Goal: Information Seeking & Learning: Learn about a topic

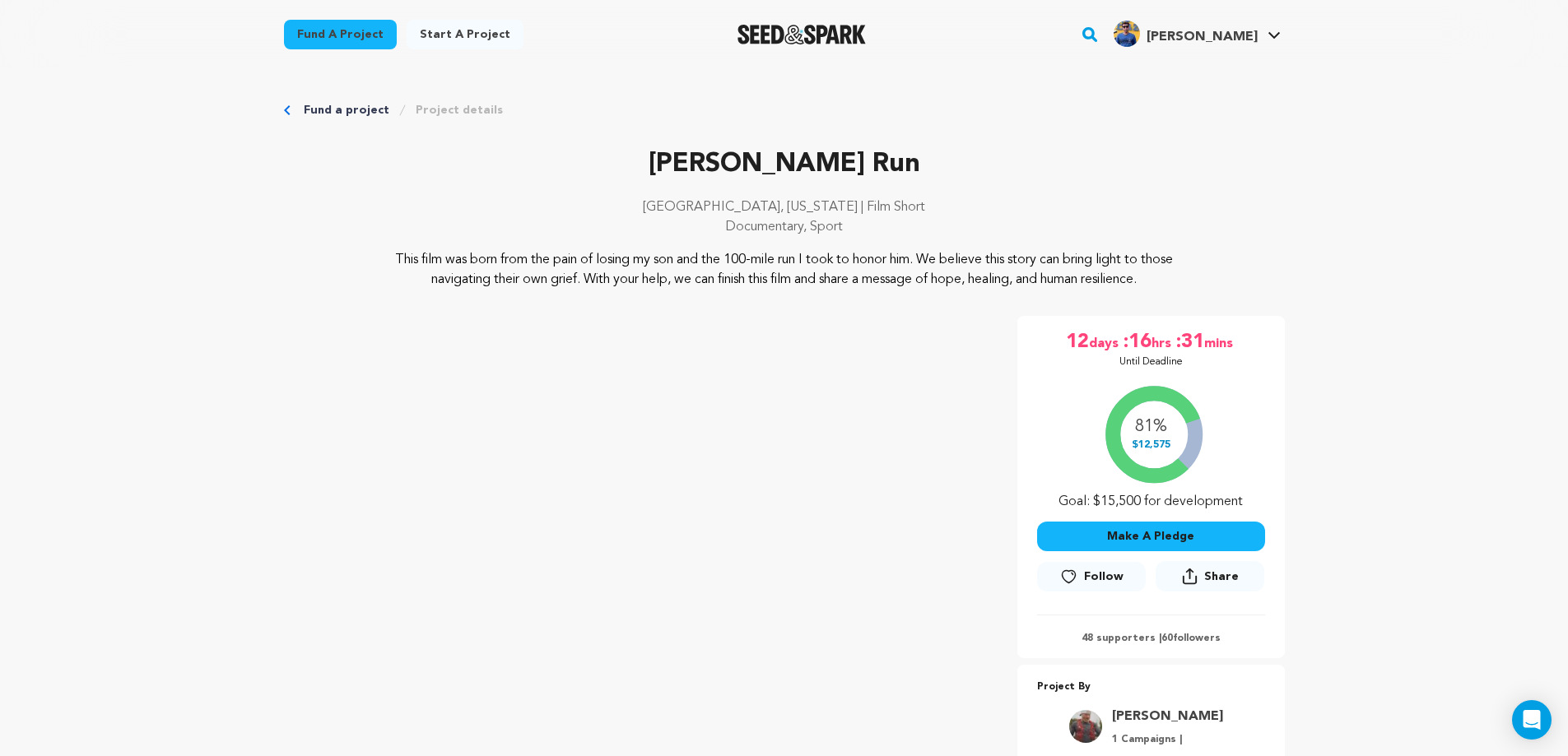
click at [317, 104] on link "Fund a project" at bounding box center [346, 110] width 86 height 16
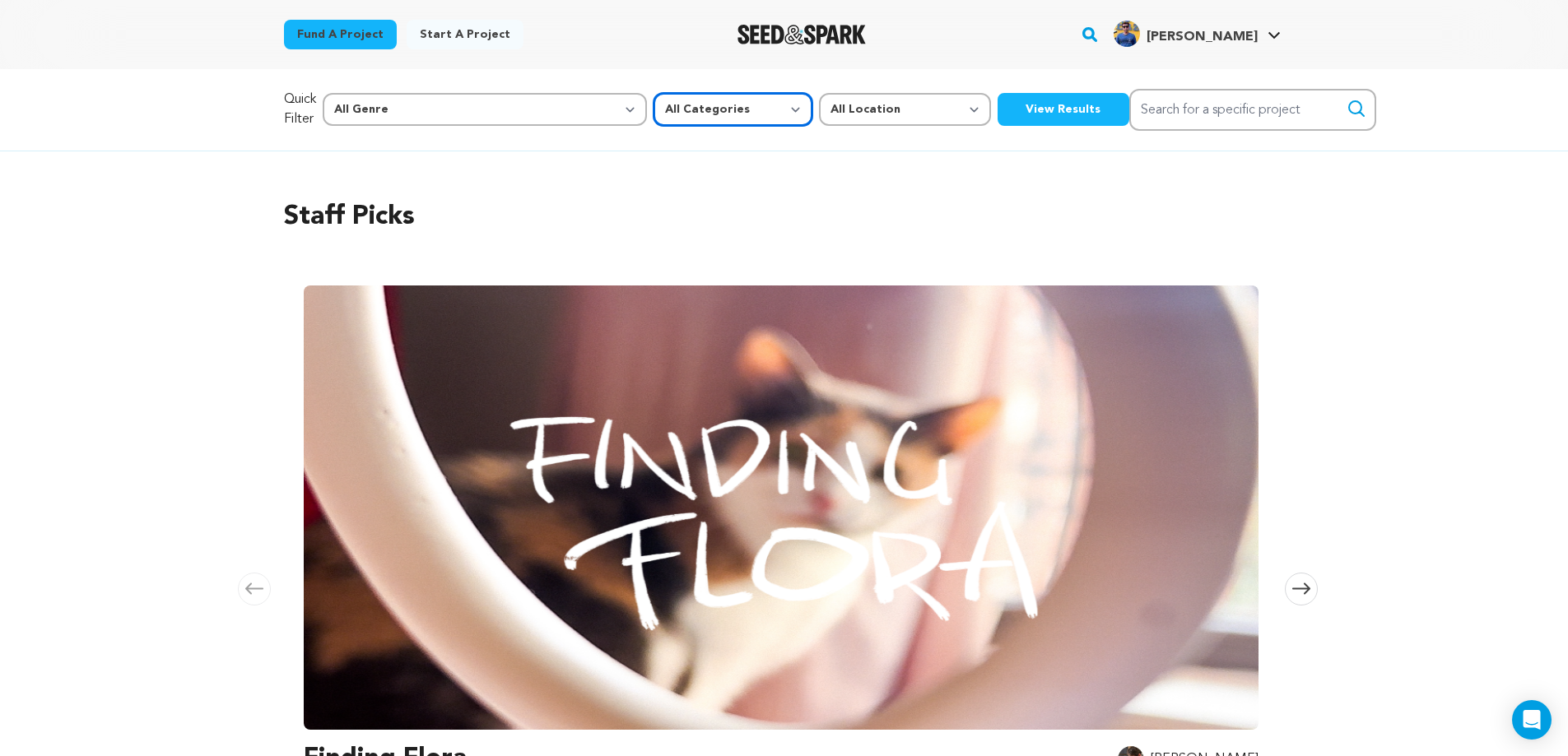
click at [656, 116] on select "All Categories Film Feature Film Short Series Music Video Comics Artist Residen…" at bounding box center [732, 110] width 158 height 33
select select "382"
click at [654, 93] on select "All Categories Film Feature Film Short Series Music Video Comics Artist Residen…" at bounding box center [732, 110] width 158 height 33
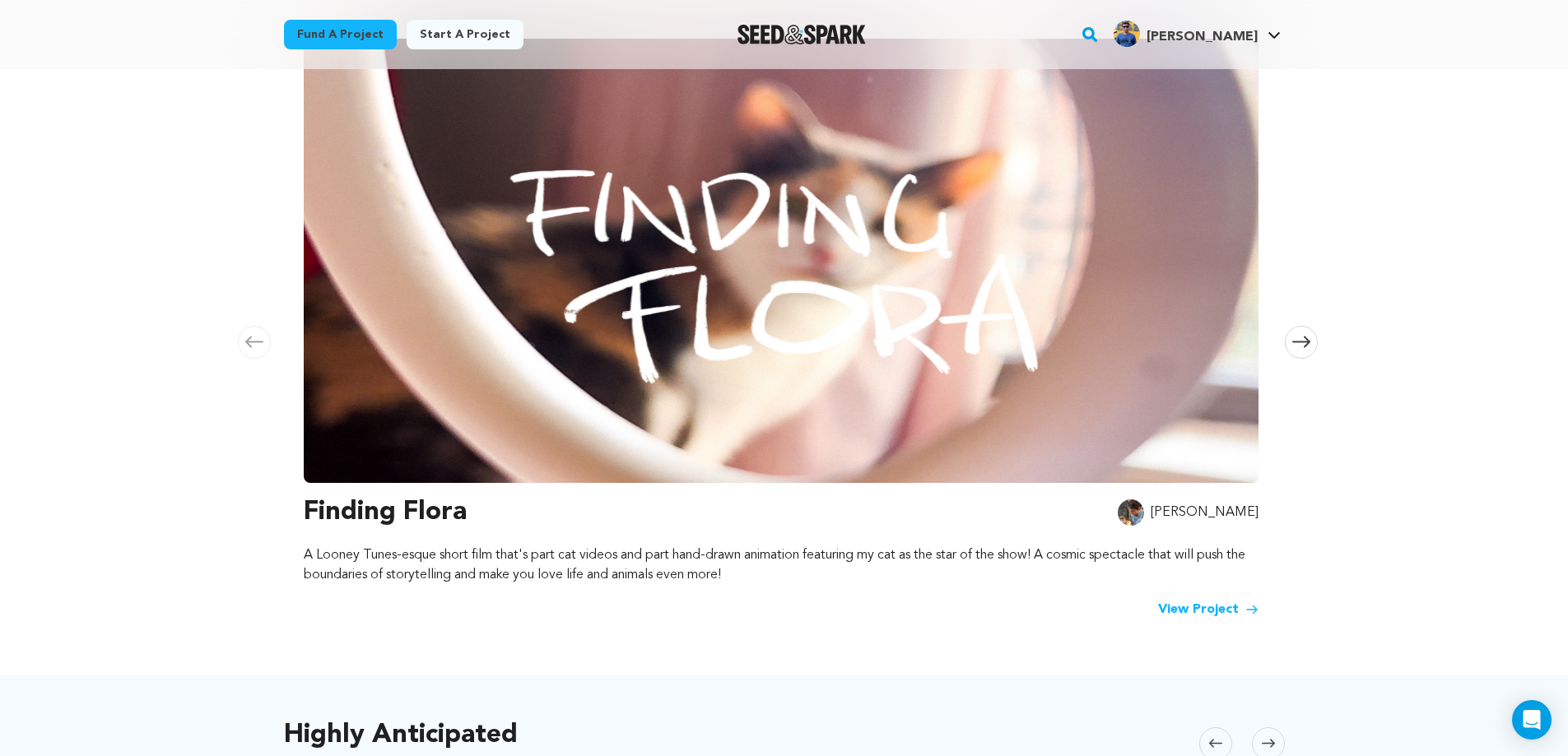
click at [944, 294] on img at bounding box center [780, 261] width 955 height 445
click at [1192, 606] on link "View Project" at bounding box center [1208, 610] width 100 height 20
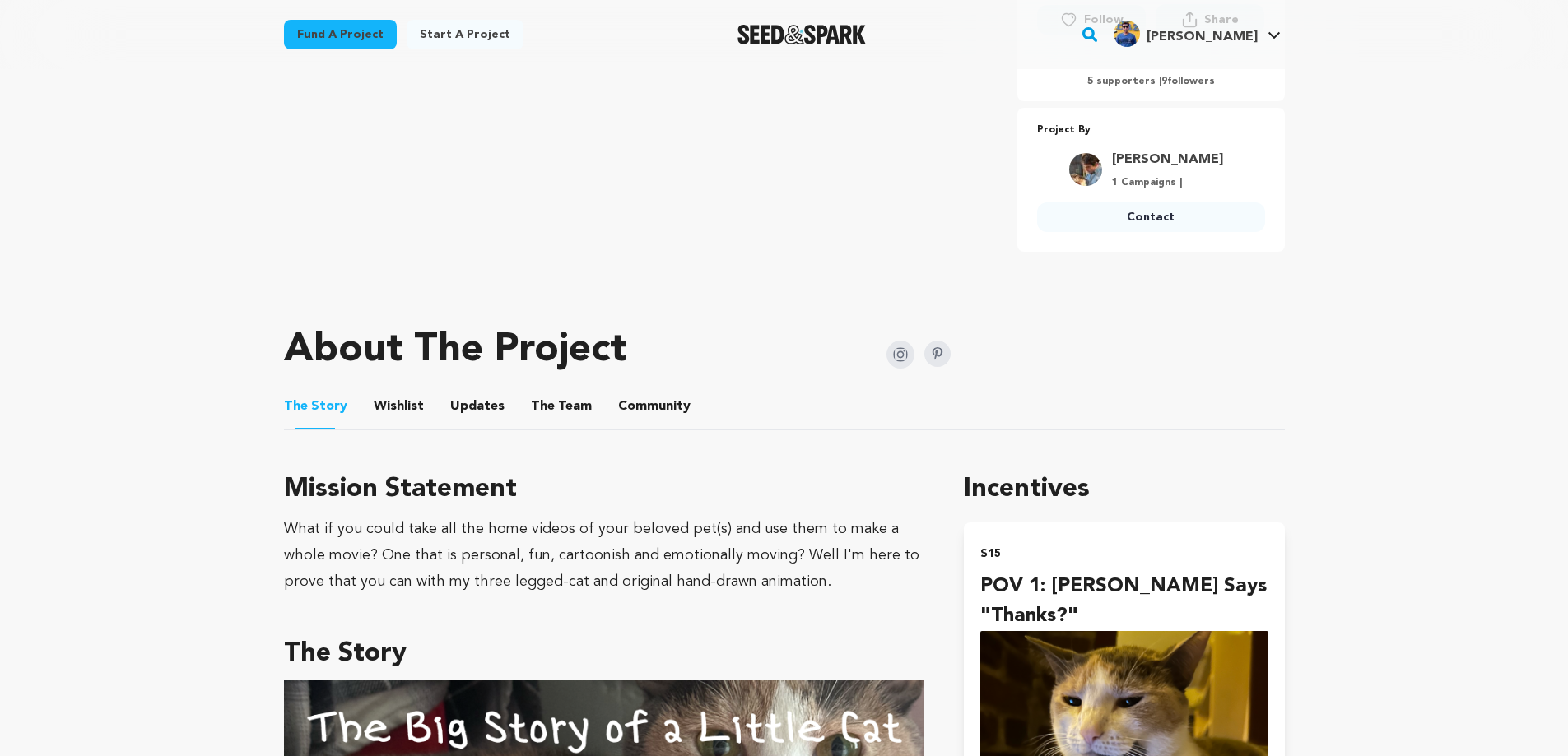
scroll to position [741, 0]
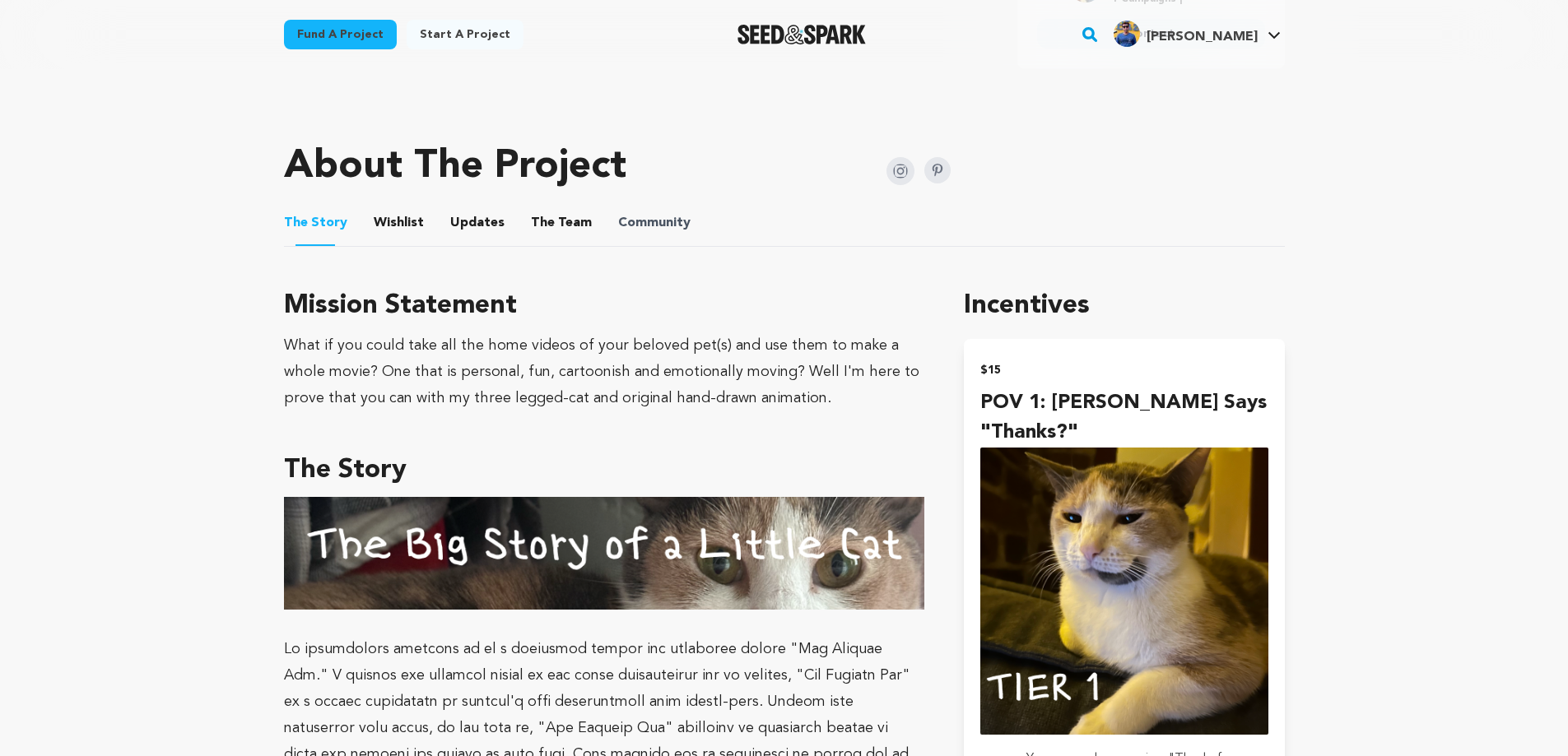
click at [664, 229] on span "Community" at bounding box center [655, 223] width 72 height 20
click at [648, 222] on button "Community" at bounding box center [655, 226] width 40 height 40
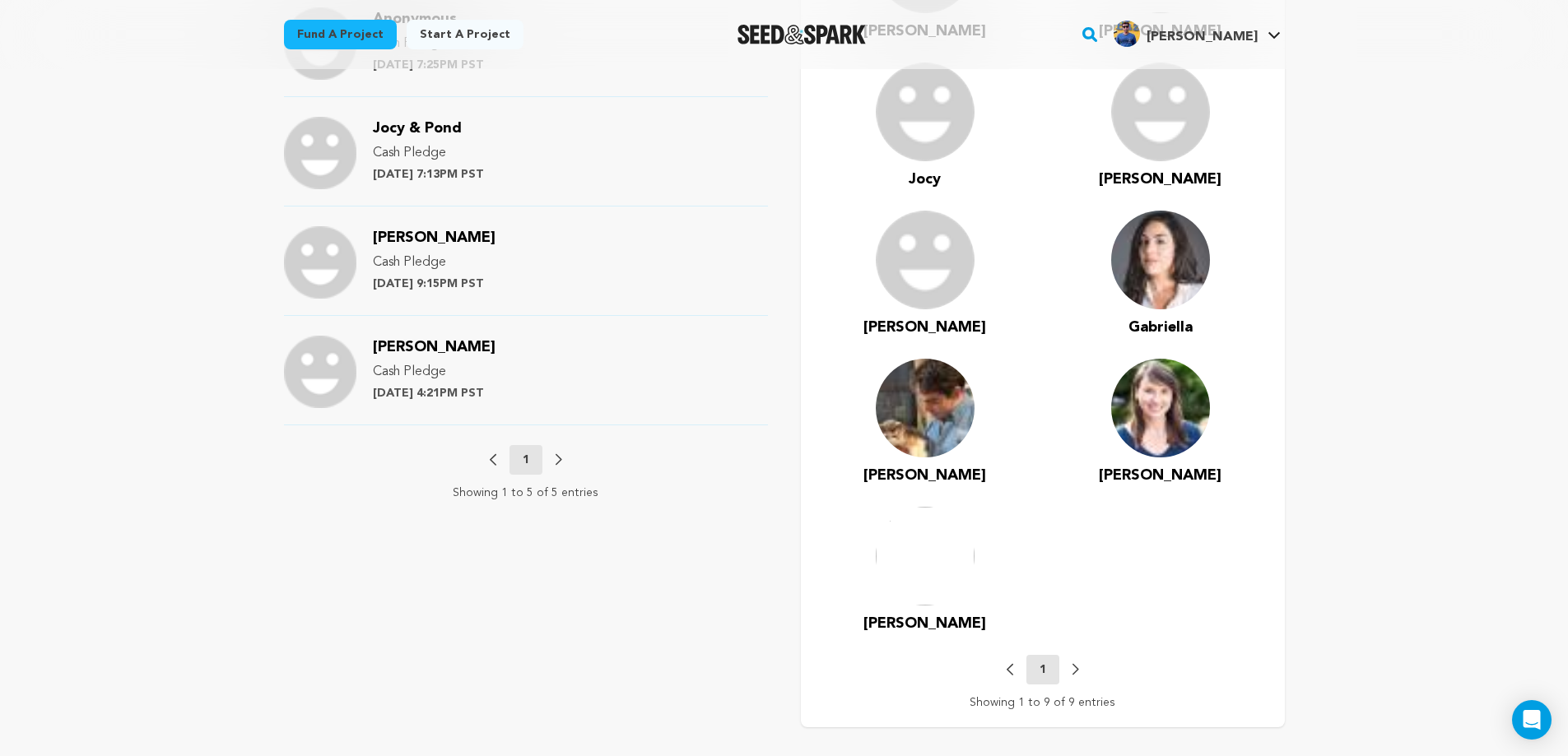
scroll to position [1235, 0]
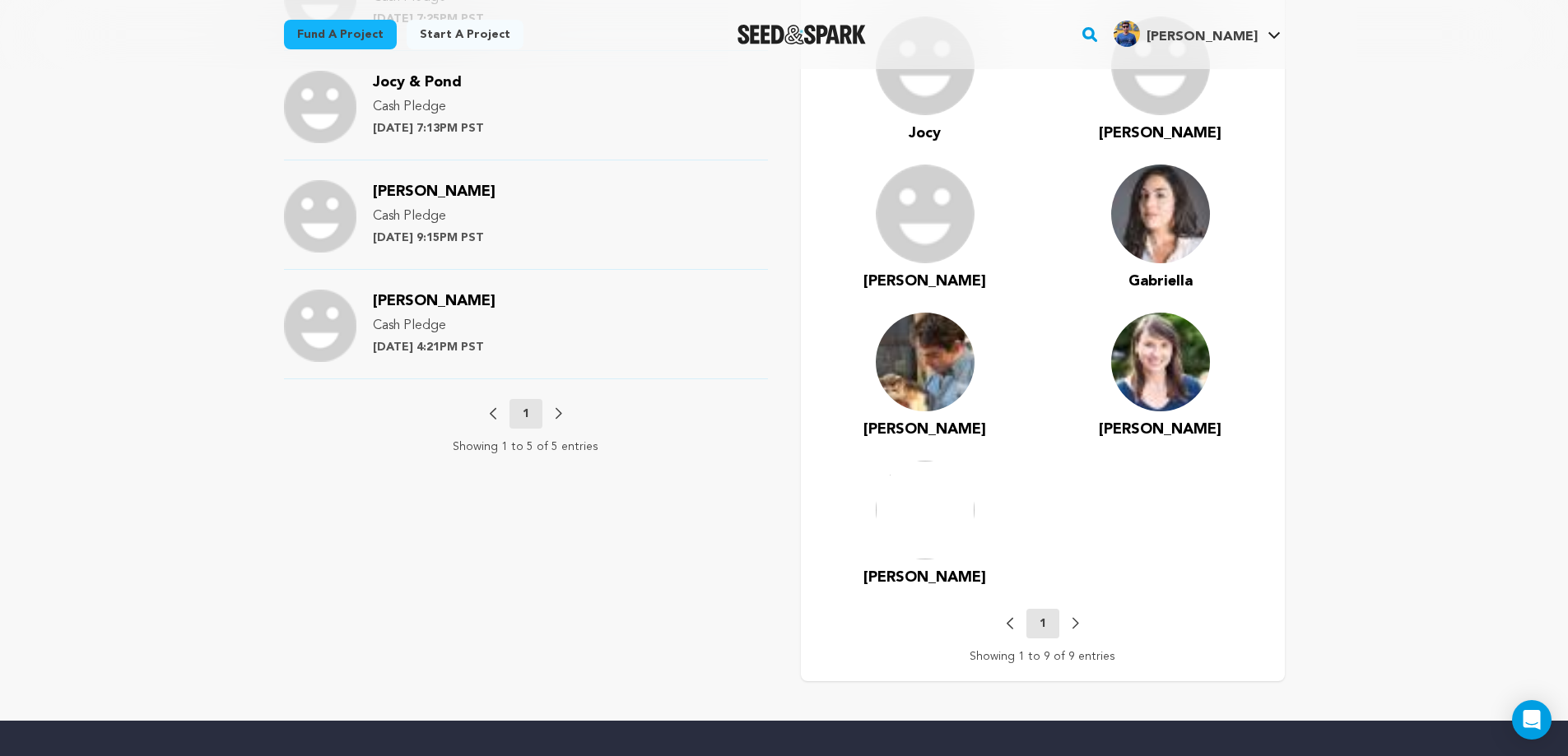
click at [1163, 425] on span "Emily" at bounding box center [1160, 429] width 122 height 14
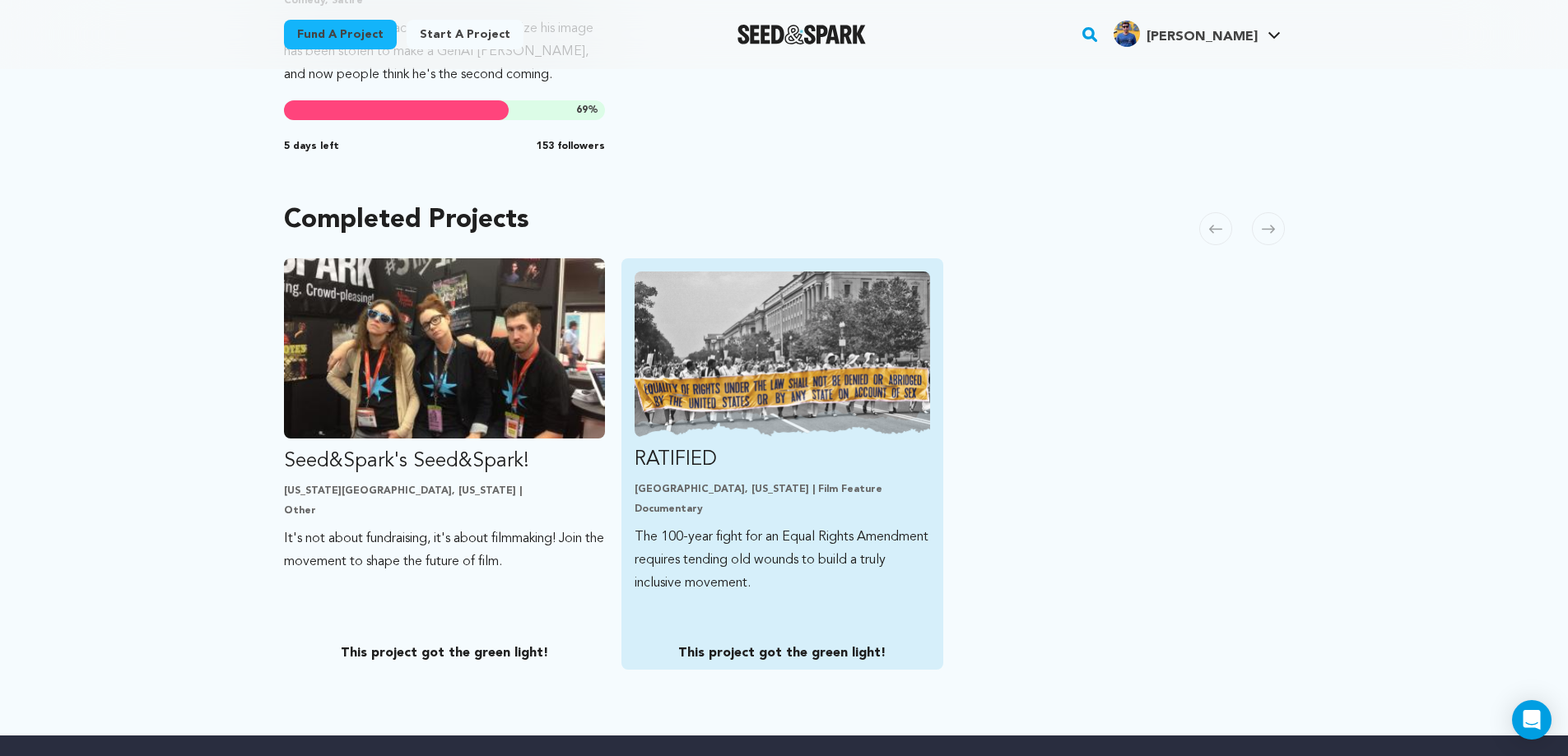
scroll to position [741, 0]
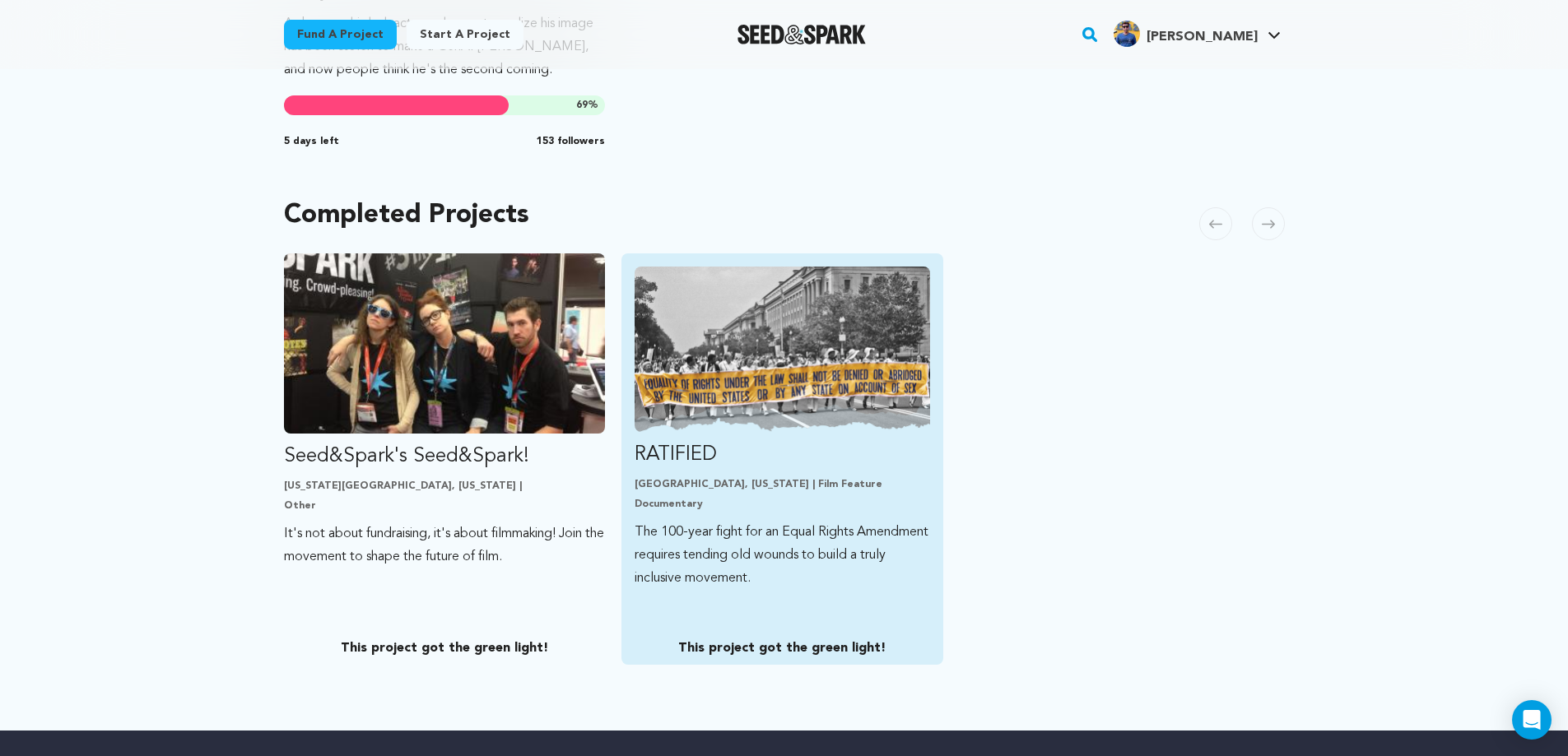
click at [783, 378] on img "Fund RATIFIED" at bounding box center [782, 349] width 295 height 166
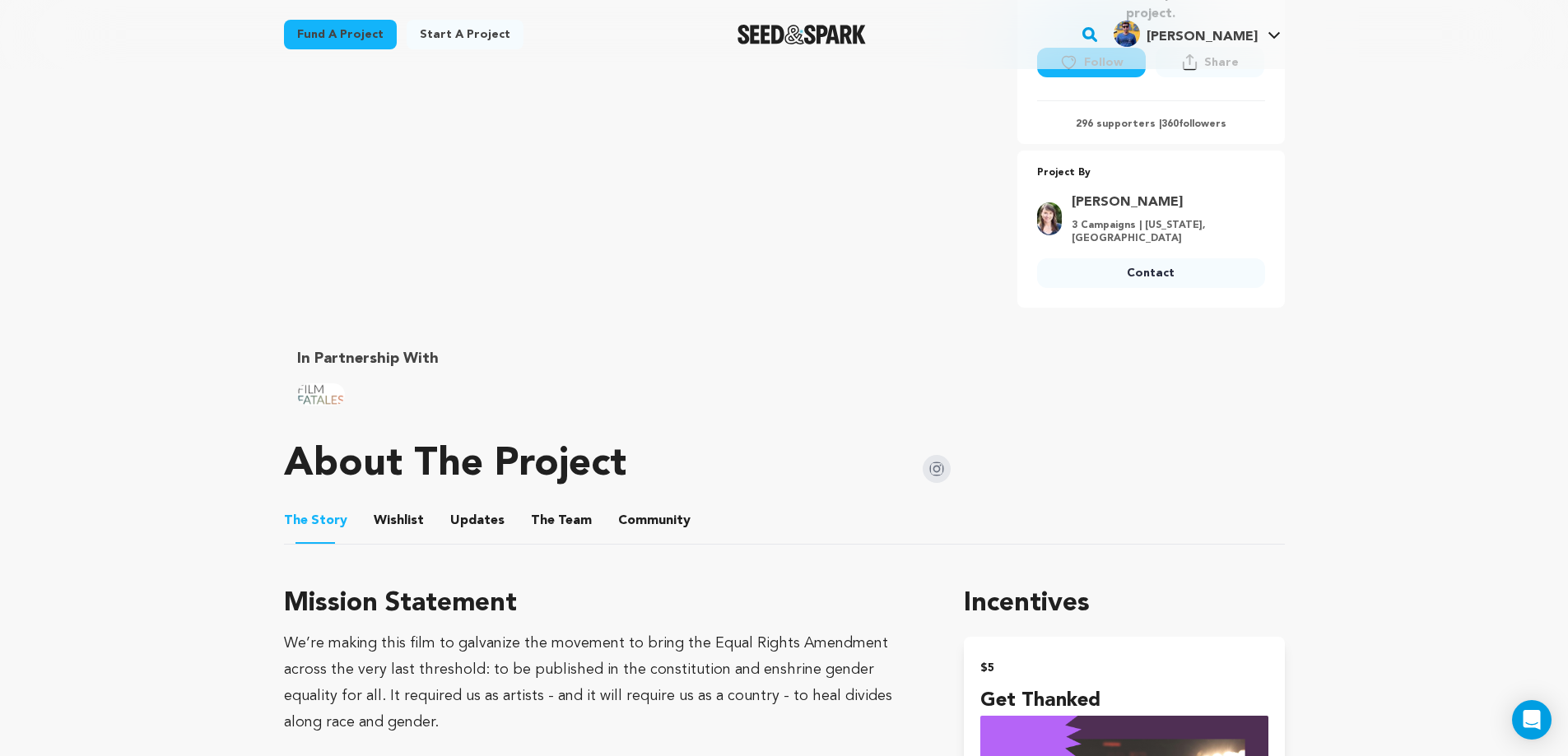
scroll to position [493, 0]
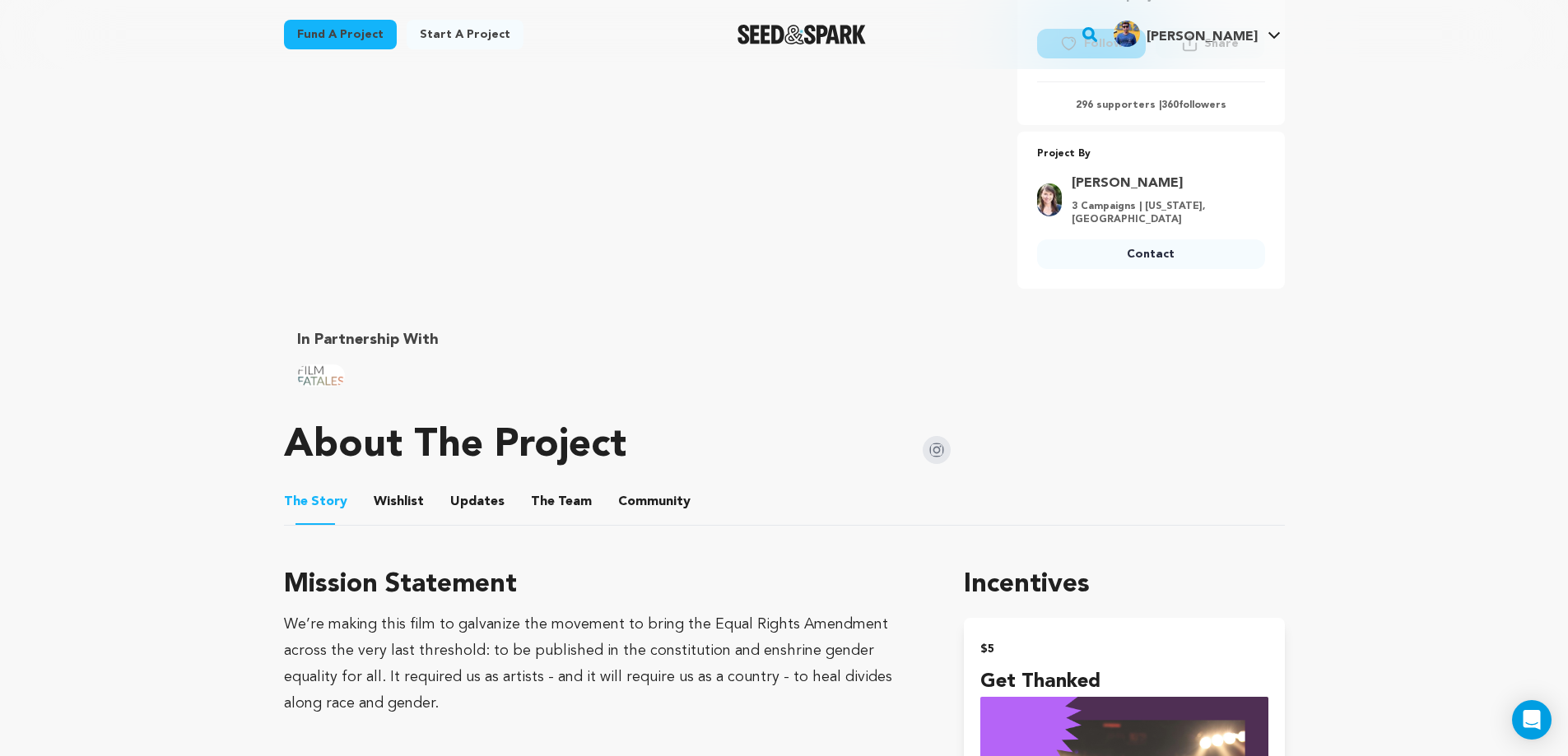
click at [541, 510] on button "The Team" at bounding box center [561, 505] width 40 height 40
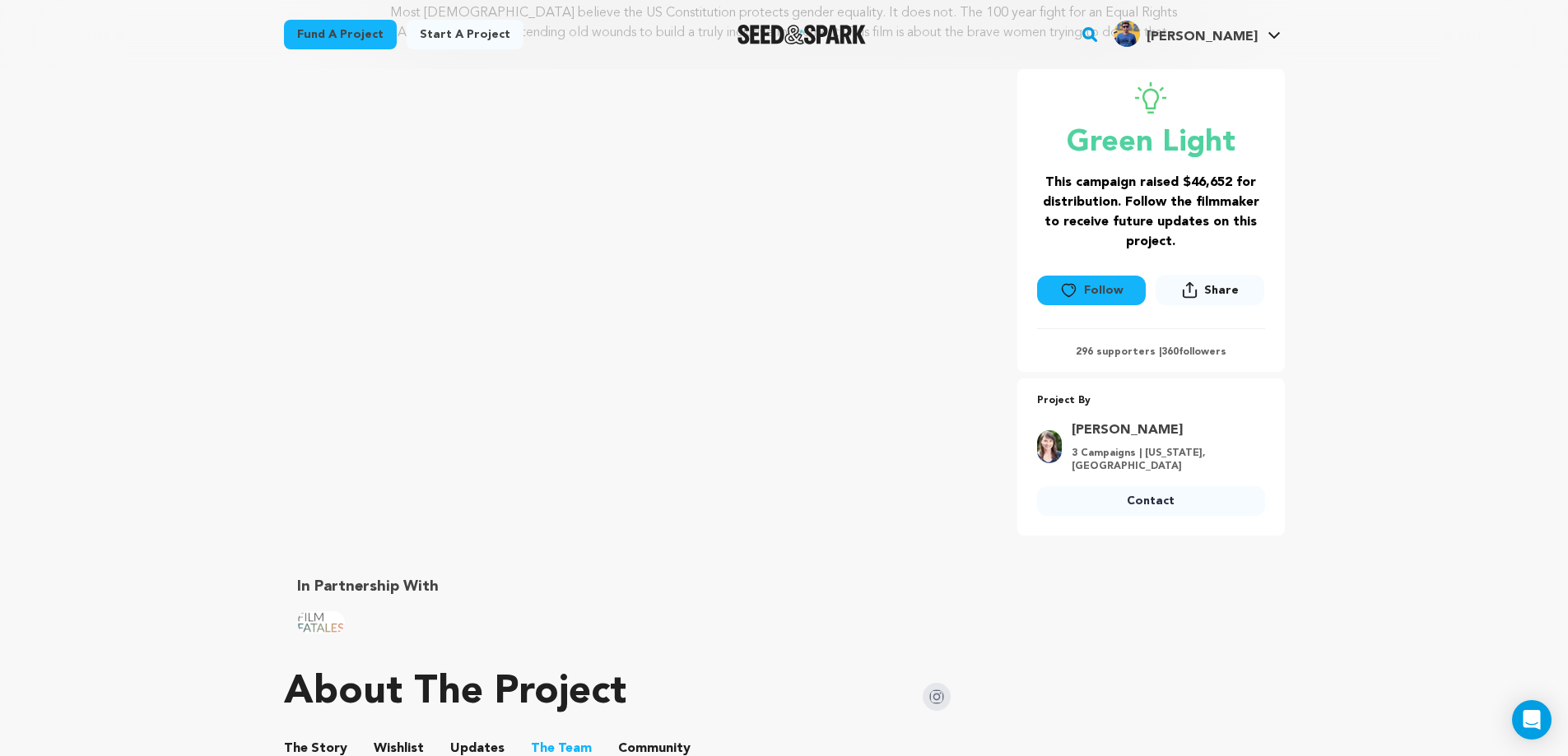
scroll to position [741, 0]
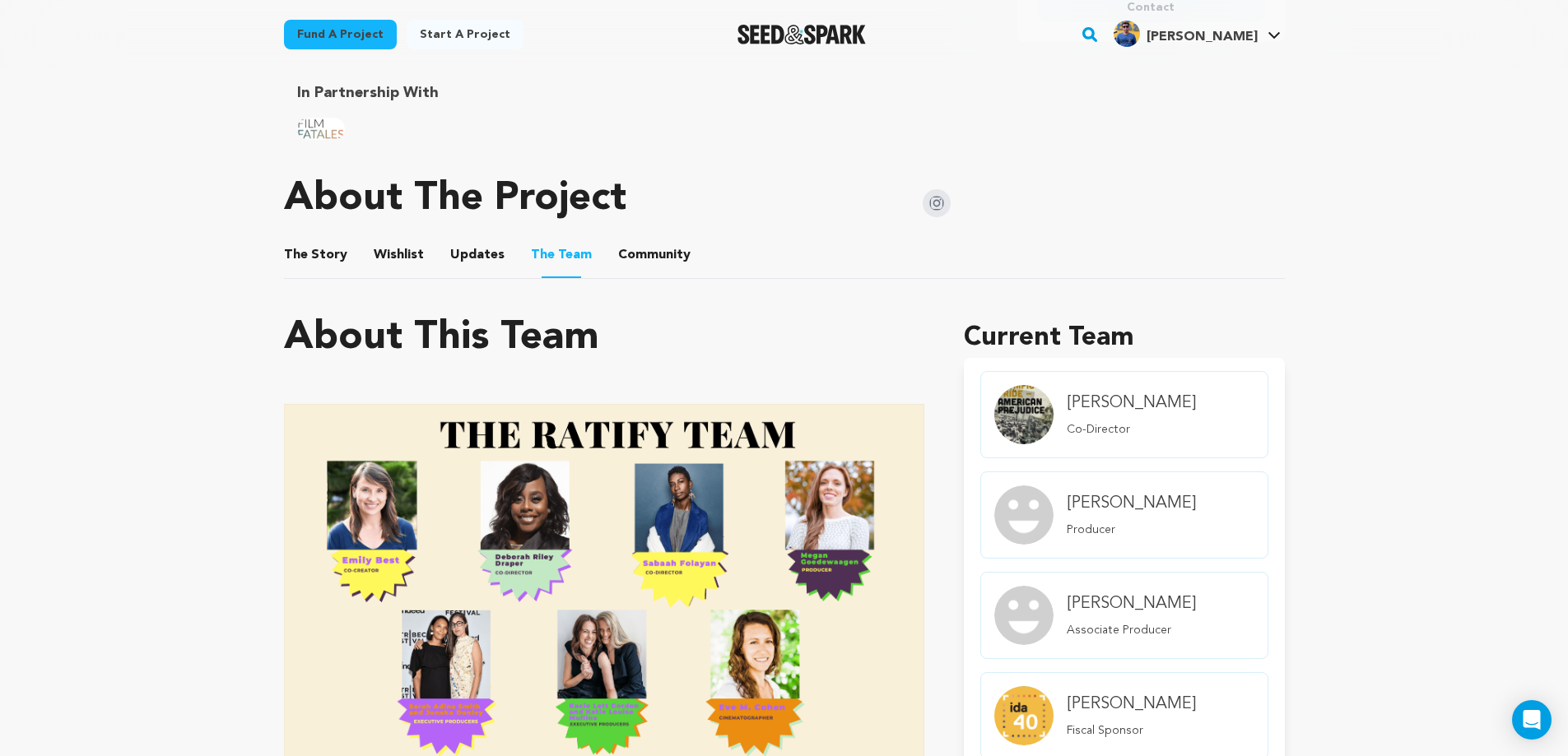
click at [395, 258] on button "Wishlist" at bounding box center [398, 259] width 40 height 40
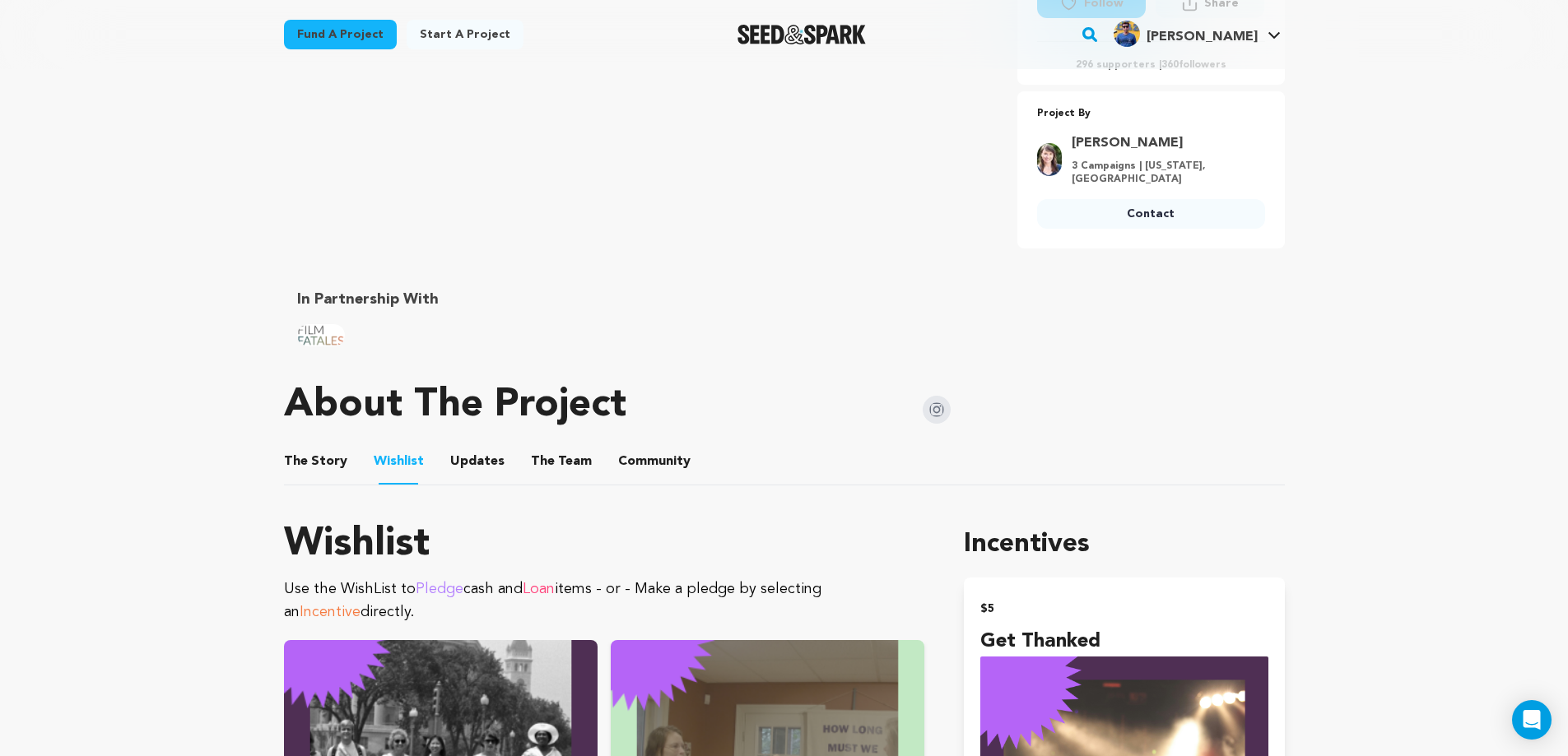
scroll to position [493, 0]
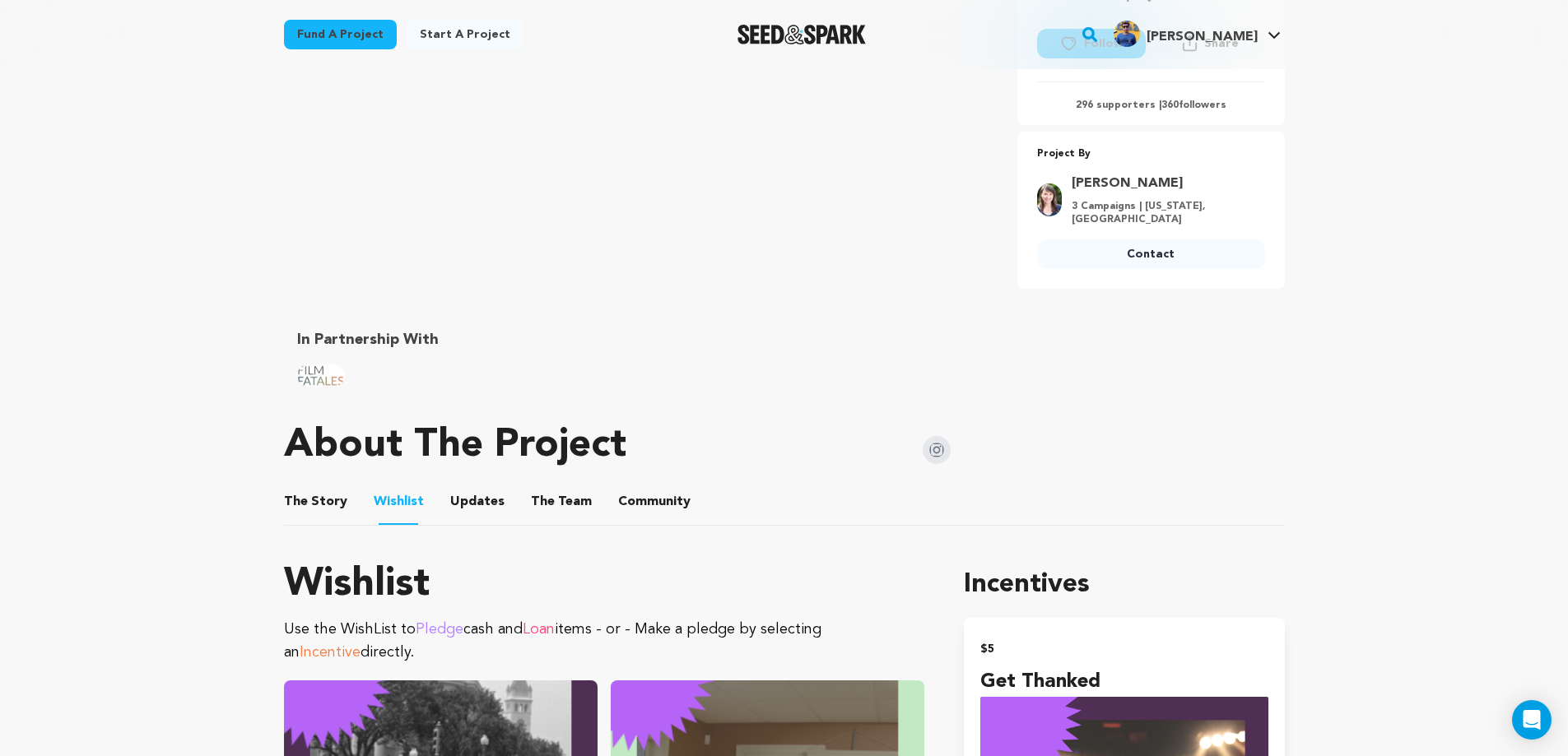
click at [929, 454] on img at bounding box center [936, 450] width 28 height 28
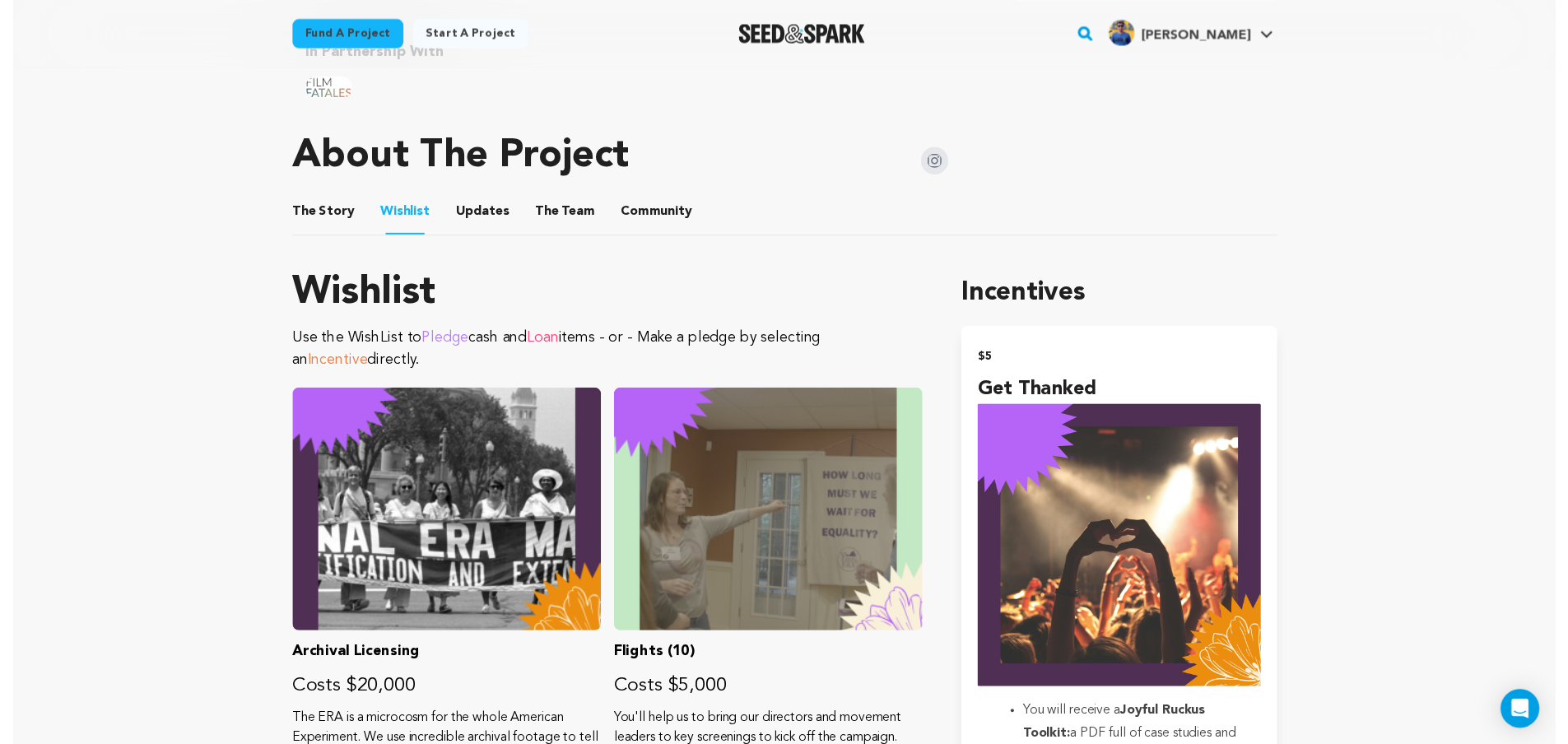
scroll to position [740, 0]
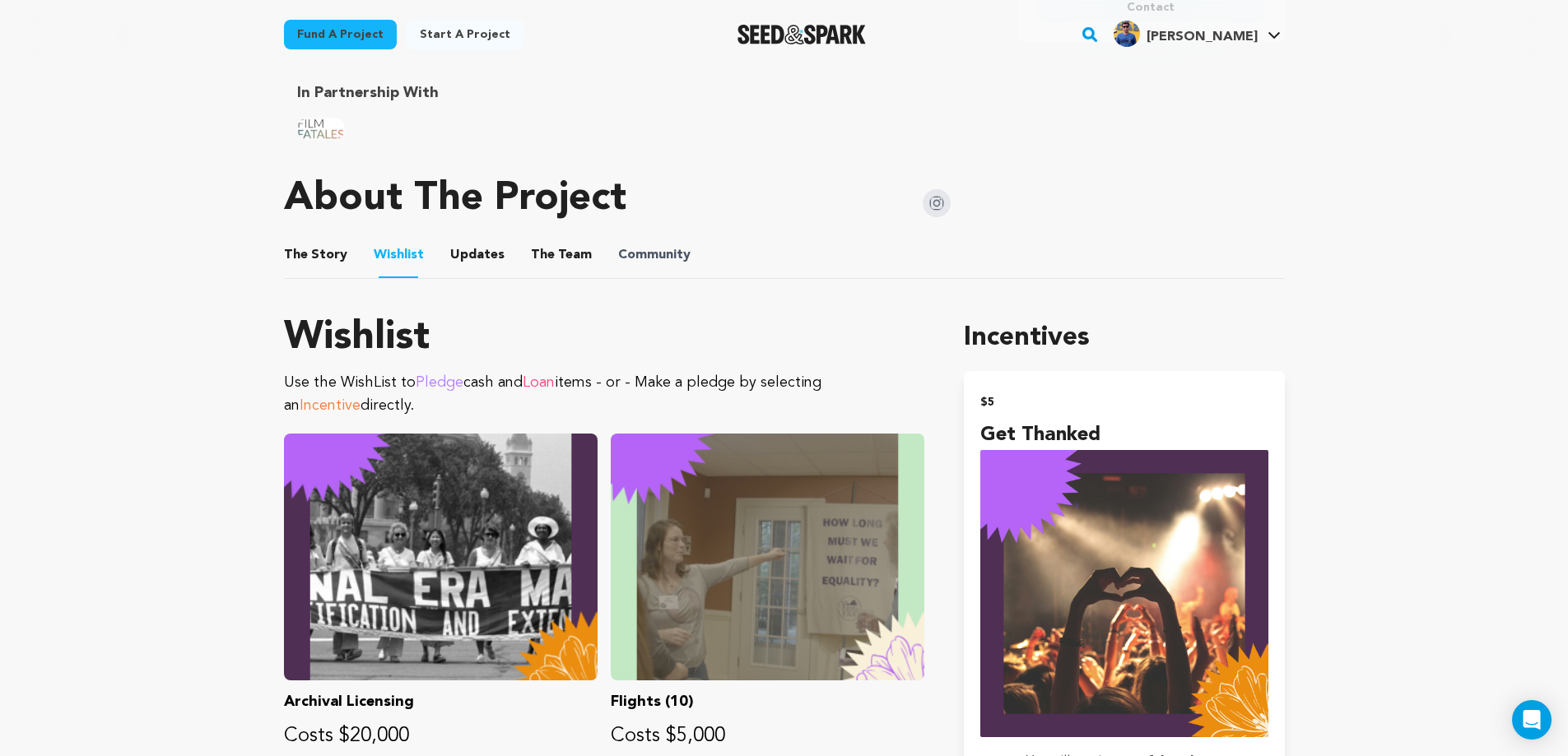
click at [674, 256] on span "Community" at bounding box center [655, 255] width 72 height 20
click at [638, 255] on button "Community" at bounding box center [655, 259] width 40 height 40
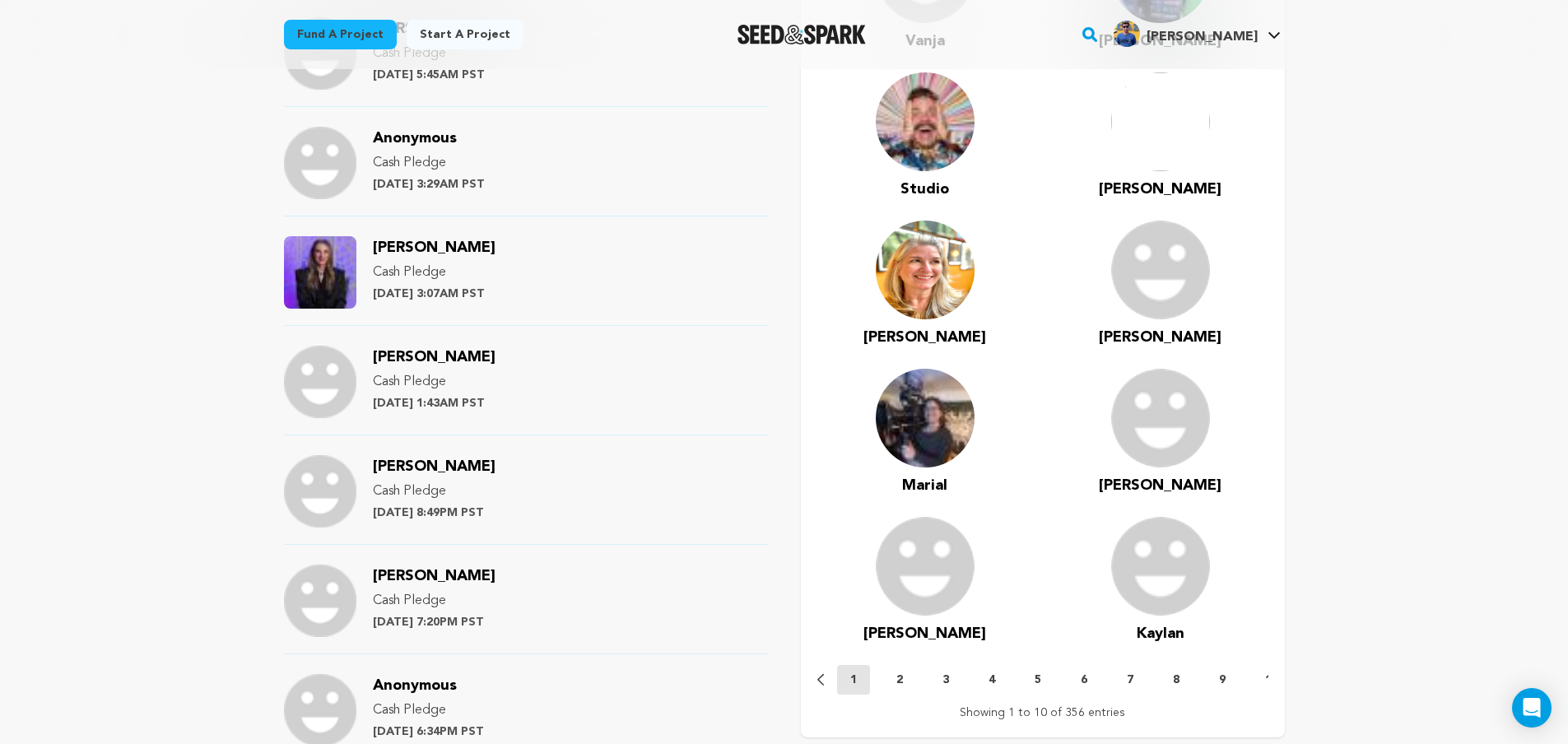
scroll to position [1235, 0]
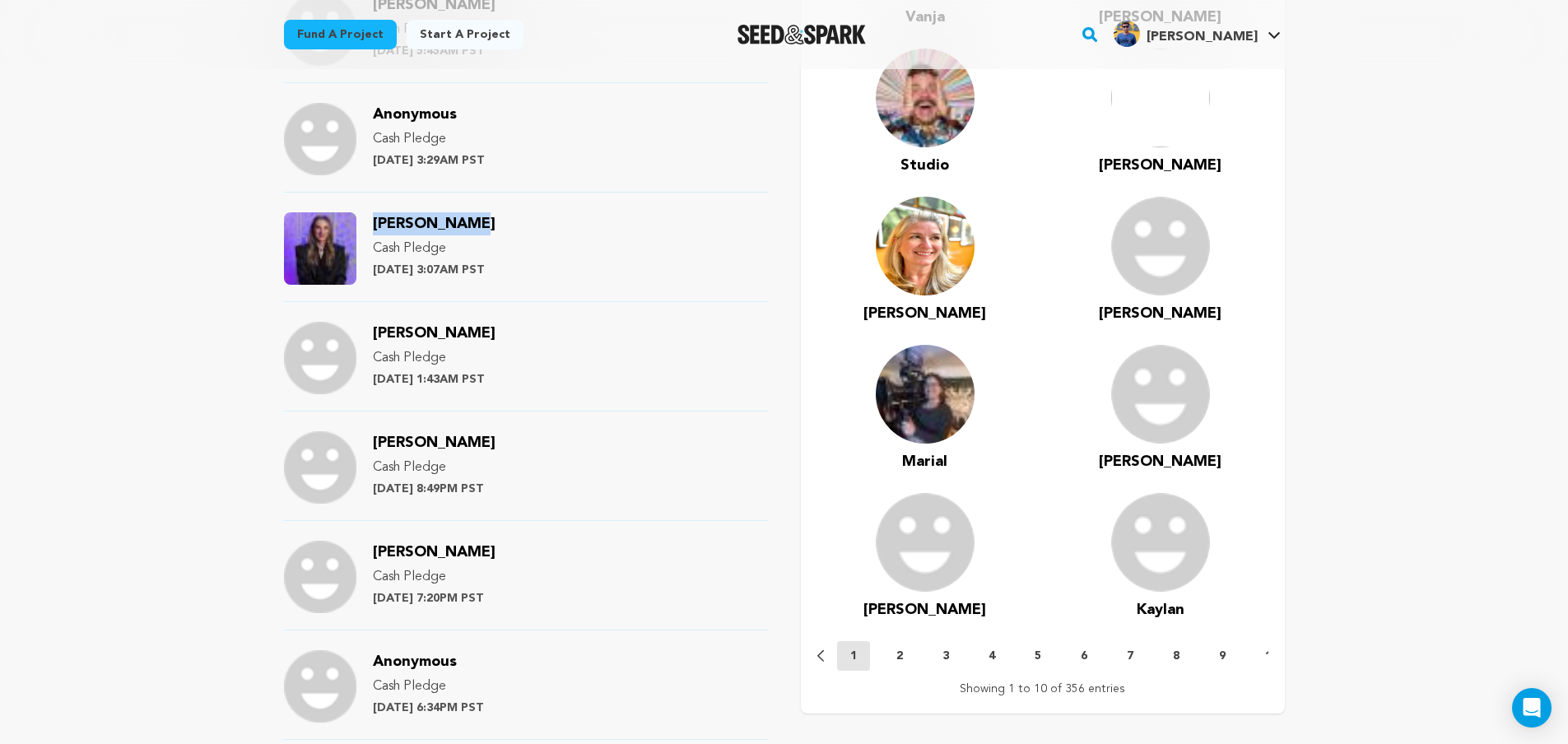
drag, startPoint x: 464, startPoint y: 227, endPoint x: 372, endPoint y: 220, distance: 92.3
click at [373, 220] on div "Alex Yakacki Cash Pledge Thursday July 25th at 3:07AM PST" at bounding box center [434, 249] width 122 height 72
copy span "Alex Yakacki"
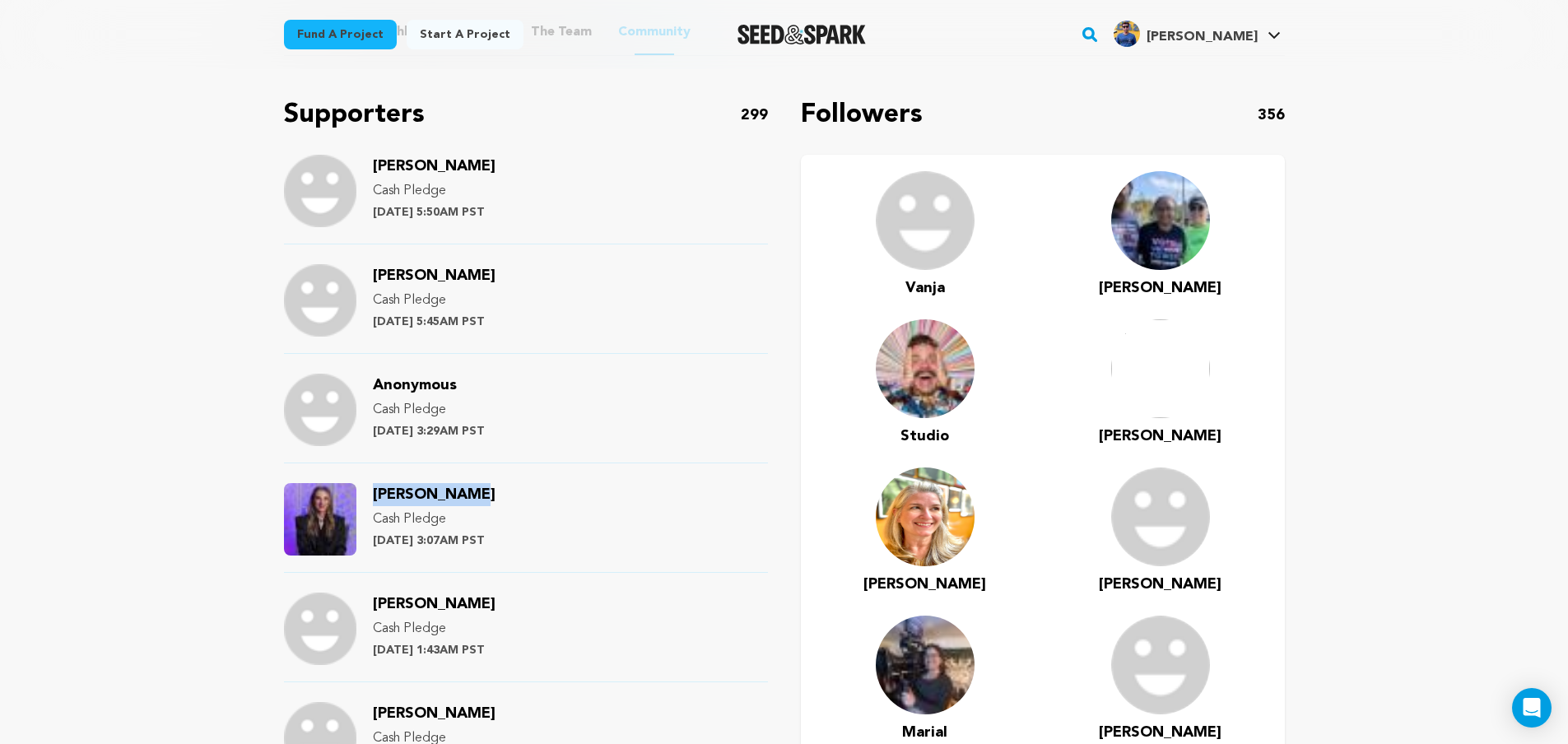
scroll to position [987, 0]
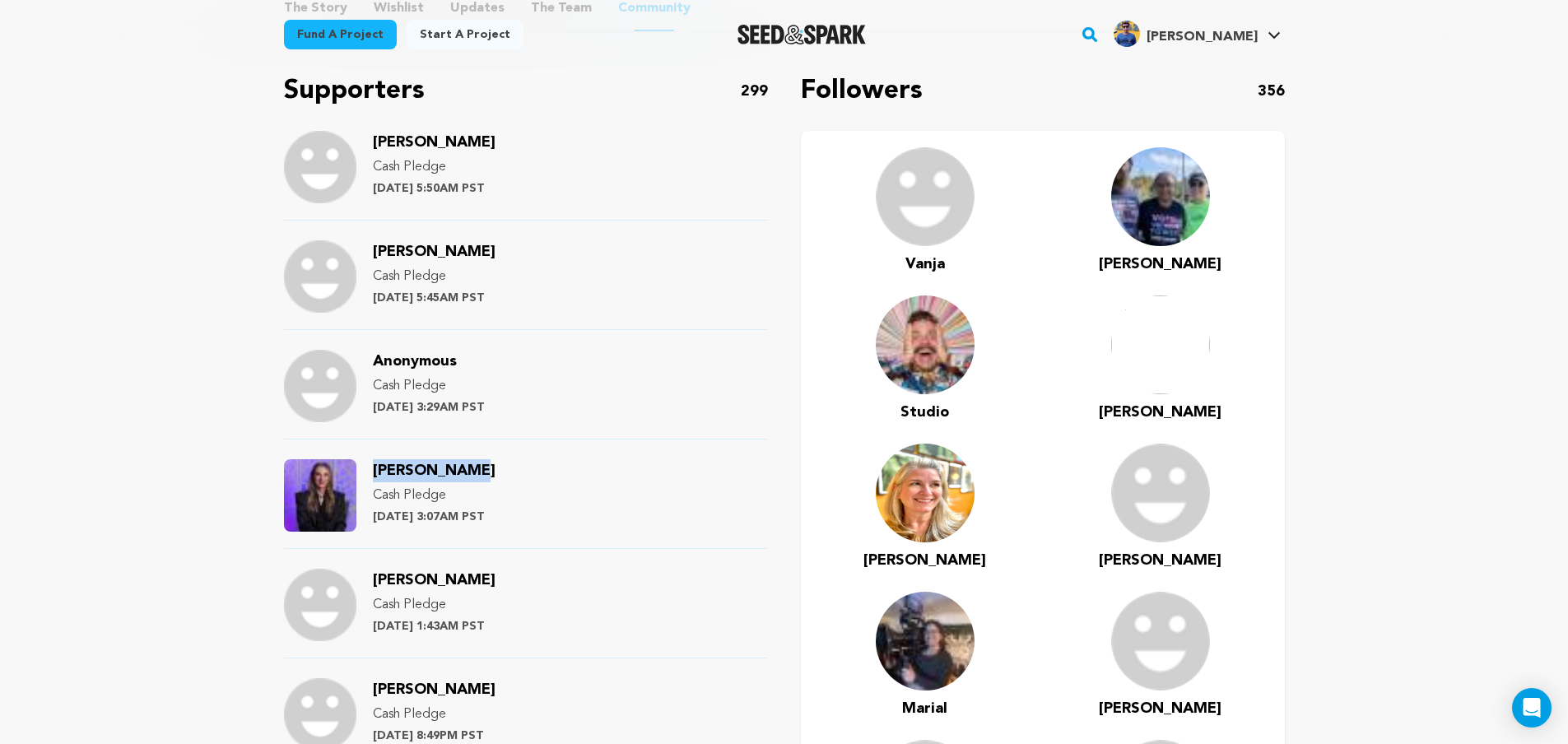
drag, startPoint x: 525, startPoint y: 138, endPoint x: 368, endPoint y: 145, distance: 157.2
click at [368, 145] on div "Rebekah Kusterbeck Cash Pledge Thursday July 25th at 5:50AM PST" at bounding box center [526, 176] width 484 height 90
copy span "Rebekah Kusterbeck"
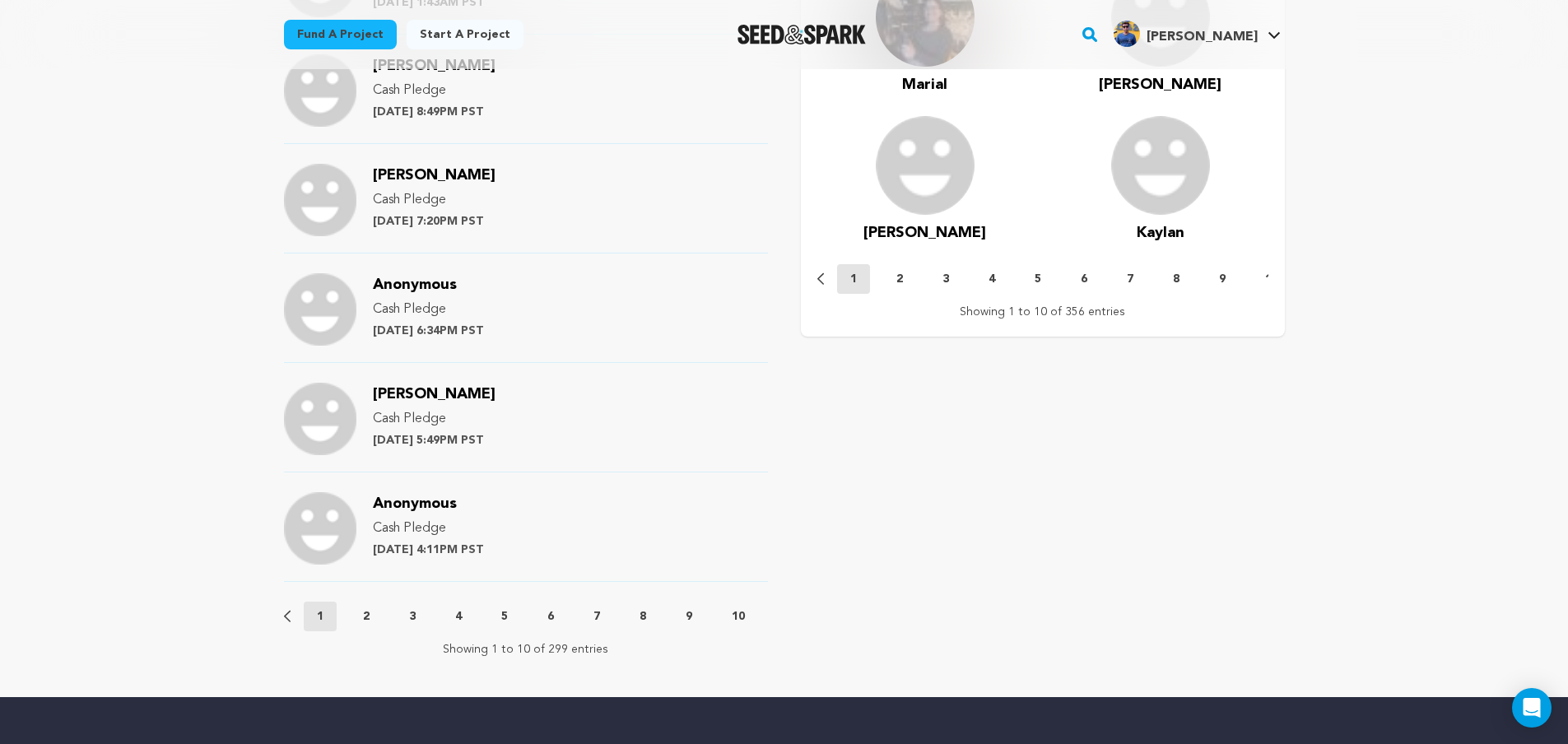
scroll to position [1728, 0]
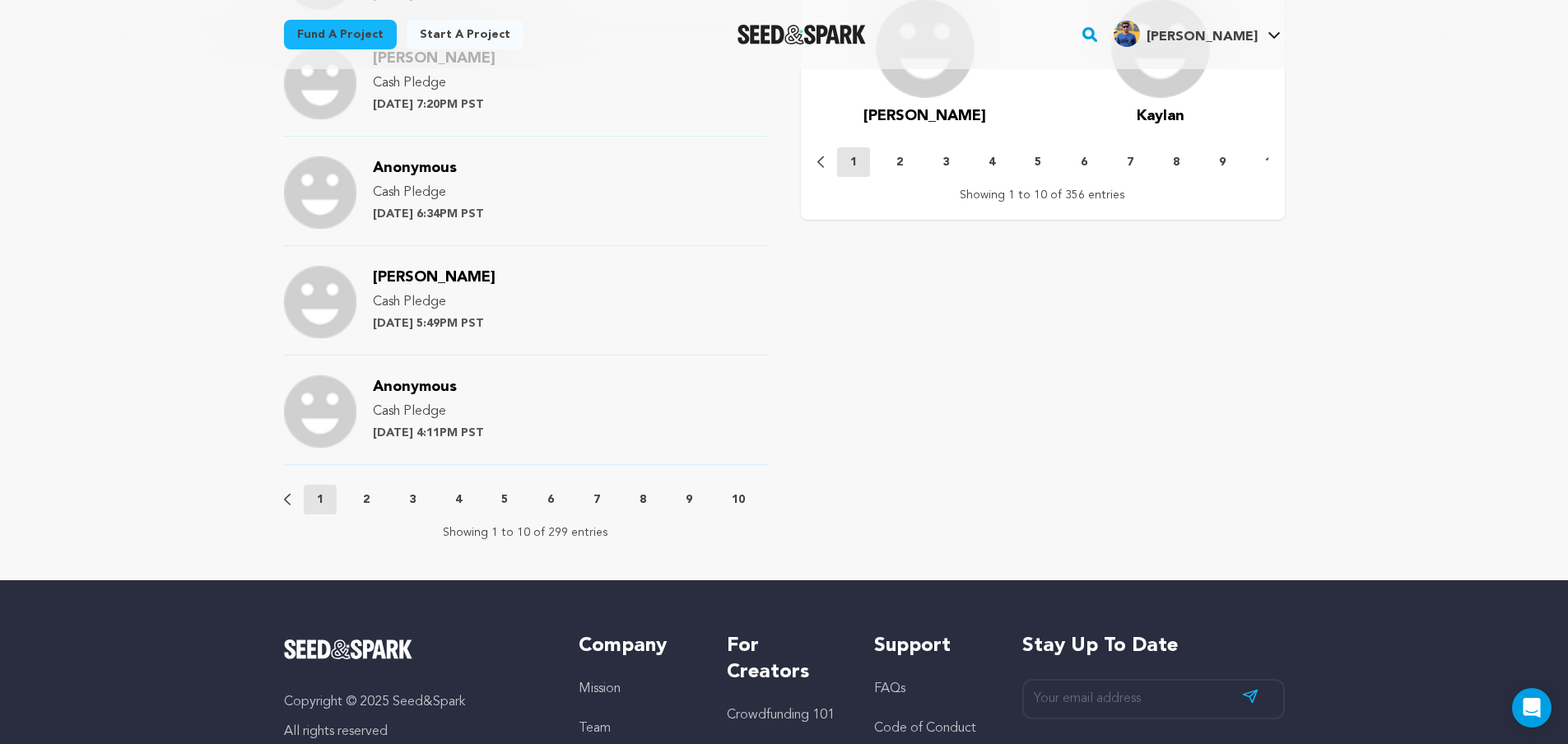
click at [359, 496] on button "2" at bounding box center [366, 500] width 33 height 16
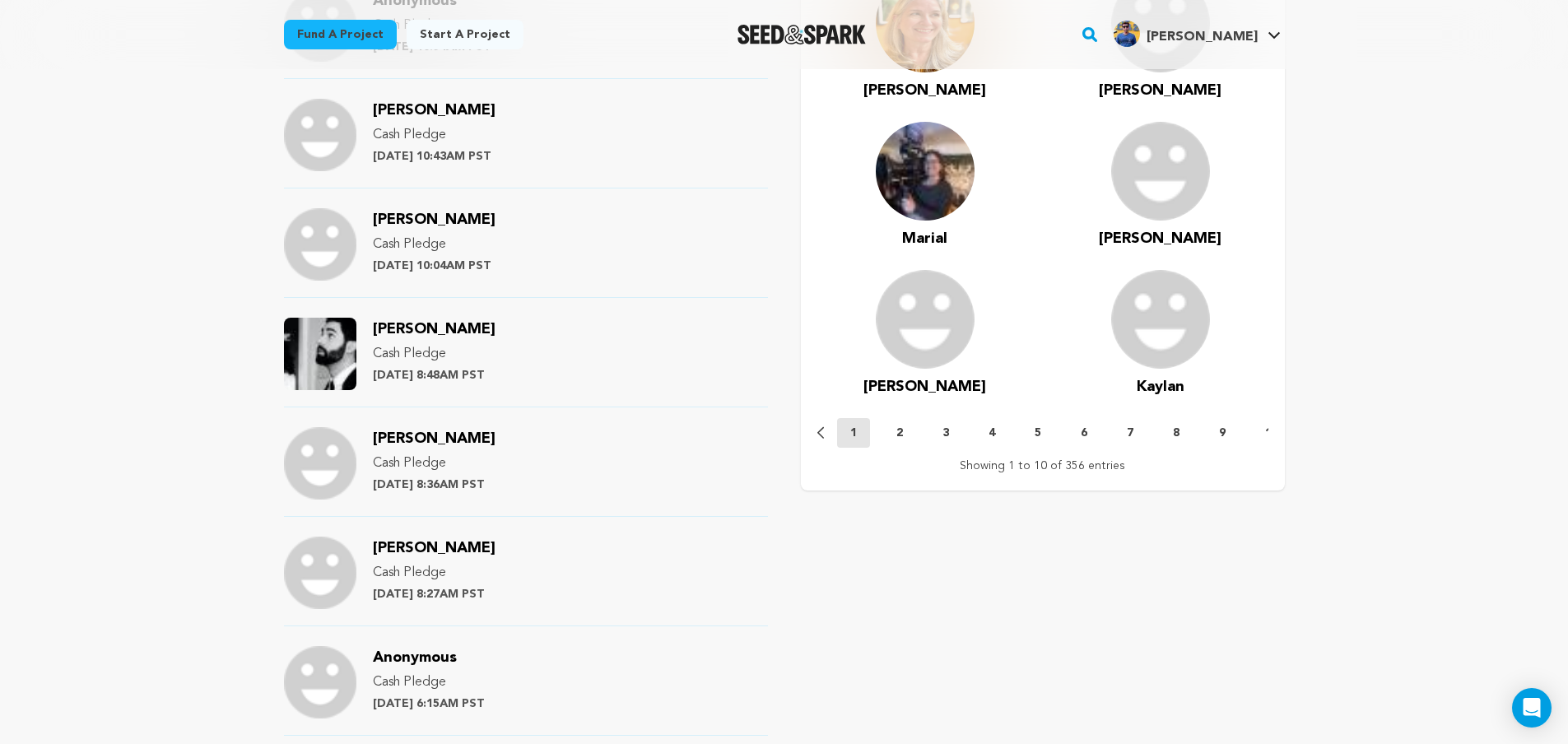
scroll to position [1481, 0]
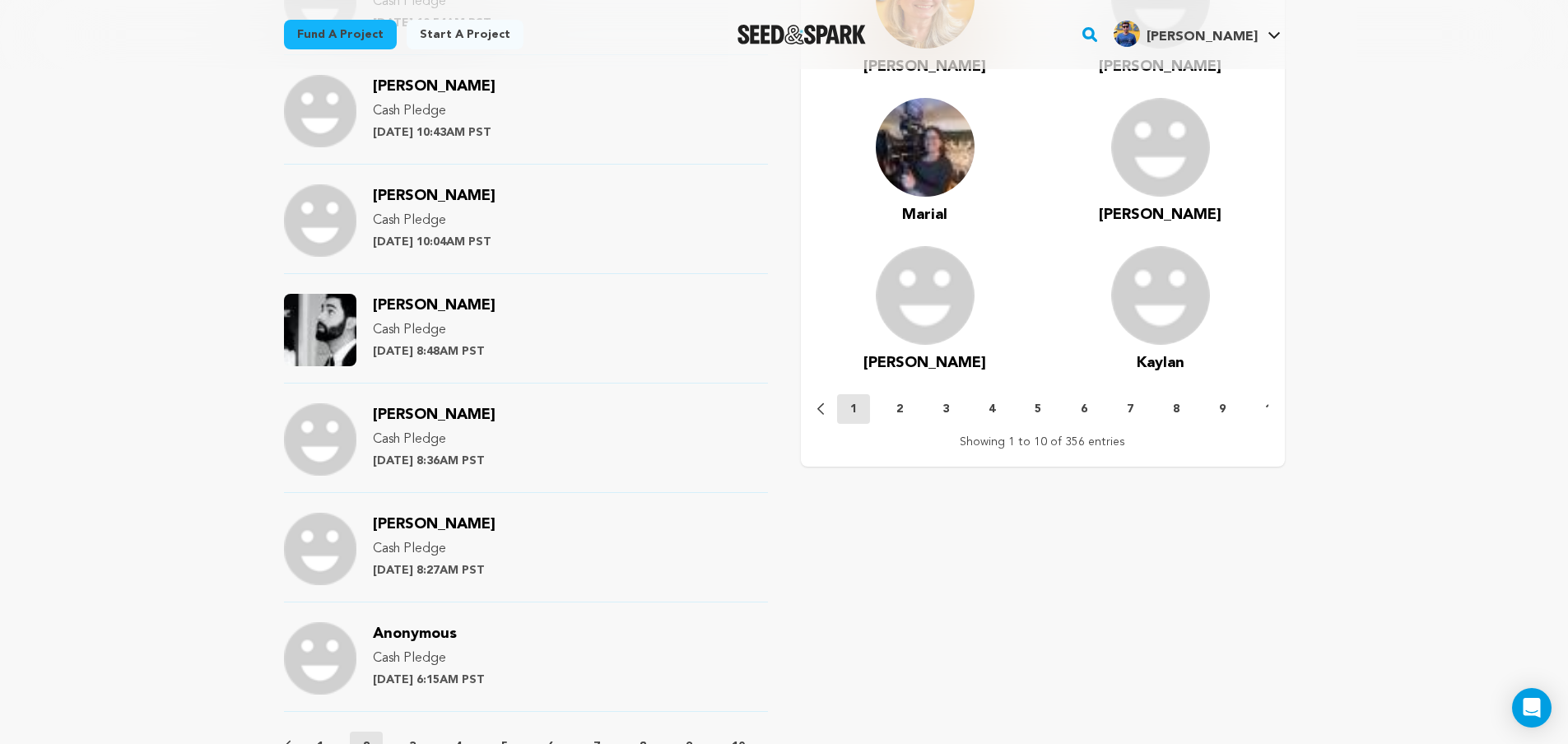
drag, startPoint x: 488, startPoint y: 305, endPoint x: 373, endPoint y: 310, distance: 115.1
click at [373, 310] on div "Michael DiBiasio Cash Pledge Wednesday July 24th at 8:48AM PST" at bounding box center [434, 330] width 122 height 72
copy span "Michael DiBiasio"
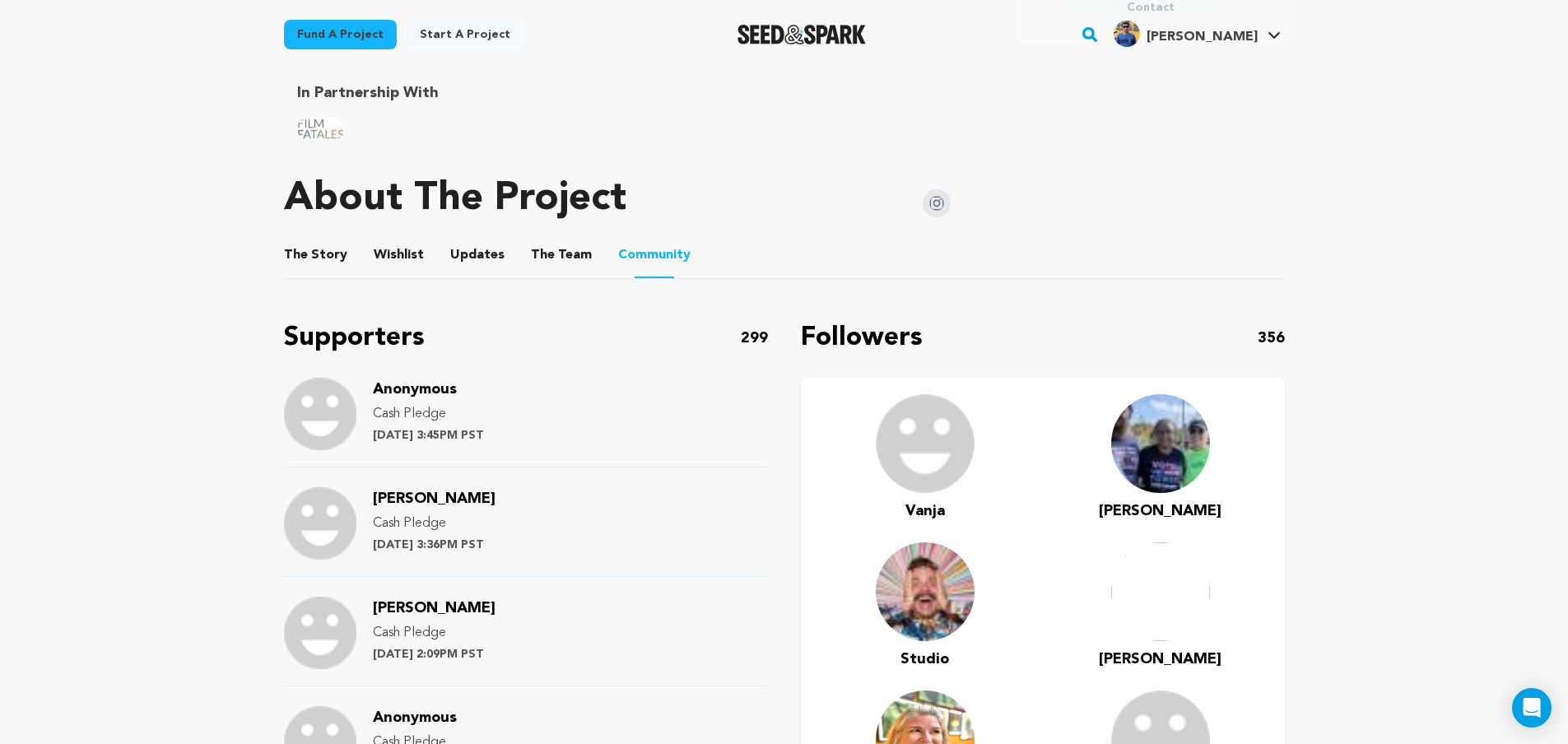
scroll to position [1728, 0]
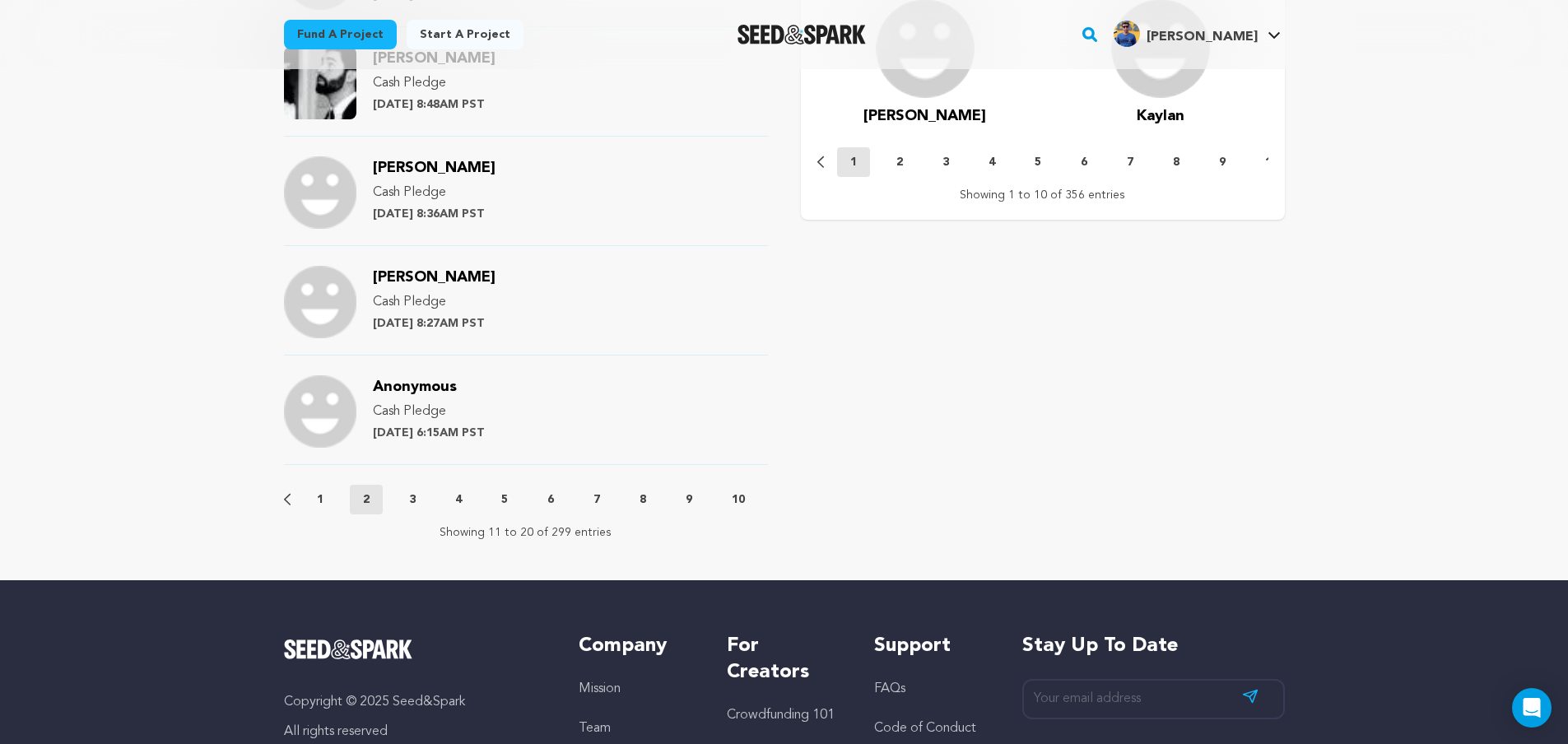
click at [414, 495] on p "3" at bounding box center [412, 500] width 6 height 16
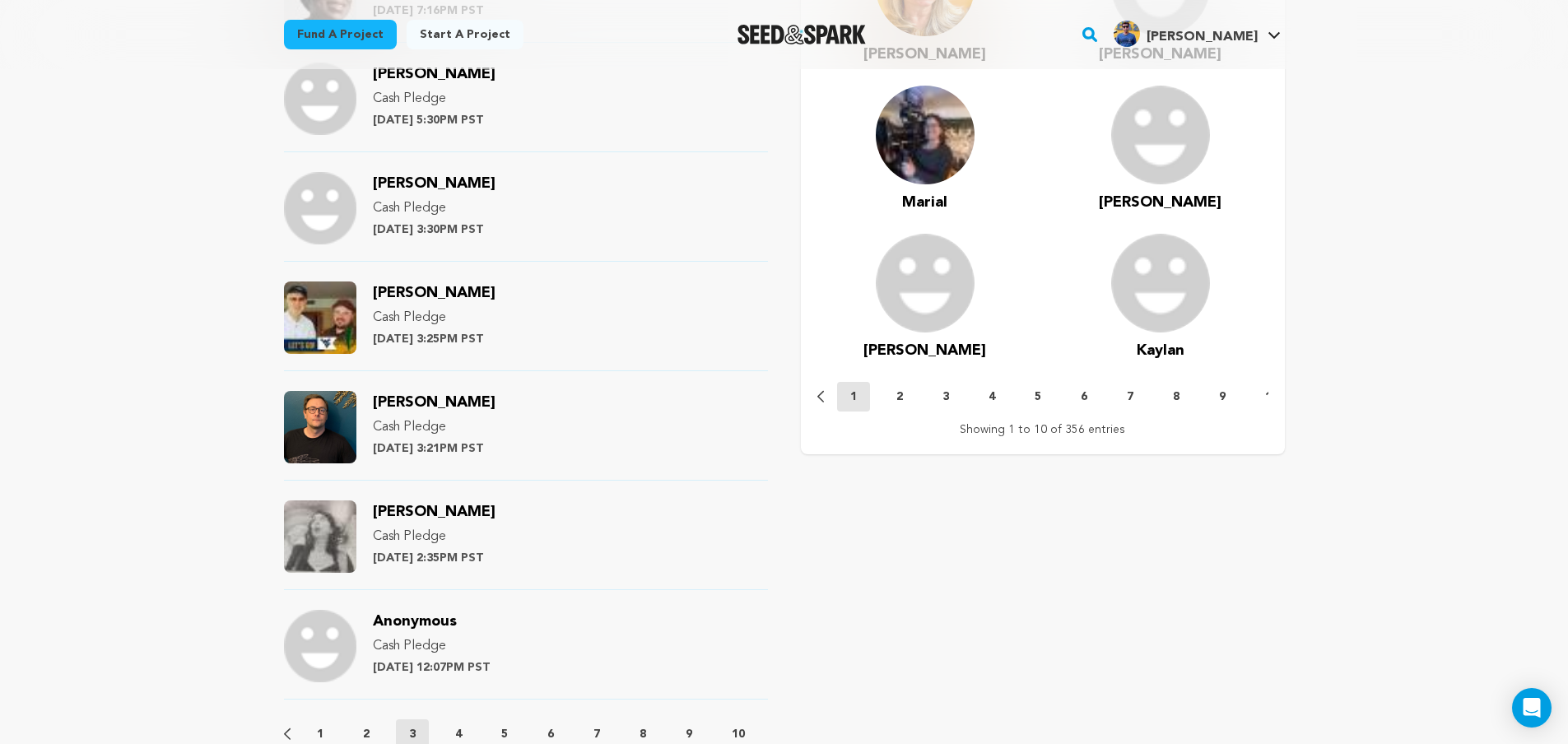
scroll to position [1481, 0]
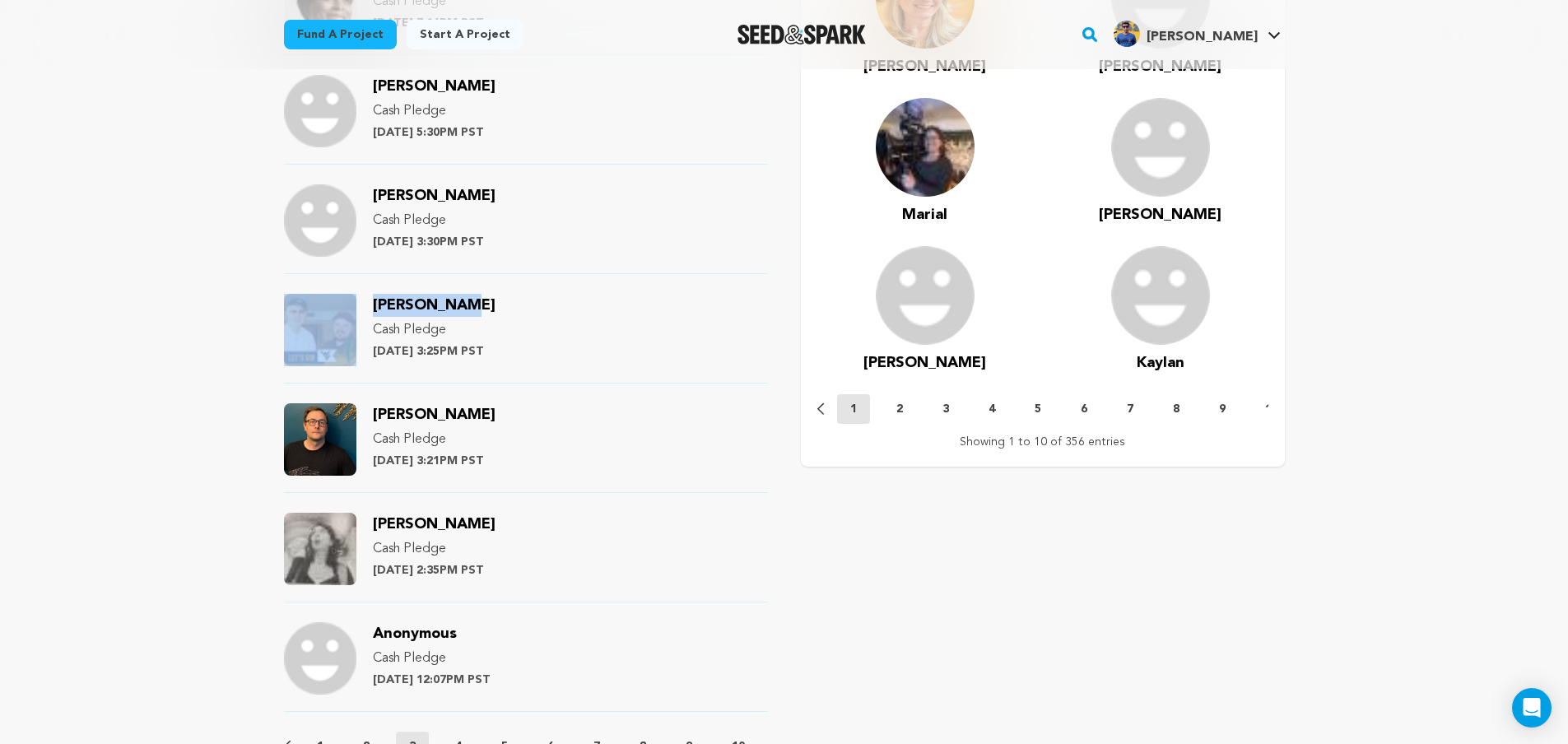
drag, startPoint x: 489, startPoint y: 304, endPoint x: 362, endPoint y: 303, distance: 127.0
click at [362, 303] on div "Jason Brown Cash Pledge Tuesday July 23rd at 3:25PM PST" at bounding box center [526, 339] width 484 height 90
copy div "Jason Brown"
drag, startPoint x: 459, startPoint y: 409, endPoint x: 371, endPoint y: 415, distance: 88.2
click at [371, 415] on div "Brad Wilke Cash Pledge Tuesday July 23rd at 3:21PM PST" at bounding box center [526, 447] width 484 height 90
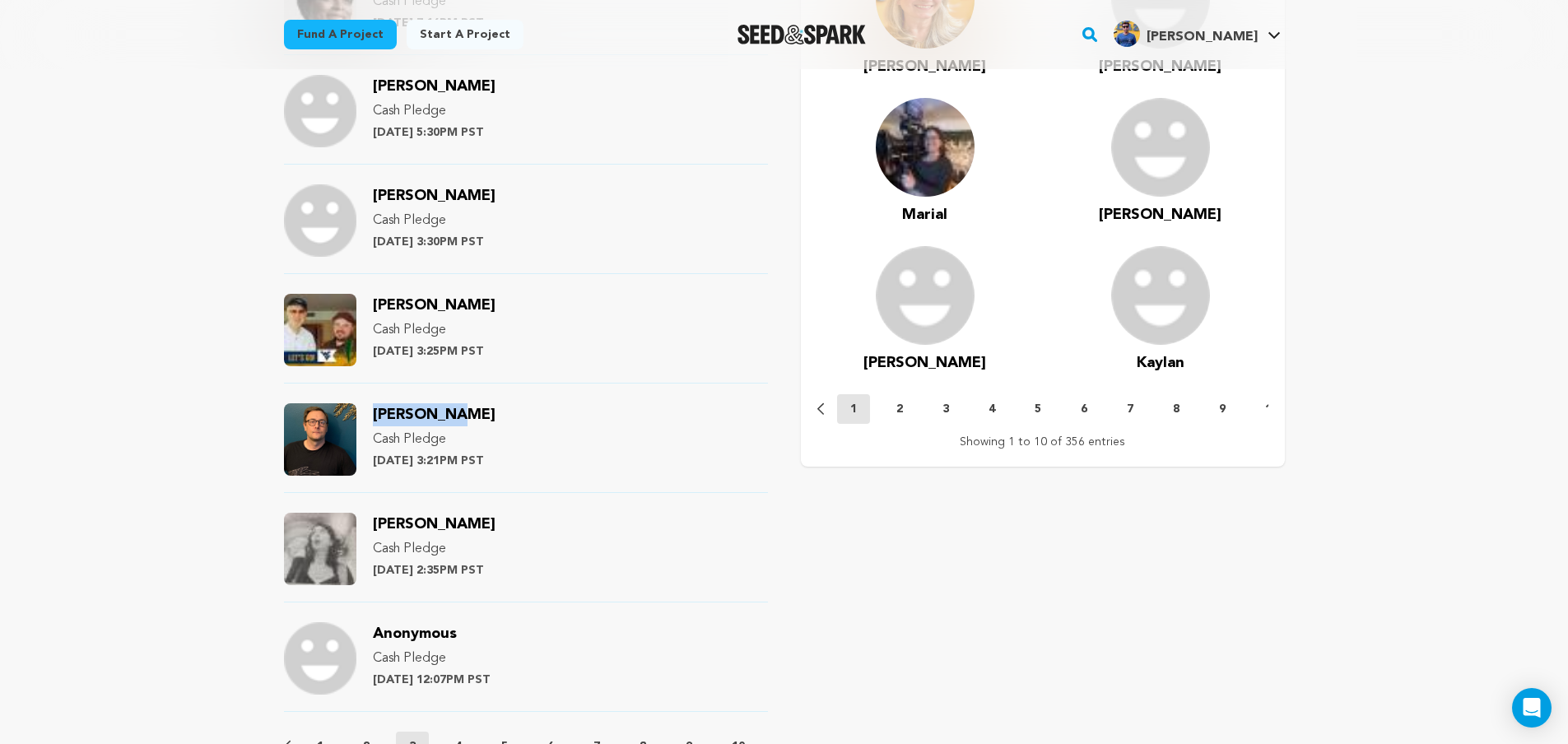
copy span "Brad Wilke"
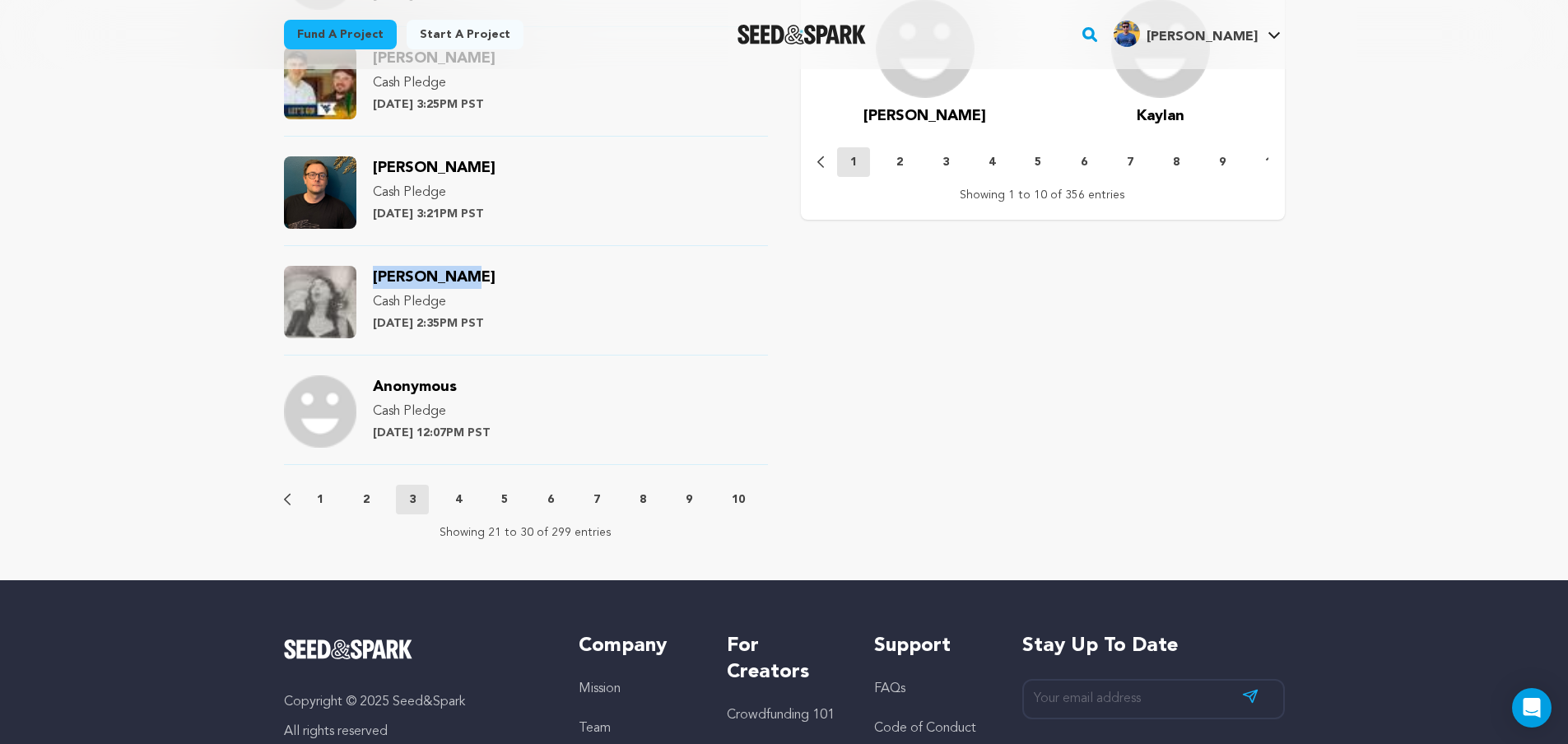
drag, startPoint x: 467, startPoint y: 277, endPoint x: 367, endPoint y: 276, distance: 100.0
click at [367, 276] on div "Dana Harris Cash Pledge Tuesday July 23rd at 2:35PM PST" at bounding box center [526, 310] width 484 height 90
copy span "Dana Harris"
click at [452, 491] on button "4" at bounding box center [458, 500] width 33 height 16
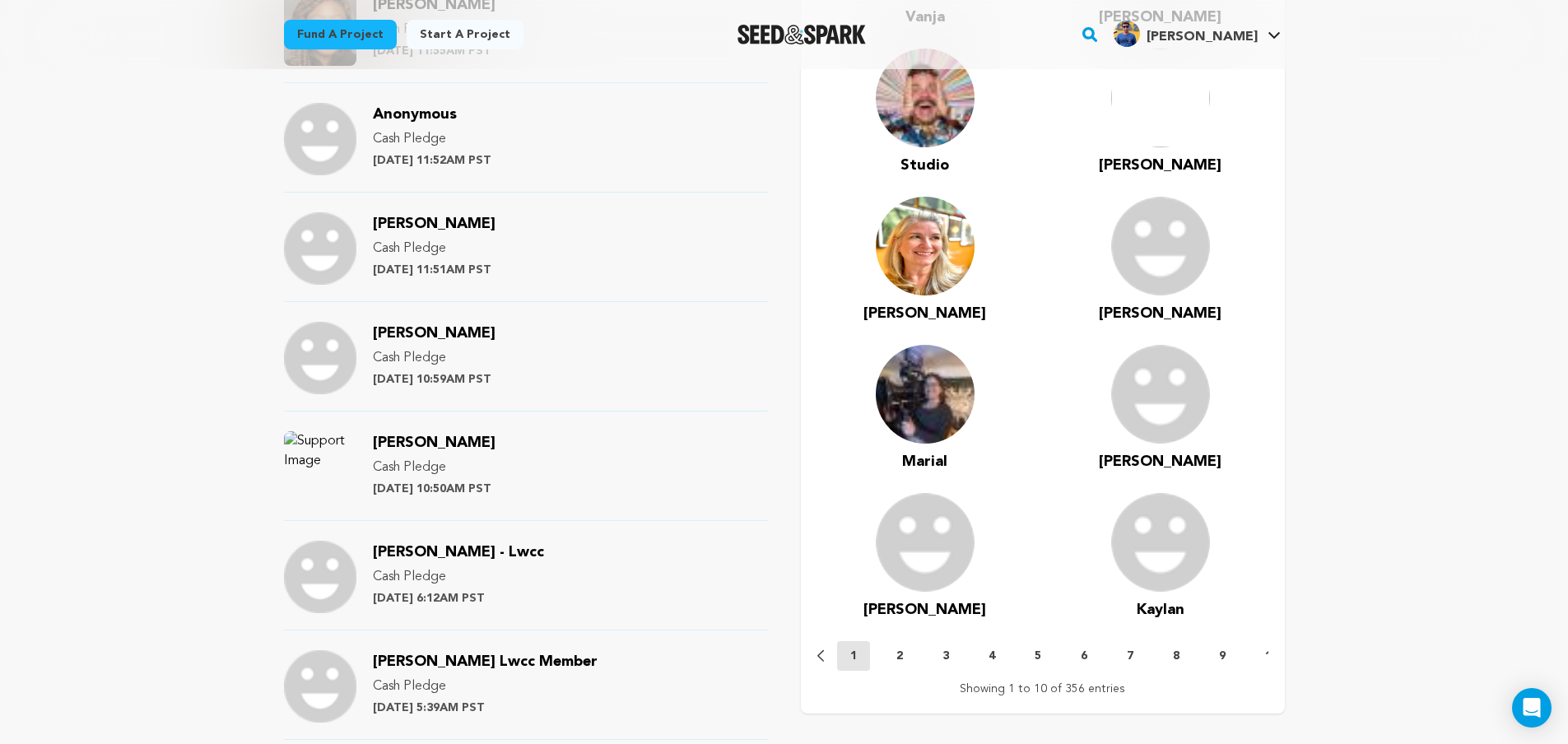
scroll to position [740, 0]
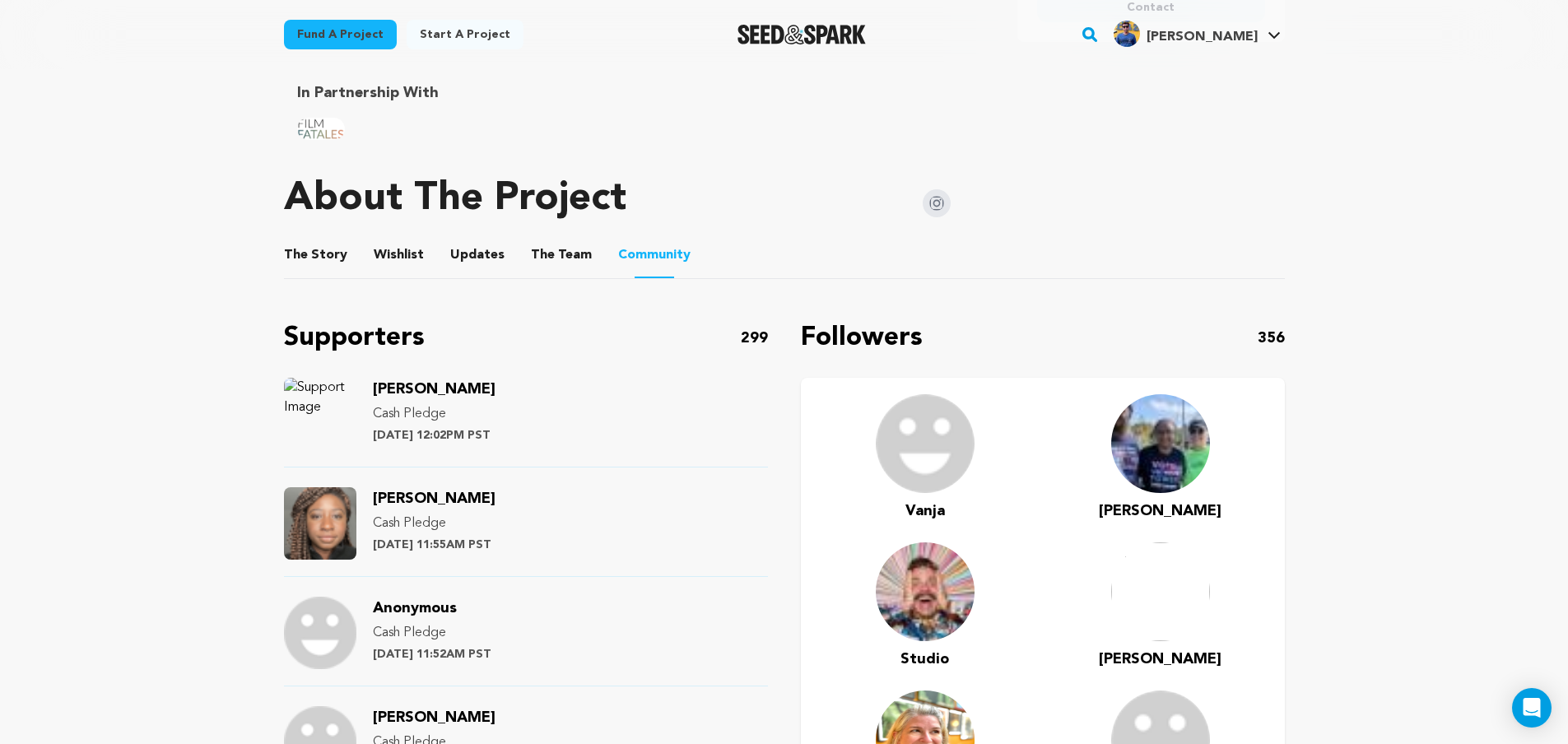
drag, startPoint x: 491, startPoint y: 501, endPoint x: 372, endPoint y: 501, distance: 119.0
click at [373, 501] on div "Malaika Paquiot Cash Pledge Tuesday July 23rd at 11:55AM PST" at bounding box center [434, 523] width 122 height 72
copy span "Malaika Paquiot"
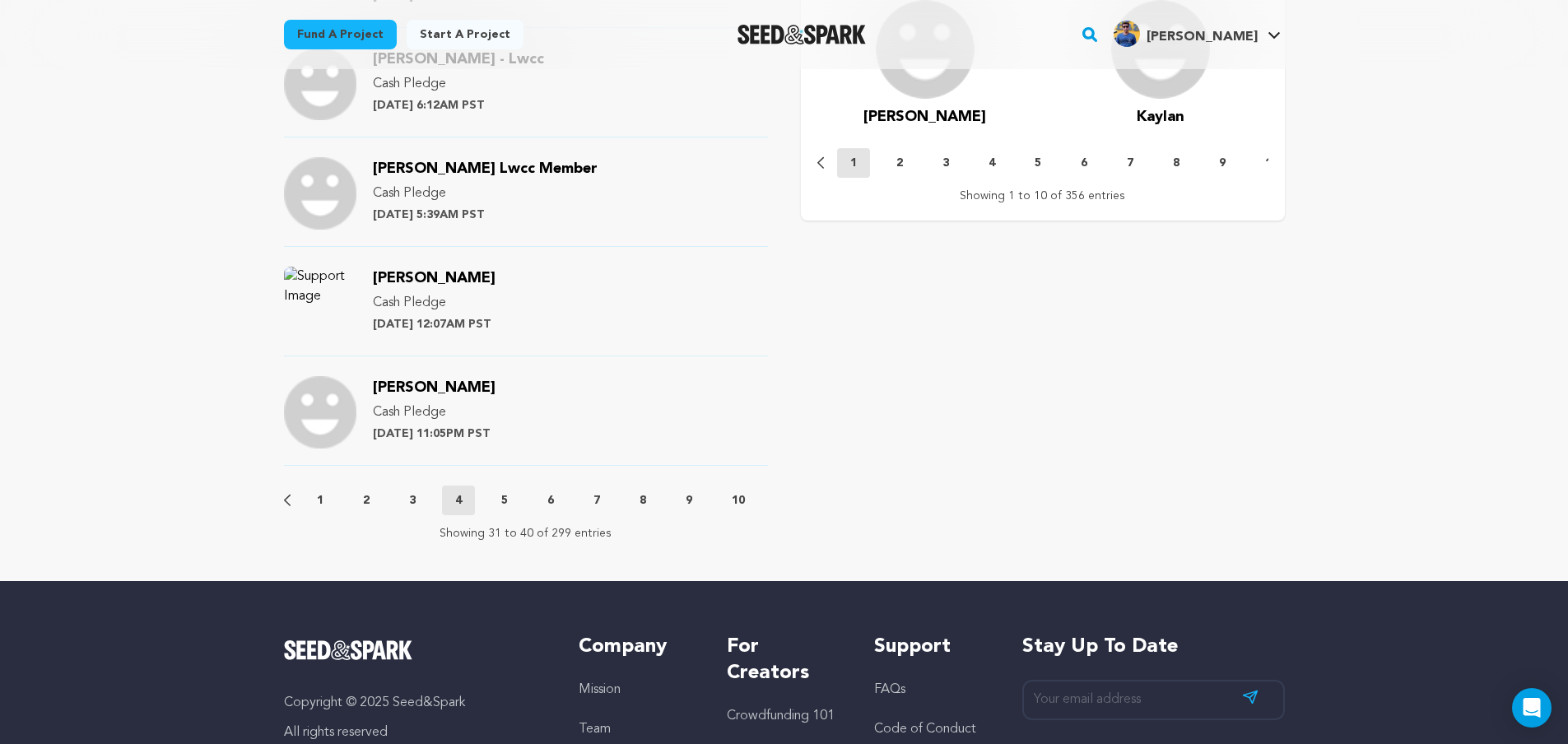
scroll to position [1728, 0]
click at [504, 496] on p "5" at bounding box center [504, 500] width 6 height 16
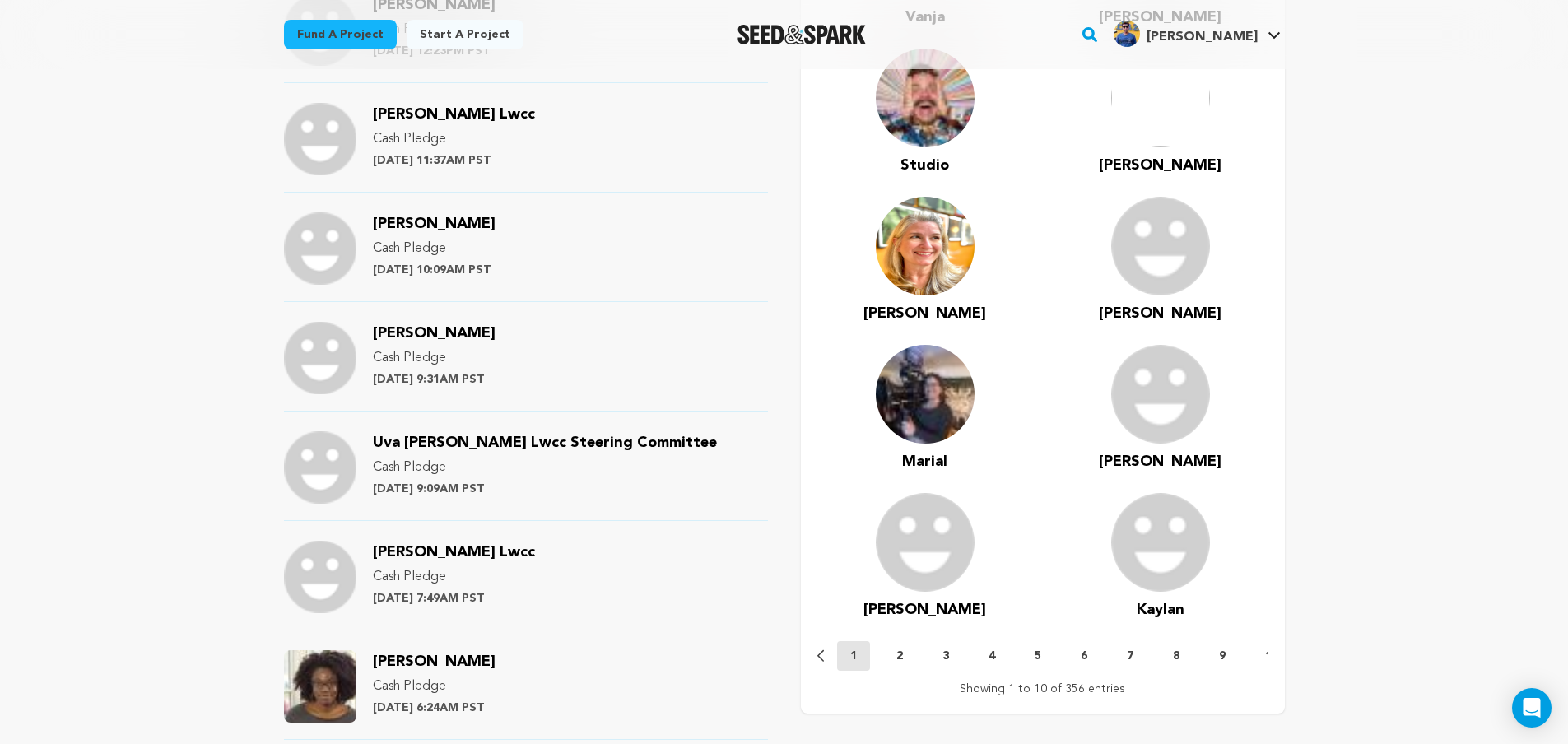
scroll to position [1481, 0]
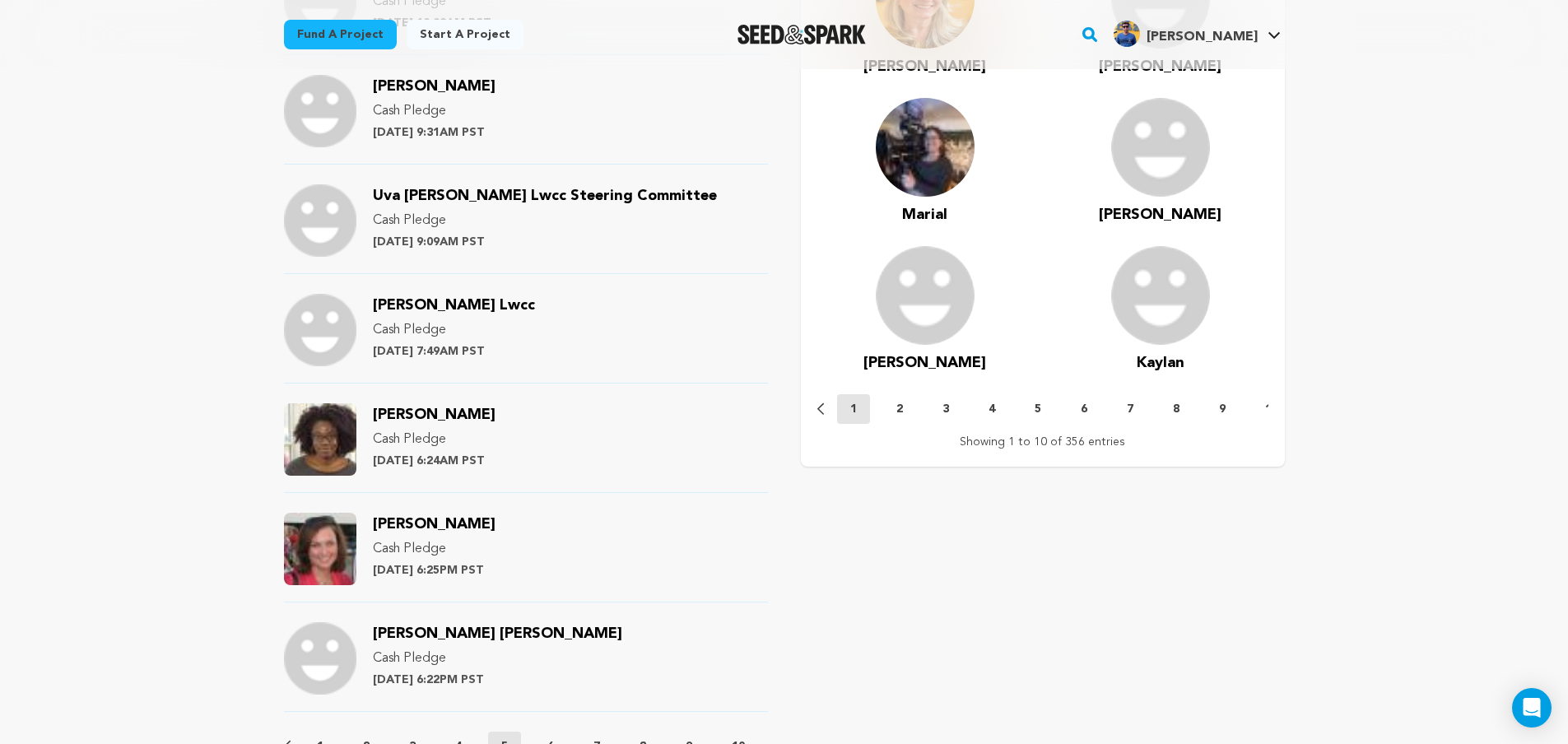
drag, startPoint x: 526, startPoint y: 419, endPoint x: 370, endPoint y: 405, distance: 156.6
click at [370, 405] on div "Oluwaseun Babalola Cash Pledge Monday July 22nd at 6:24AM PST" at bounding box center [526, 447] width 484 height 90
copy span "Oluwaseun Babalola"
drag, startPoint x: 504, startPoint y: 525, endPoint x: 369, endPoint y: 529, distance: 135.1
click at [369, 529] on div "Kristin McCracken Cash Pledge Sunday July 21st at 6:25PM PST" at bounding box center [526, 557] width 484 height 90
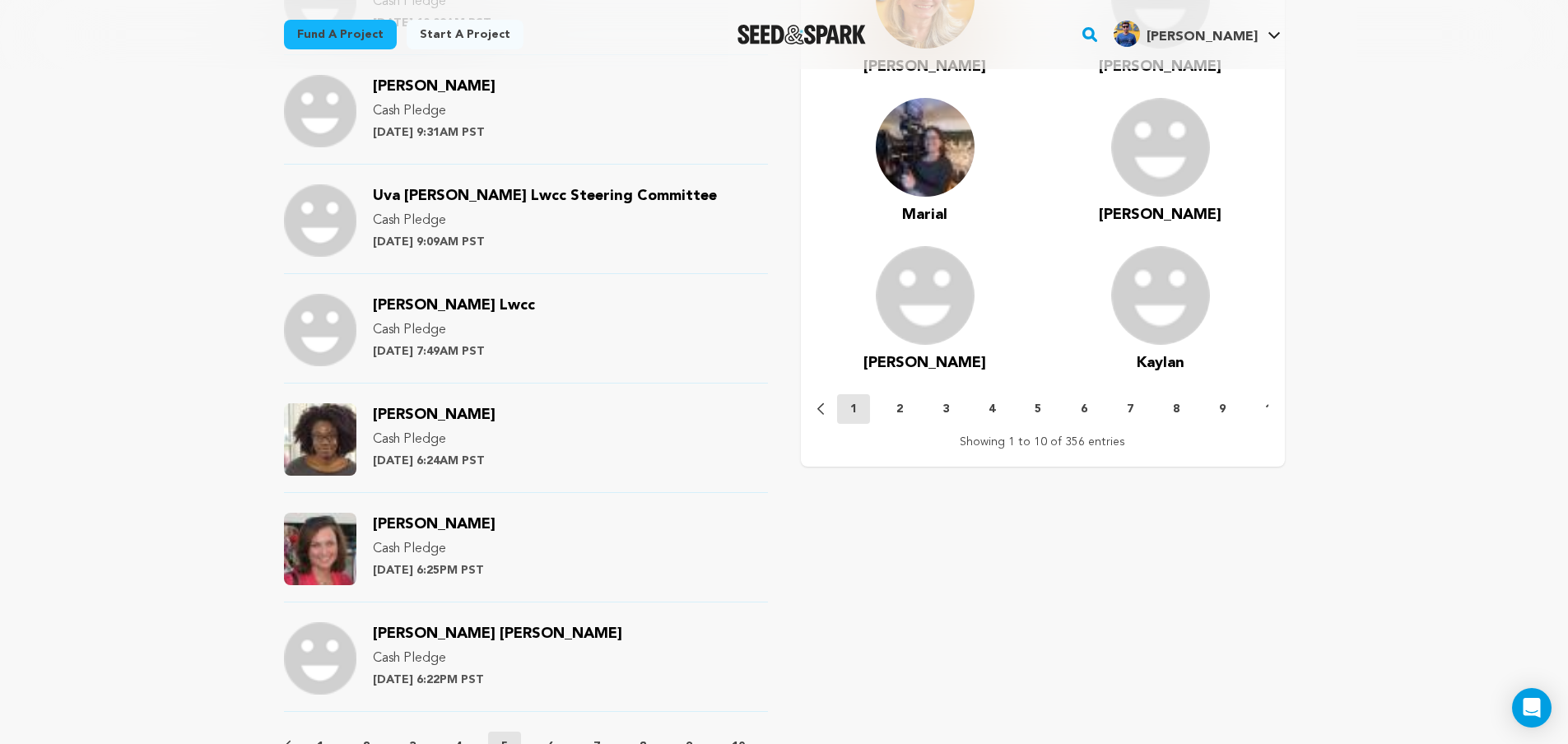
copy span "Kristin McCracken"
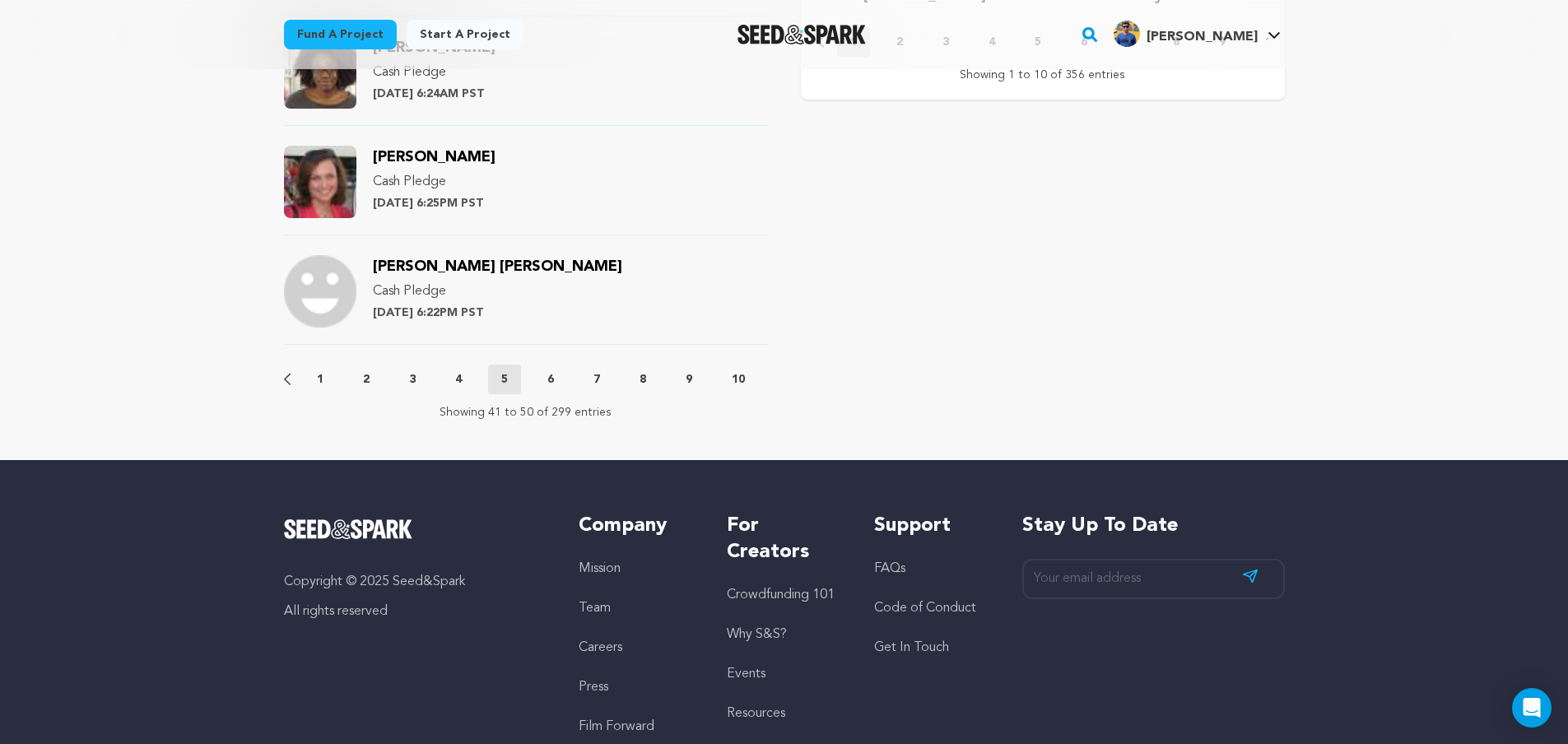
scroll to position [1975, 0]
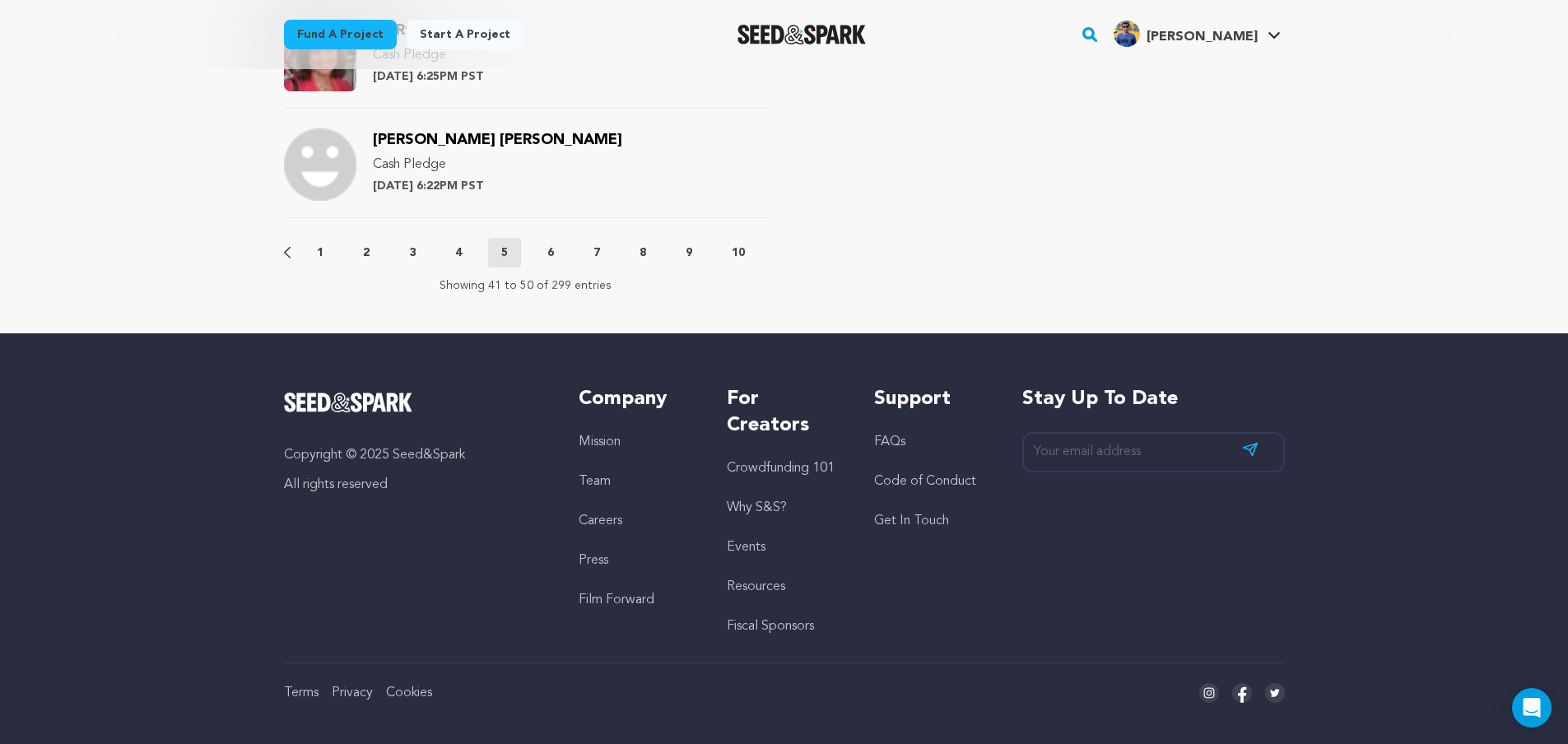
click at [554, 256] on p "6" at bounding box center [550, 253] width 6 height 16
click at [598, 254] on p "7" at bounding box center [596, 253] width 6 height 16
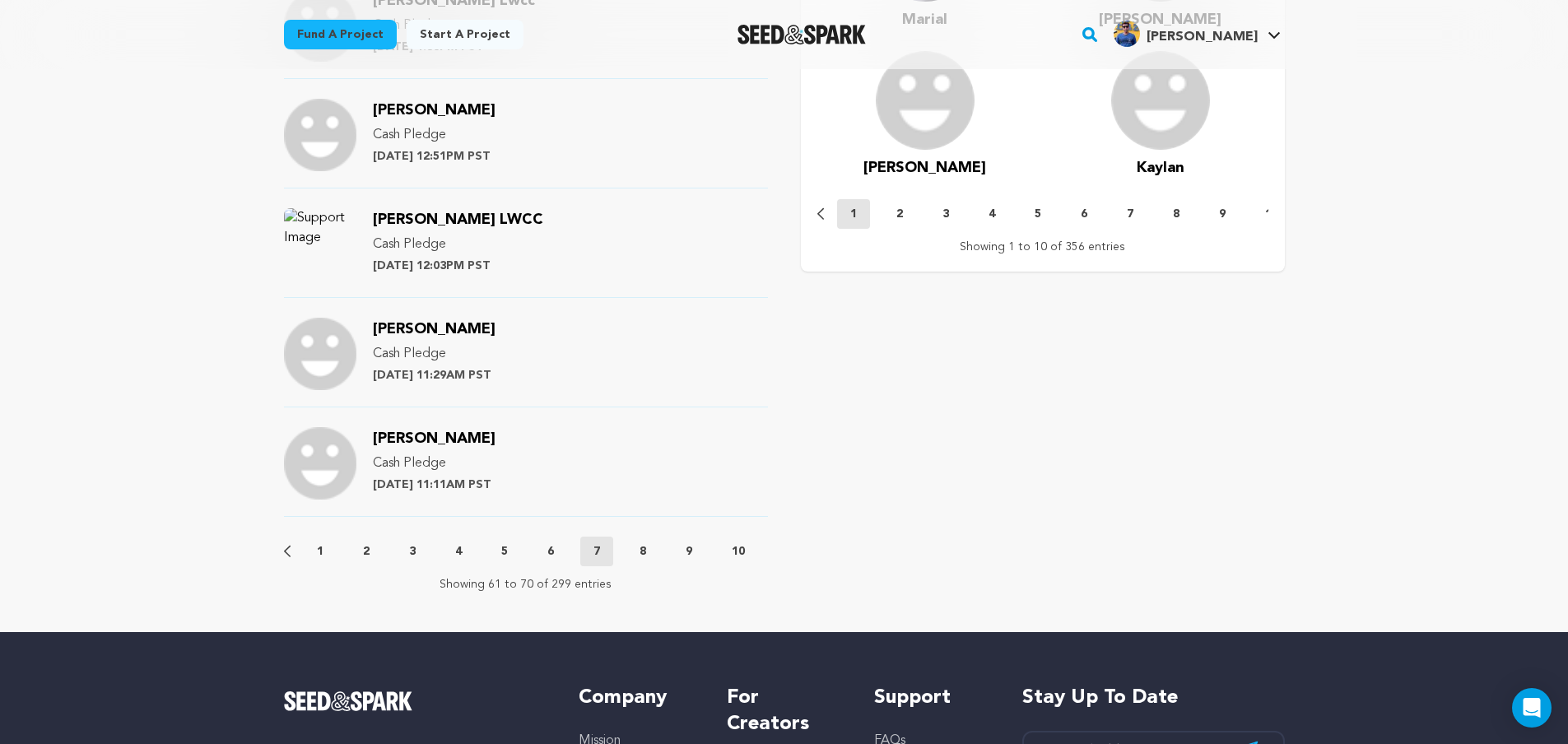
scroll to position [1728, 0]
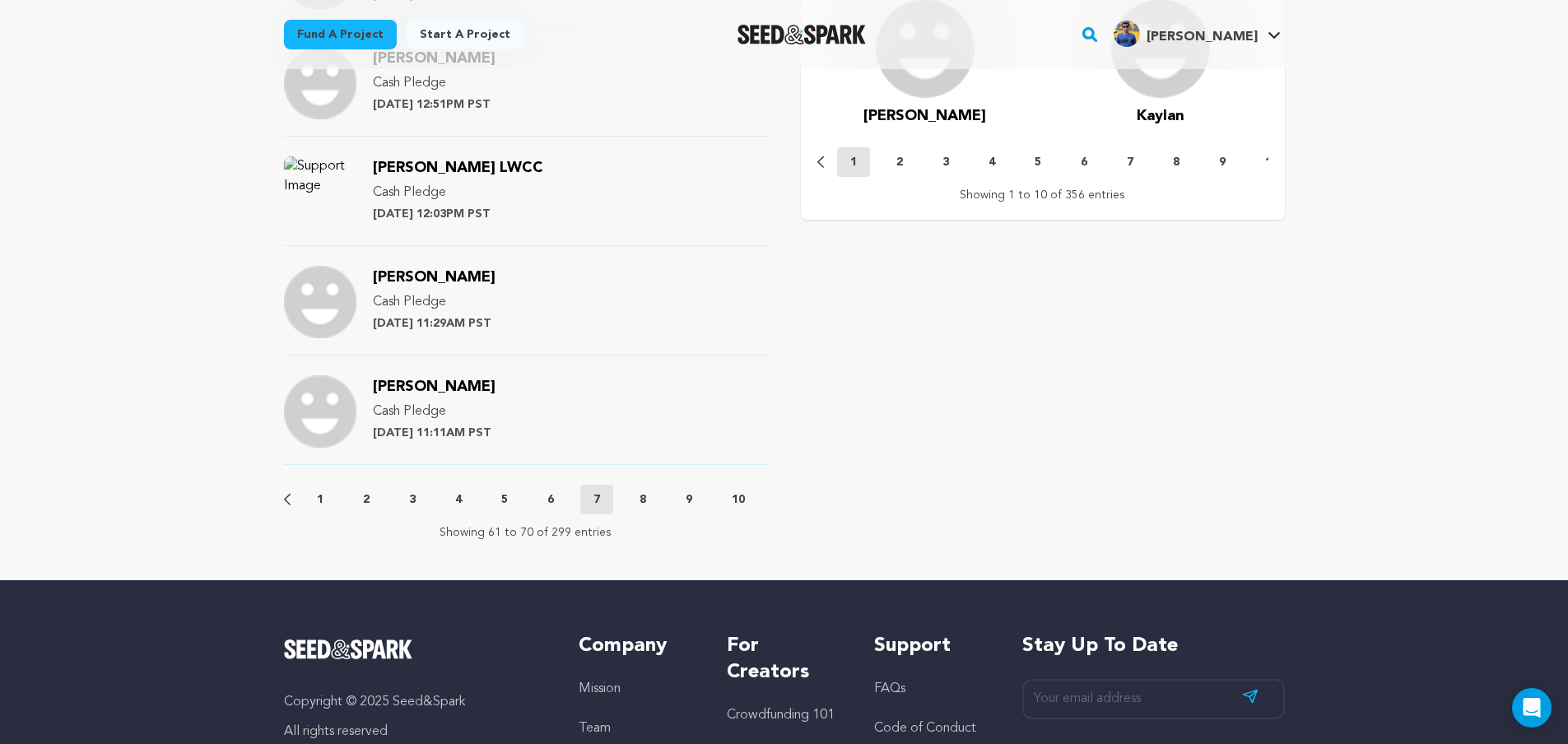
click at [643, 494] on p "8" at bounding box center [642, 500] width 6 height 16
drag, startPoint x: 494, startPoint y: 283, endPoint x: 361, endPoint y: 283, distance: 133.0
click at [361, 283] on div "Giovannie Cruz Cash Pledge Friday July 19th at 12:16PM PST" at bounding box center [526, 310] width 484 height 90
copy div "Giovannie Cruz"
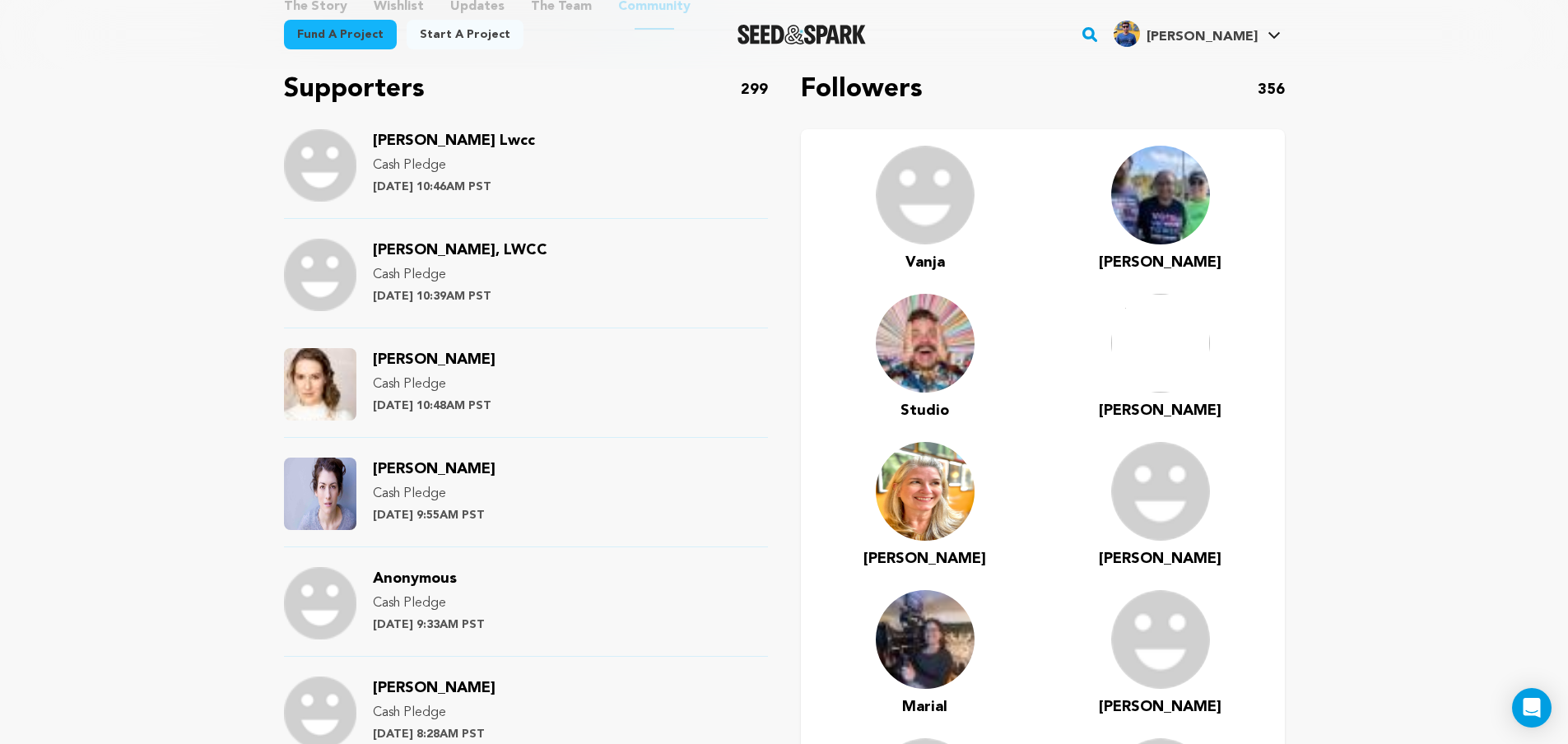
scroll to position [987, 0]
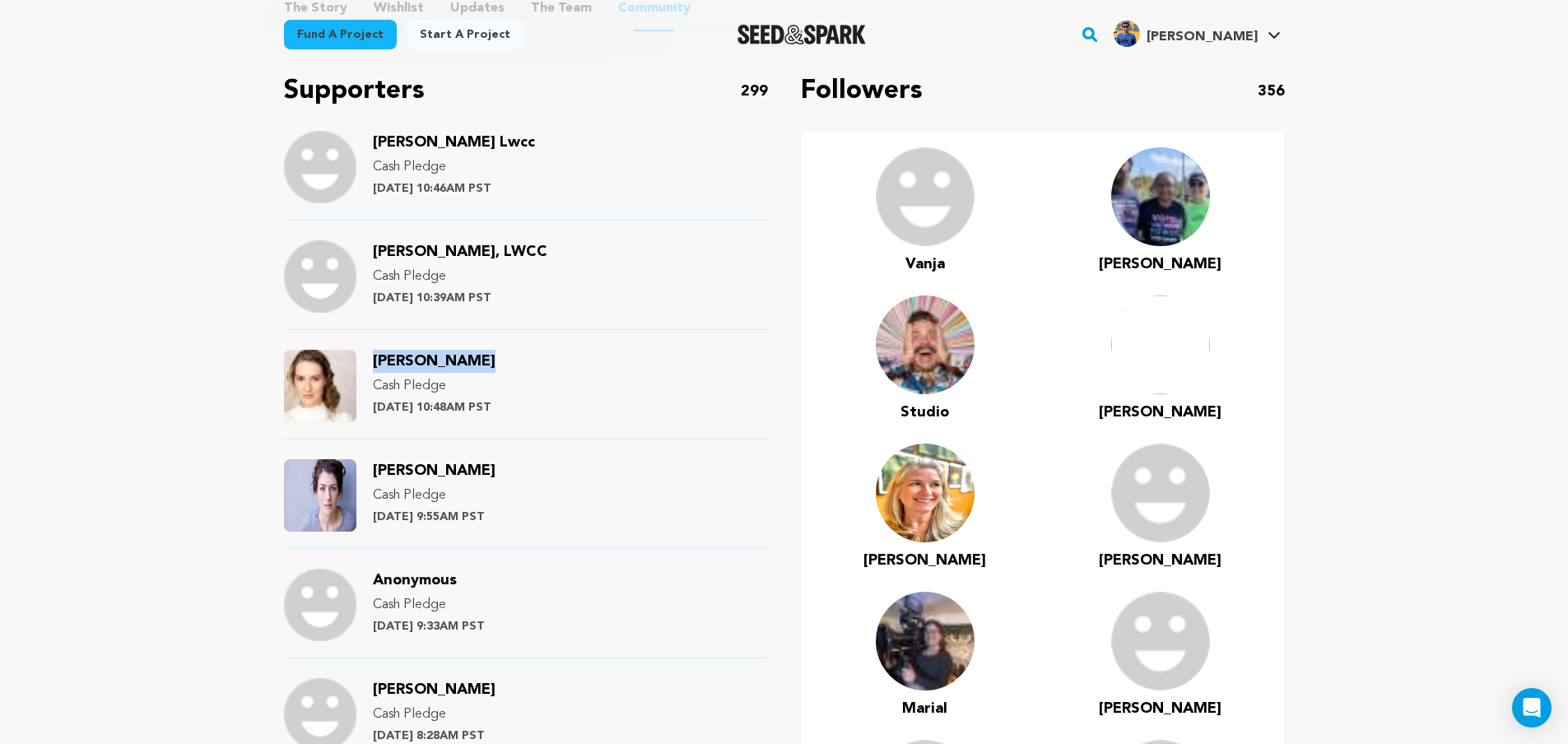
drag, startPoint x: 474, startPoint y: 359, endPoint x: 376, endPoint y: 360, distance: 98.0
click at [376, 360] on div "Sarah J Eagen Cash Pledge Saturday July 20th at 10:48AM PST" at bounding box center [434, 386] width 122 height 72
drag, startPoint x: 489, startPoint y: 467, endPoint x: 375, endPoint y: 471, distance: 114.1
click at [375, 471] on div "Jessica Graham Cash Pledge Saturday July 20th at 9:55AM PST" at bounding box center [434, 495] width 122 height 72
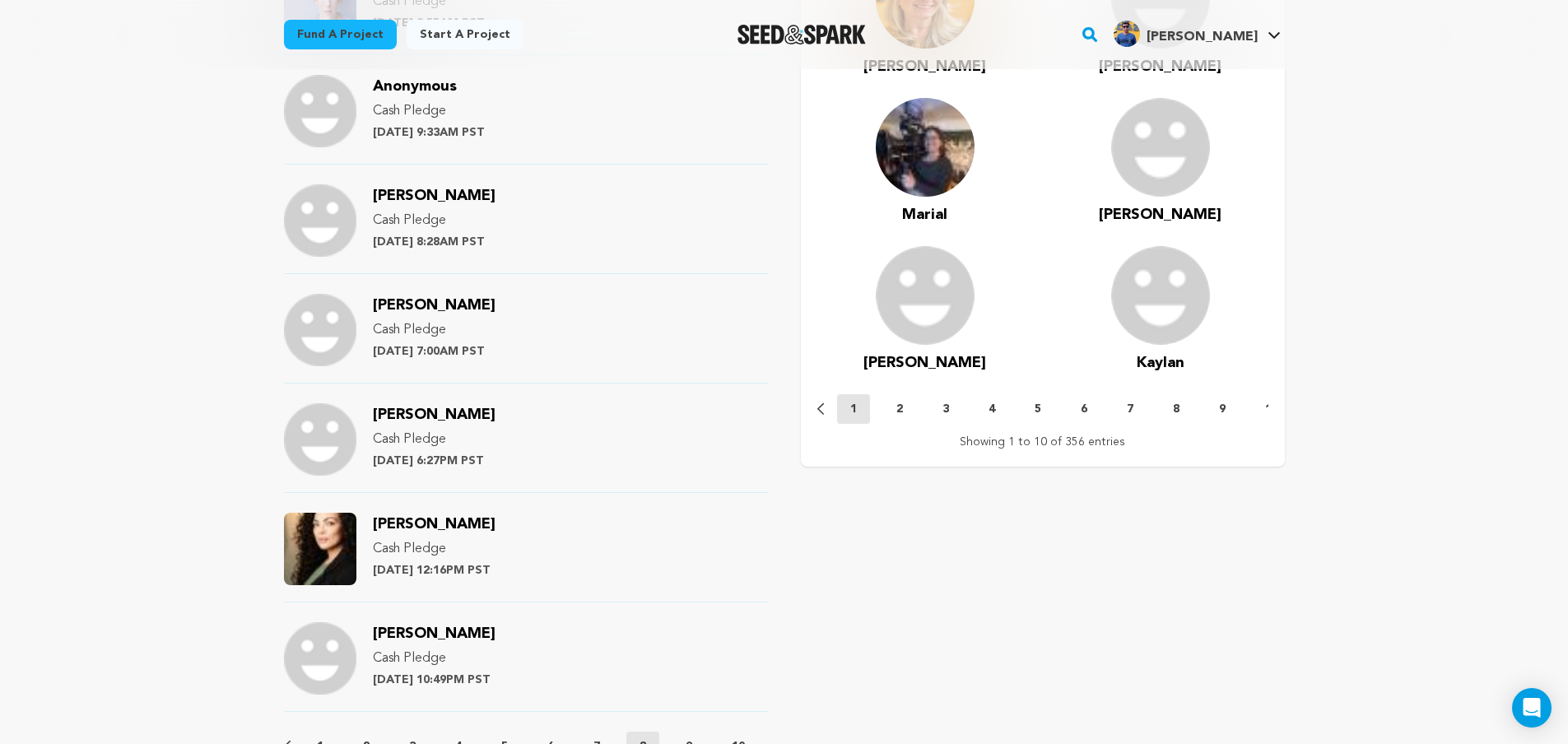
scroll to position [1728, 0]
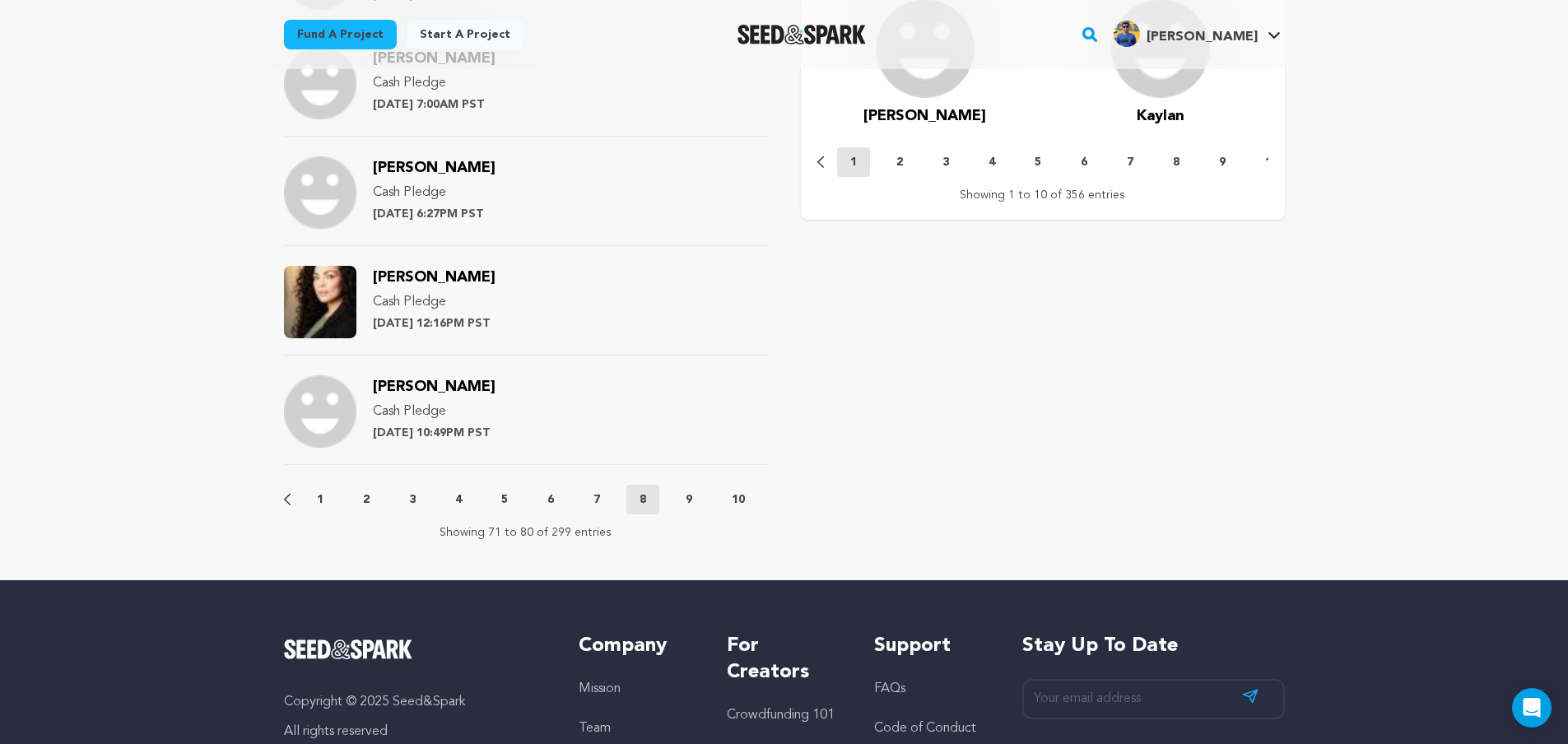
click at [685, 500] on button "9" at bounding box center [689, 500] width 33 height 16
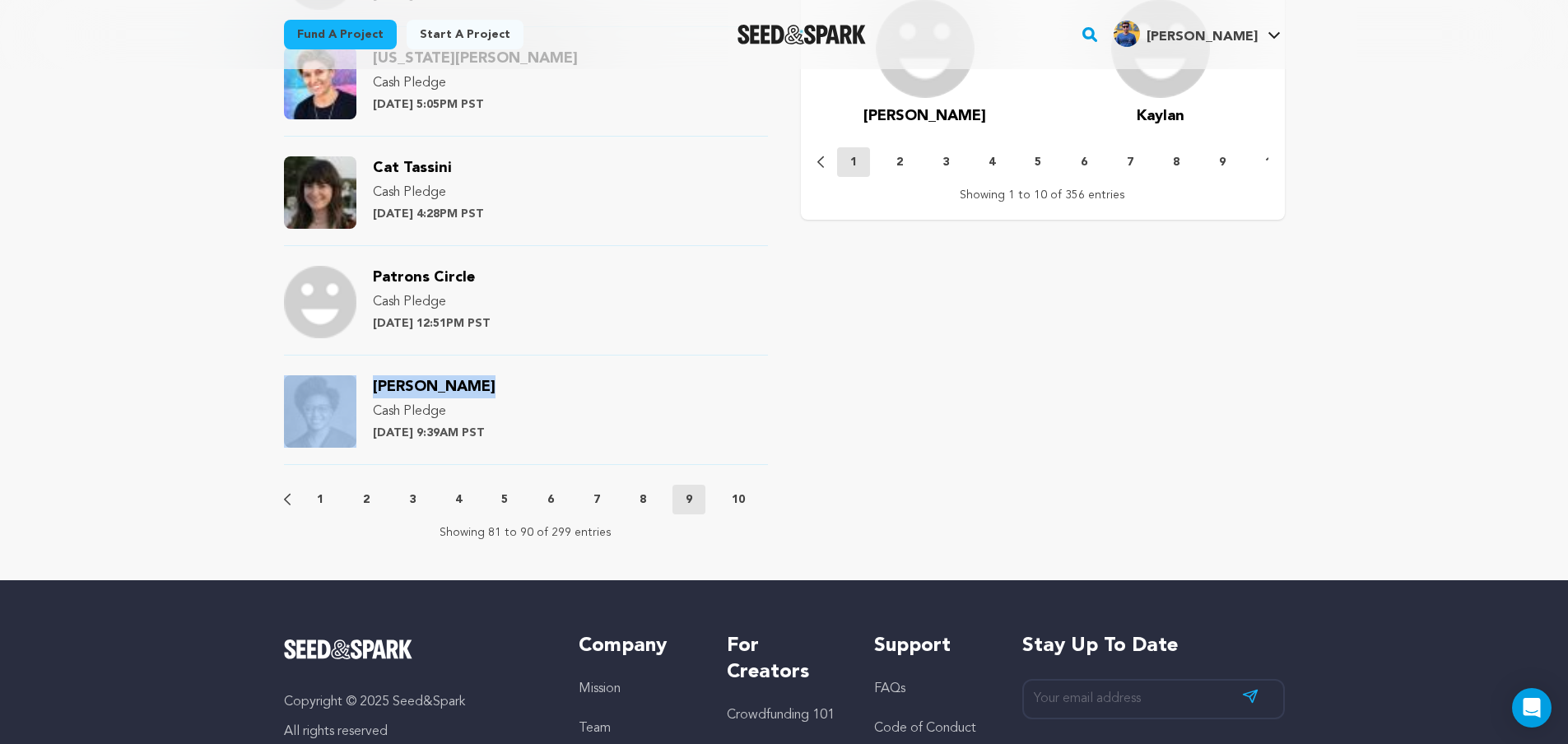
drag, startPoint x: 489, startPoint y: 393, endPoint x: 358, endPoint y: 385, distance: 131.2
click at [358, 385] on div "Nekisa Cooper Cash Pledge Tuesday July 16th at 9:39AM PST" at bounding box center [526, 420] width 484 height 90
drag, startPoint x: 461, startPoint y: 168, endPoint x: 366, endPoint y: 176, distance: 95.3
click at [411, 172] on div "Cat Tassini Cash Pledge Tuesday July 16th at 4:28PM PST" at bounding box center [428, 193] width 111 height 72
click at [364, 176] on div "Cat Tassini Cash Pledge Tuesday July 16th at 4:28PM PST" at bounding box center [526, 201] width 484 height 90
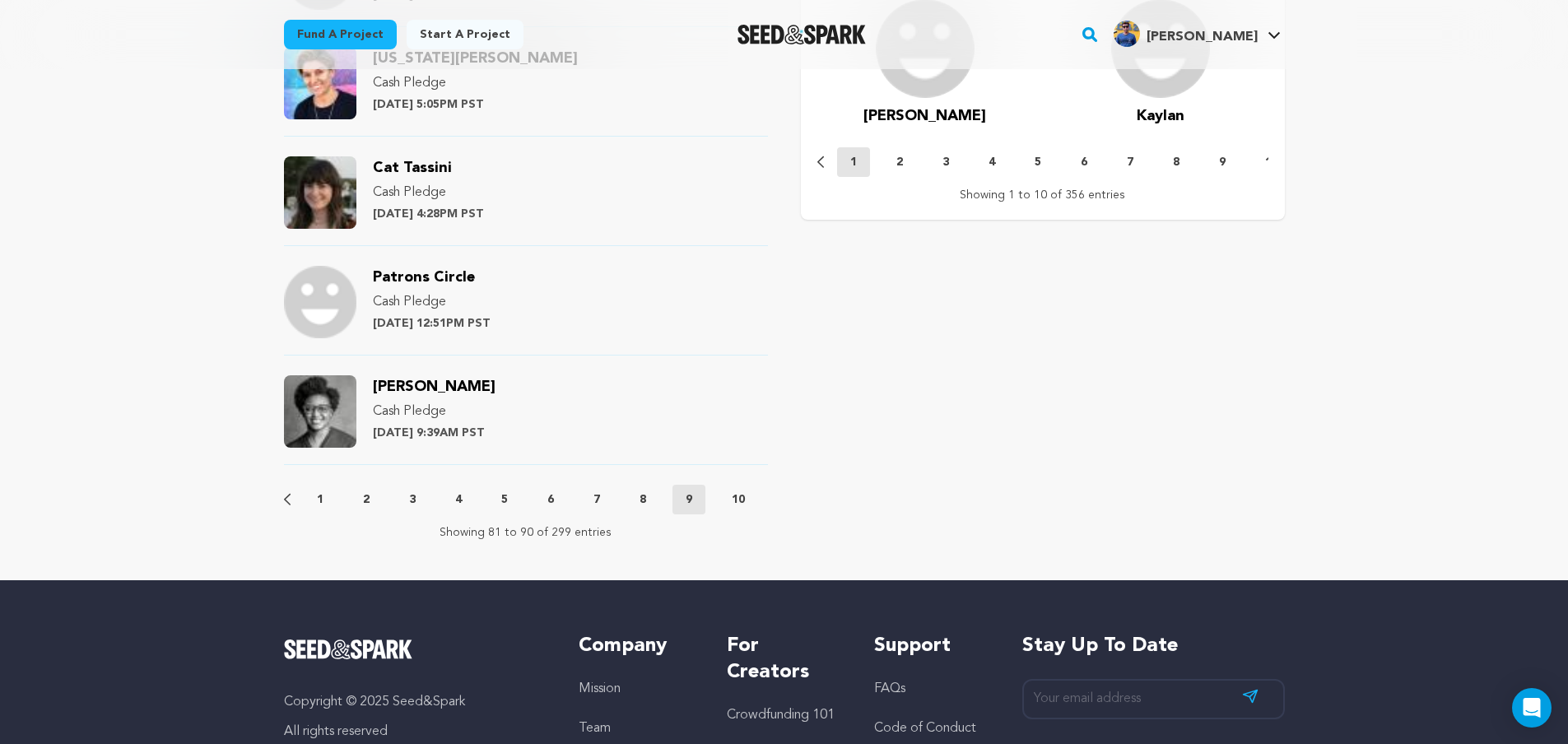
click at [473, 171] on div "Cat Tassini Cash Pledge Tuesday July 16th at 4:28PM PST" at bounding box center [428, 193] width 111 height 72
drag, startPoint x: 473, startPoint y: 171, endPoint x: 393, endPoint y: 170, distance: 80.0
click at [393, 170] on div "Cat Tassini Cash Pledge Tuesday July 16th at 4:28PM PST" at bounding box center [428, 193] width 111 height 72
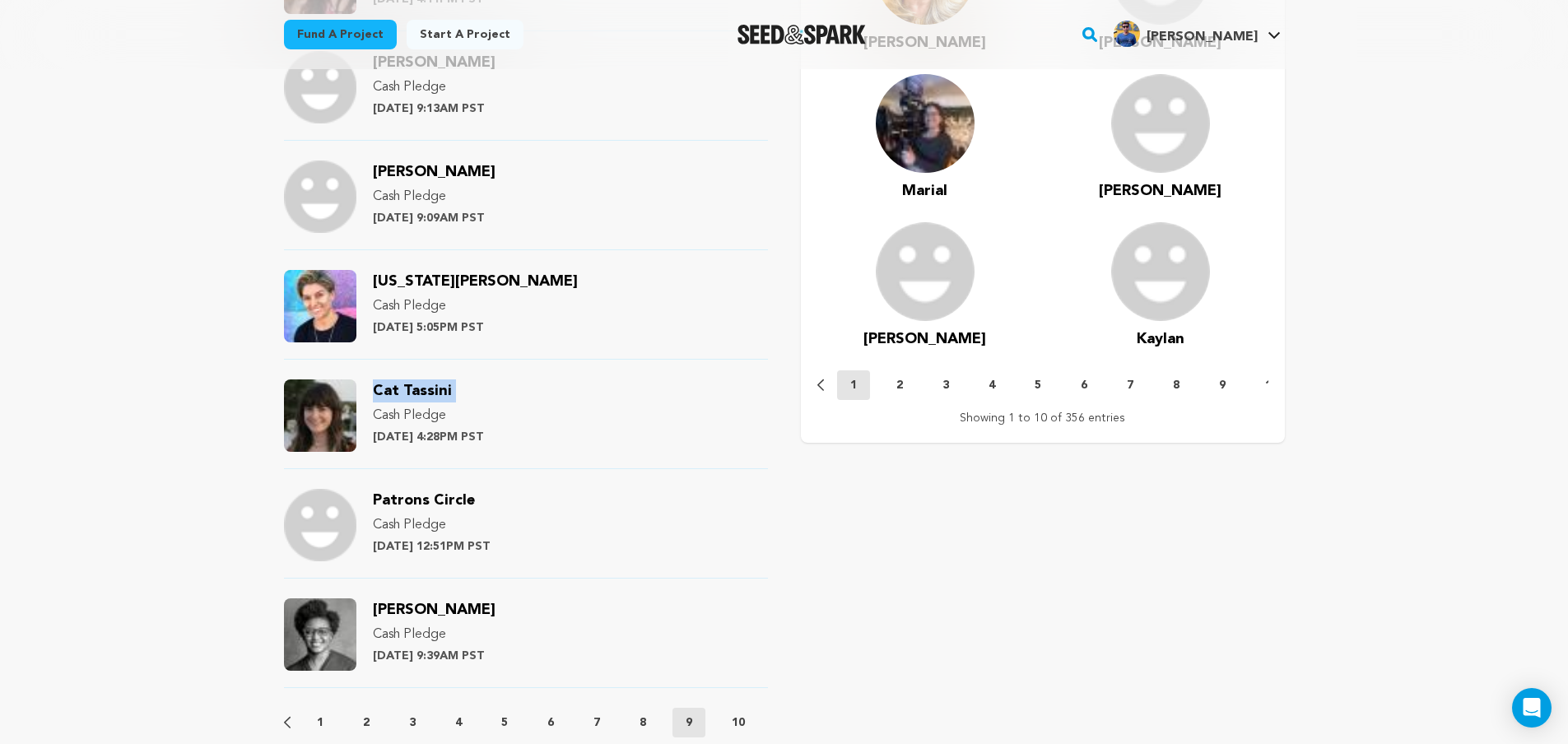
scroll to position [1481, 0]
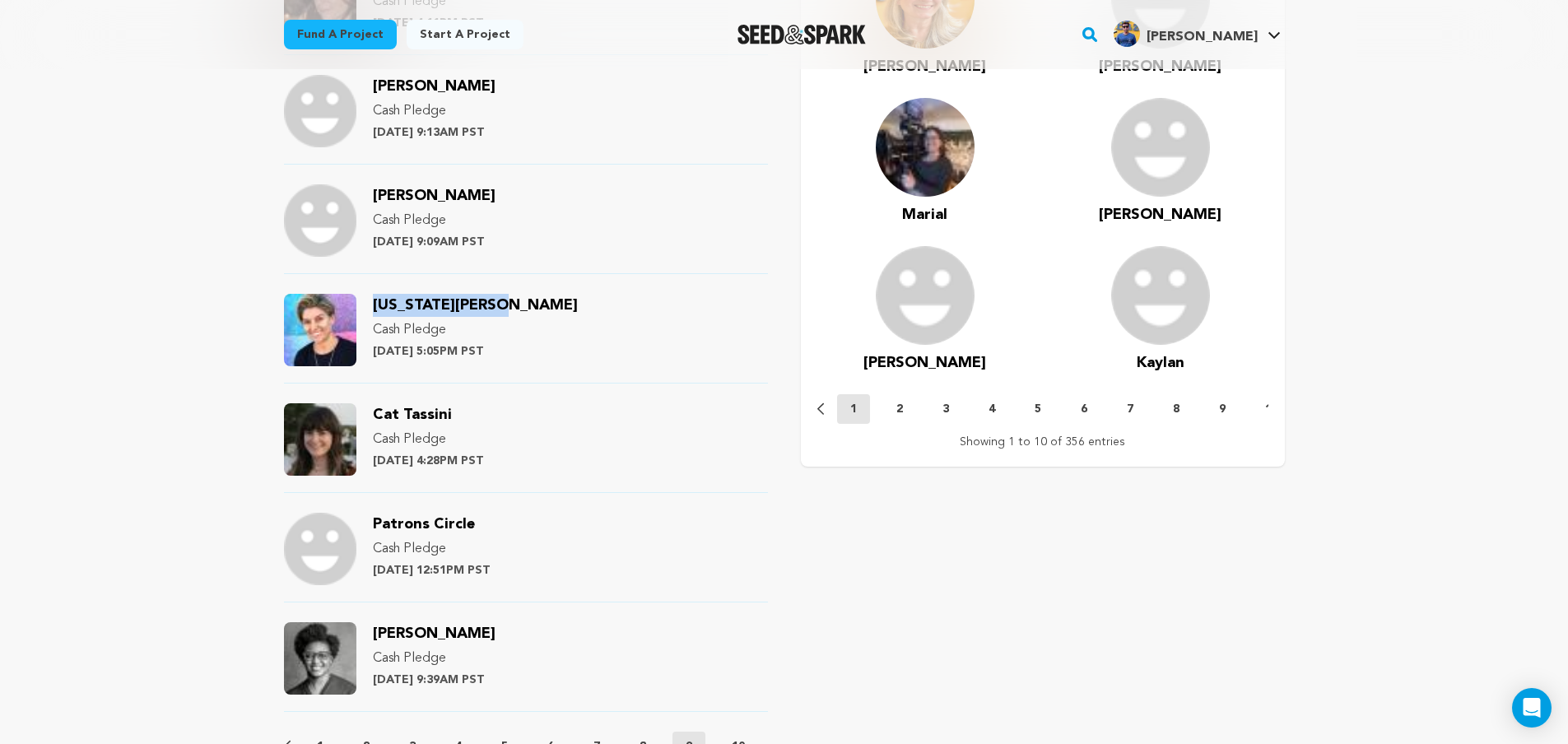
drag, startPoint x: 512, startPoint y: 310, endPoint x: 367, endPoint y: 309, distance: 145.0
click at [367, 309] on div "Tennessee Martin Cash Pledge Tuesday July 16th at 5:05PM PST" at bounding box center [526, 339] width 484 height 90
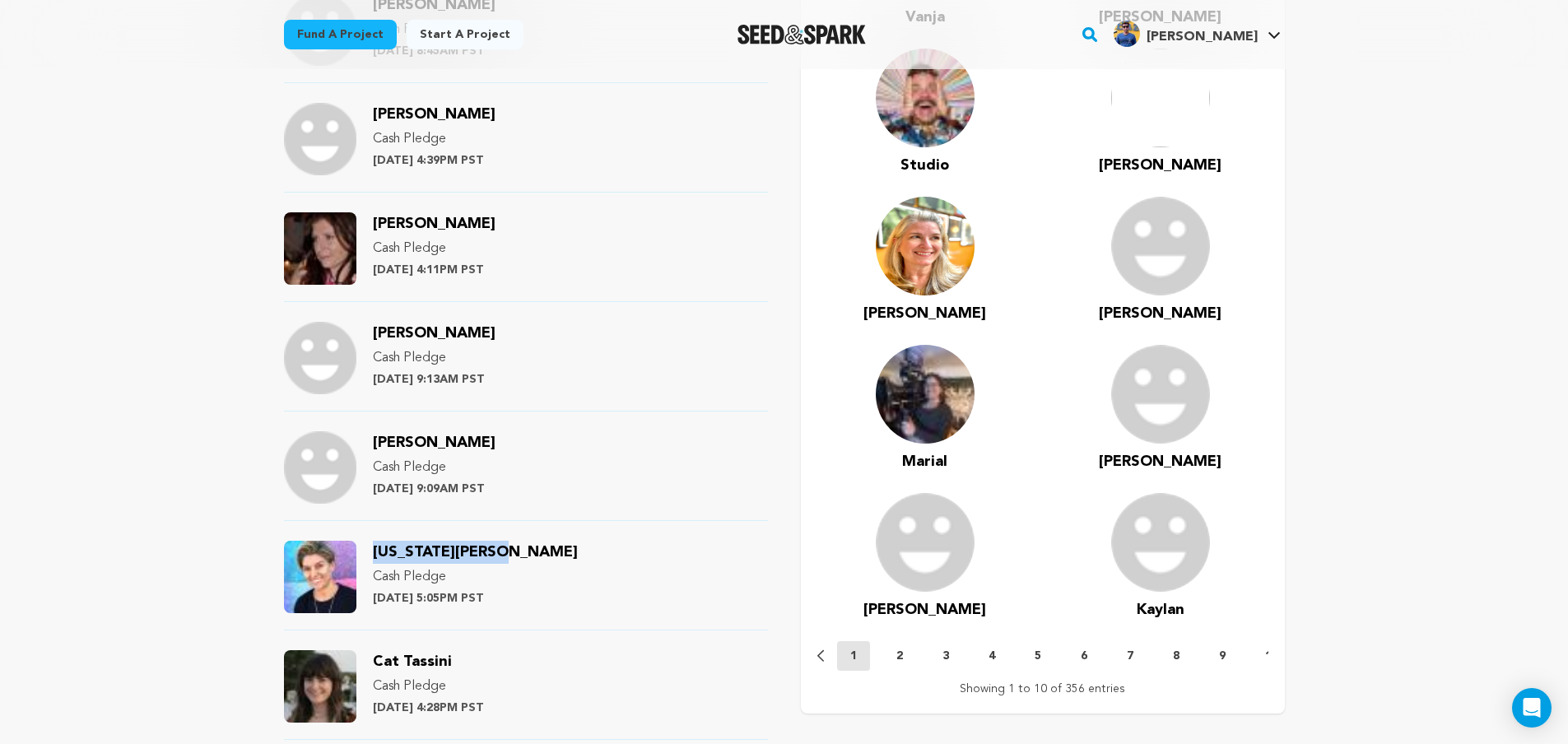
scroll to position [987, 0]
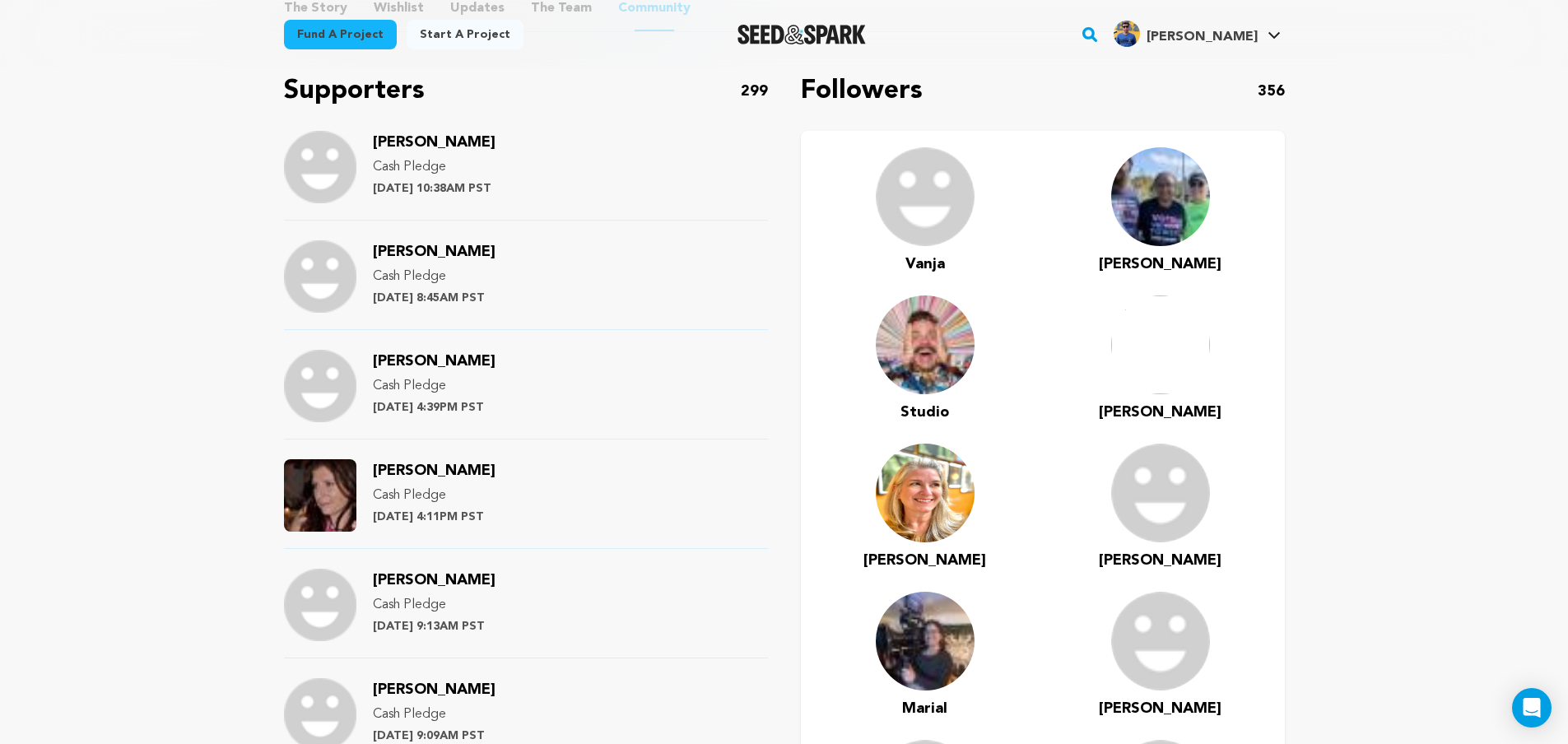
drag, startPoint x: 476, startPoint y: 468, endPoint x: 376, endPoint y: 469, distance: 100.0
click at [376, 469] on div "Elizabeth Dell Cash Pledge Wednesday July 17th at 4:11PM PST" at bounding box center [434, 495] width 122 height 72
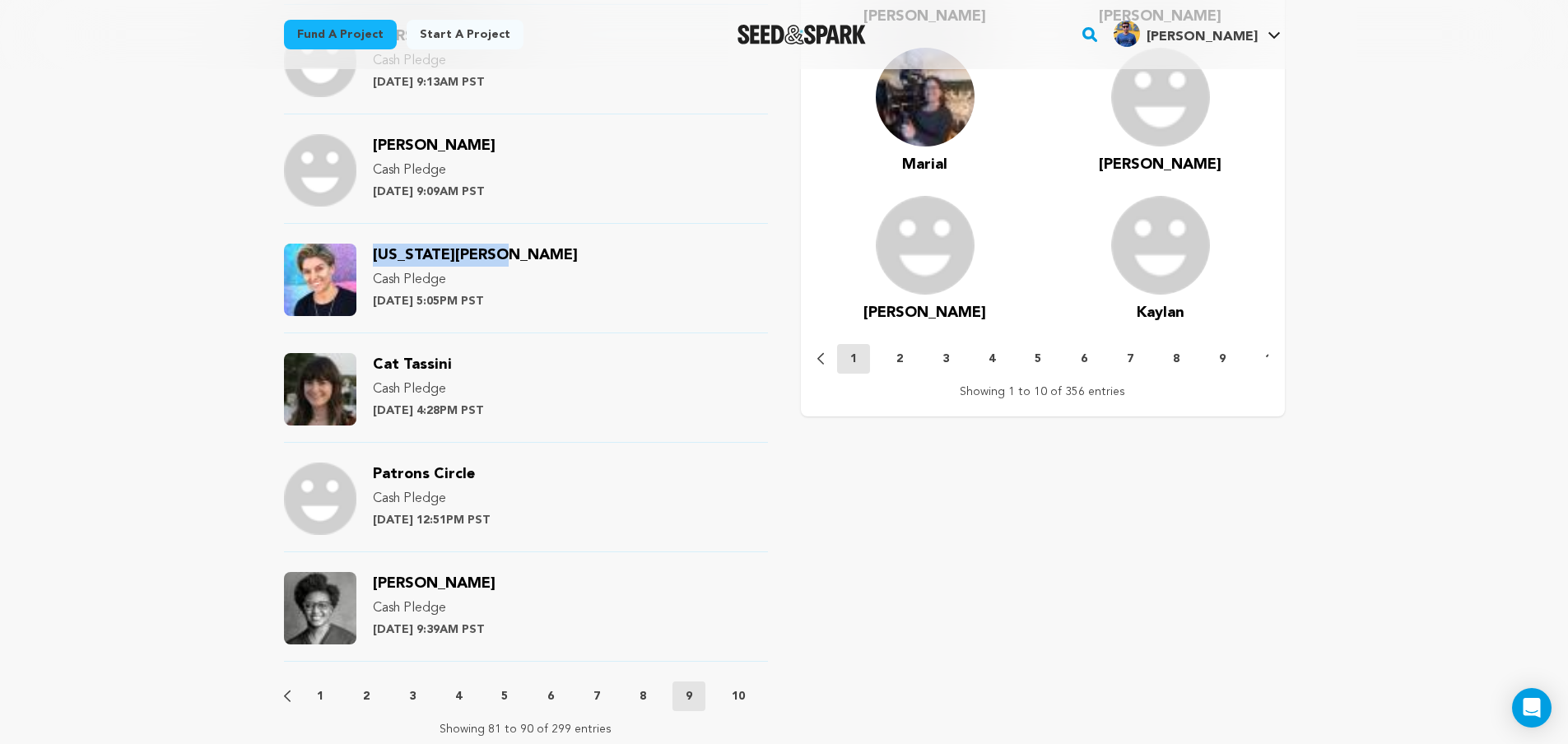
scroll to position [1728, 0]
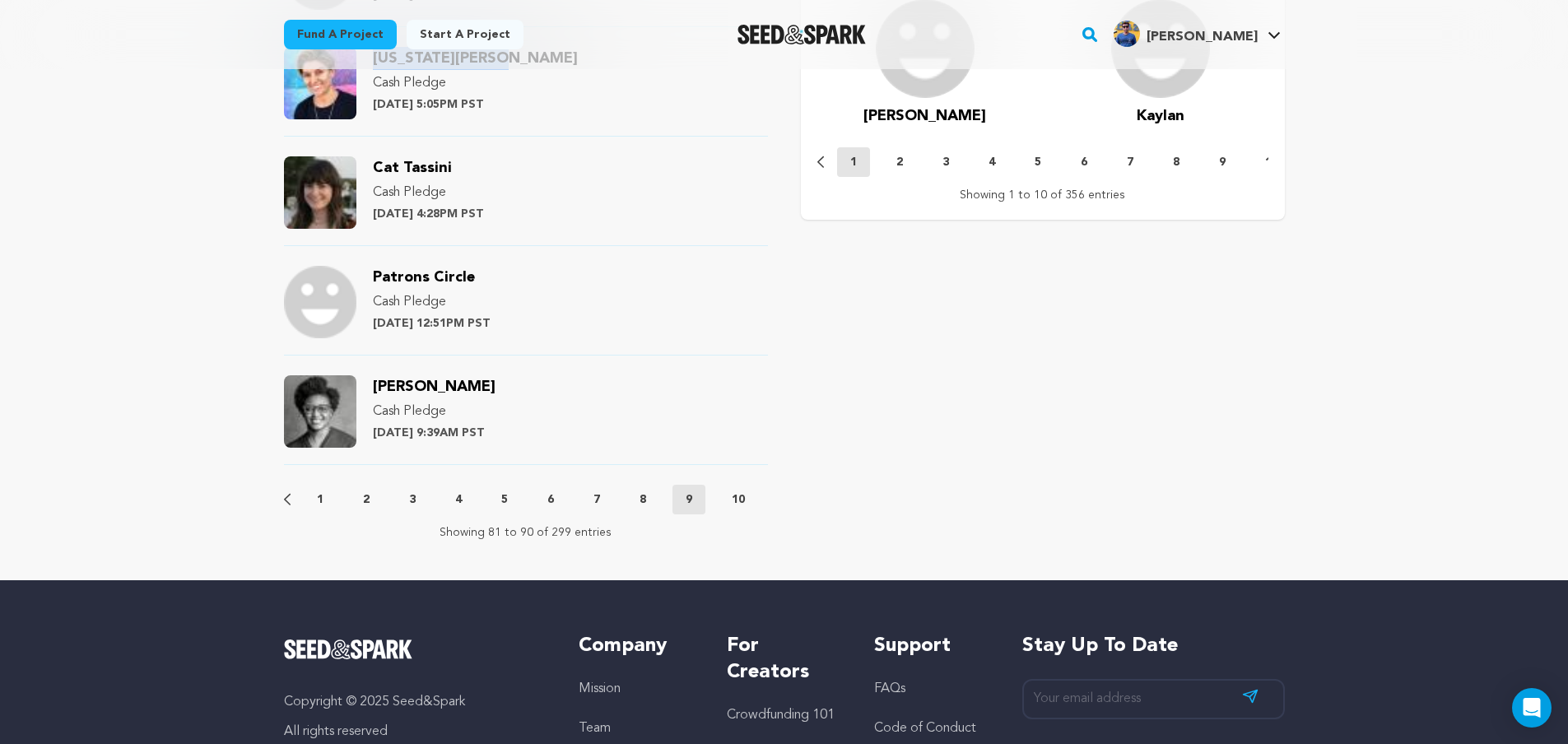
click at [744, 500] on p "10" at bounding box center [738, 500] width 14 height 16
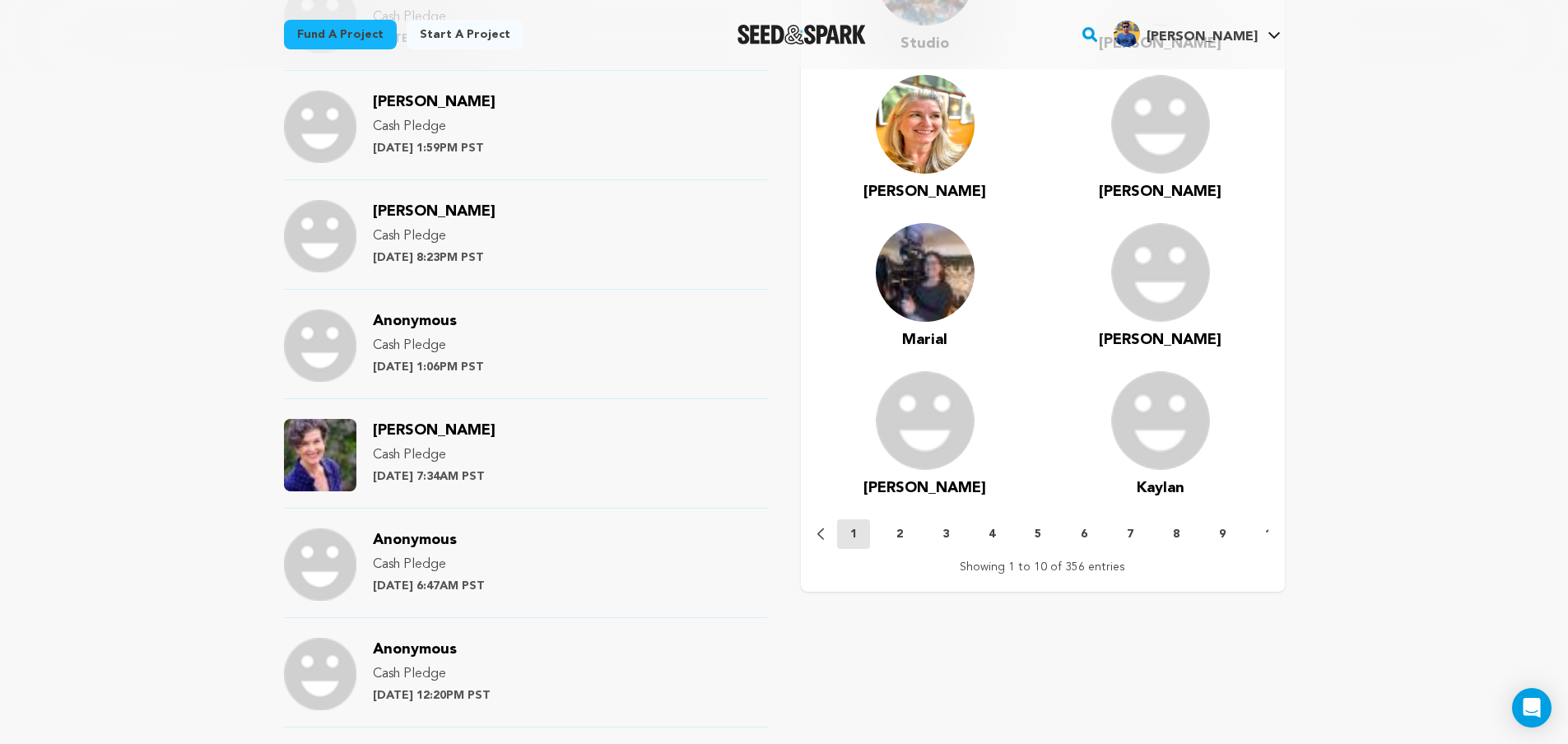
scroll to position [1481, 0]
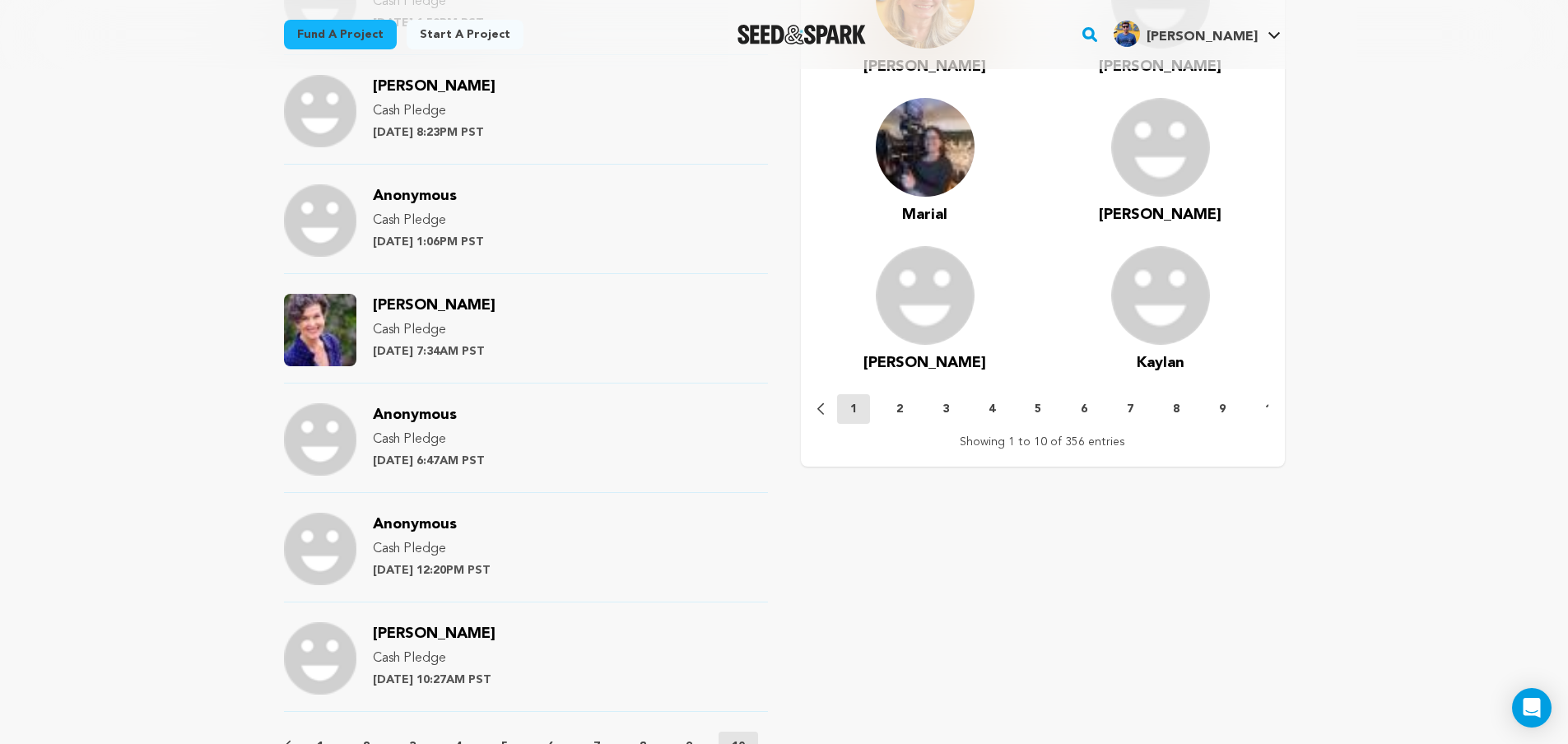
drag, startPoint x: 489, startPoint y: 304, endPoint x: 374, endPoint y: 301, distance: 115.0
click at [374, 301] on div "Rachel Feldman Cash Pledge Saturday July 13th at 7:34AM PST" at bounding box center [434, 330] width 122 height 72
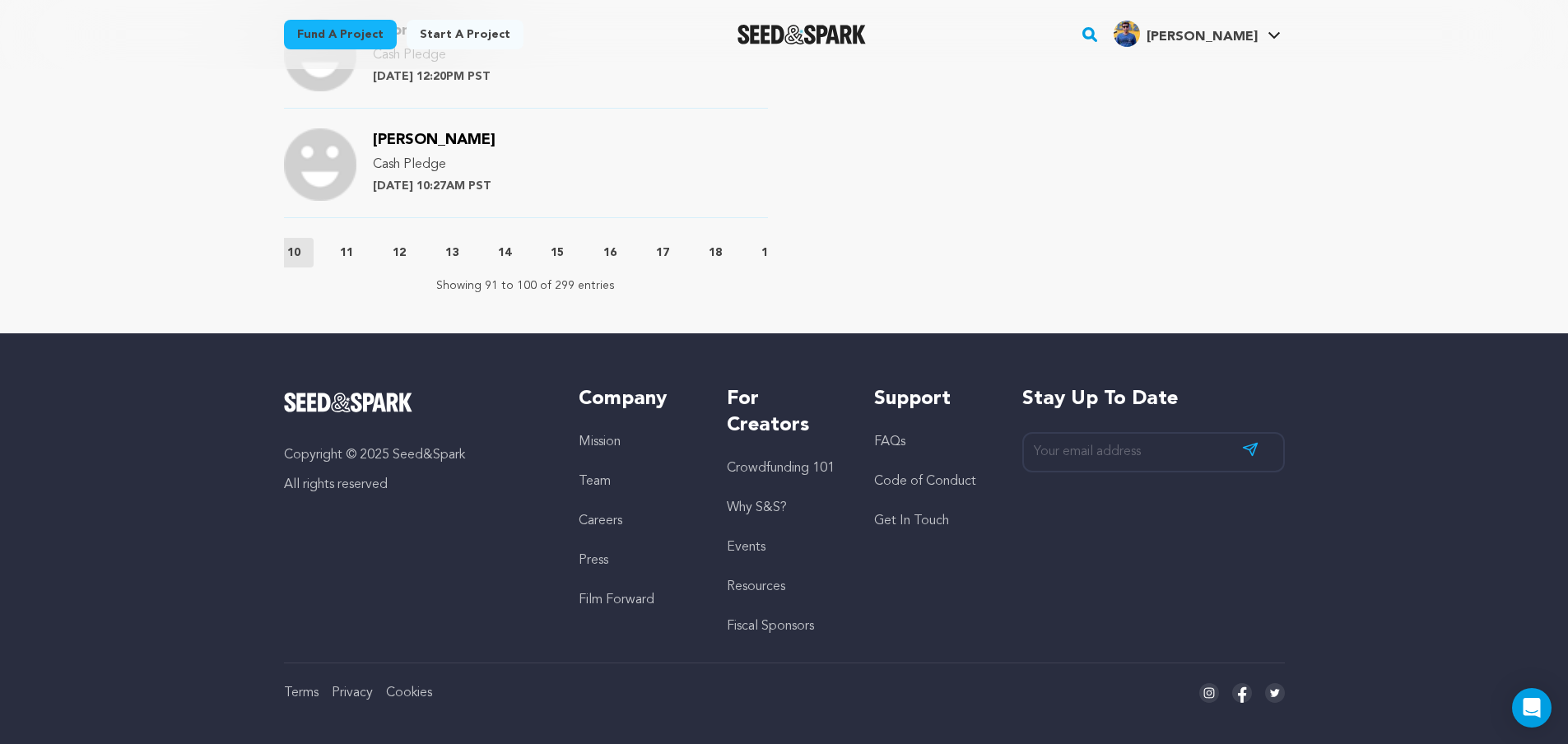
scroll to position [0, 461]
click at [330, 251] on p "11" at bounding box center [330, 253] width 14 height 16
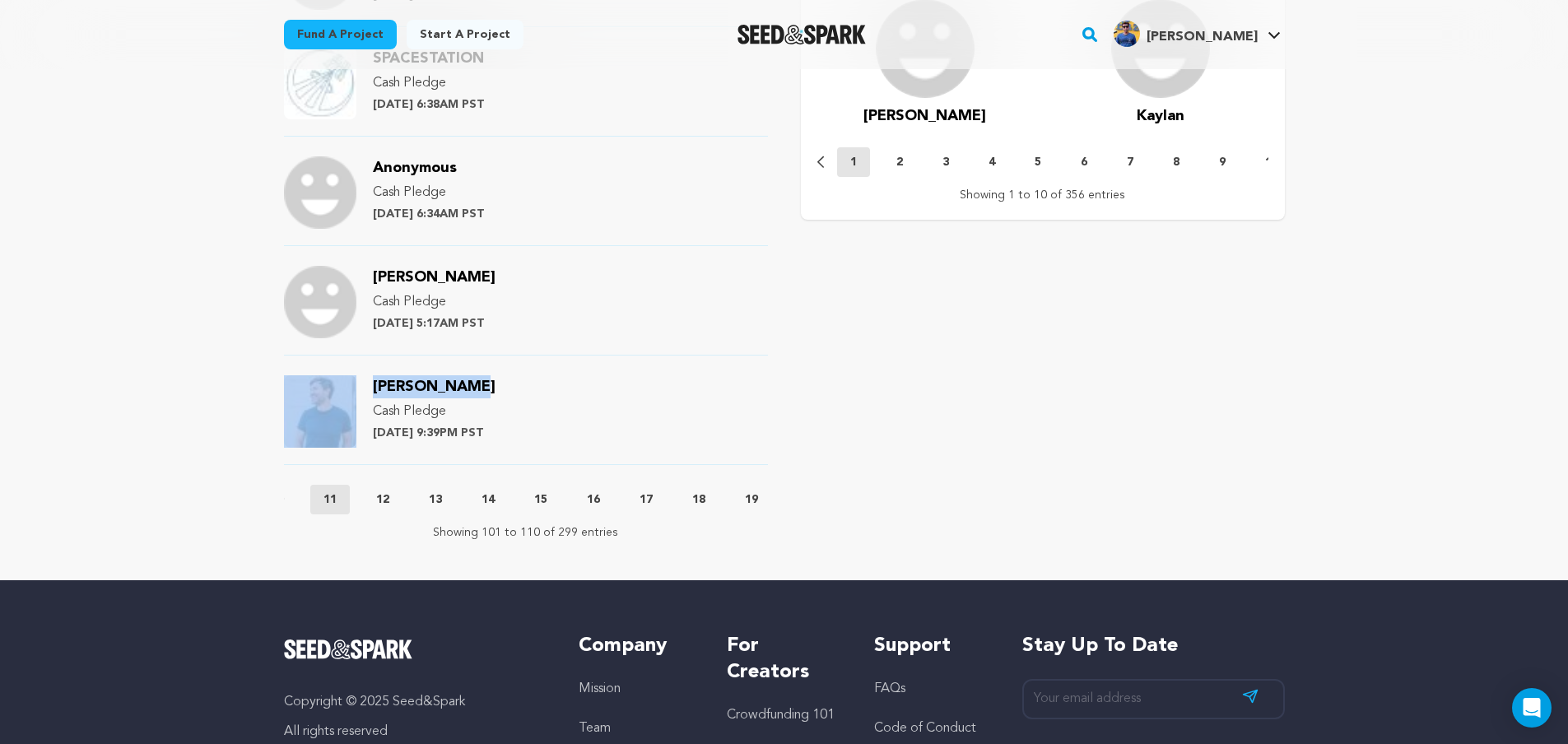
drag, startPoint x: 471, startPoint y: 385, endPoint x: 354, endPoint y: 382, distance: 117.0
click at [354, 382] on div "Mark Duplass Cash Pledge Wednesday July 10th at 9:39PM PST" at bounding box center [526, 420] width 484 height 90
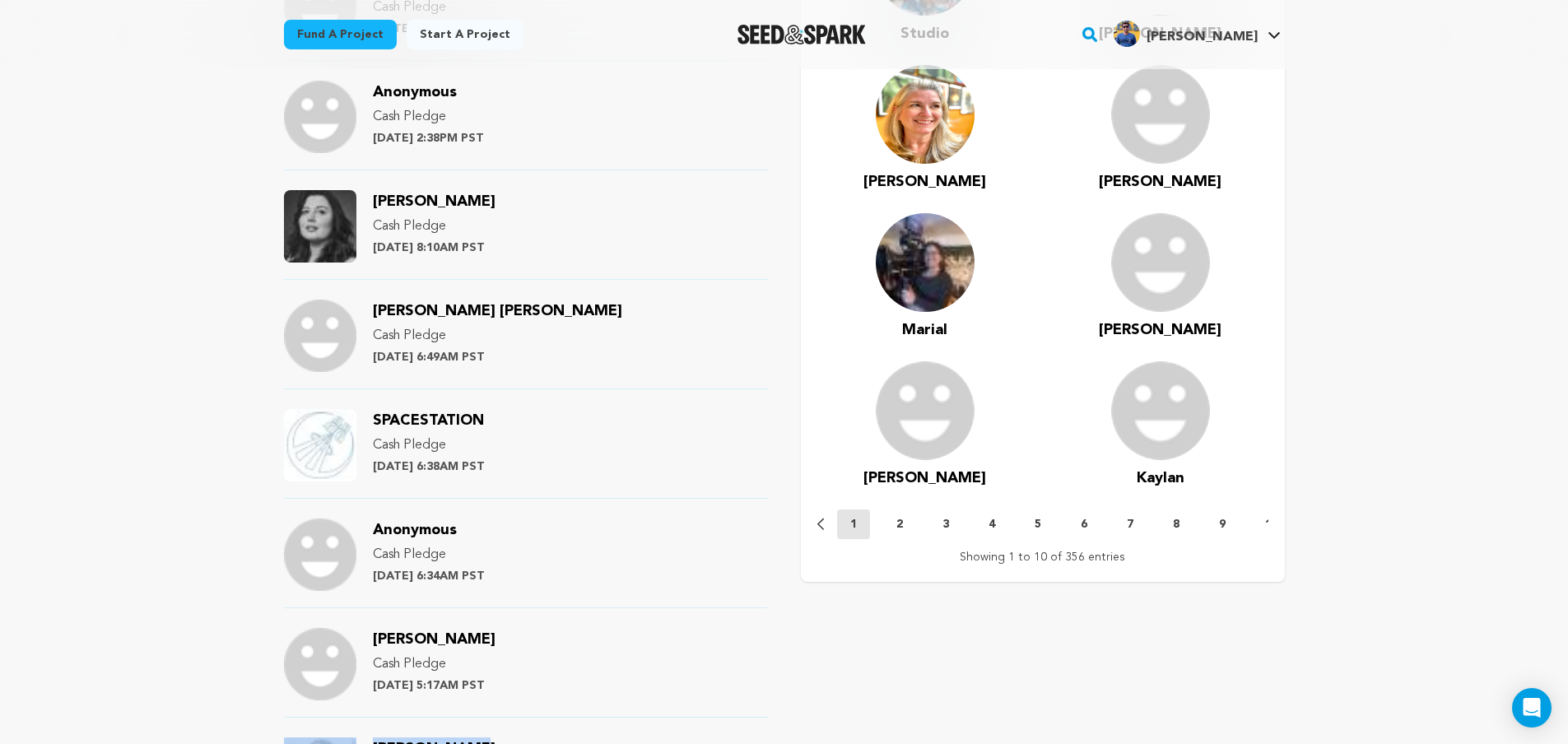
scroll to position [1235, 0]
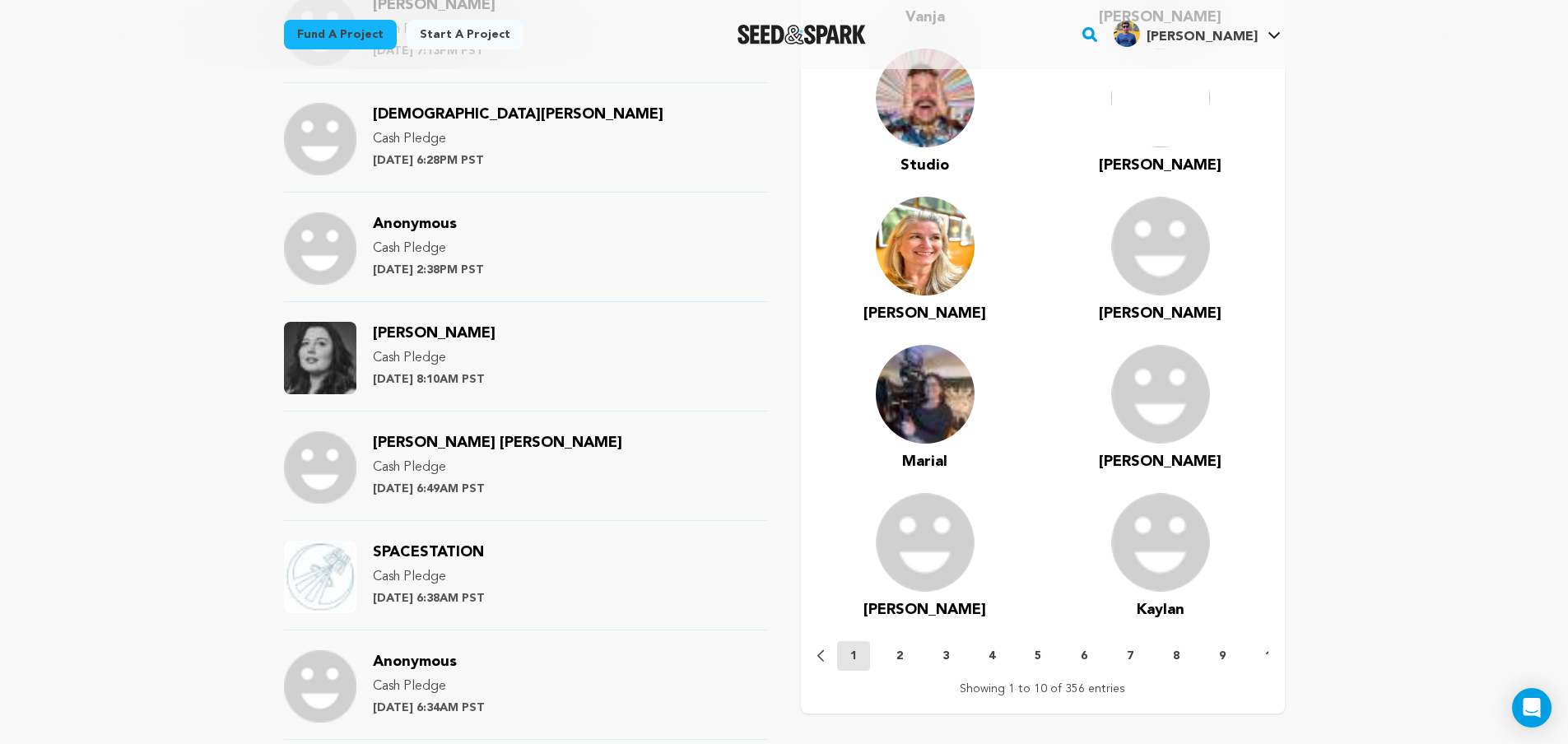
drag, startPoint x: 504, startPoint y: 336, endPoint x: 378, endPoint y: 332, distance: 126.1
click at [378, 332] on div "Madison Hatfield Cash Pledge Thursday July 11th at 8:10AM PST" at bounding box center [434, 358] width 122 height 72
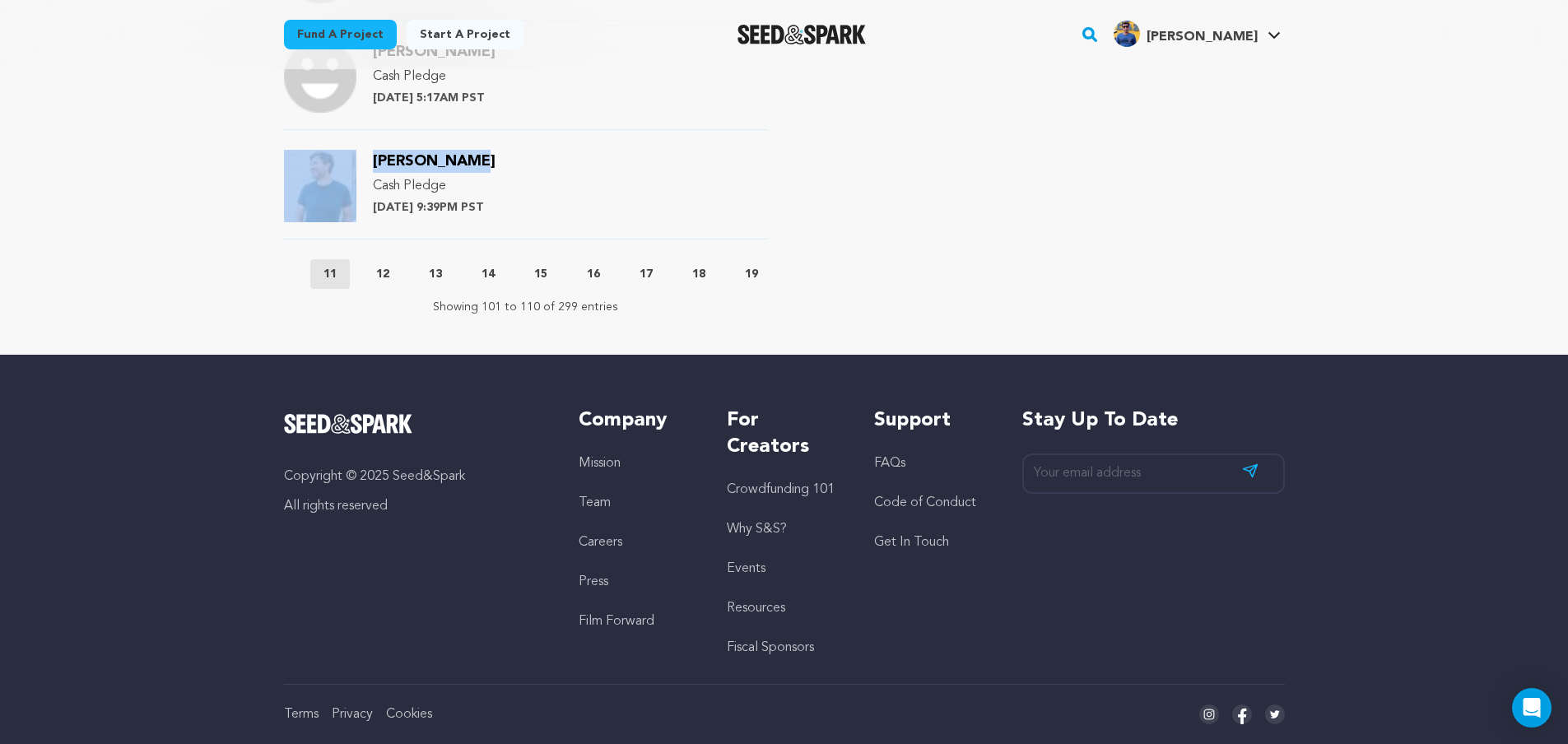
scroll to position [1975, 0]
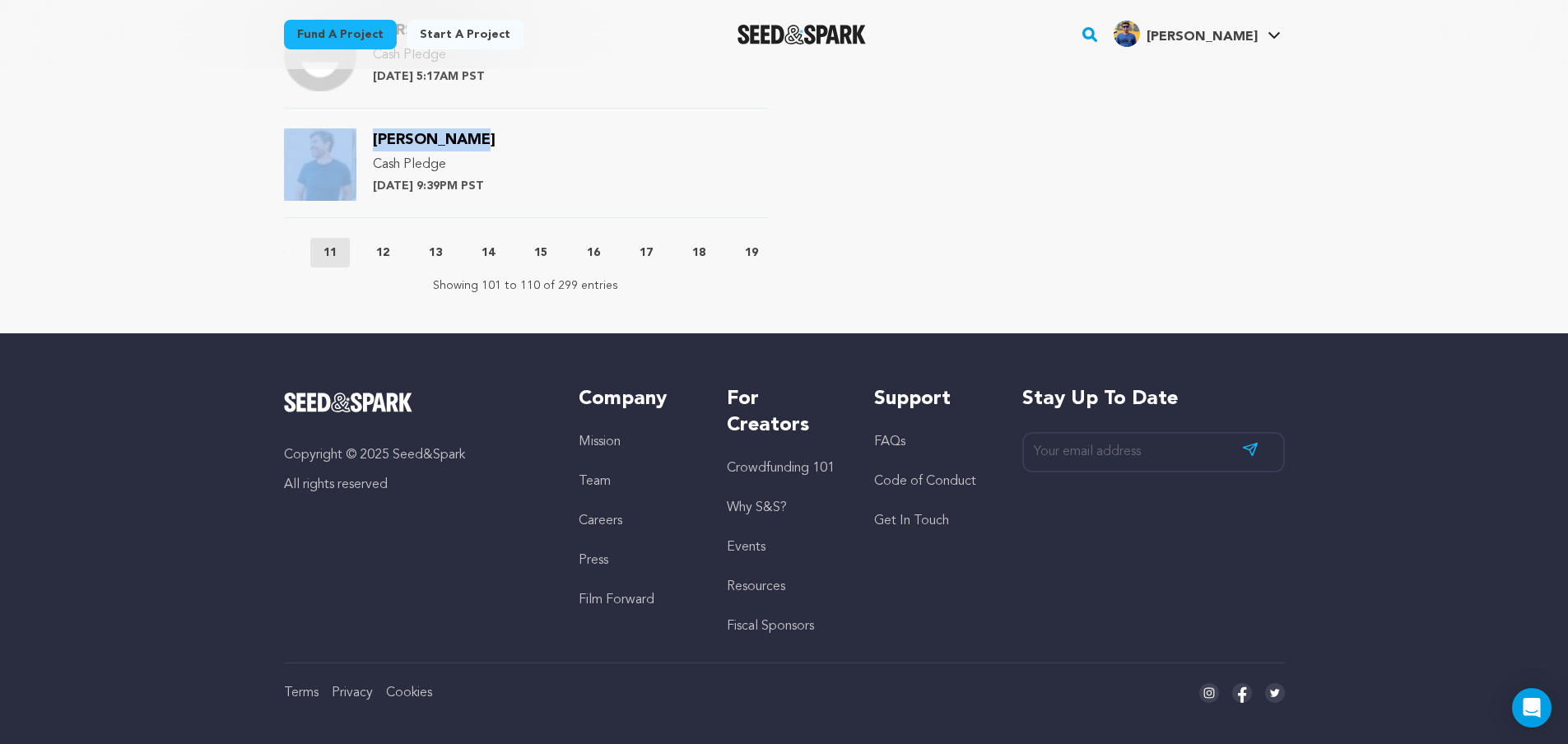
click at [395, 255] on button "12" at bounding box center [383, 253] width 40 height 16
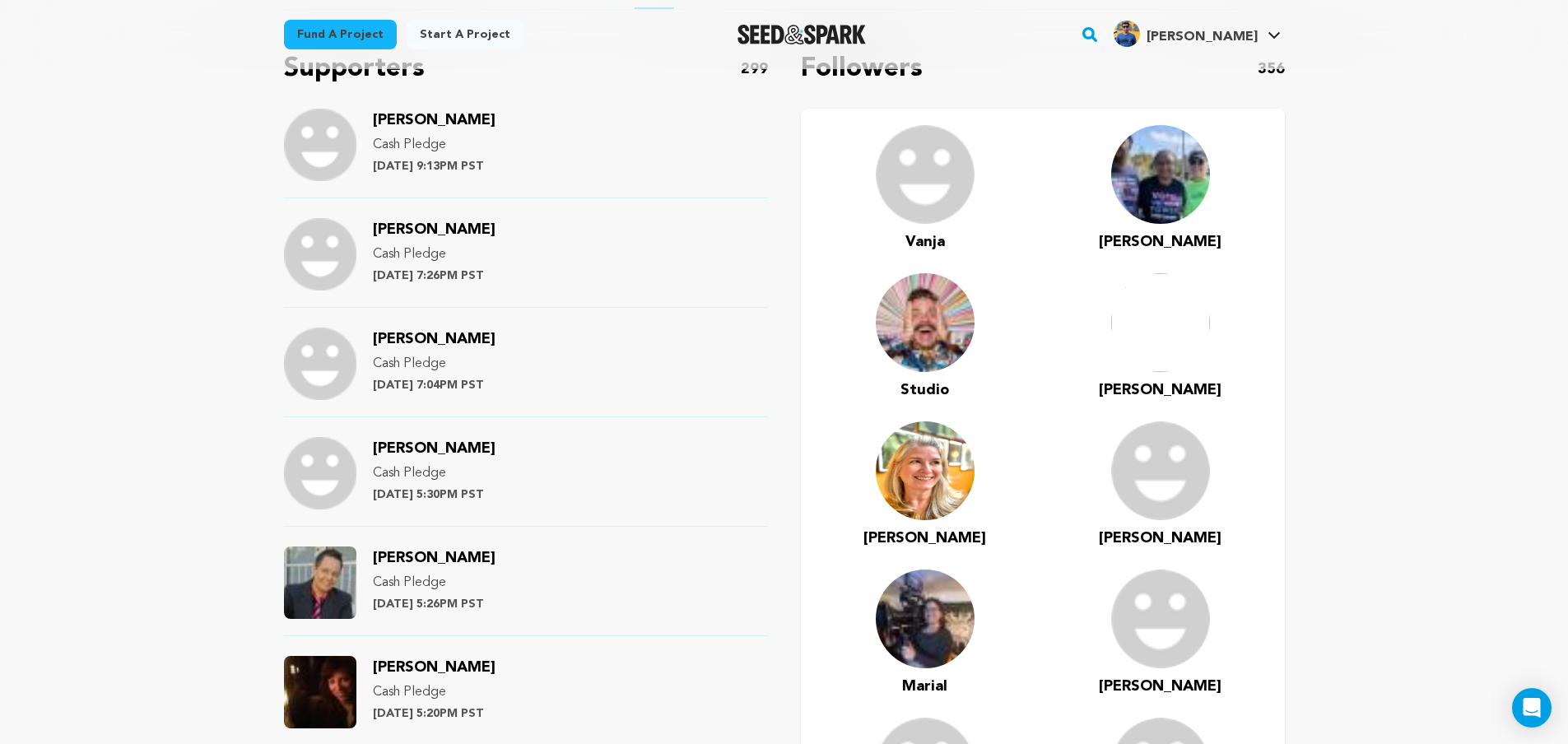
scroll to position [1235, 0]
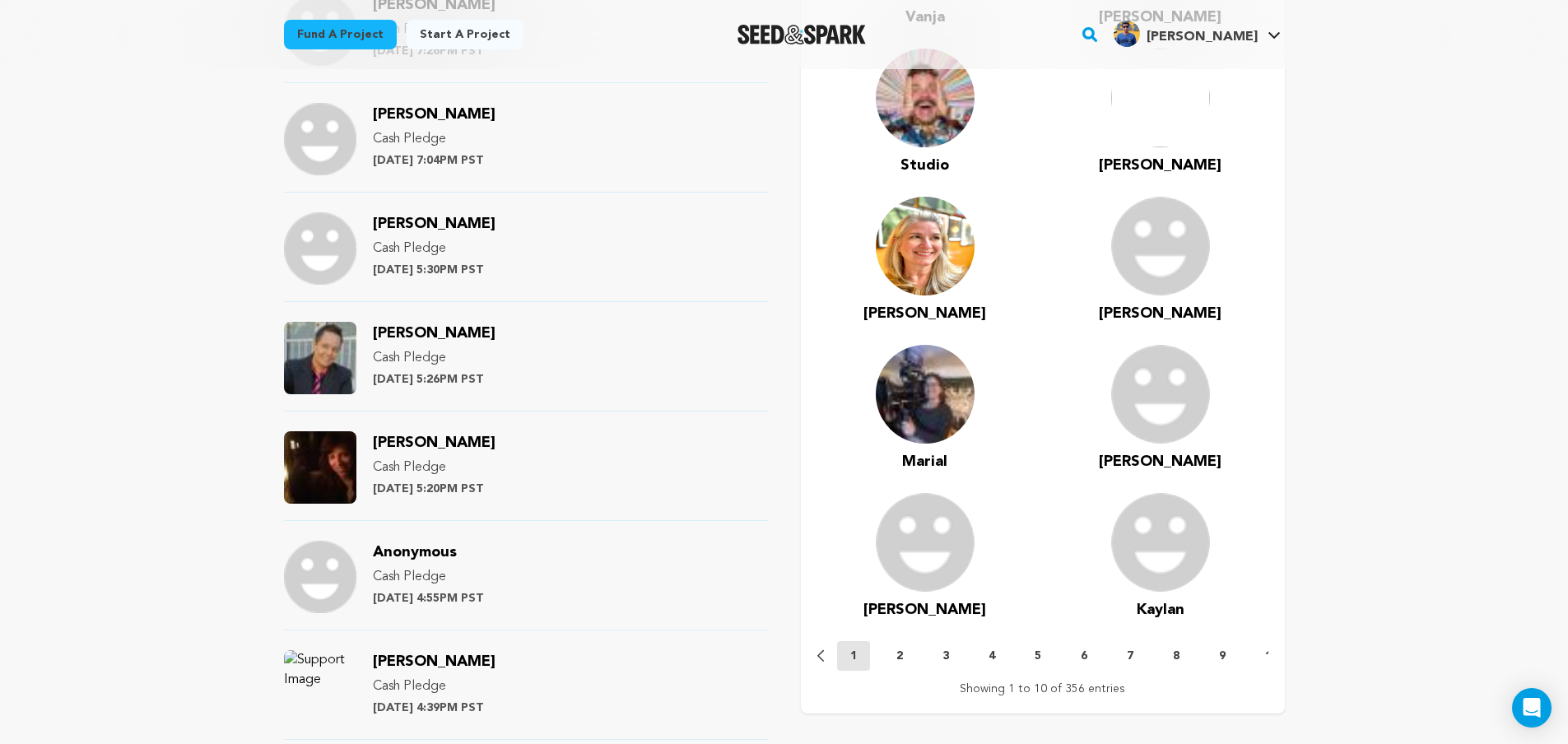
drag, startPoint x: 481, startPoint y: 331, endPoint x: 368, endPoint y: 330, distance: 113.0
click at [368, 330] on div "Michelle Ehlen Cash Pledge Wednesday July 10th at 5:26PM PST" at bounding box center [526, 366] width 484 height 90
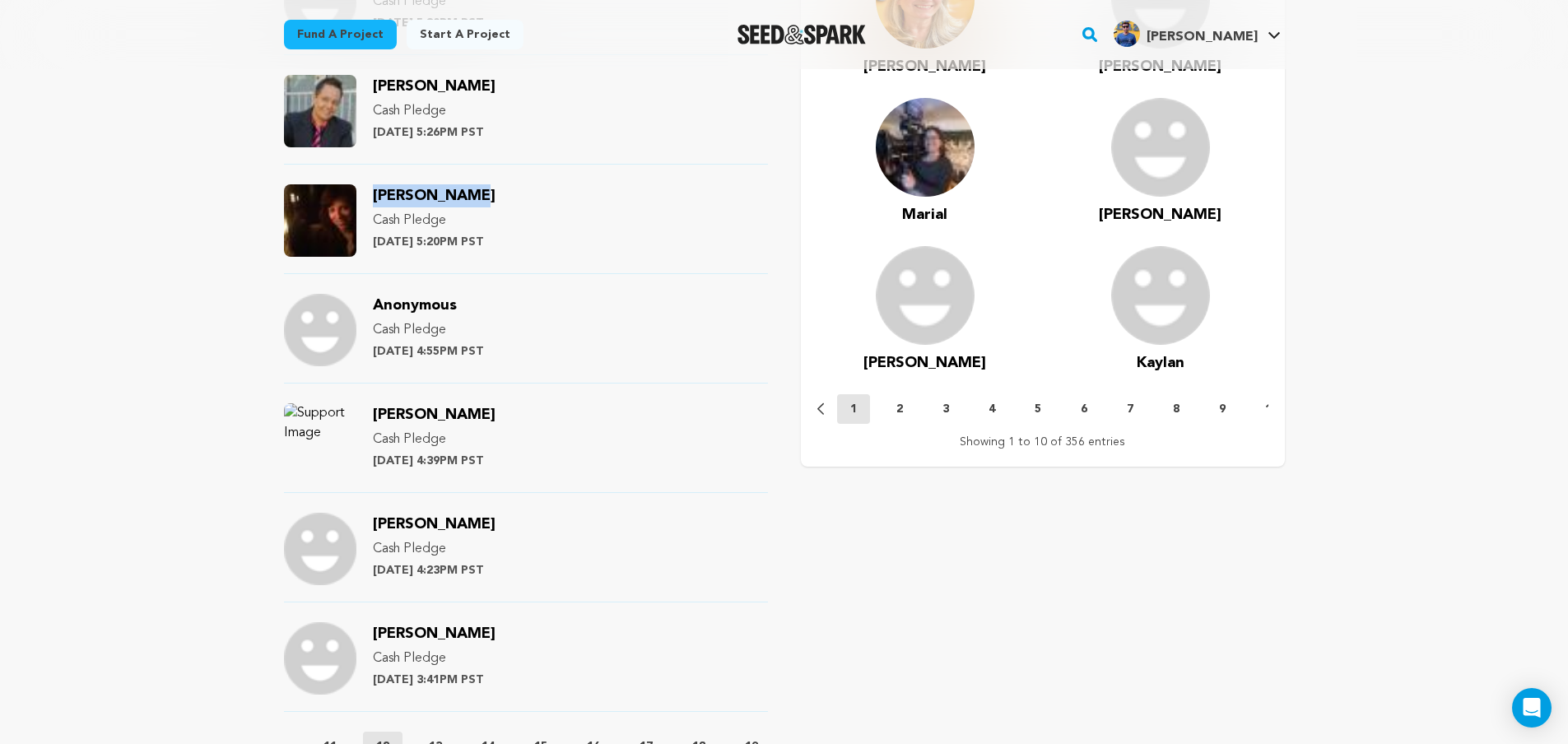
drag, startPoint x: 485, startPoint y: 198, endPoint x: 370, endPoint y: 200, distance: 115.0
click at [370, 200] on div "Shaz Bennett Cash Pledge Wednesday July 10th at 5:20PM PST" at bounding box center [526, 229] width 484 height 90
drag, startPoint x: 479, startPoint y: 193, endPoint x: 366, endPoint y: 197, distance: 113.1
click at [366, 197] on div "Shaz Bennett Cash Pledge Wednesday July 10th at 5:20PM PST" at bounding box center [526, 229] width 484 height 90
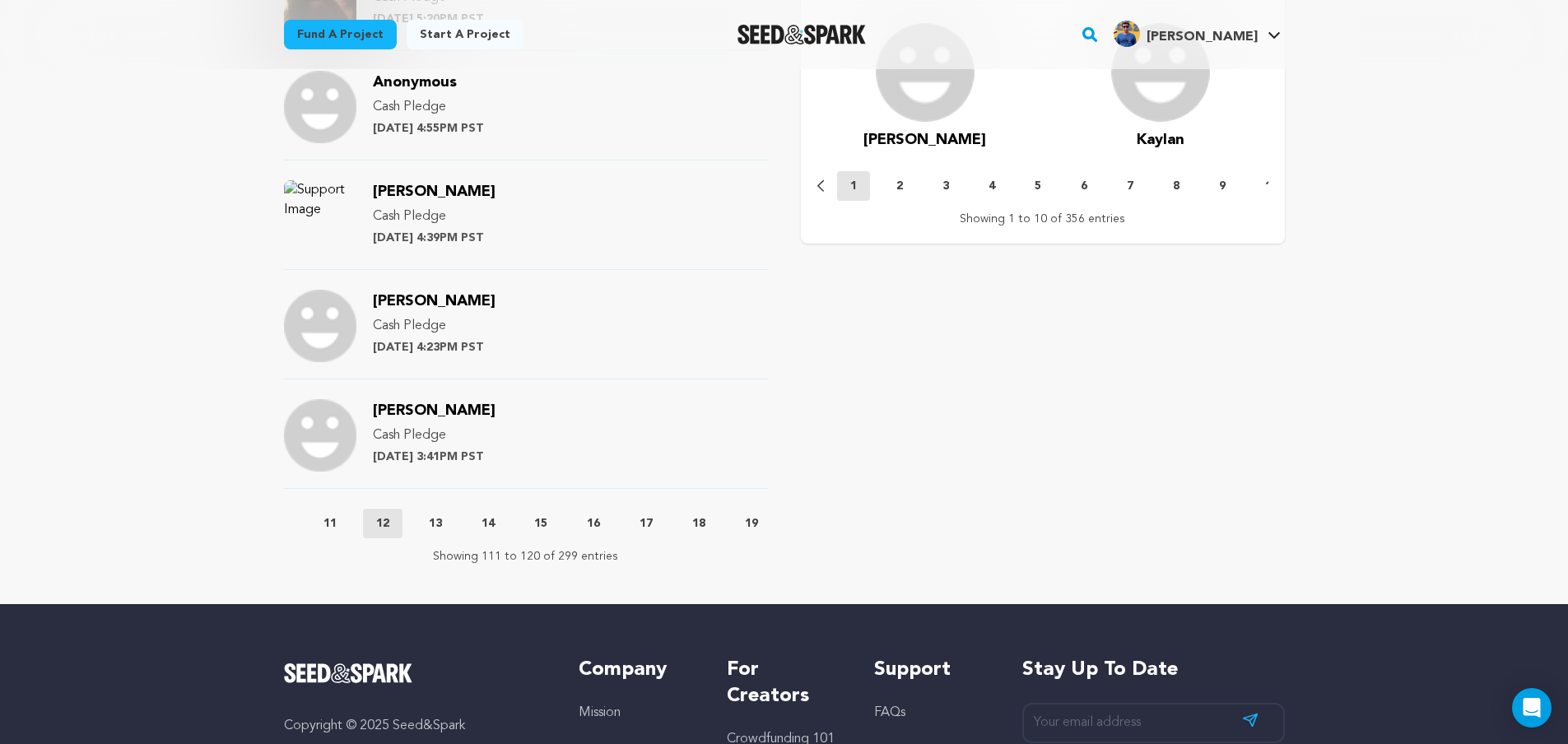
scroll to position [1728, 0]
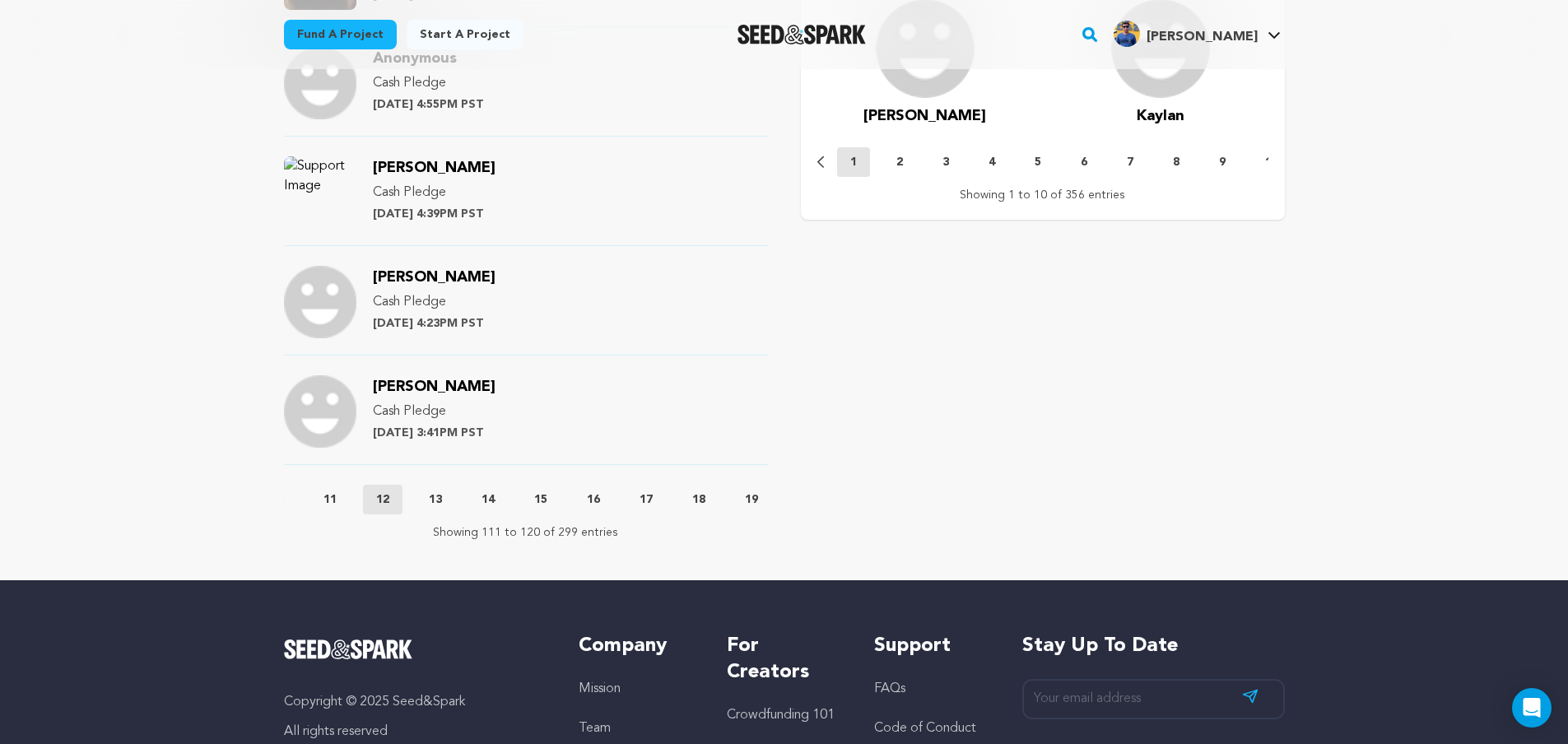
click at [448, 506] on button "13" at bounding box center [435, 500] width 40 height 16
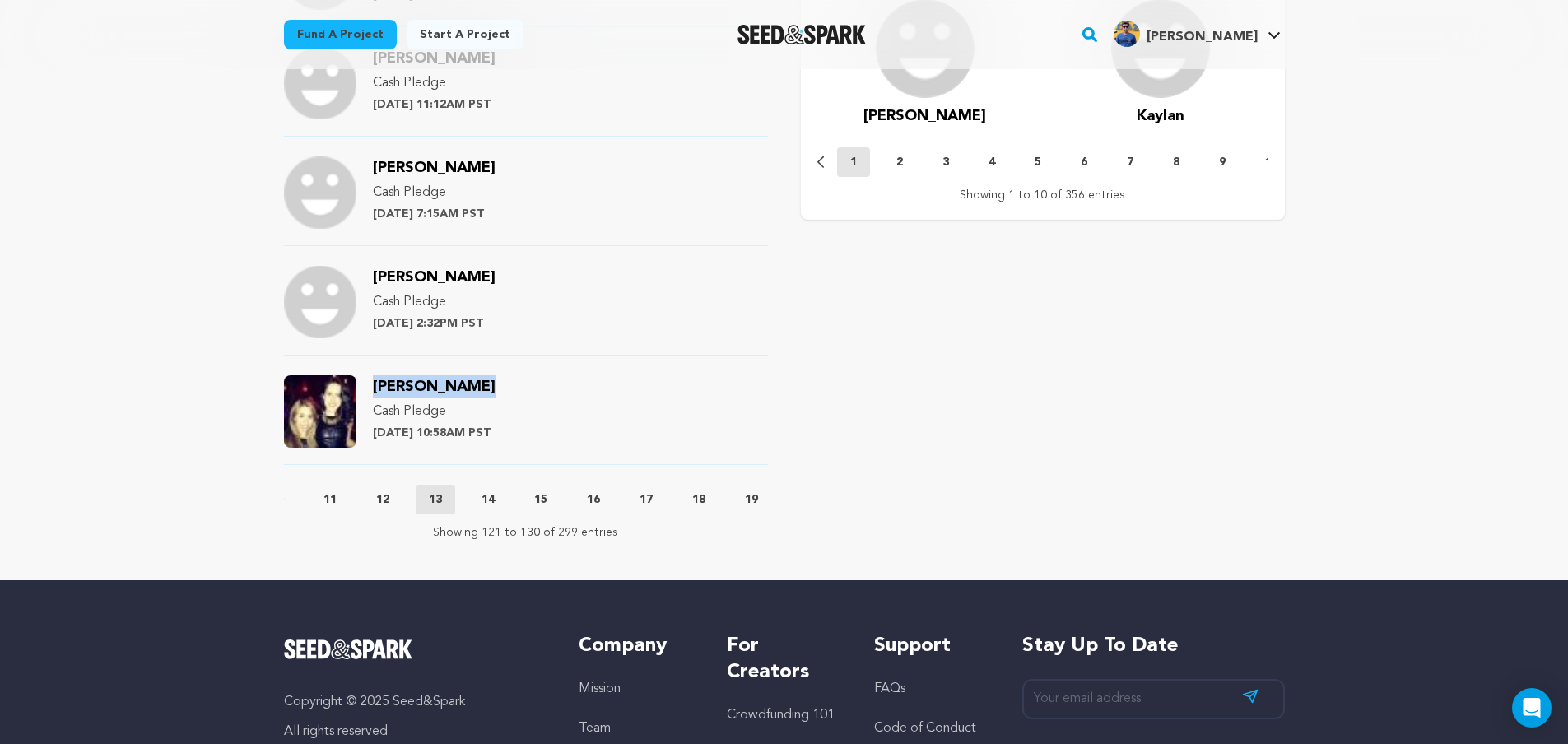
drag, startPoint x: 512, startPoint y: 386, endPoint x: 376, endPoint y: 385, distance: 136.0
click at [376, 385] on div "Greta McAnany Cash Pledge Sunday July 7th at 10:58AM PST" at bounding box center [434, 412] width 122 height 72
click at [501, 498] on button "14" at bounding box center [488, 500] width 40 height 16
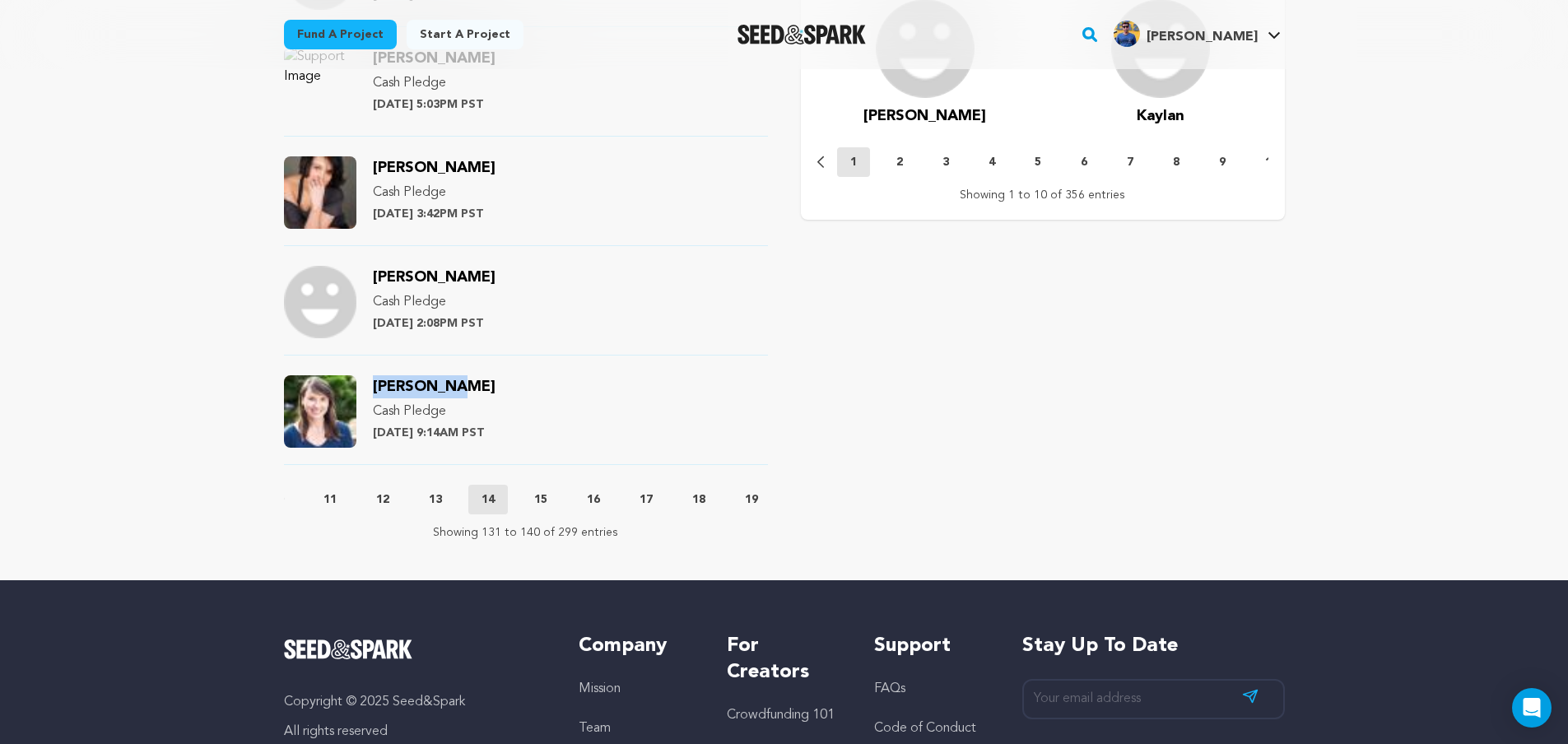
drag, startPoint x: 454, startPoint y: 386, endPoint x: 370, endPoint y: 384, distance: 84.0
click at [370, 384] on div "Emily Best Cash Pledge Wednesday July 3rd at 9:14AM PST" at bounding box center [526, 420] width 484 height 90
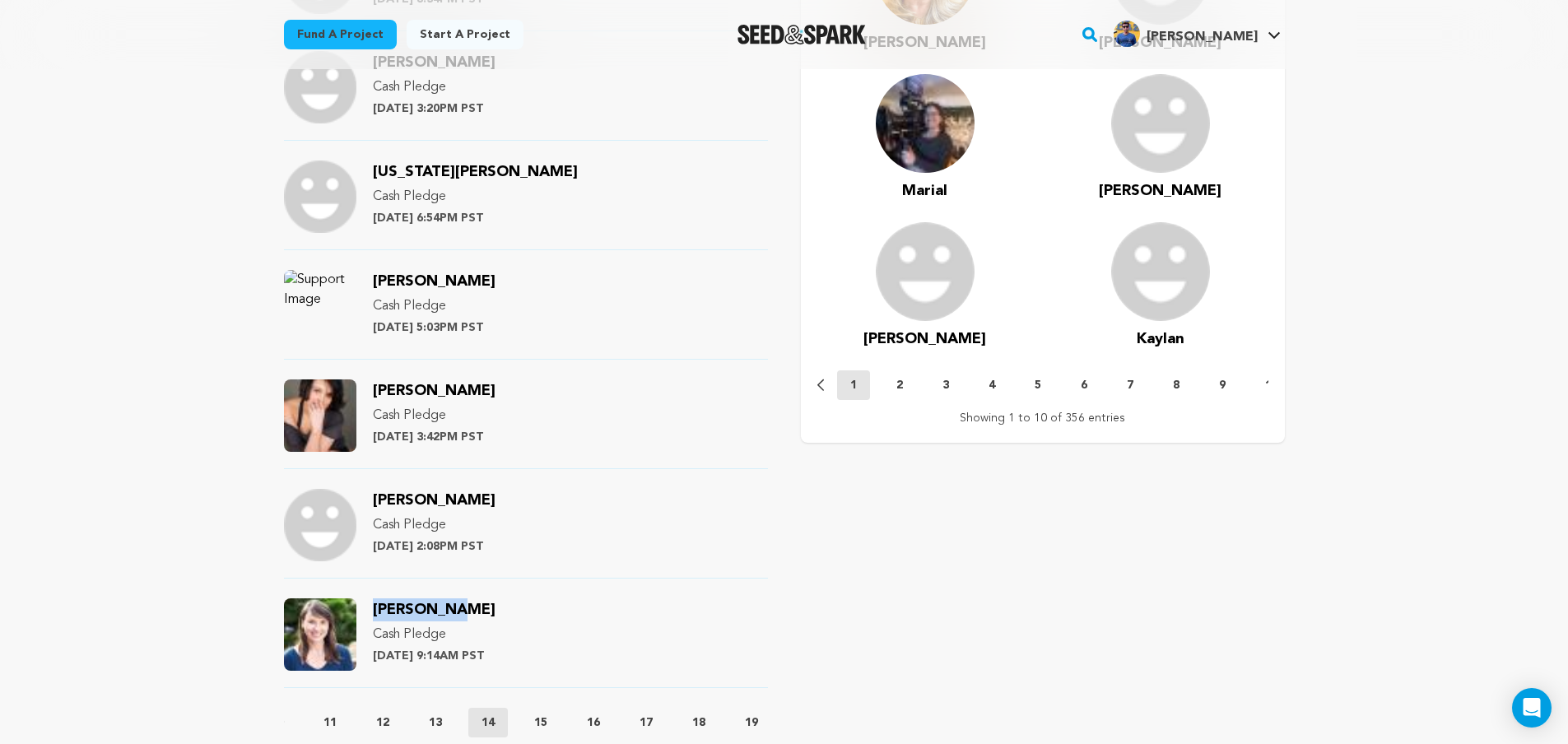
scroll to position [1481, 0]
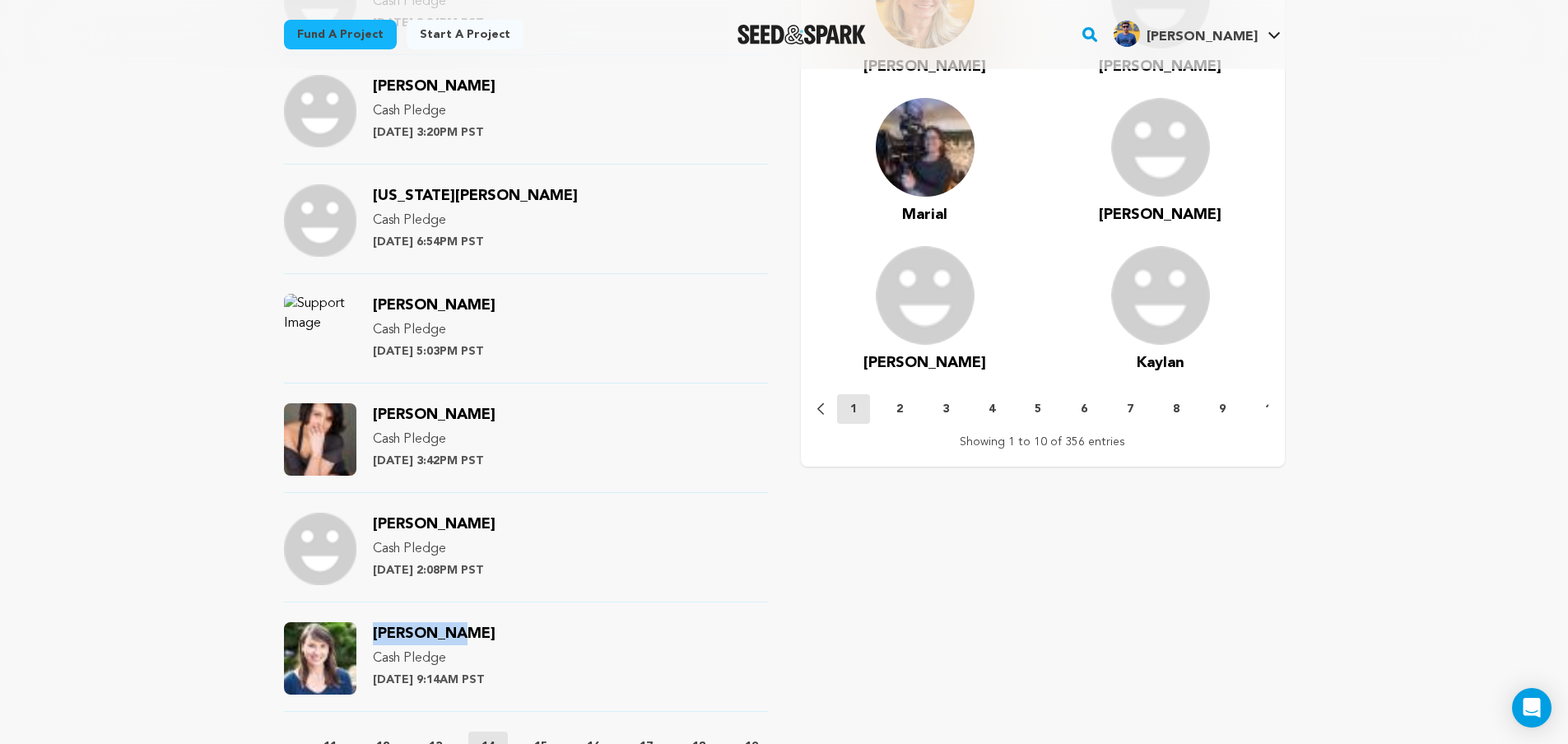
drag, startPoint x: 551, startPoint y: 413, endPoint x: 371, endPoint y: 417, distance: 180.0
click at [371, 417] on div "Jessica Mendez Siqueiros Cash Pledge Wednesday July 3rd at 3:42PM PST" at bounding box center [526, 447] width 484 height 90
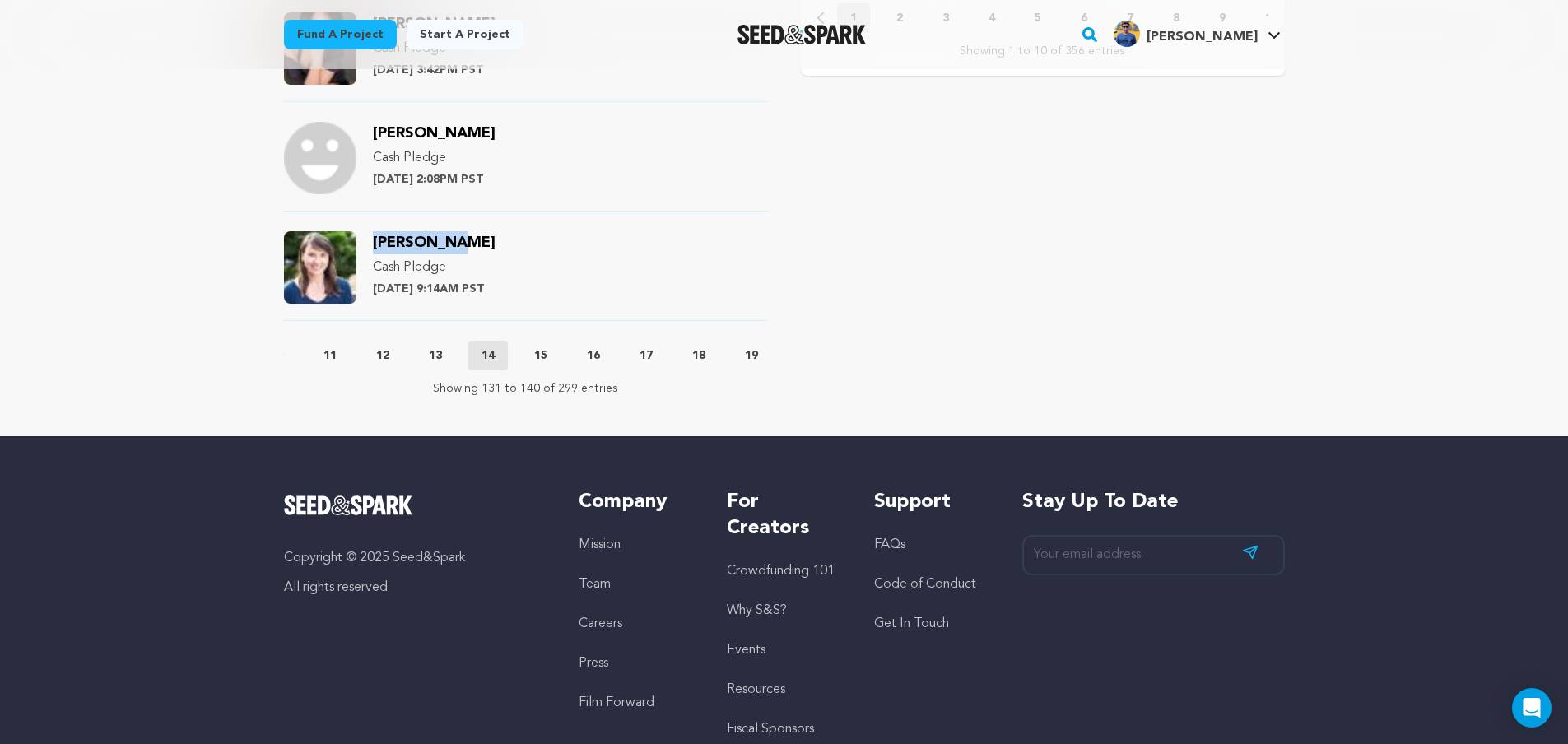
scroll to position [1975, 0]
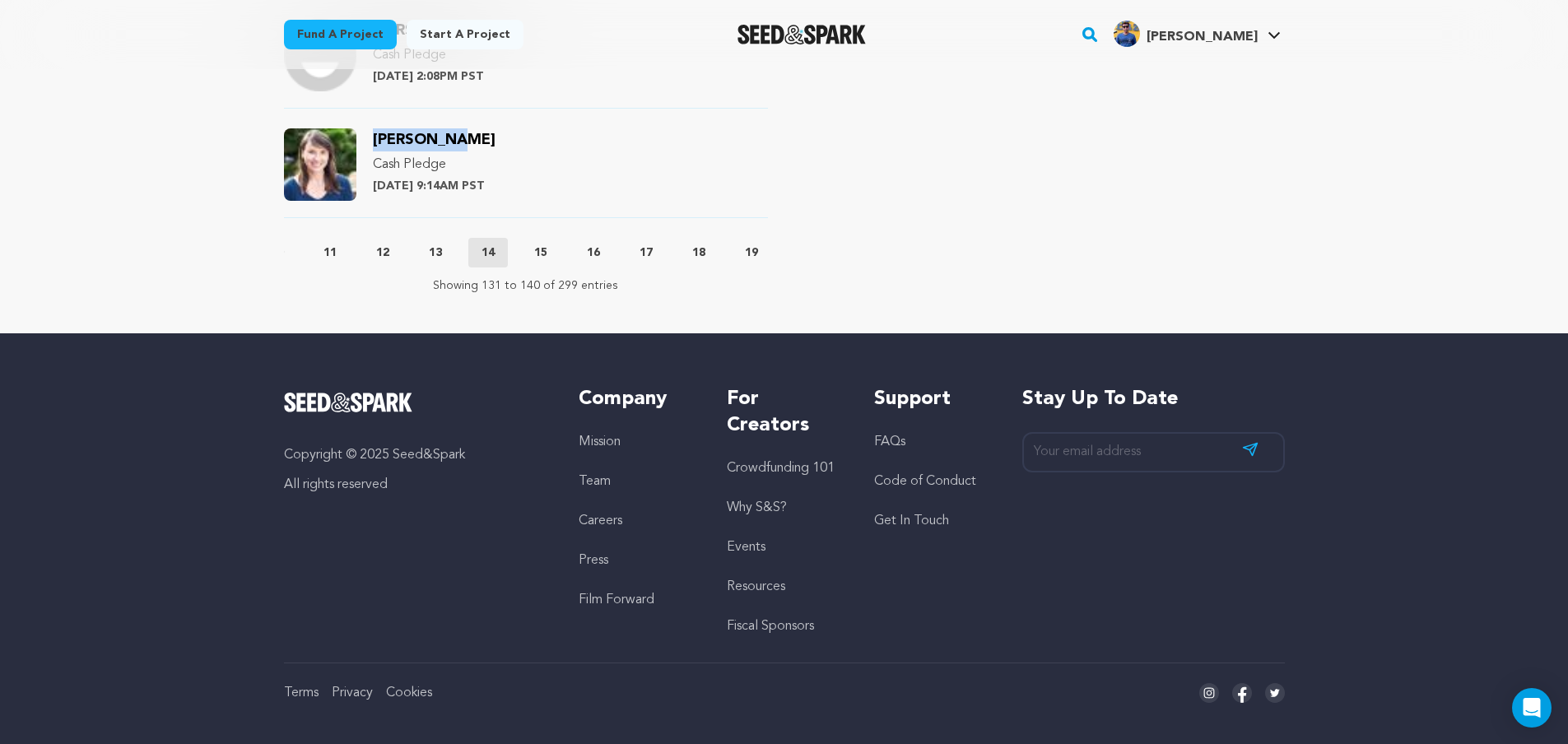
click at [548, 255] on p "15" at bounding box center [540, 253] width 14 height 16
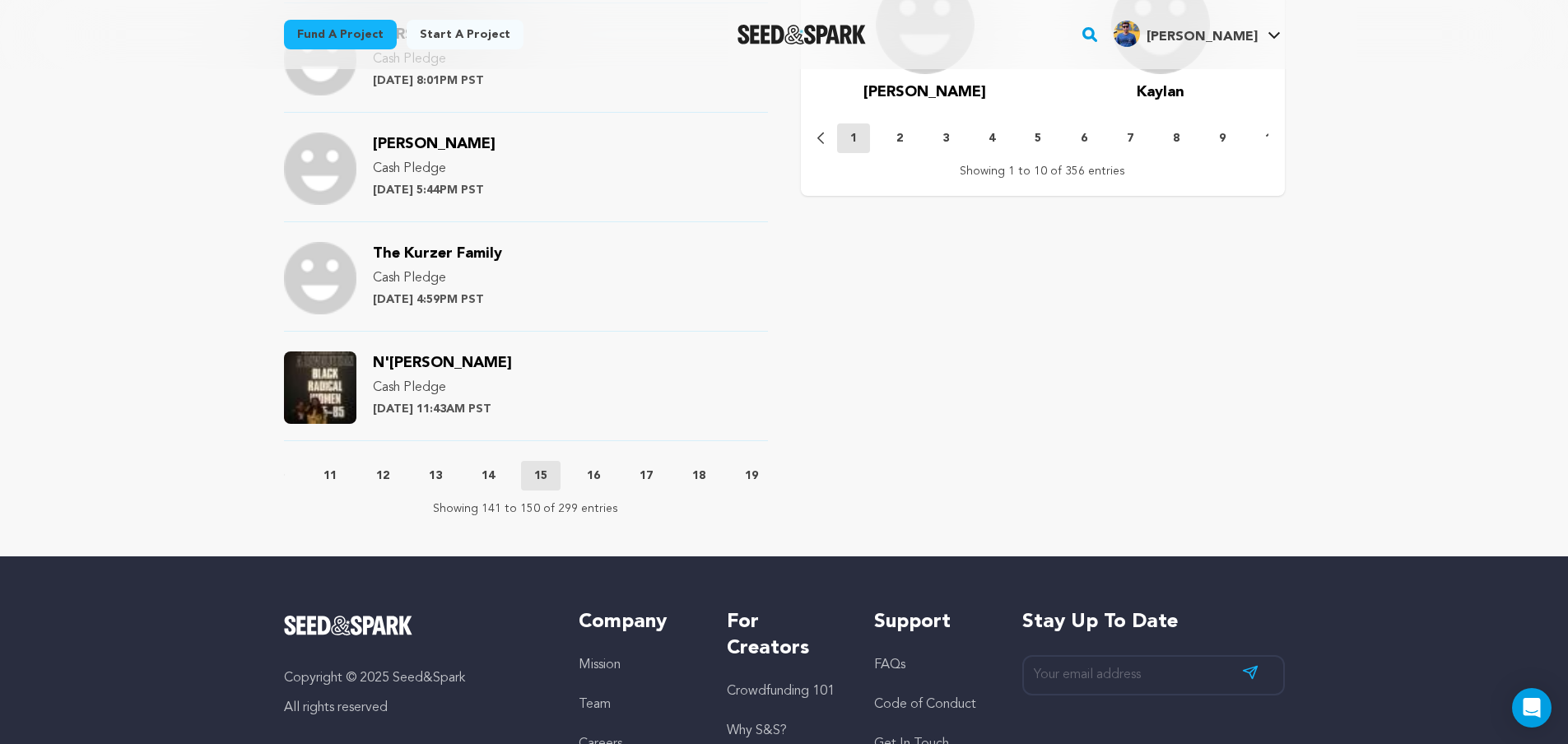
scroll to position [1728, 0]
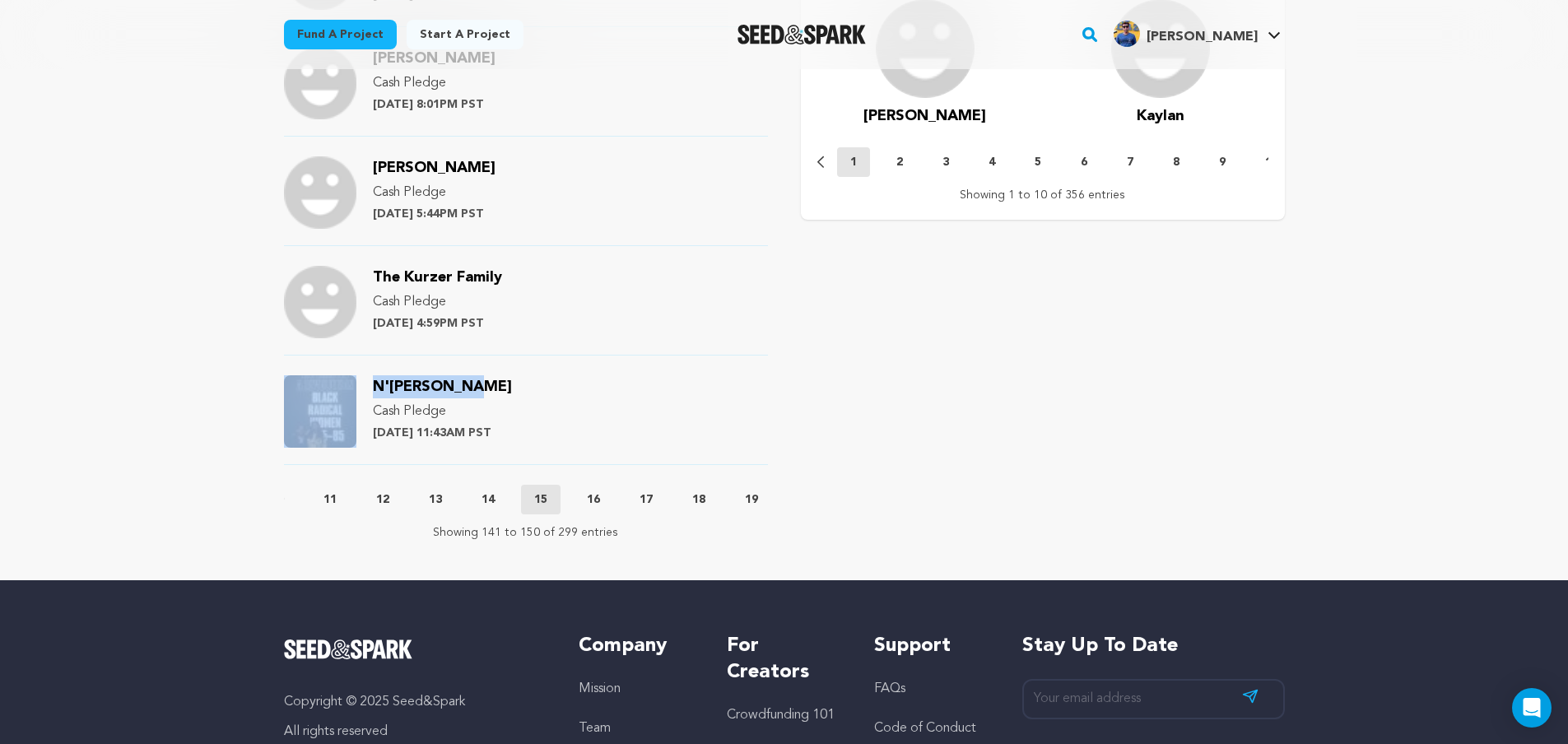
drag, startPoint x: 484, startPoint y: 389, endPoint x: 357, endPoint y: 386, distance: 127.0
click at [357, 386] on div "N'Jeri Eaton Cash Pledge Saturday June 29th at 11:43AM PST" at bounding box center [526, 420] width 484 height 90
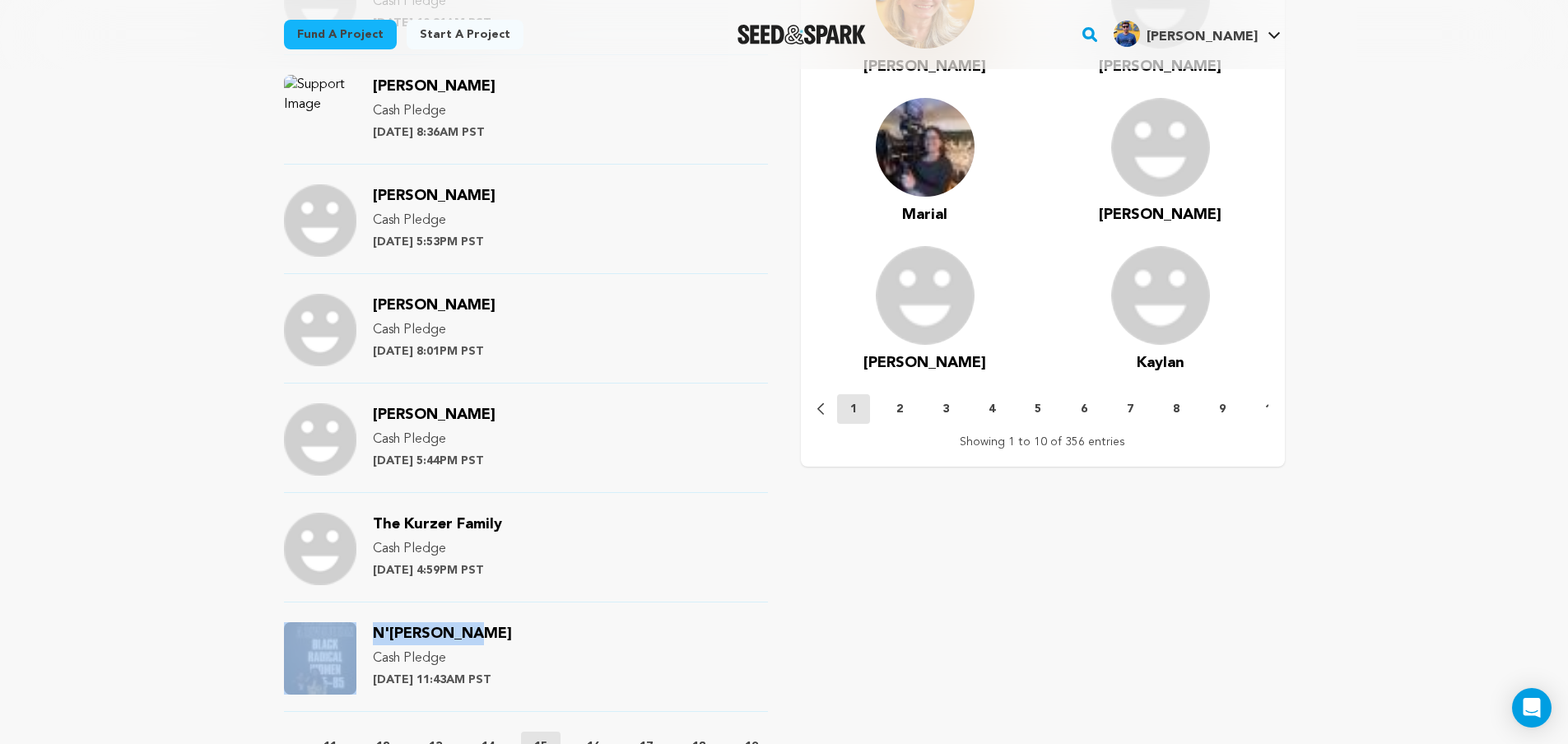
drag, startPoint x: 394, startPoint y: 385, endPoint x: 483, endPoint y: 640, distance: 270.1
click at [483, 640] on div "N'Jeri Eaton Cash Pledge Saturday June 29th at 11:43AM PST" at bounding box center [443, 658] width 139 height 72
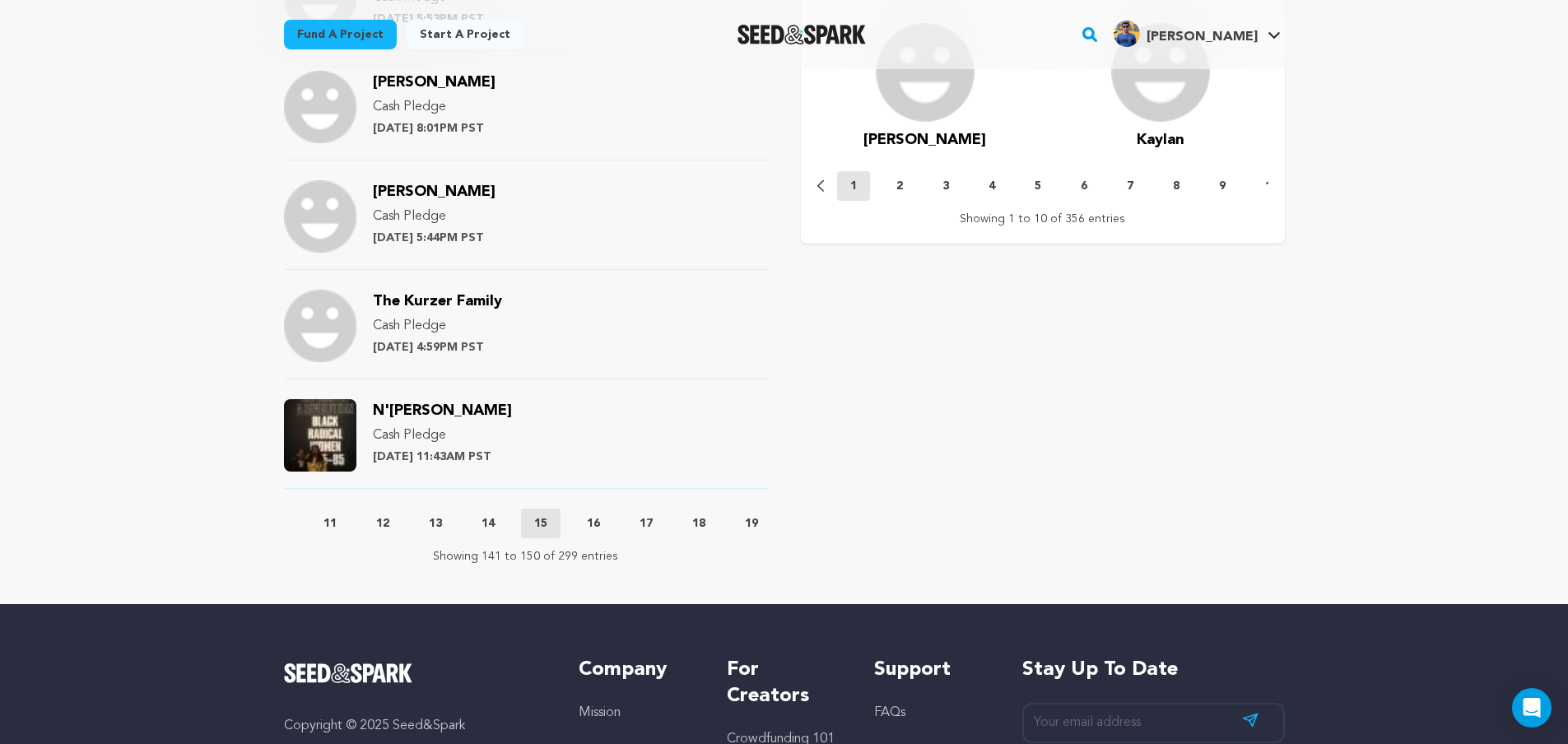
scroll to position [1728, 0]
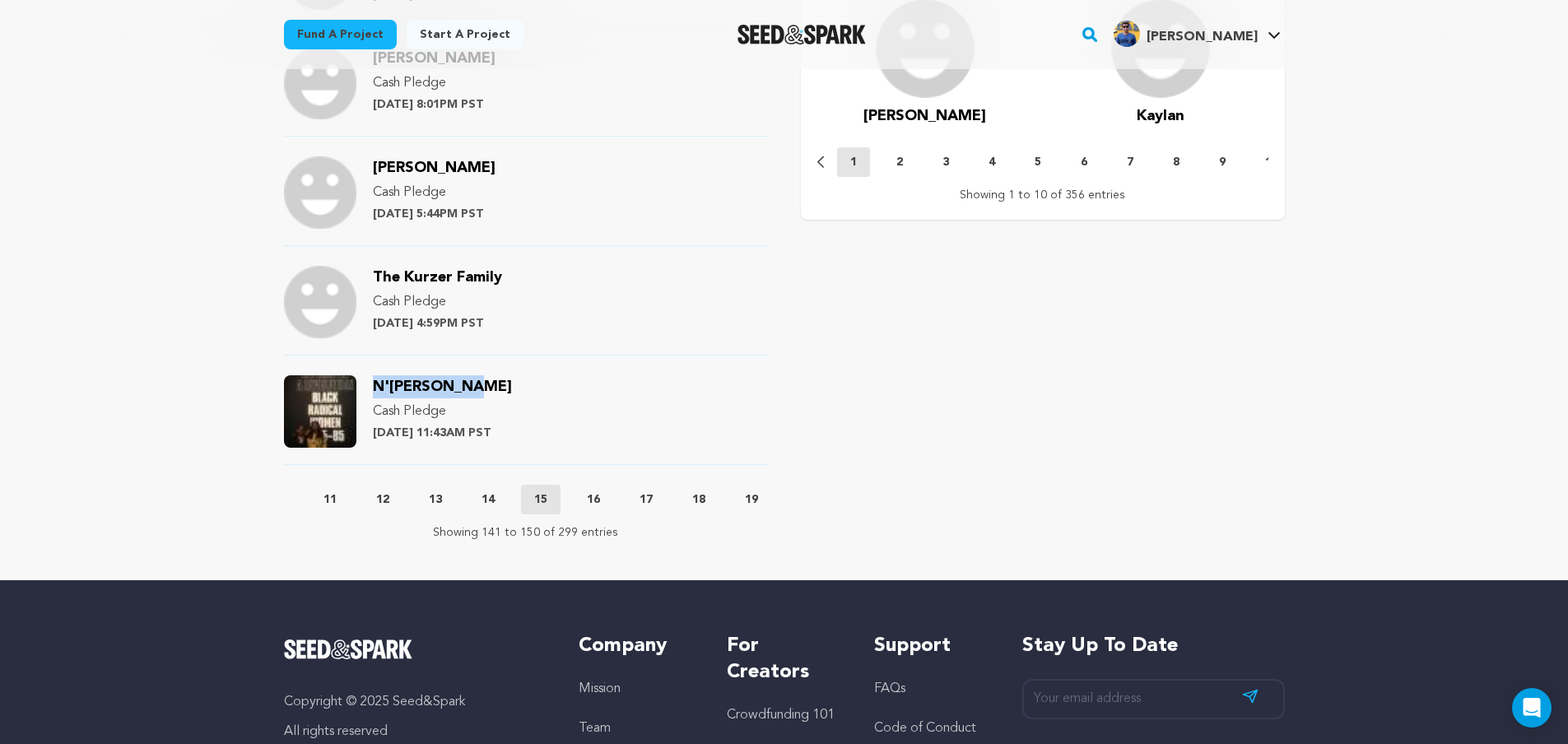
drag, startPoint x: 476, startPoint y: 390, endPoint x: 367, endPoint y: 386, distance: 109.1
click at [367, 386] on div "N'Jeri Eaton Cash Pledge Saturday June 29th at 11:43AM PST" at bounding box center [526, 420] width 484 height 90
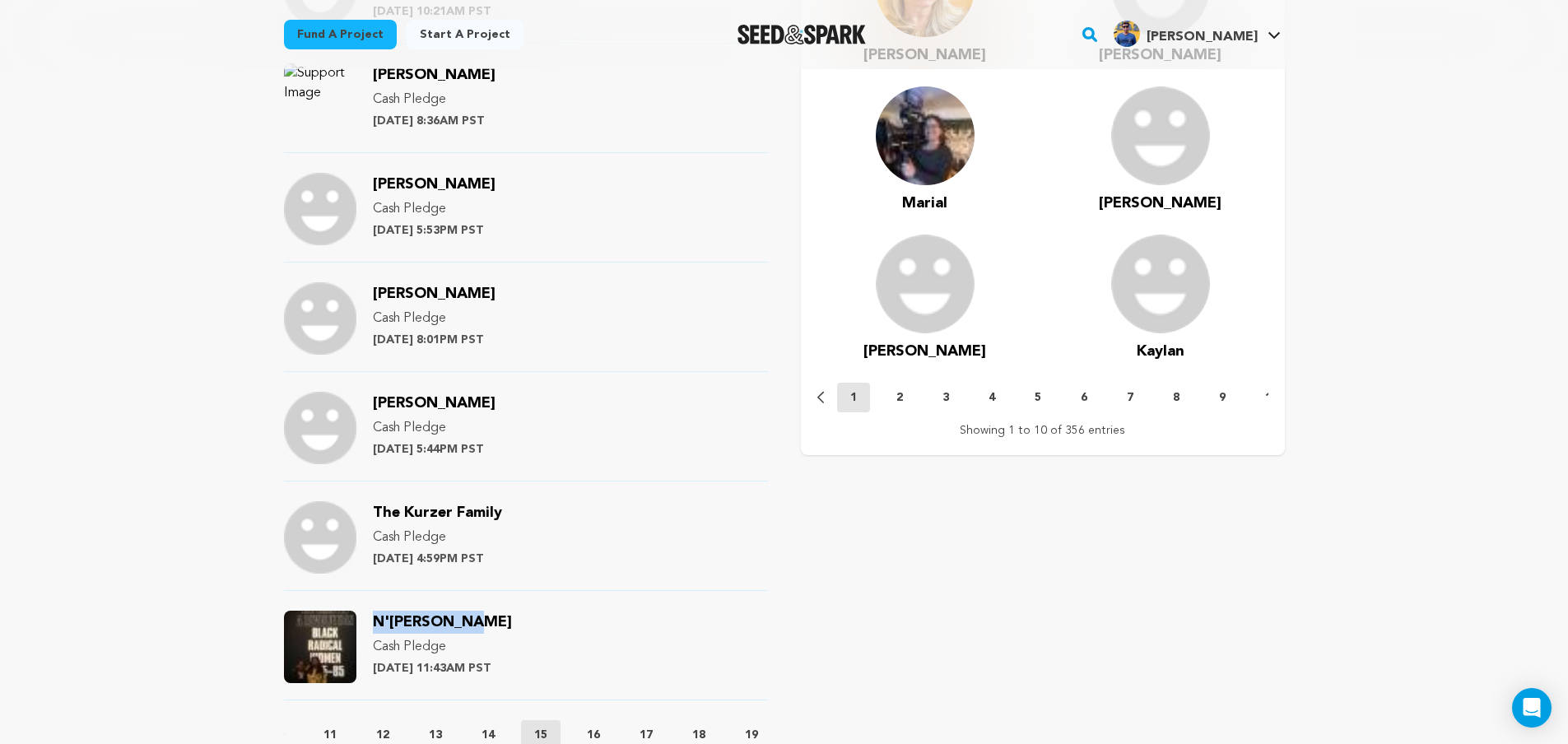
scroll to position [1481, 0]
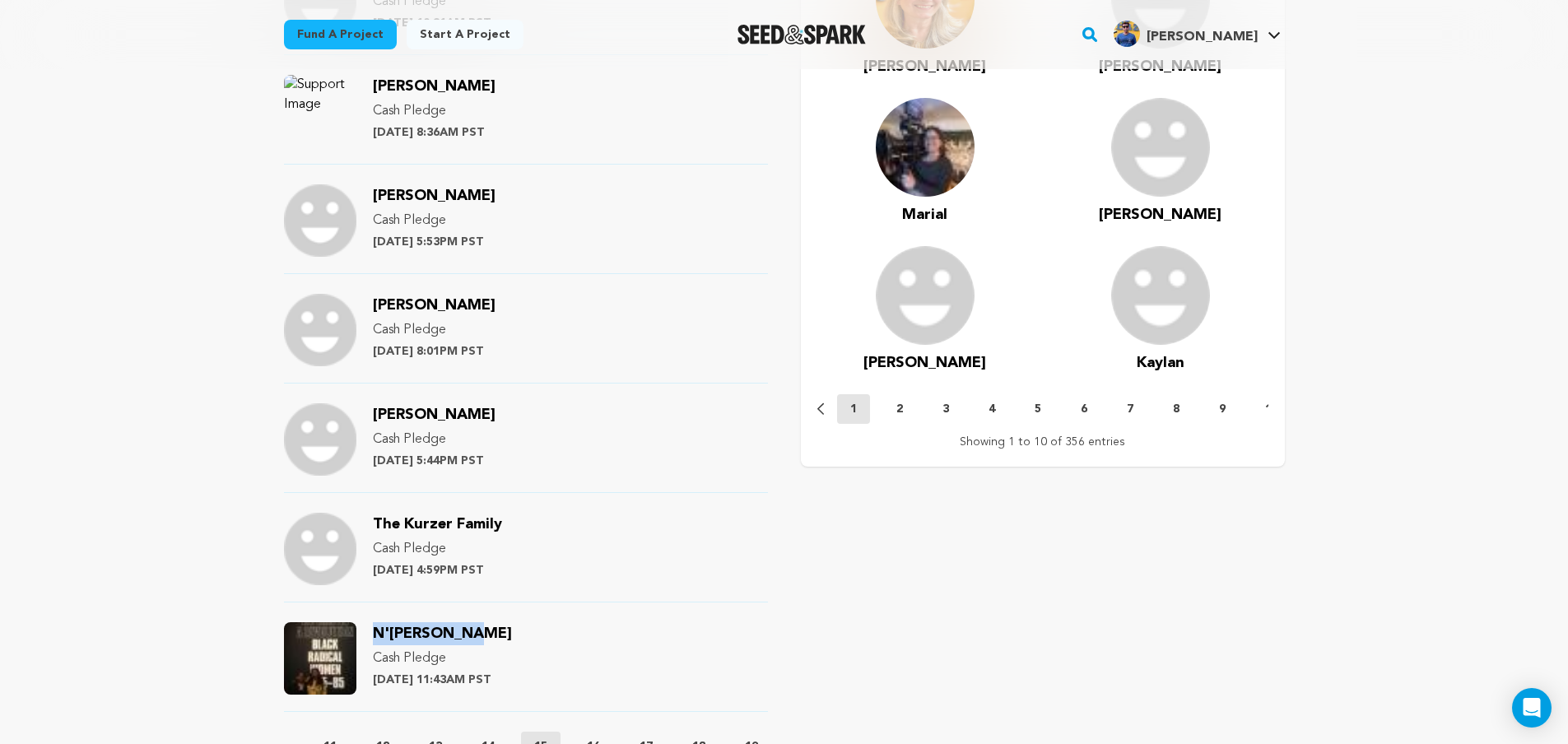
drag, startPoint x: 389, startPoint y: 387, endPoint x: 724, endPoint y: 629, distance: 413.3
click at [724, 629] on div "N'Jeri Eaton Cash Pledge Saturday June 29th at 11:43AM PST" at bounding box center [526, 666] width 484 height 90
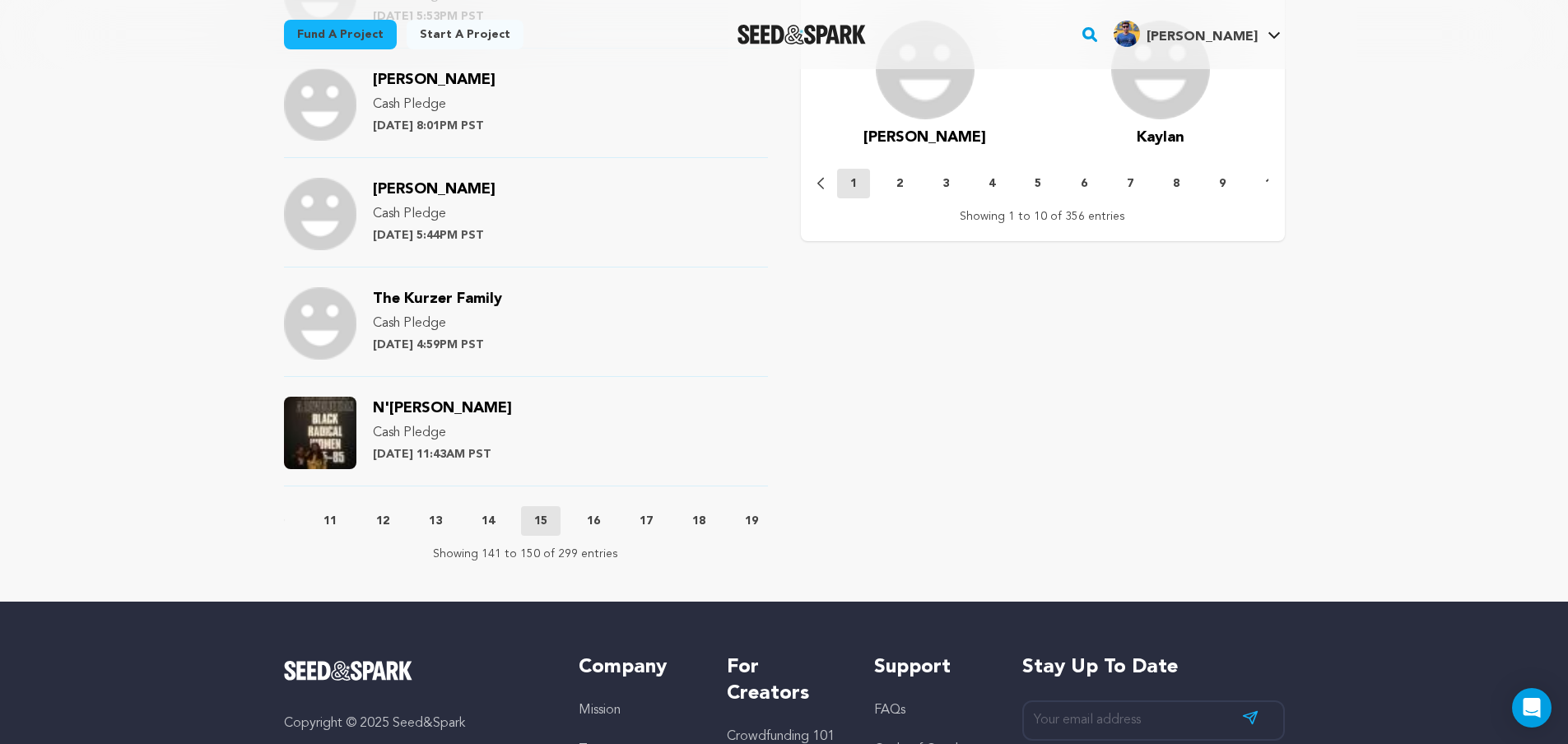
scroll to position [1975, 0]
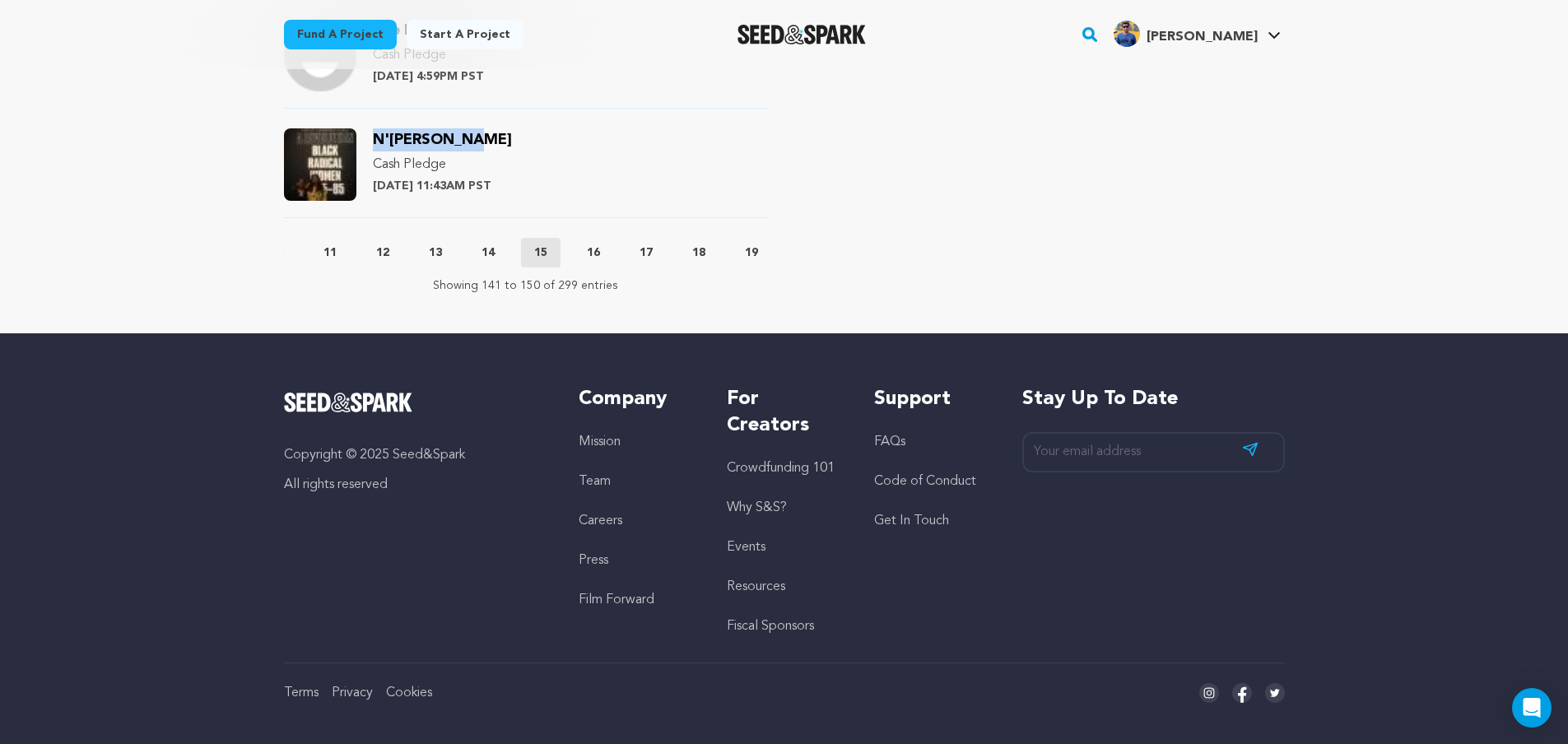
drag, startPoint x: 466, startPoint y: 140, endPoint x: 377, endPoint y: 140, distance: 89.0
click at [377, 140] on div "N'Jeri Eaton Cash Pledge Saturday June 29th at 11:43AM PST" at bounding box center [443, 165] width 139 height 72
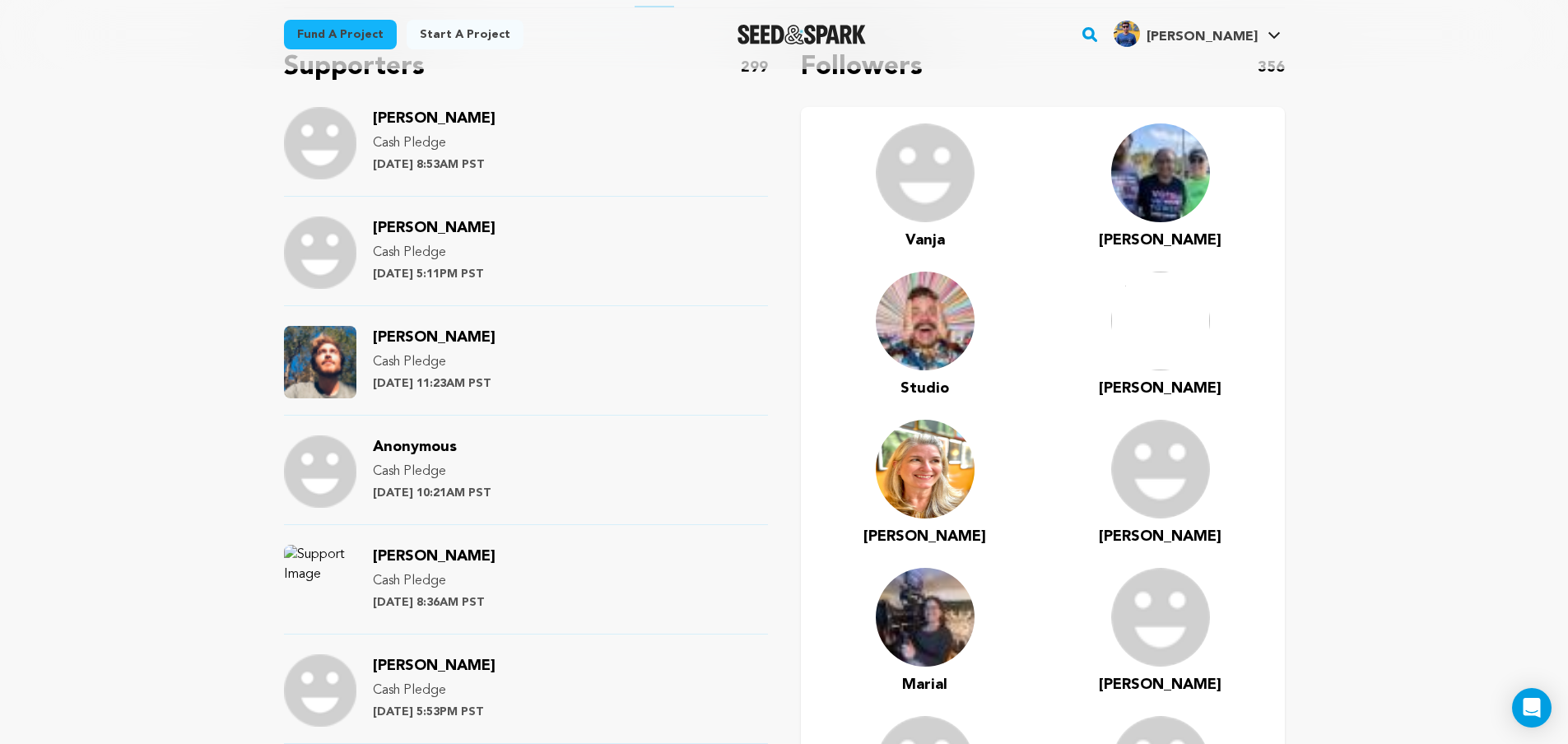
scroll to position [987, 0]
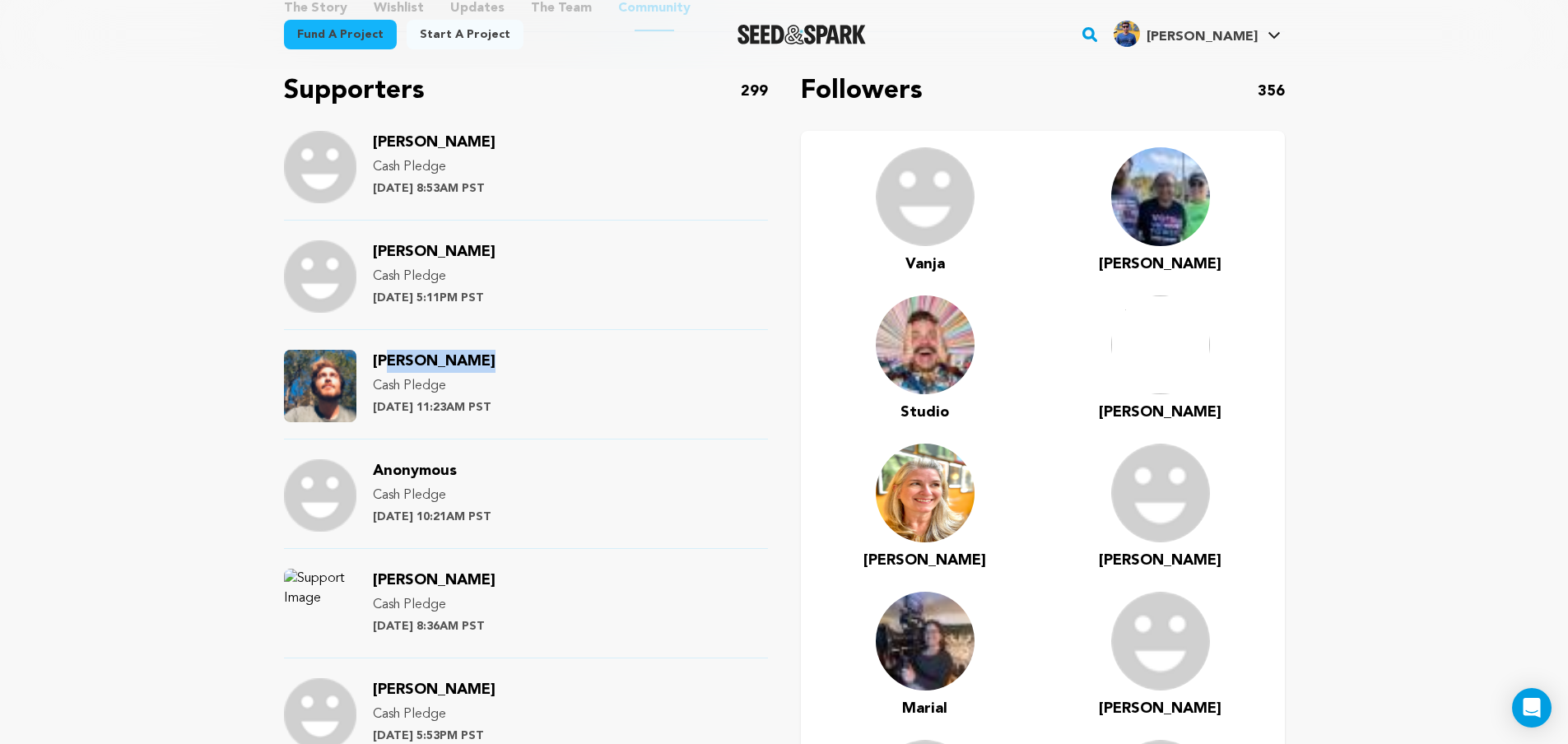
drag, startPoint x: 484, startPoint y: 362, endPoint x: 387, endPoint y: 362, distance: 97.0
click at [393, 362] on div "Max Silverman Cash Pledge Monday July 1st at 11:23AM PST" at bounding box center [434, 386] width 122 height 72
click at [495, 362] on div "Max Silverman Cash Pledge Monday July 1st at 11:23AM PST" at bounding box center [434, 386] width 122 height 72
drag, startPoint x: 500, startPoint y: 364, endPoint x: 372, endPoint y: 364, distance: 128.0
click at [373, 364] on div "Max Silverman Cash Pledge Monday July 1st at 11:23AM PST" at bounding box center [434, 386] width 122 height 72
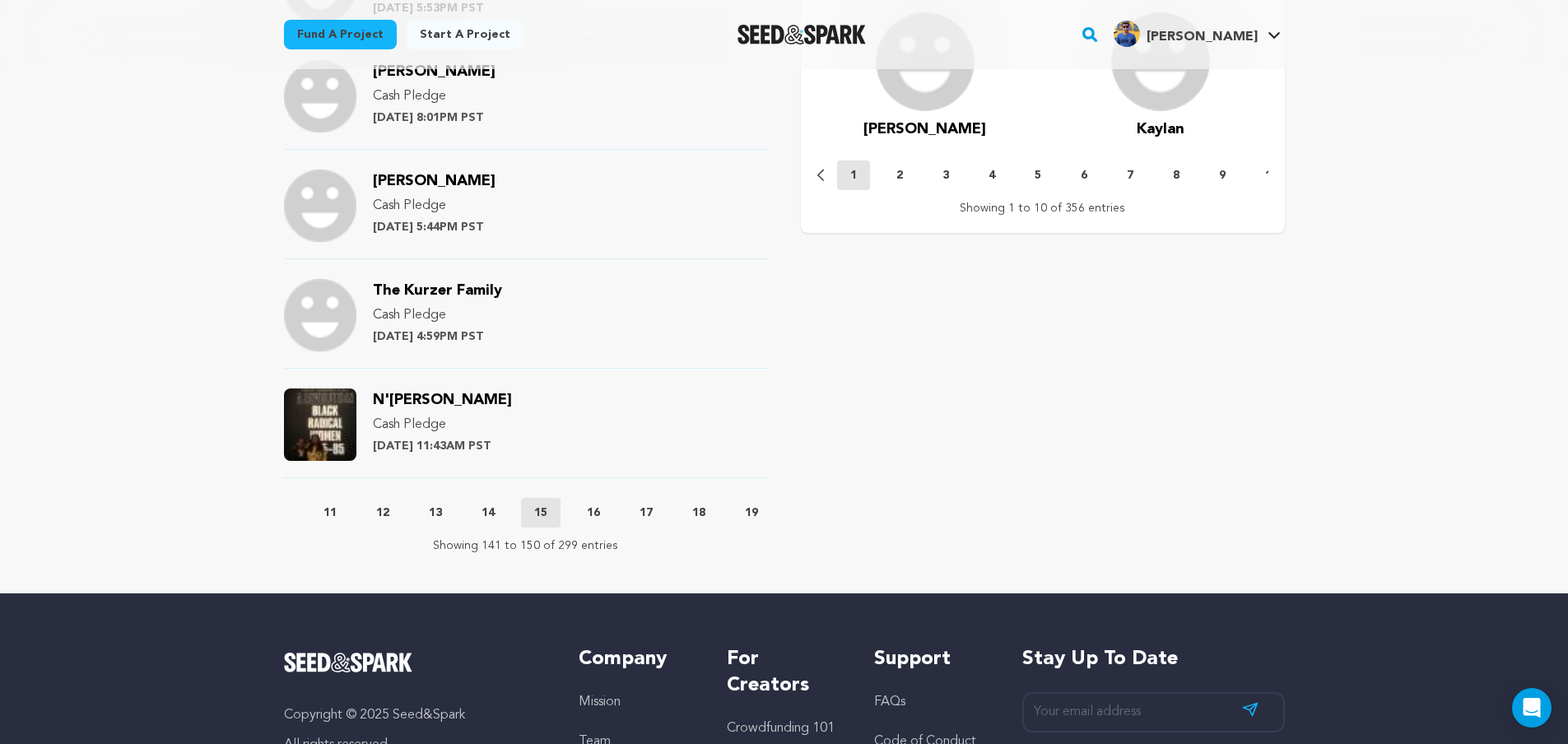
scroll to position [1728, 0]
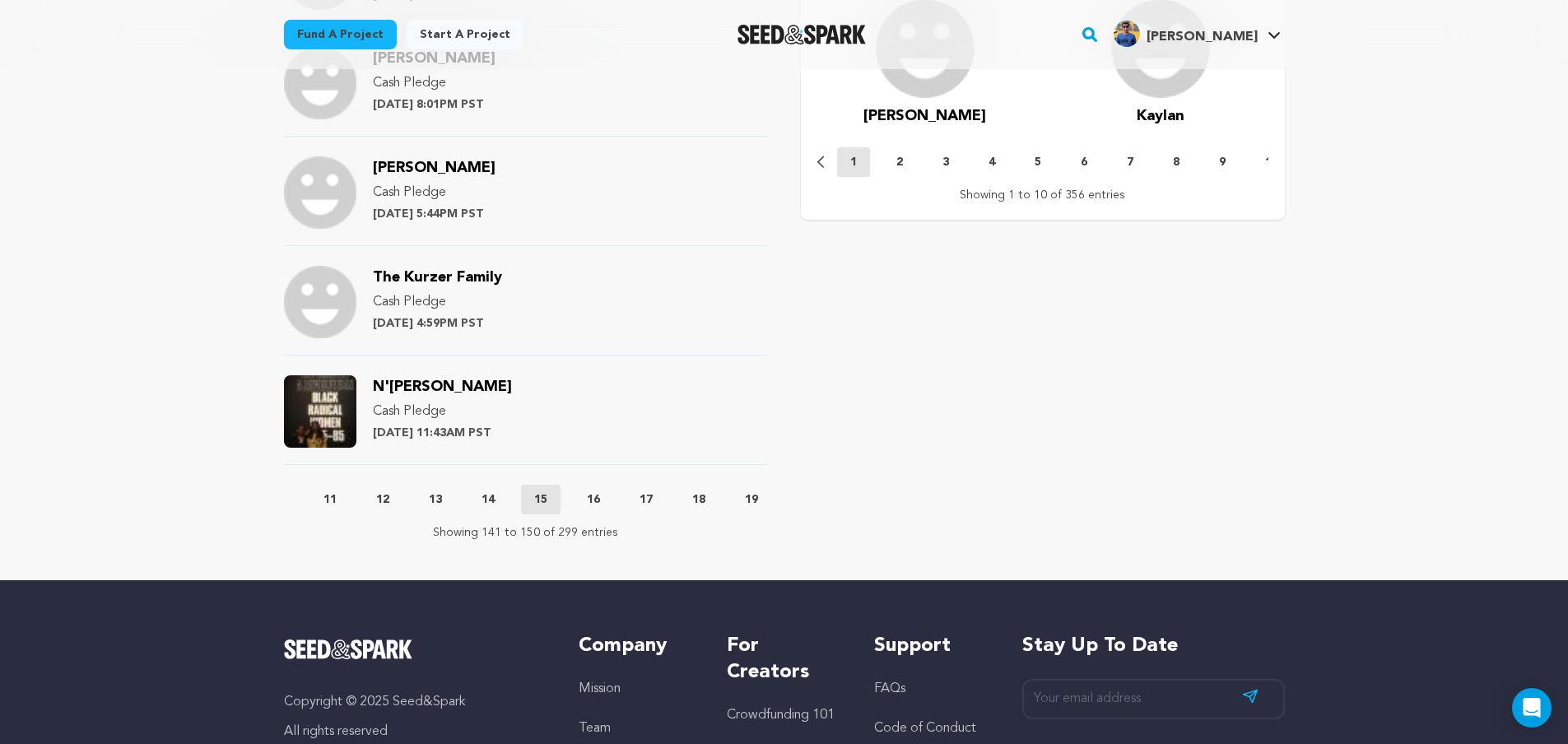
click at [594, 502] on p "16" at bounding box center [593, 500] width 14 height 16
click at [540, 501] on p "15" at bounding box center [540, 500] width 14 height 16
click at [591, 499] on p "16" at bounding box center [593, 500] width 14 height 16
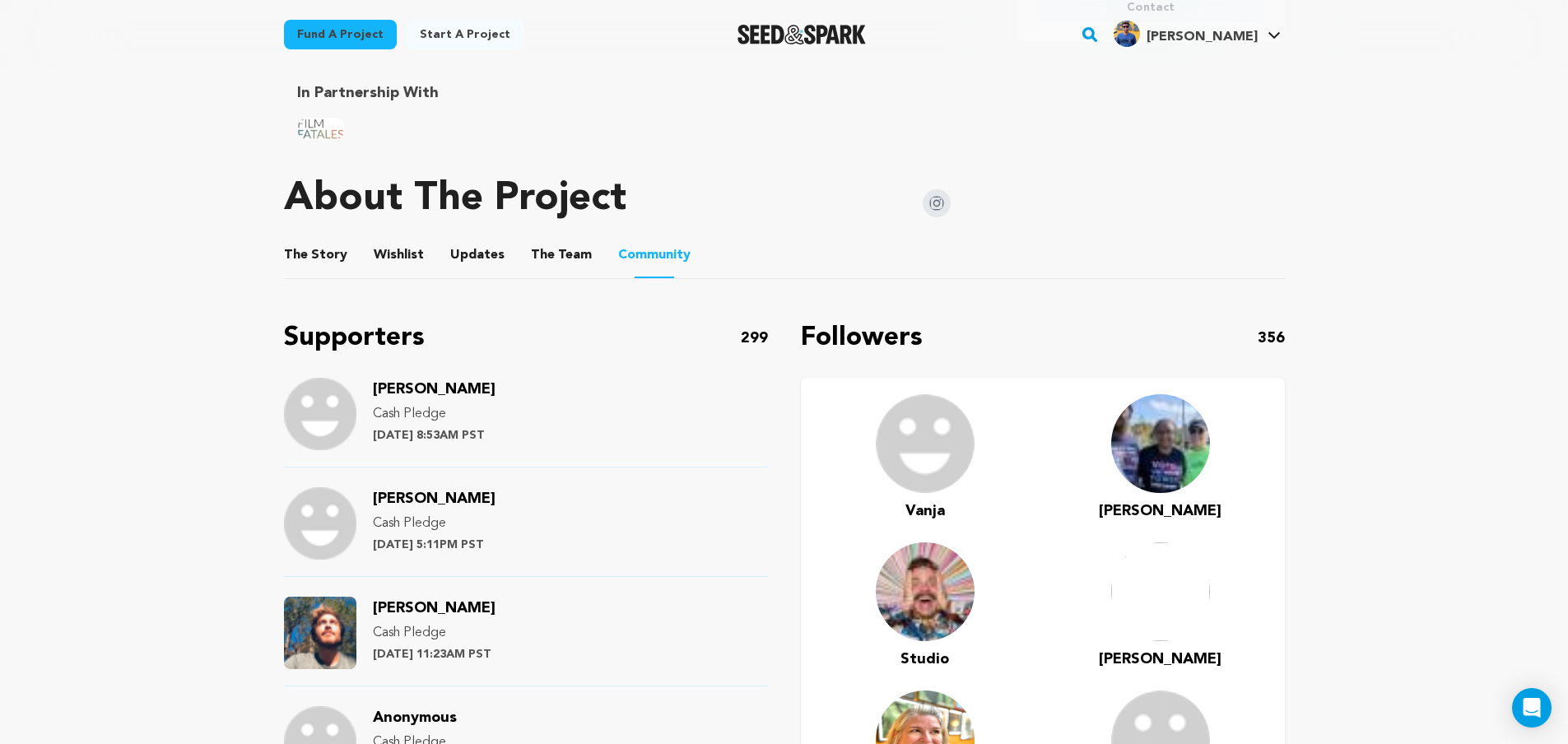
scroll to position [0, 0]
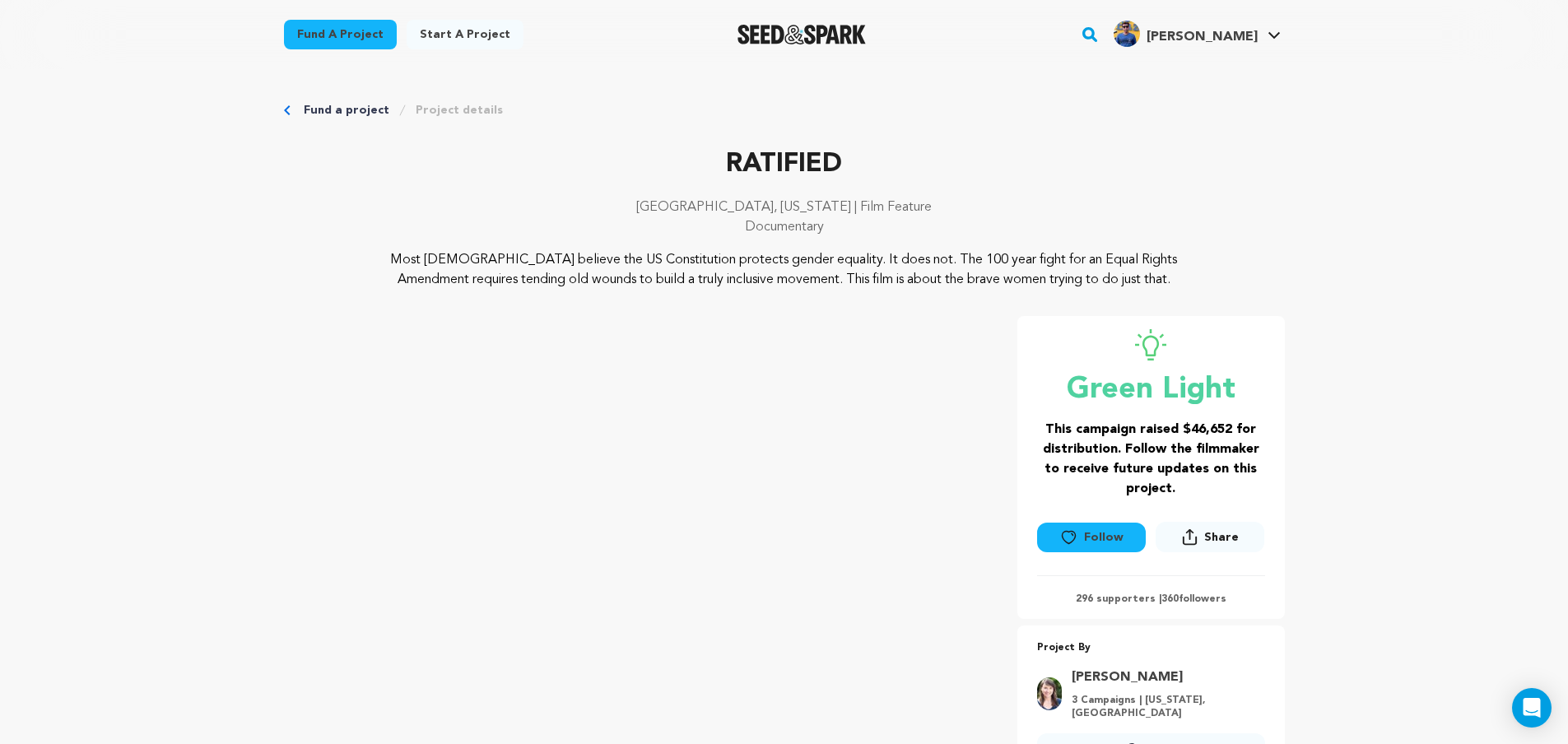
drag, startPoint x: 1253, startPoint y: 257, endPoint x: 1208, endPoint y: 207, distance: 67.3
click at [1208, 205] on p "Atlanta, Georgia | Film Feature" at bounding box center [784, 207] width 1000 height 20
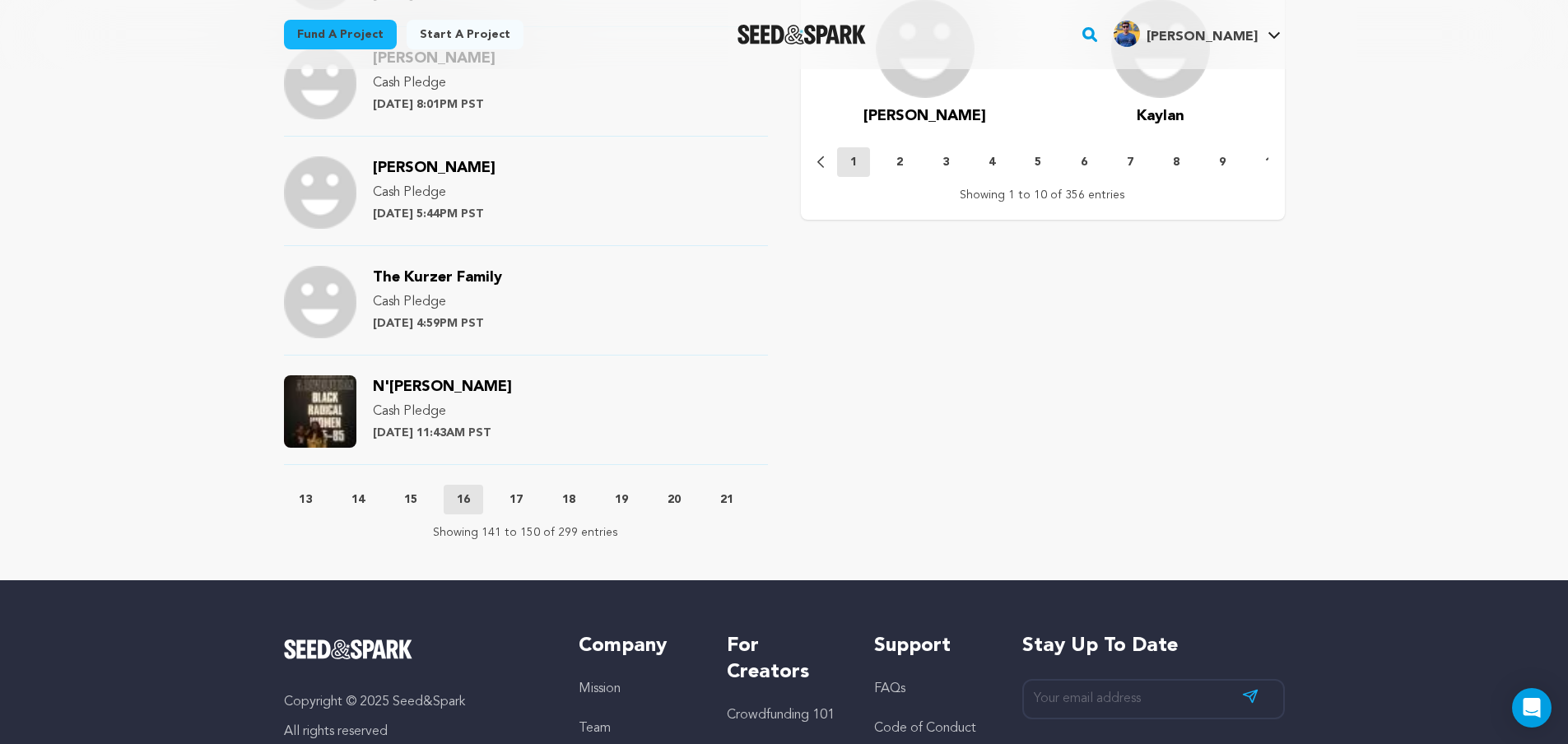
scroll to position [0, 593]
click at [566, 498] on p "18" at bounding box center [567, 500] width 14 height 16
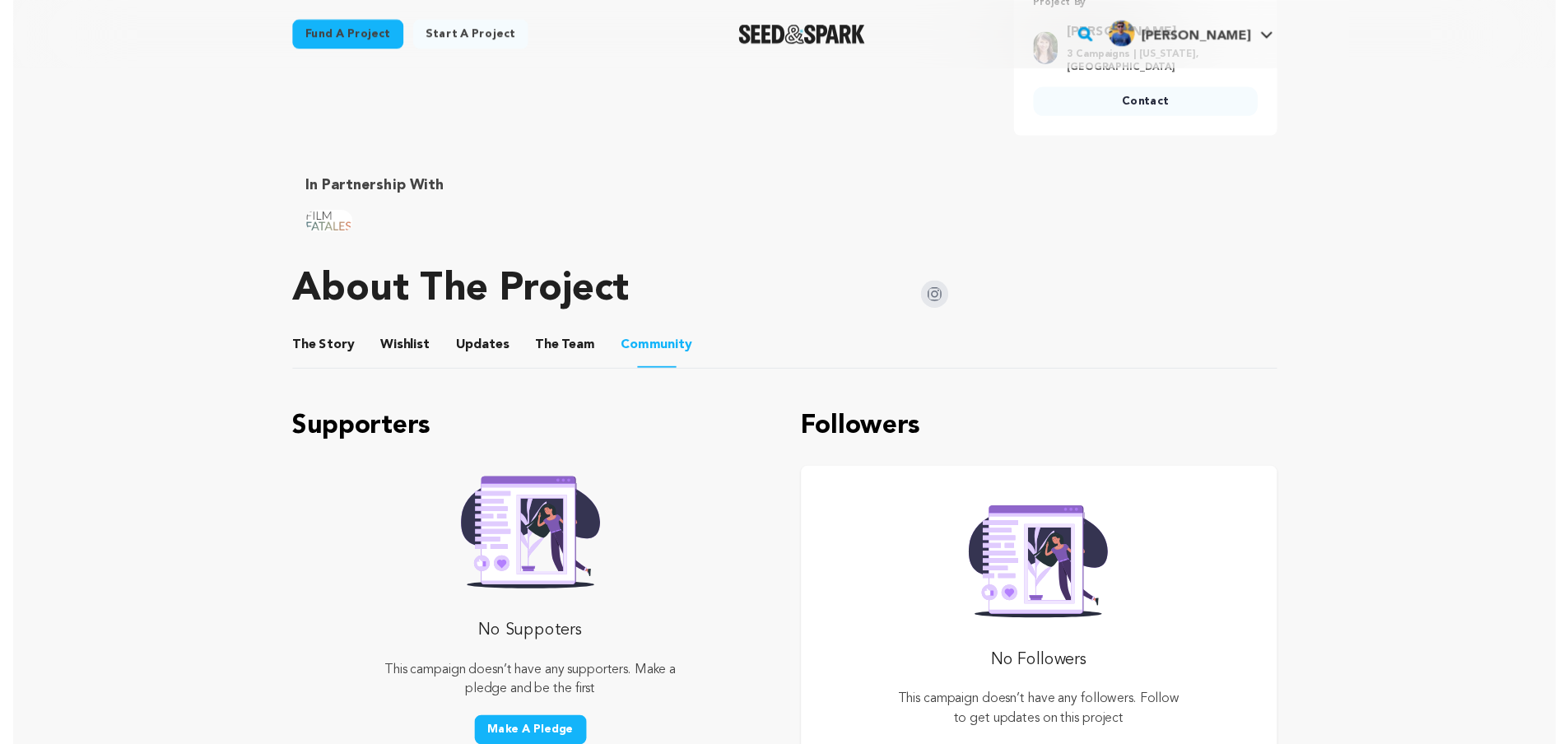
scroll to position [493, 0]
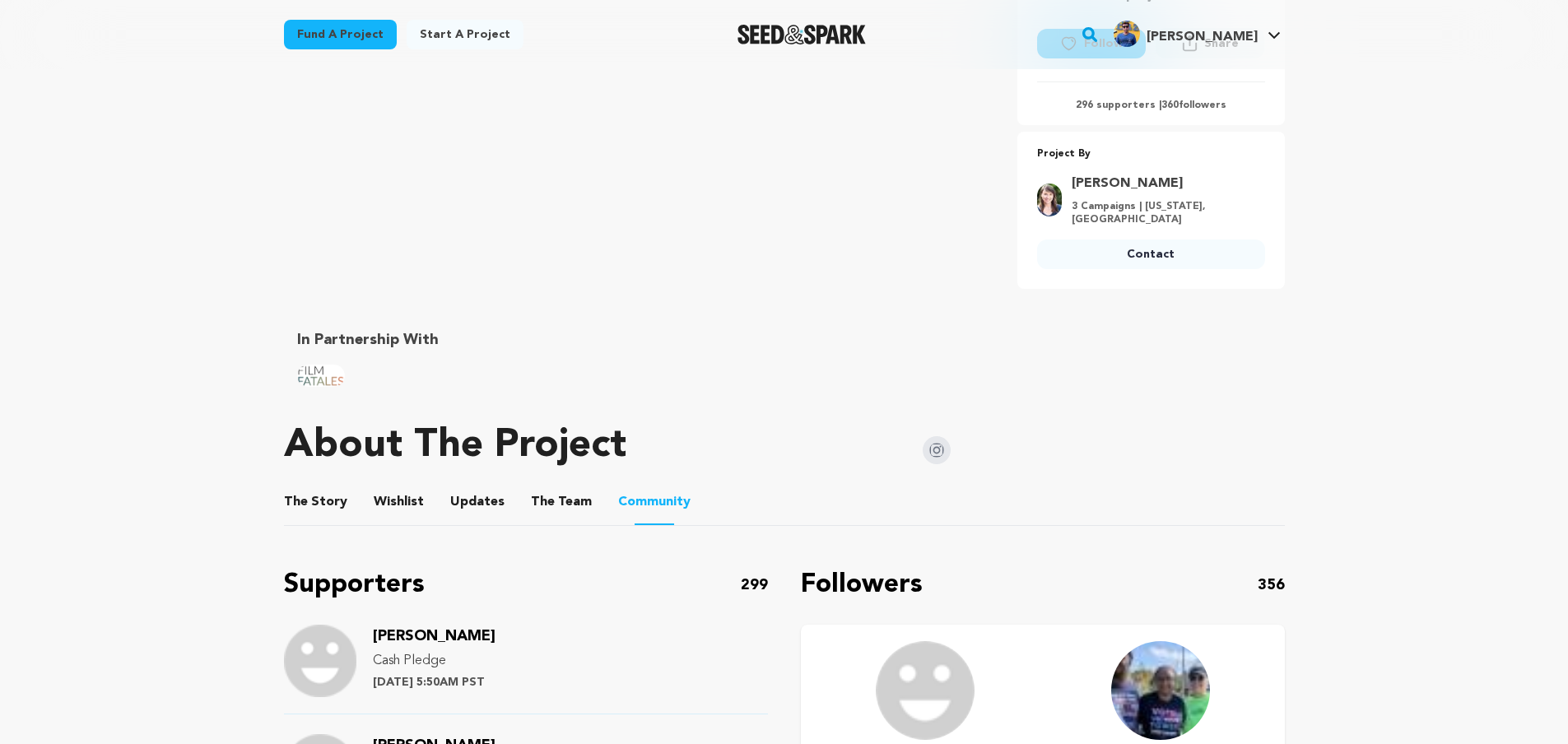
click at [648, 508] on button "Community" at bounding box center [655, 504] width 40 height 41
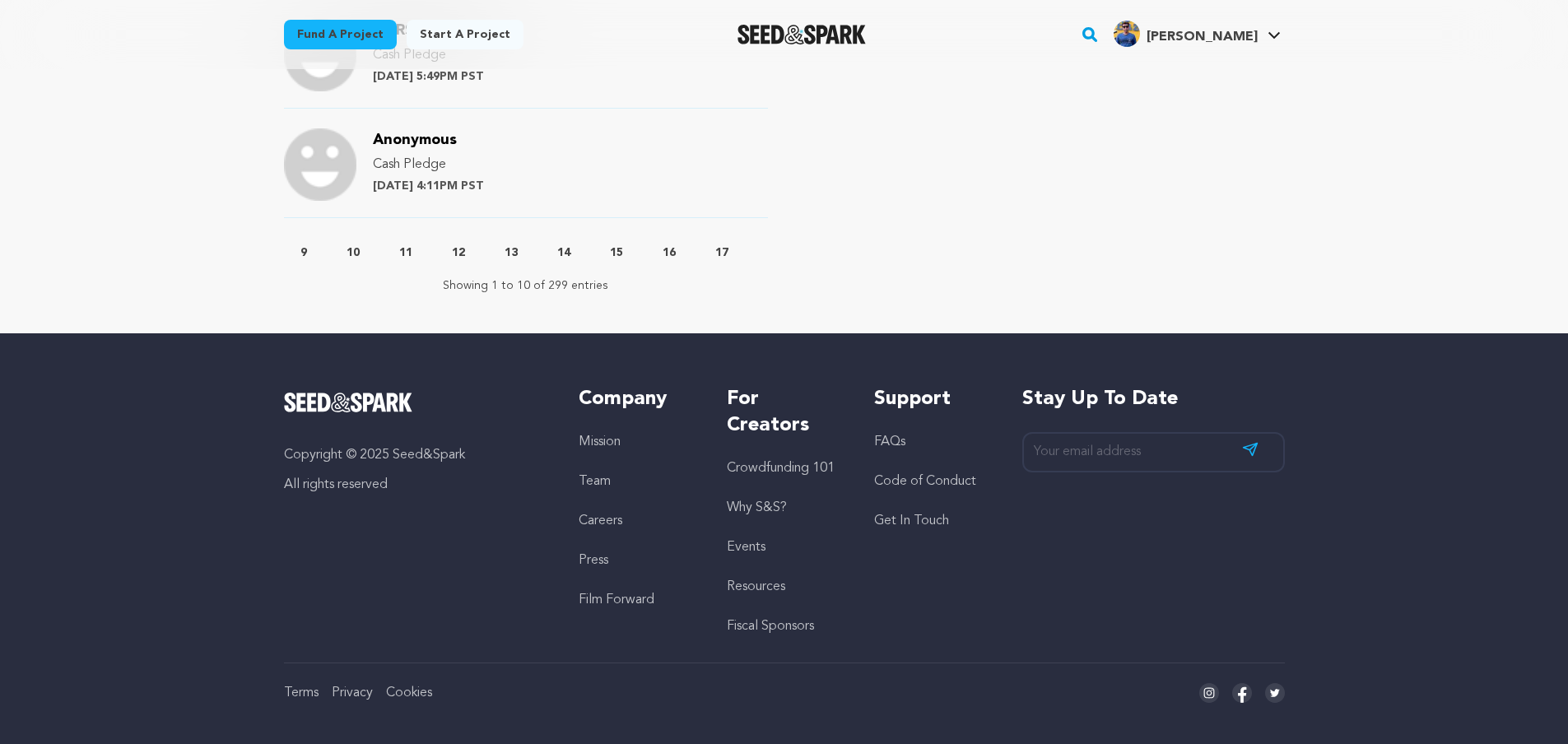
scroll to position [0, 395]
click at [619, 247] on button "15" at bounding box center [607, 253] width 40 height 16
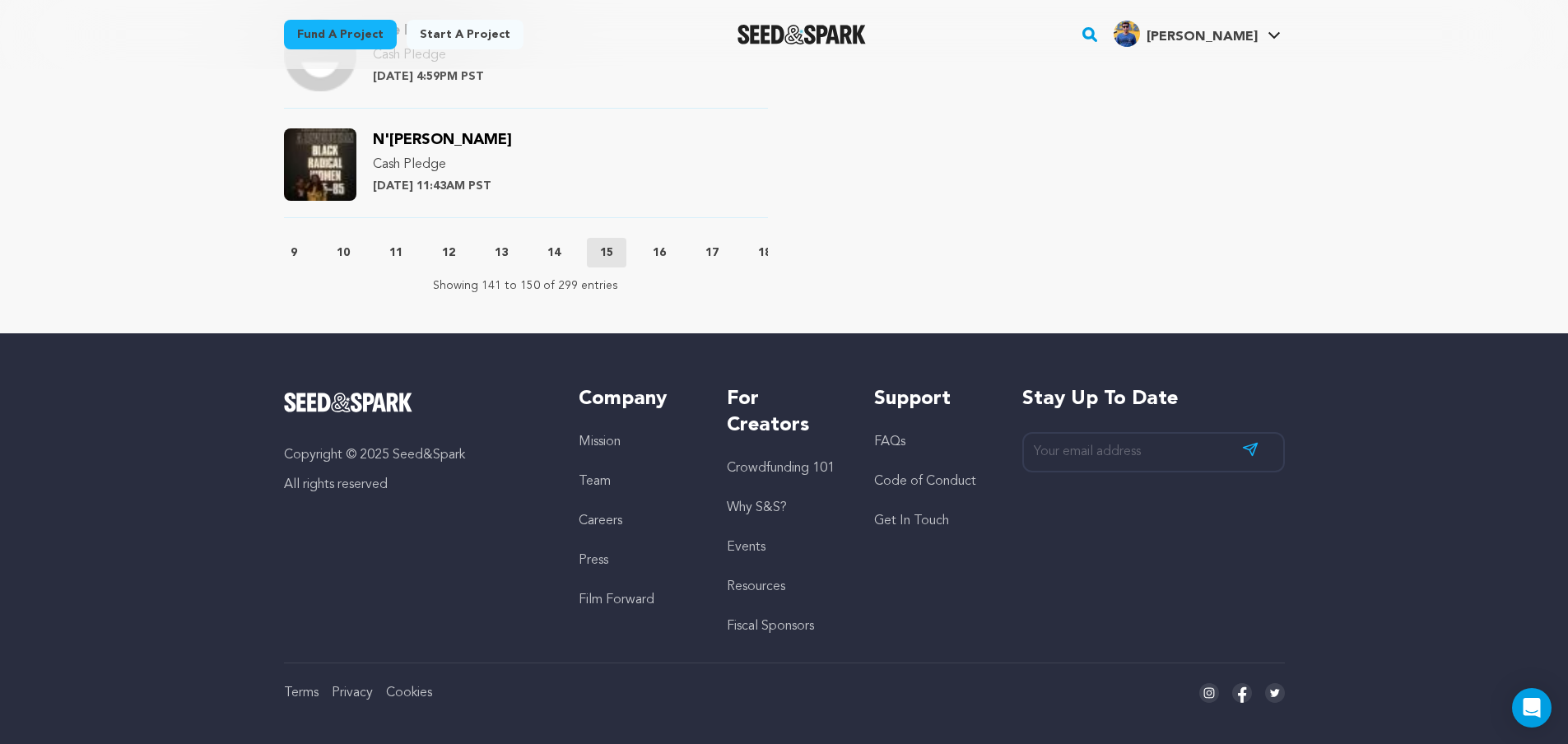
click at [662, 254] on p "16" at bounding box center [659, 253] width 14 height 16
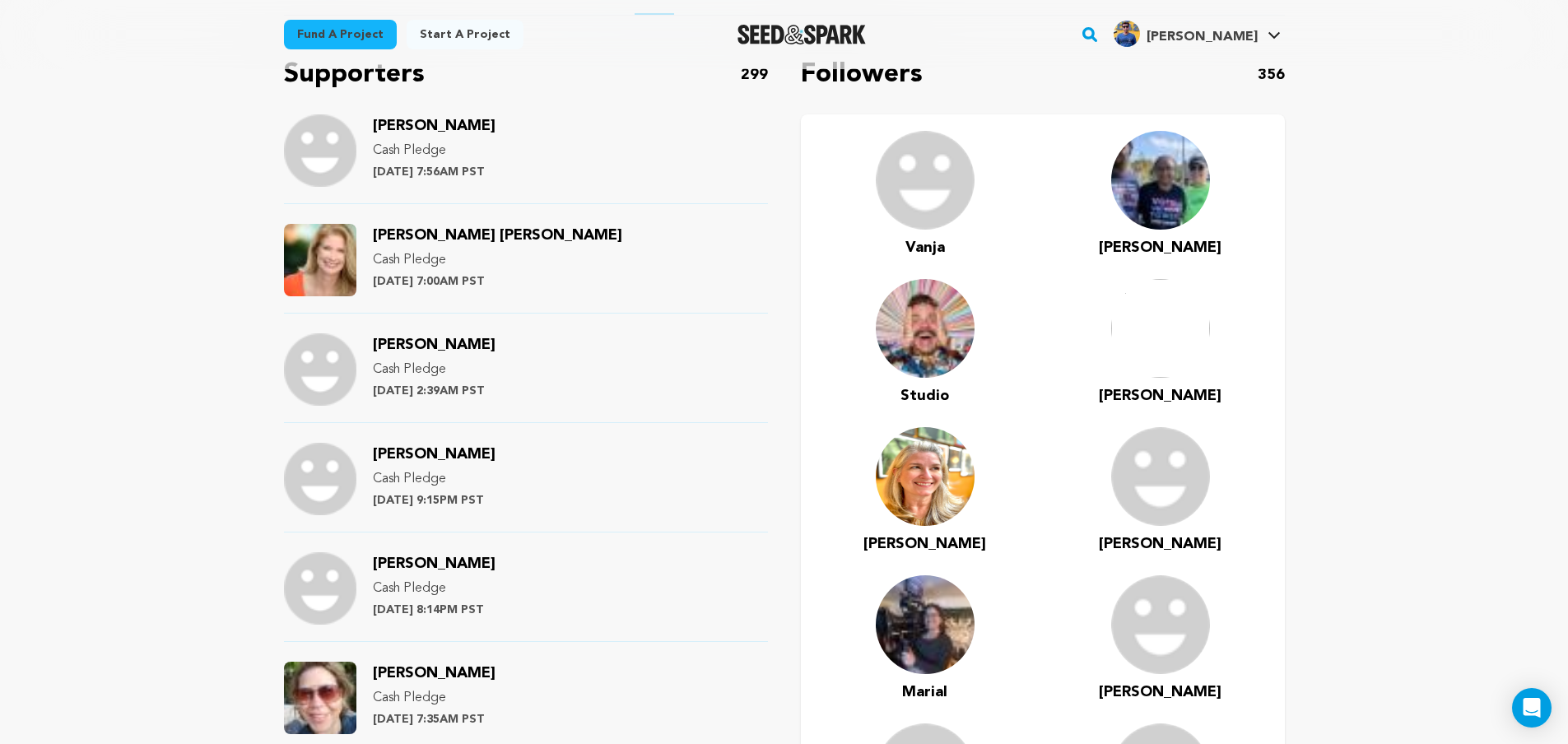
scroll to position [987, 0]
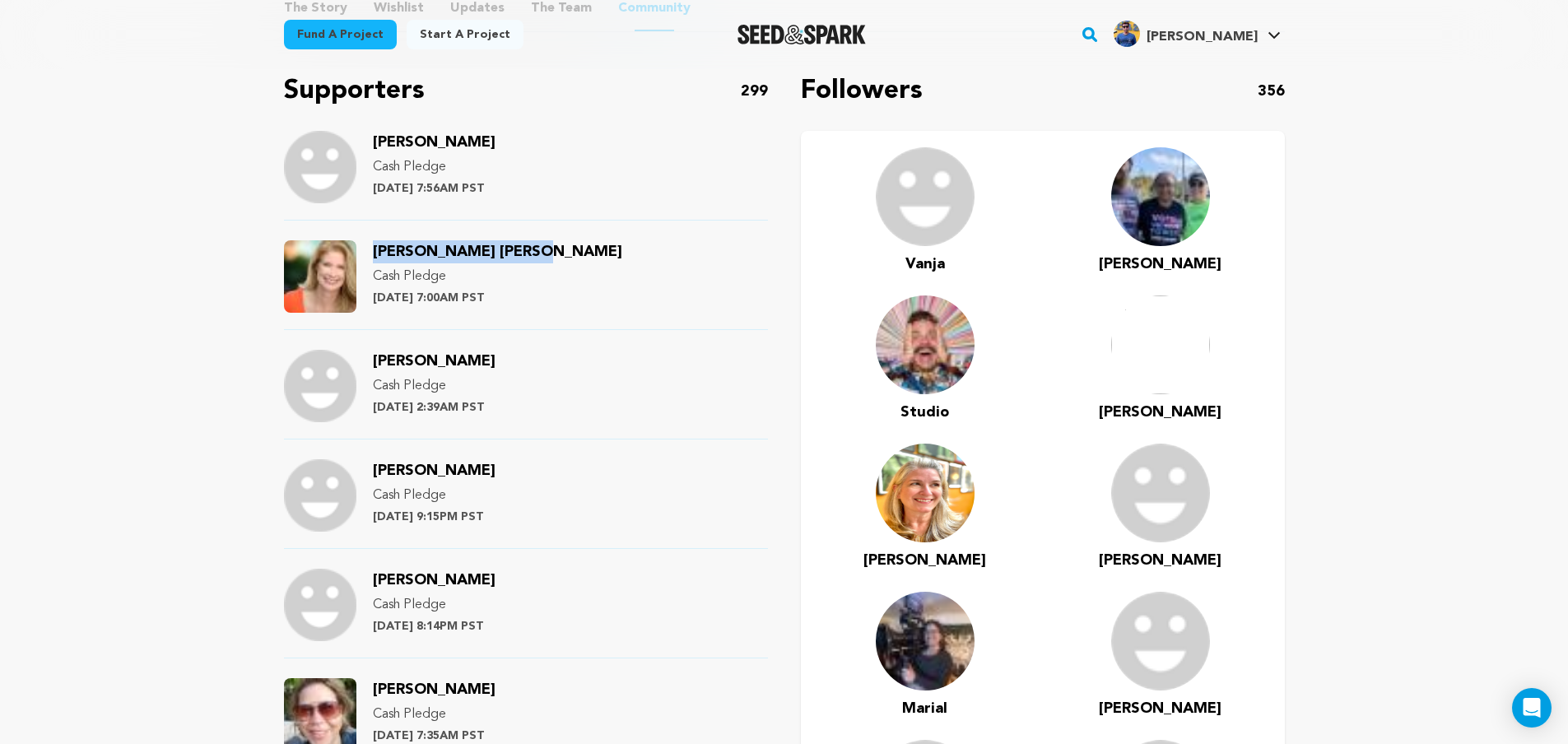
drag, startPoint x: 544, startPoint y: 258, endPoint x: 366, endPoint y: 249, distance: 178.2
click at [366, 249] on div "Catherine Cobb Ryan Cash Pledge Saturday June 29th at 7:00AM PST" at bounding box center [526, 284] width 484 height 90
copy span "Catherine Cobb Ryan"
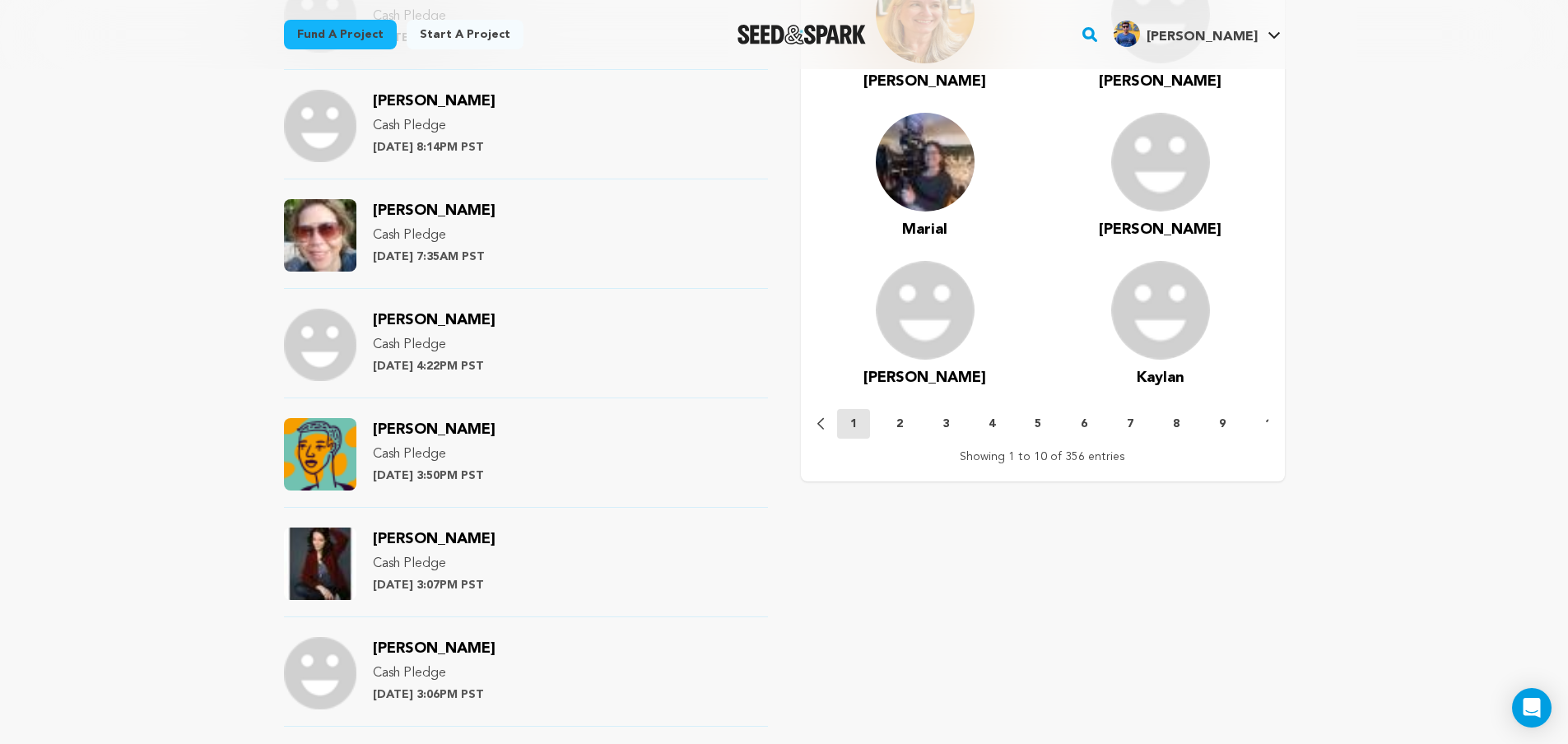
scroll to position [1481, 0]
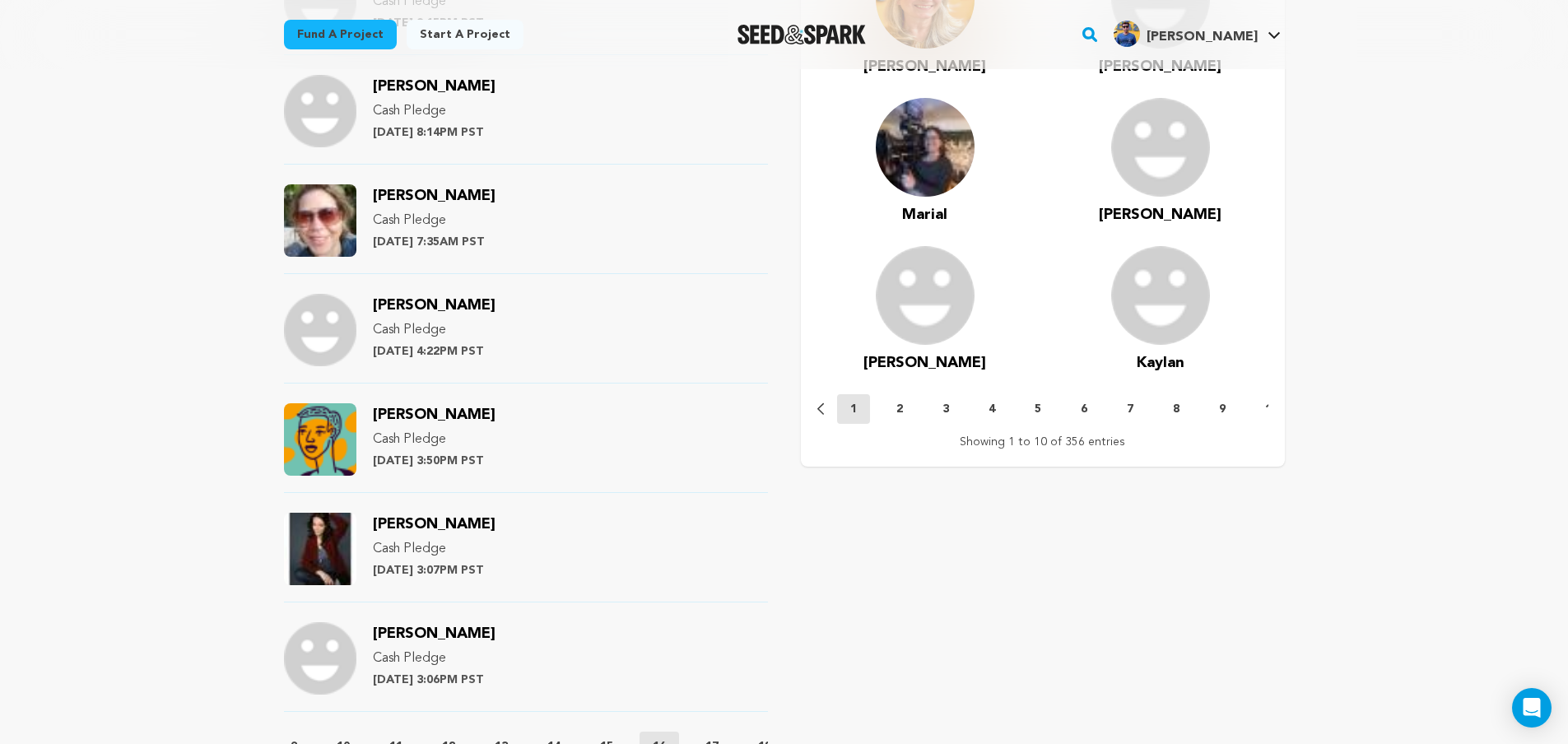
drag, startPoint x: 487, startPoint y: 194, endPoint x: 376, endPoint y: 191, distance: 111.0
click at [376, 191] on div "Lindy Boustedt Cash Pledge Friday June 28th at 7:35AM PST" at bounding box center [434, 221] width 122 height 72
copy span "Lindy Boustedt"
drag, startPoint x: 492, startPoint y: 312, endPoint x: 349, endPoint y: 305, distance: 143.2
click at [349, 305] on div "Anna Hamilton Cash Pledge Thursday June 27th at 4:22PM PST" at bounding box center [526, 339] width 484 height 90
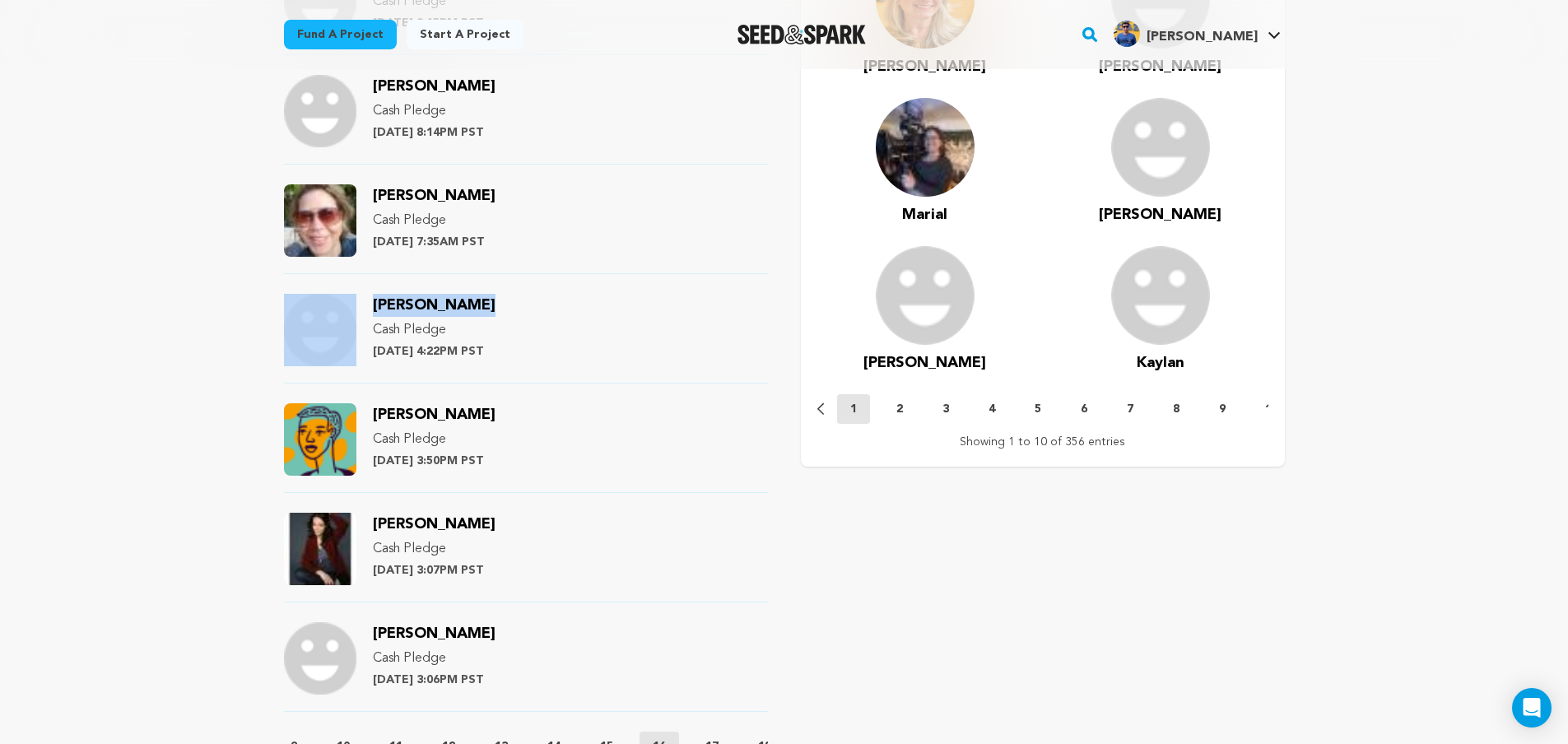
copy div "Anna Hamilton"
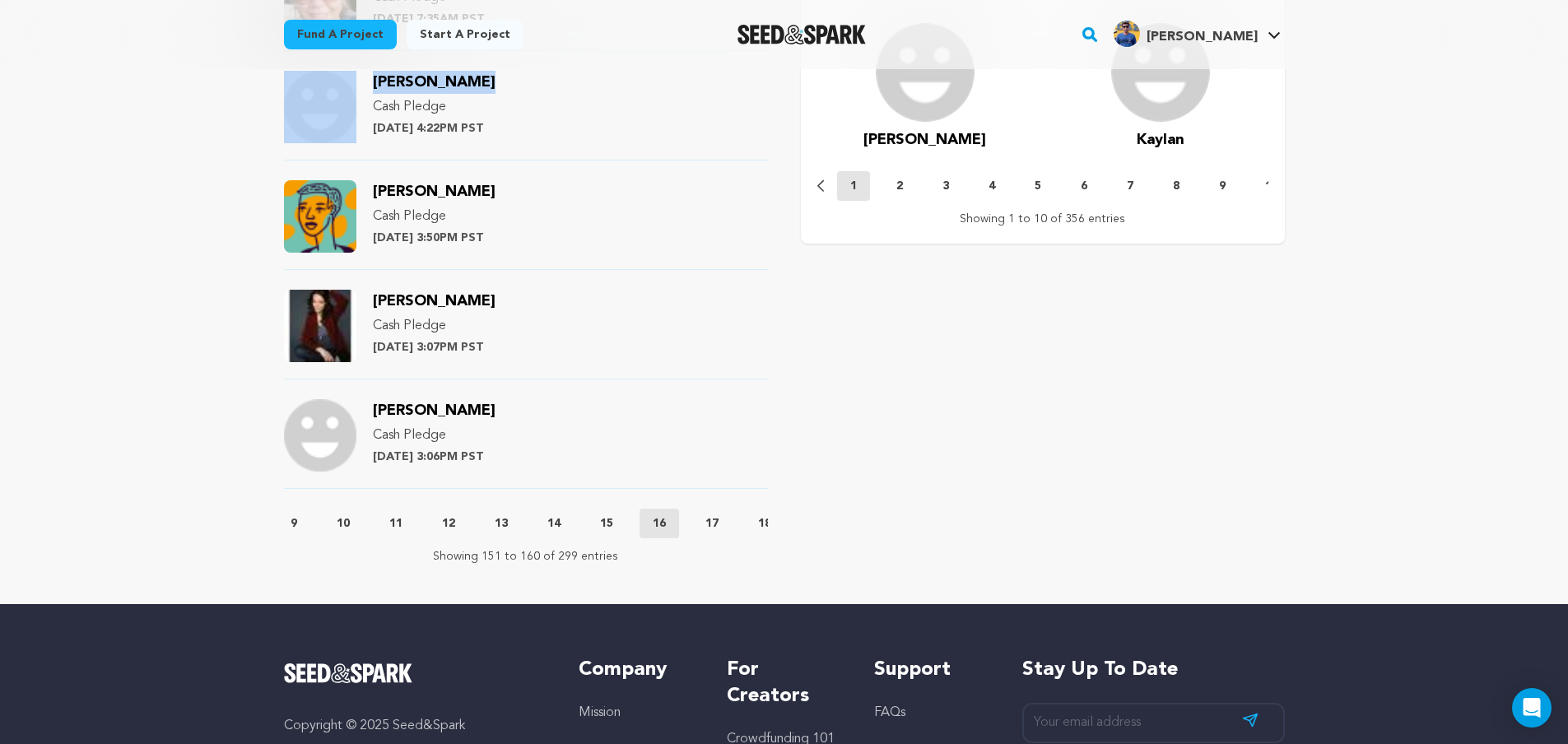
scroll to position [1728, 0]
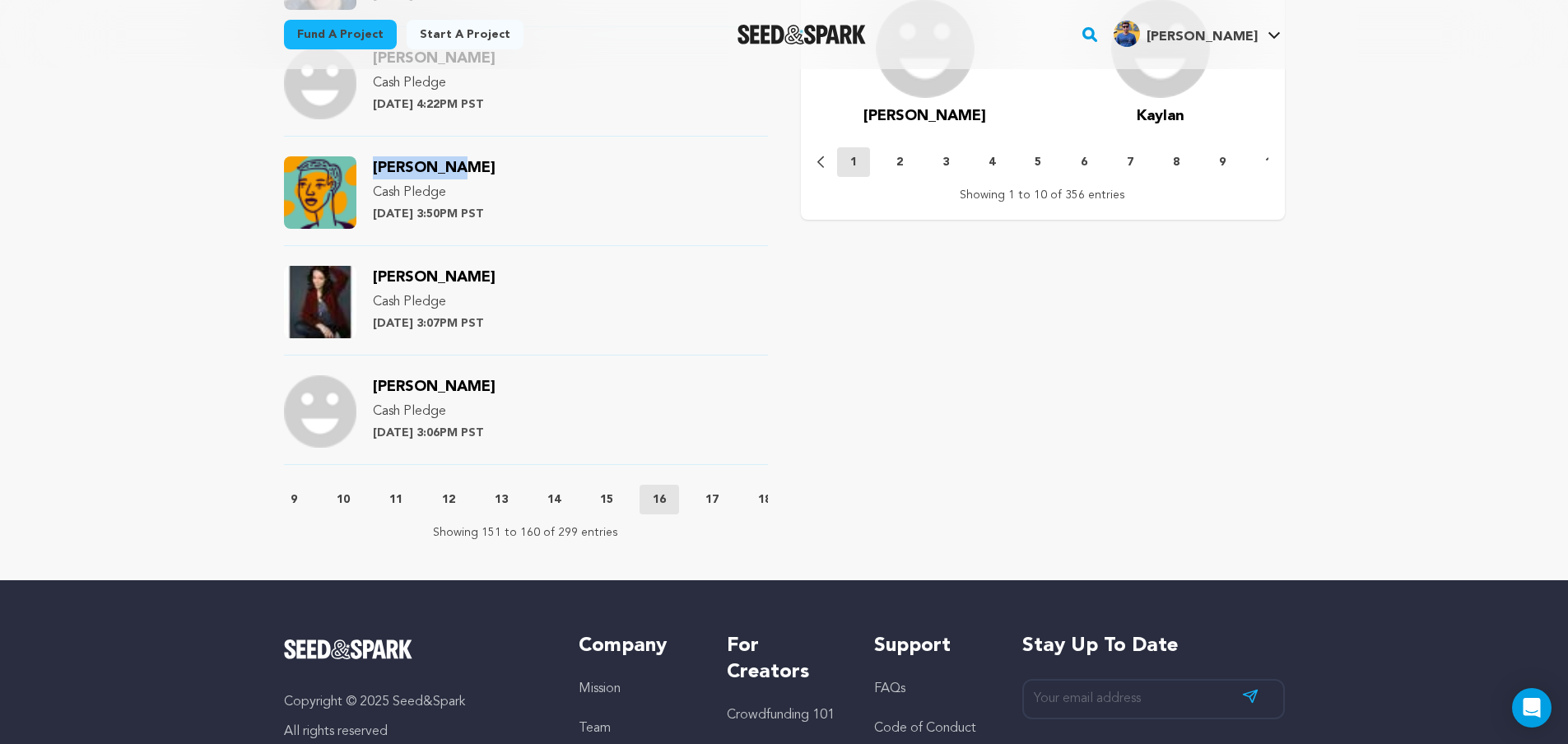
drag, startPoint x: 456, startPoint y: 172, endPoint x: 368, endPoint y: 176, distance: 88.1
click at [368, 176] on div "Lizzy Karp Cash Pledge Thursday June 27th at 3:50PM PST" at bounding box center [526, 201] width 484 height 90
copy span "Lizzy Karp"
drag, startPoint x: 500, startPoint y: 285, endPoint x: 365, endPoint y: 281, distance: 135.1
click at [365, 281] on div "Jessica Kahler Cash Pledge Thursday June 27th at 3:07PM PST" at bounding box center [526, 310] width 484 height 90
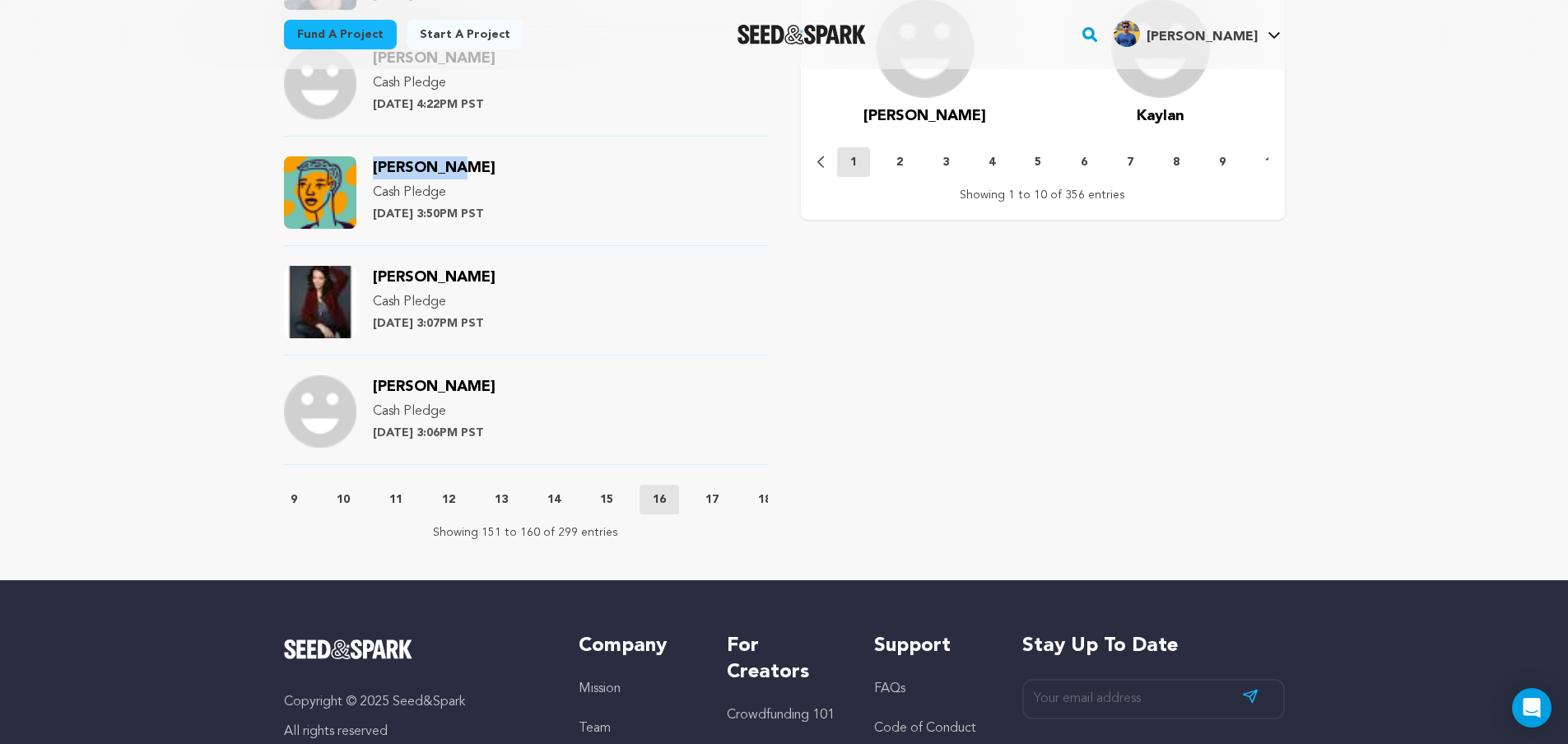
copy span "Jessica Kahler"
click at [718, 501] on p "17" at bounding box center [712, 500] width 14 height 16
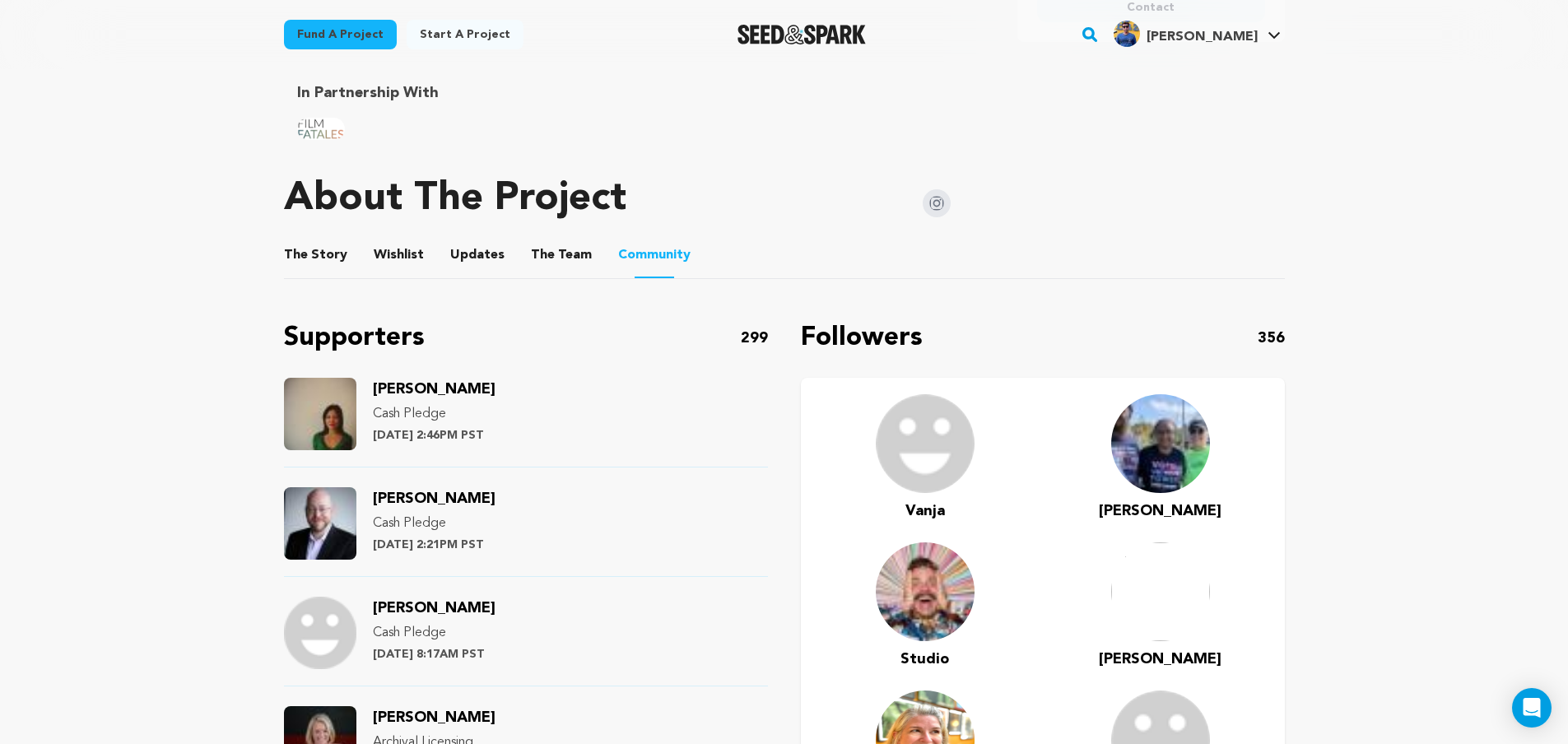
scroll to position [987, 0]
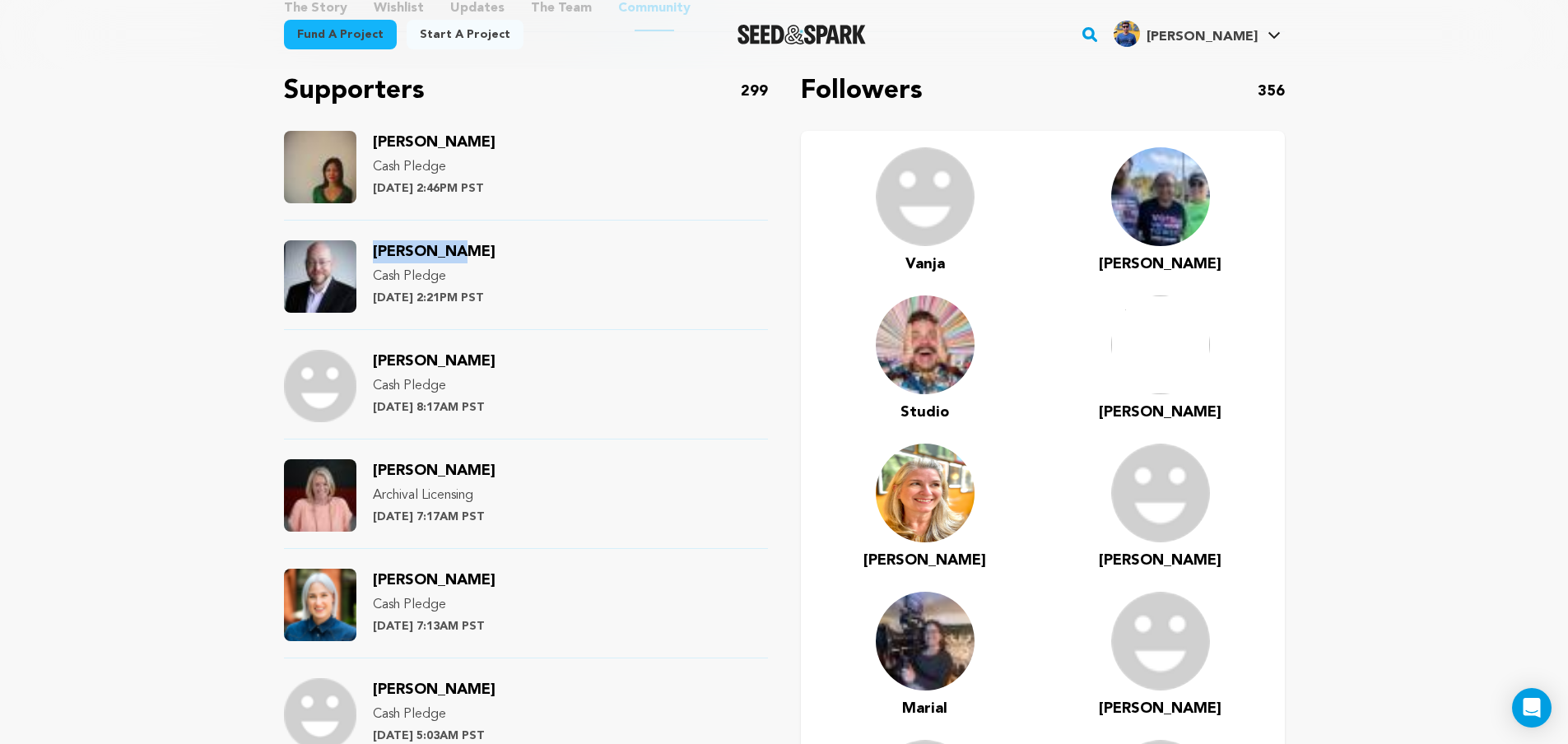
drag, startPoint x: 472, startPoint y: 250, endPoint x: 376, endPoint y: 251, distance: 96.0
click at [376, 251] on div "Marty Lang Cash Pledge Thursday June 27th at 2:21PM PST" at bounding box center [434, 276] width 122 height 72
copy span "Marty Lang"
drag, startPoint x: 376, startPoint y: 251, endPoint x: 412, endPoint y: 435, distance: 187.5
click at [412, 435] on div "Colleen Hammond Cash Pledge Thursday June 27th at 8:17AM PST" at bounding box center [526, 394] width 484 height 90
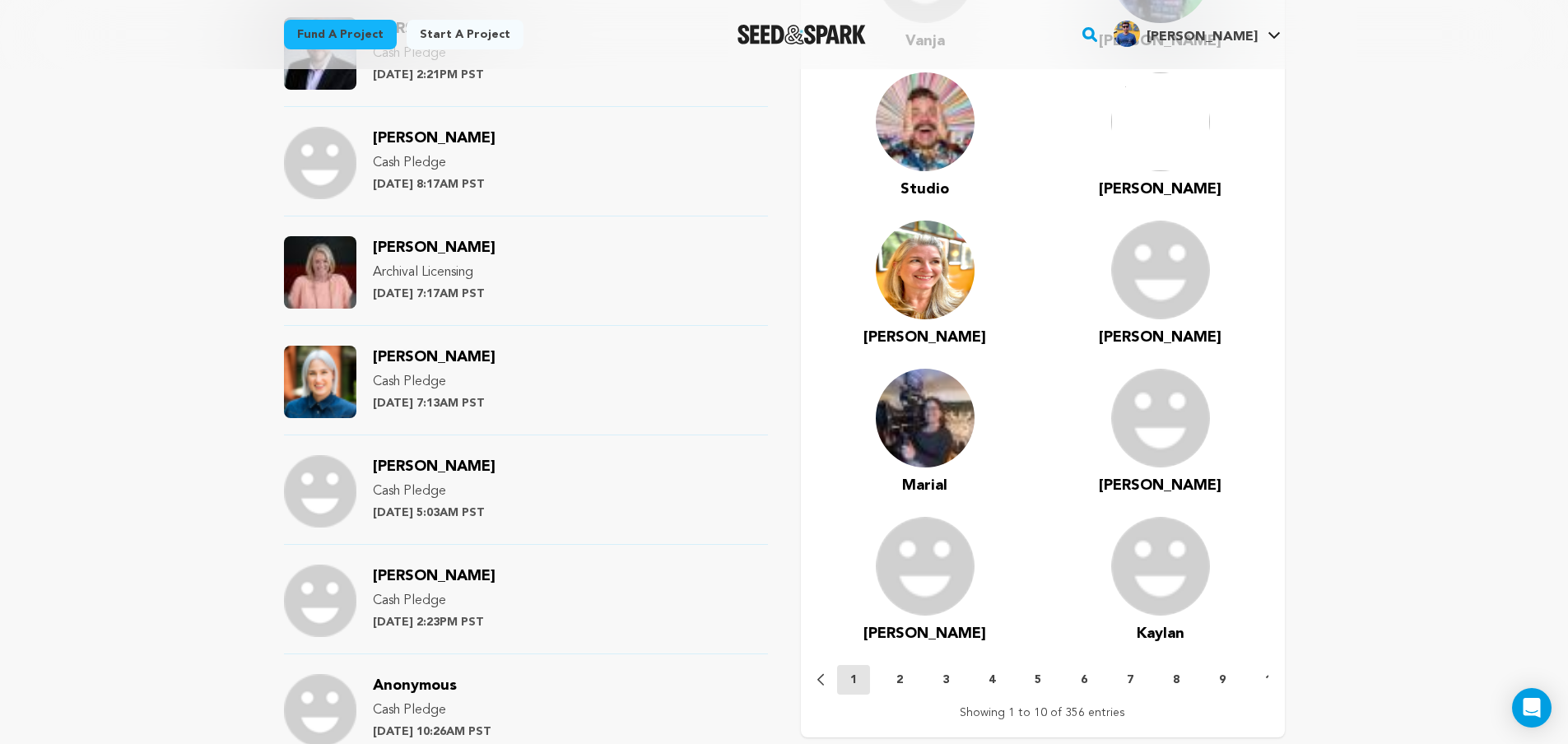
scroll to position [1235, 0]
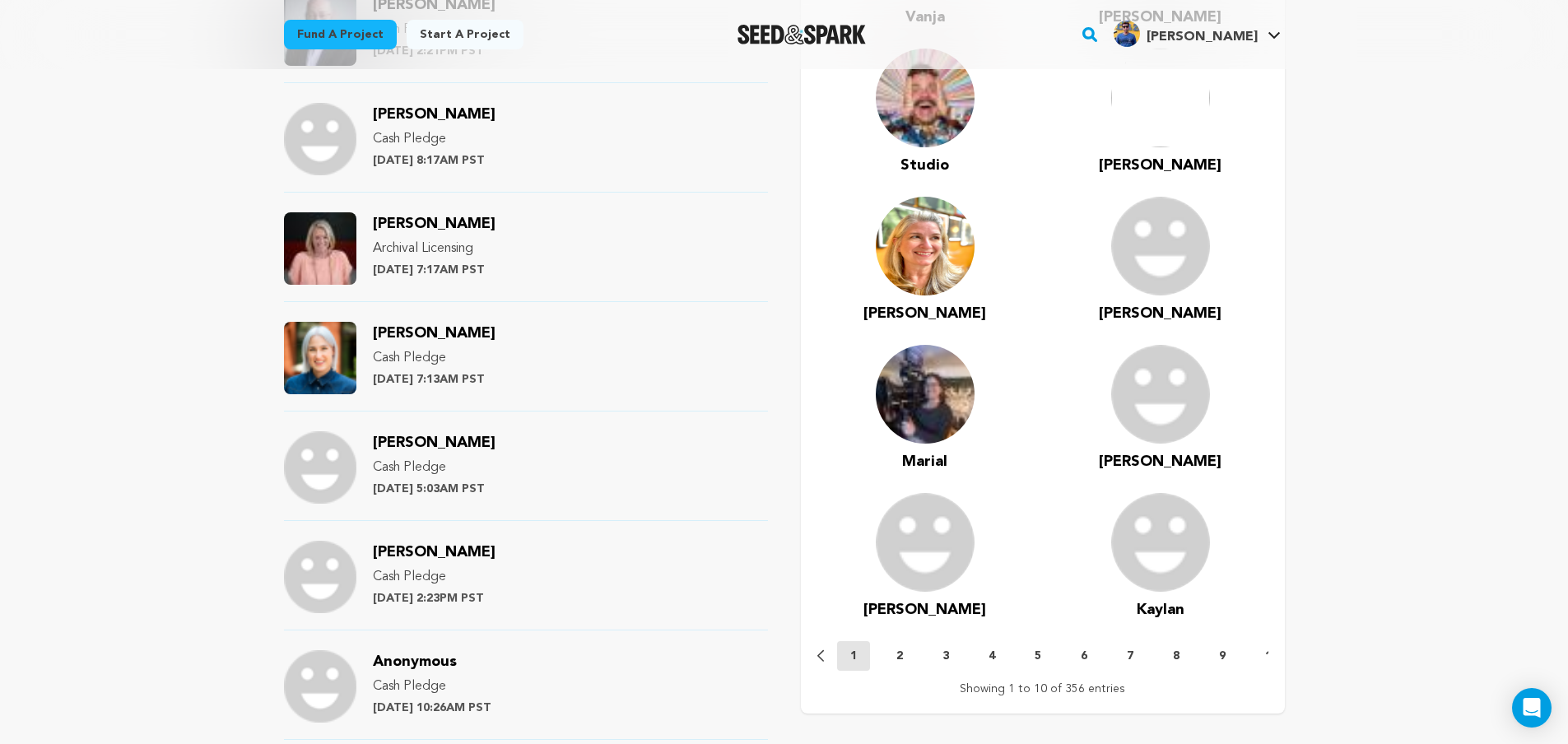
drag, startPoint x: 483, startPoint y: 219, endPoint x: 367, endPoint y: 216, distance: 116.0
click at [367, 216] on div "Erin Bernhardt Archival Licensing Thursday June 27th at 7:17AM PST" at bounding box center [526, 257] width 484 height 90
copy span "Erin Bernhardt"
drag, startPoint x: 481, startPoint y: 328, endPoint x: 369, endPoint y: 338, distance: 112.4
click at [369, 338] on div "Kt McBratney Cash Pledge Thursday June 27th at 7:13AM PST" at bounding box center [526, 366] width 484 height 90
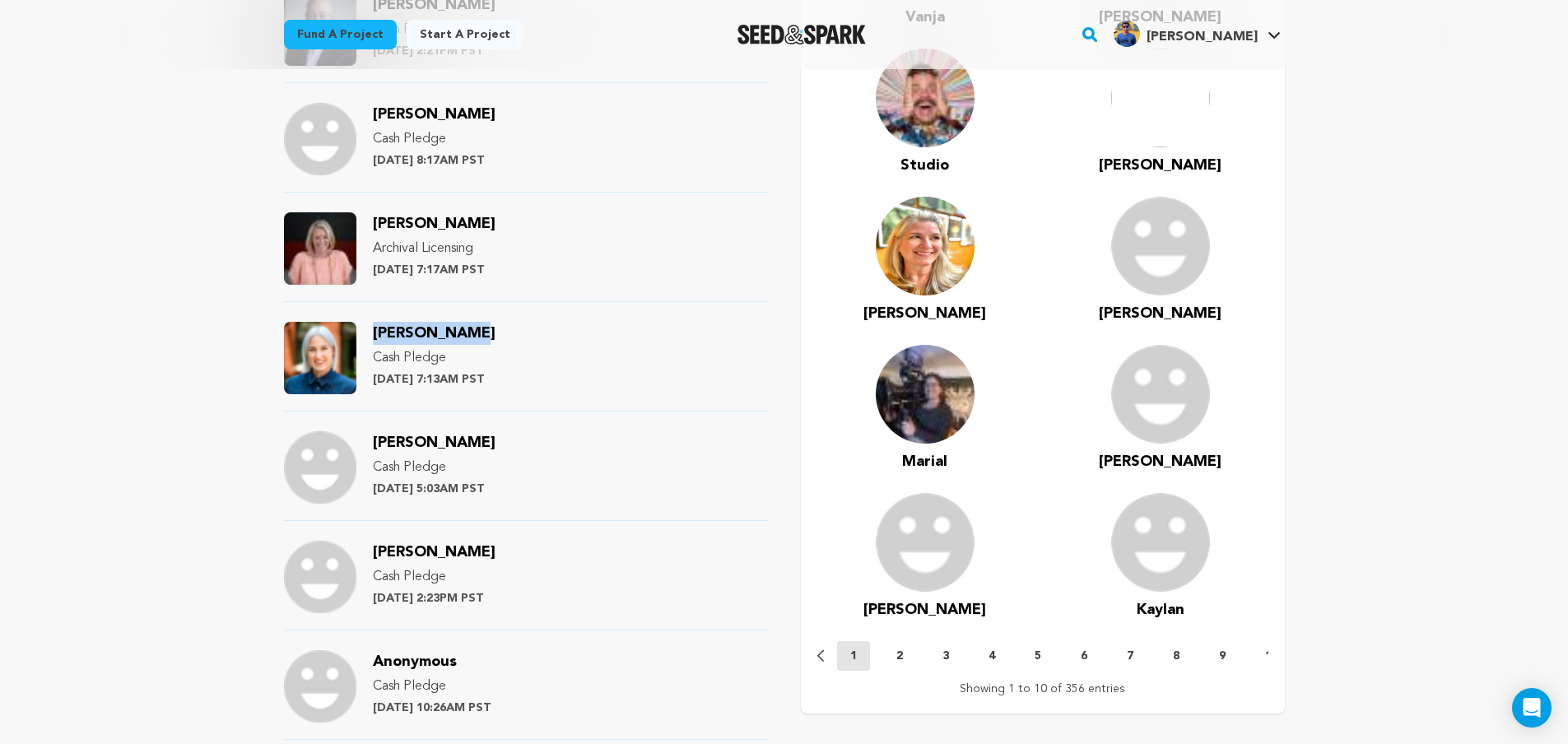
click at [369, 338] on div "Kt McBratney Cash Pledge Thursday June 27th at 7:13AM PST" at bounding box center [526, 366] width 484 height 90
drag, startPoint x: 480, startPoint y: 331, endPoint x: 372, endPoint y: 337, distance: 108.2
click at [373, 337] on div "Kt McBratney Cash Pledge Thursday June 27th at 7:13AM PST" at bounding box center [434, 358] width 122 height 72
copy span "Kt McBratney"
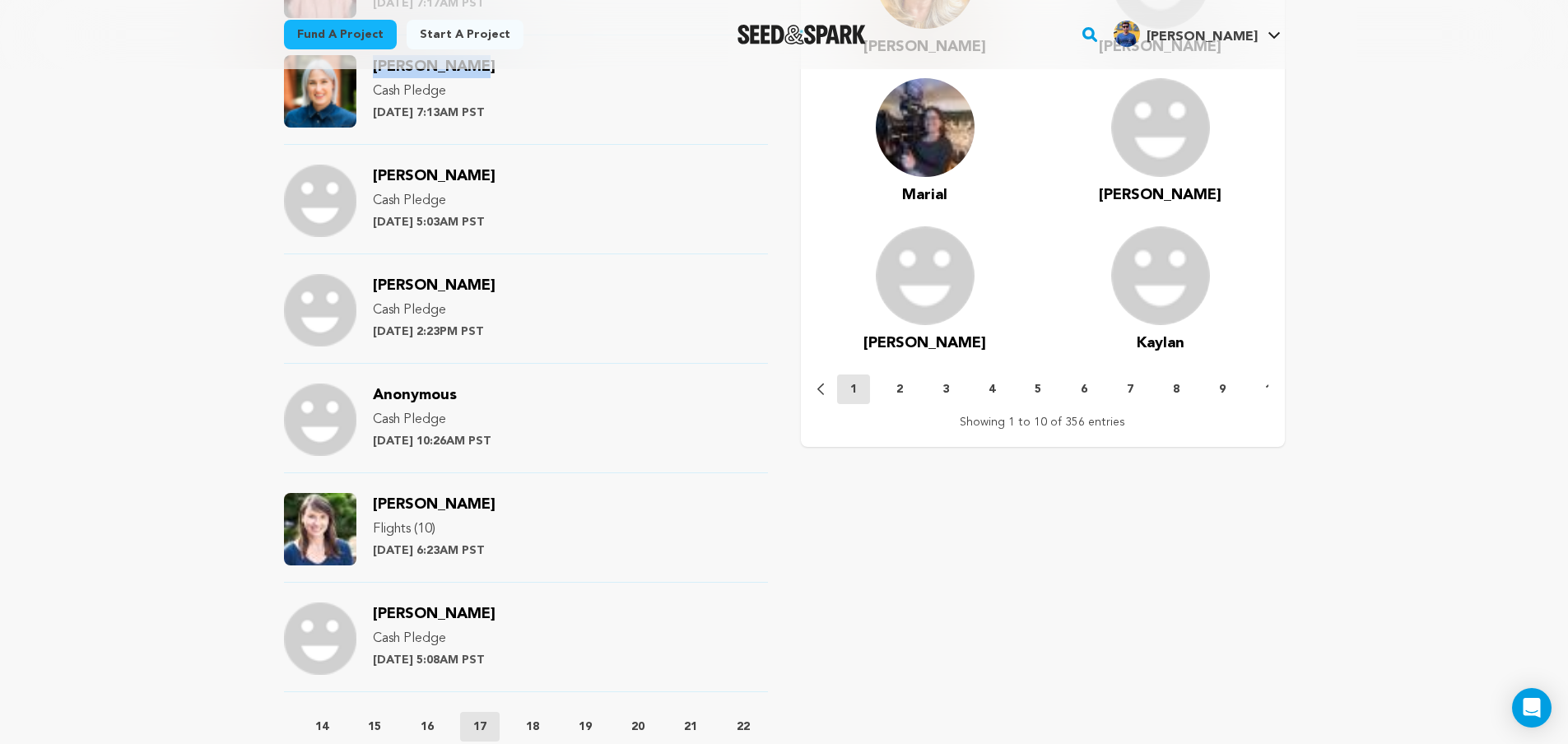
scroll to position [1728, 0]
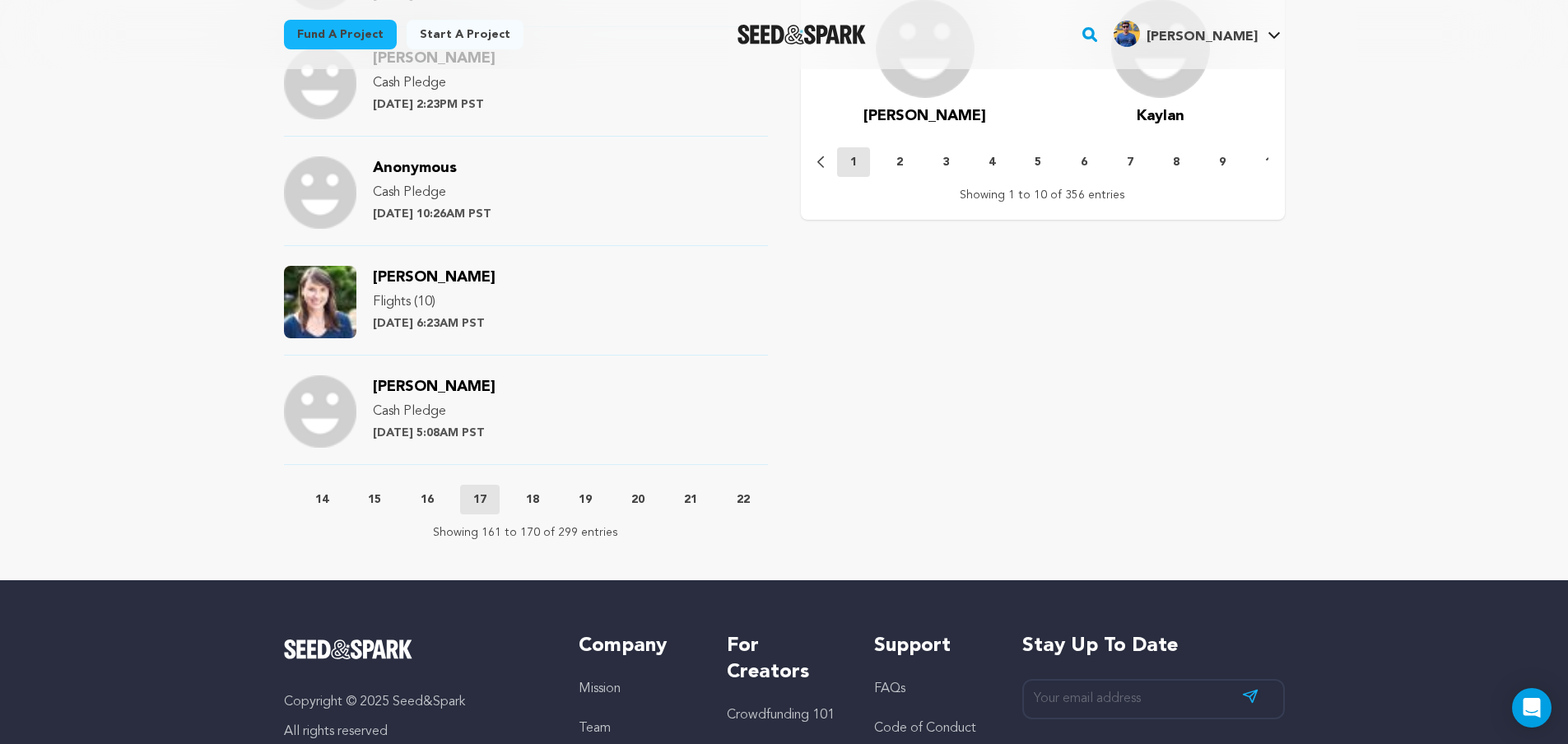
click at [538, 496] on p "18" at bounding box center [532, 500] width 14 height 16
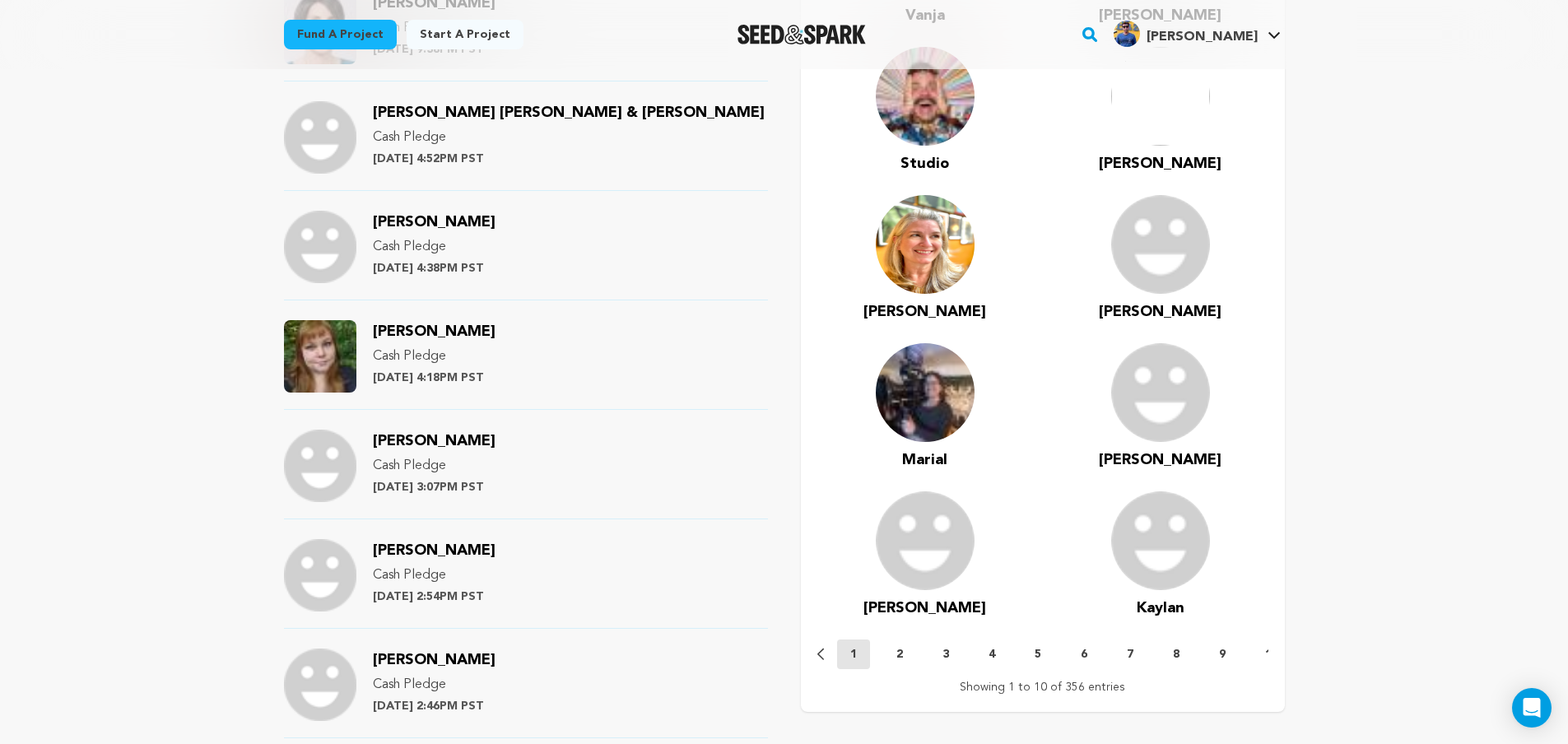
scroll to position [1235, 0]
drag, startPoint x: 513, startPoint y: 339, endPoint x: 374, endPoint y: 338, distance: 139.0
click at [374, 338] on div "Melissa Simpson Cash Pledge Tuesday June 25th at 4:18PM PST" at bounding box center [434, 358] width 122 height 72
copy span "Melissa Simpson"
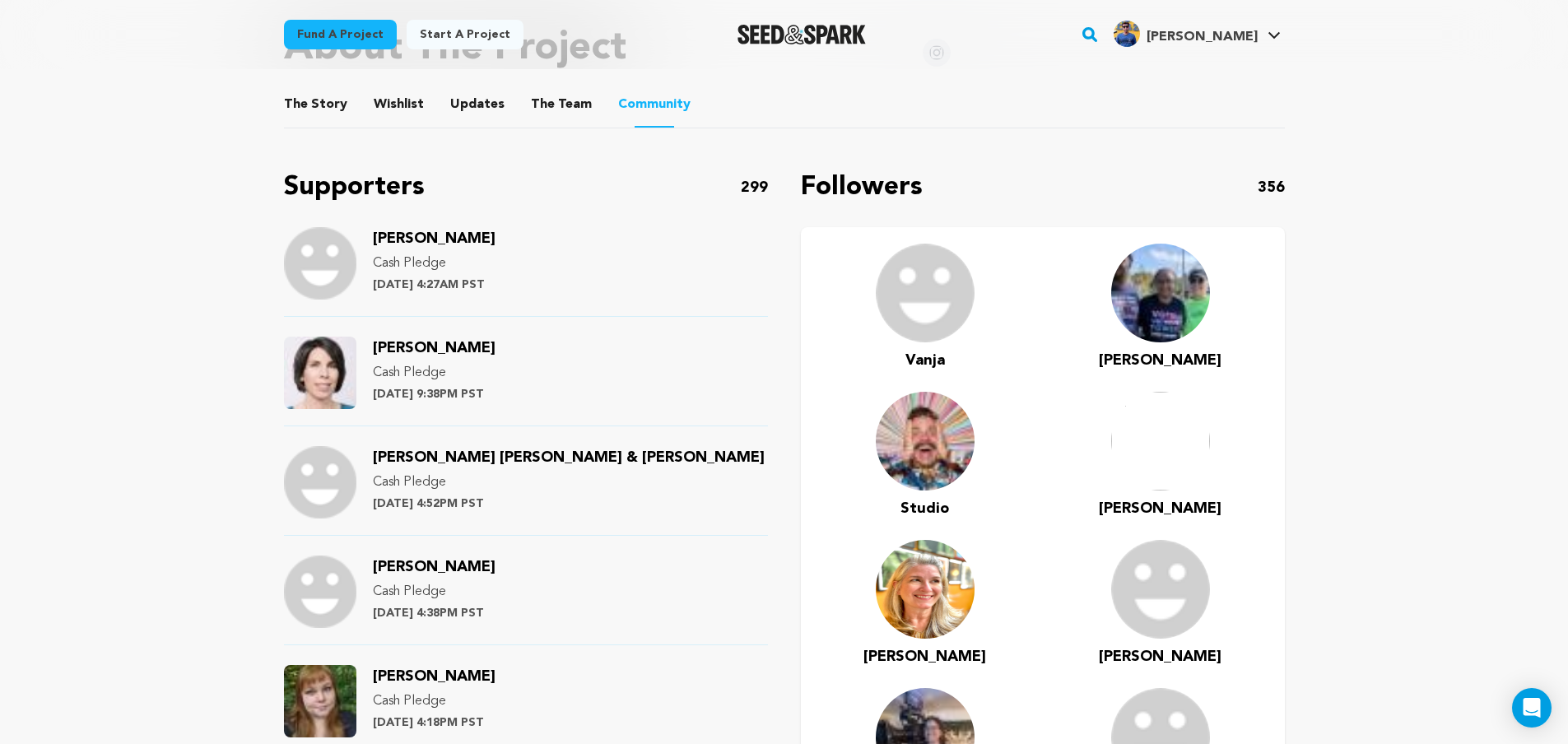
scroll to position [740, 0]
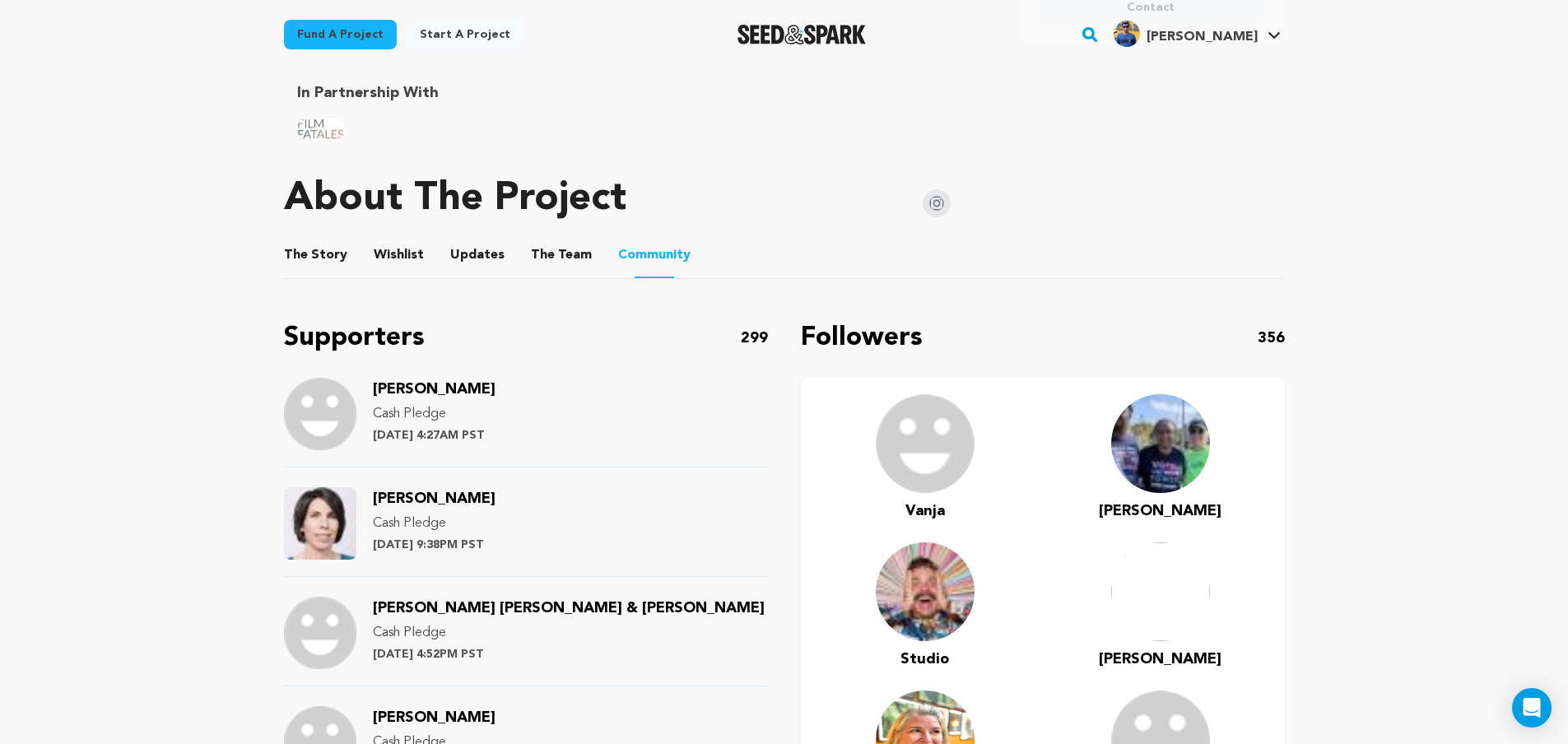
drag, startPoint x: 515, startPoint y: 497, endPoint x: 368, endPoint y: 499, distance: 147.0
click at [368, 499] on div "Kathleen Minogue Cash Pledge Tuesday June 25th at 9:38PM PST" at bounding box center [526, 531] width 484 height 90
copy span "Kathleen Minogue"
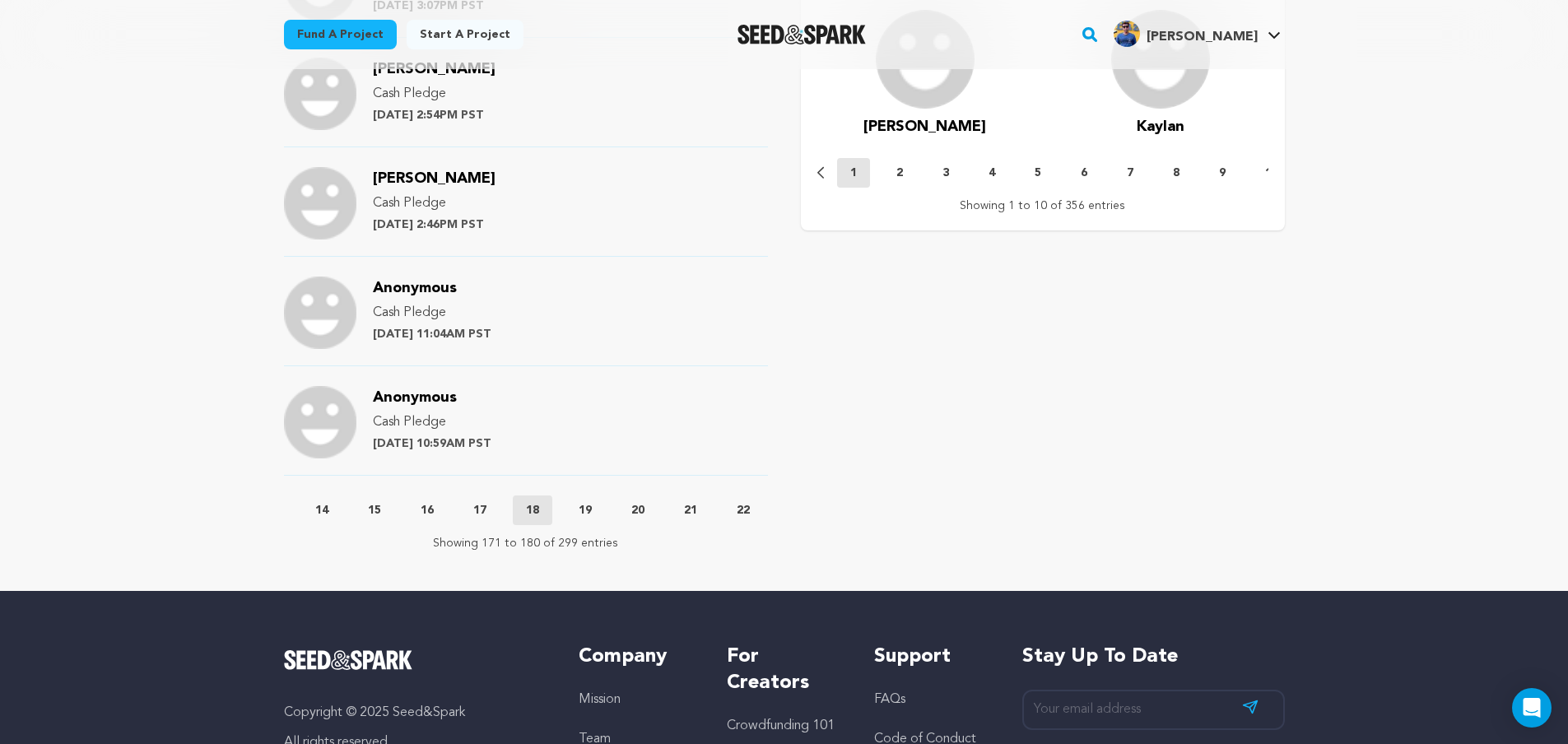
scroll to position [1728, 0]
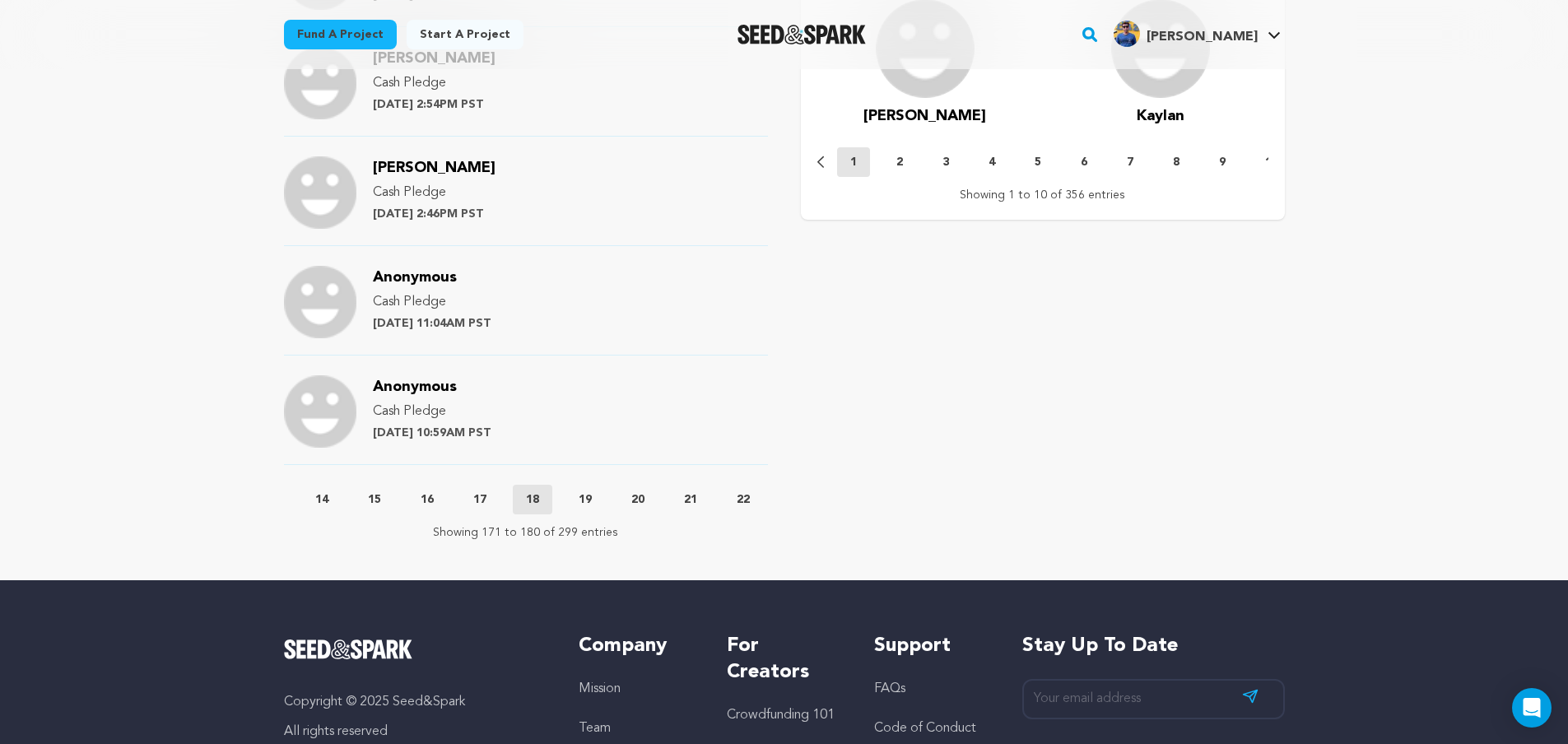
click at [592, 502] on p "19" at bounding box center [585, 500] width 14 height 16
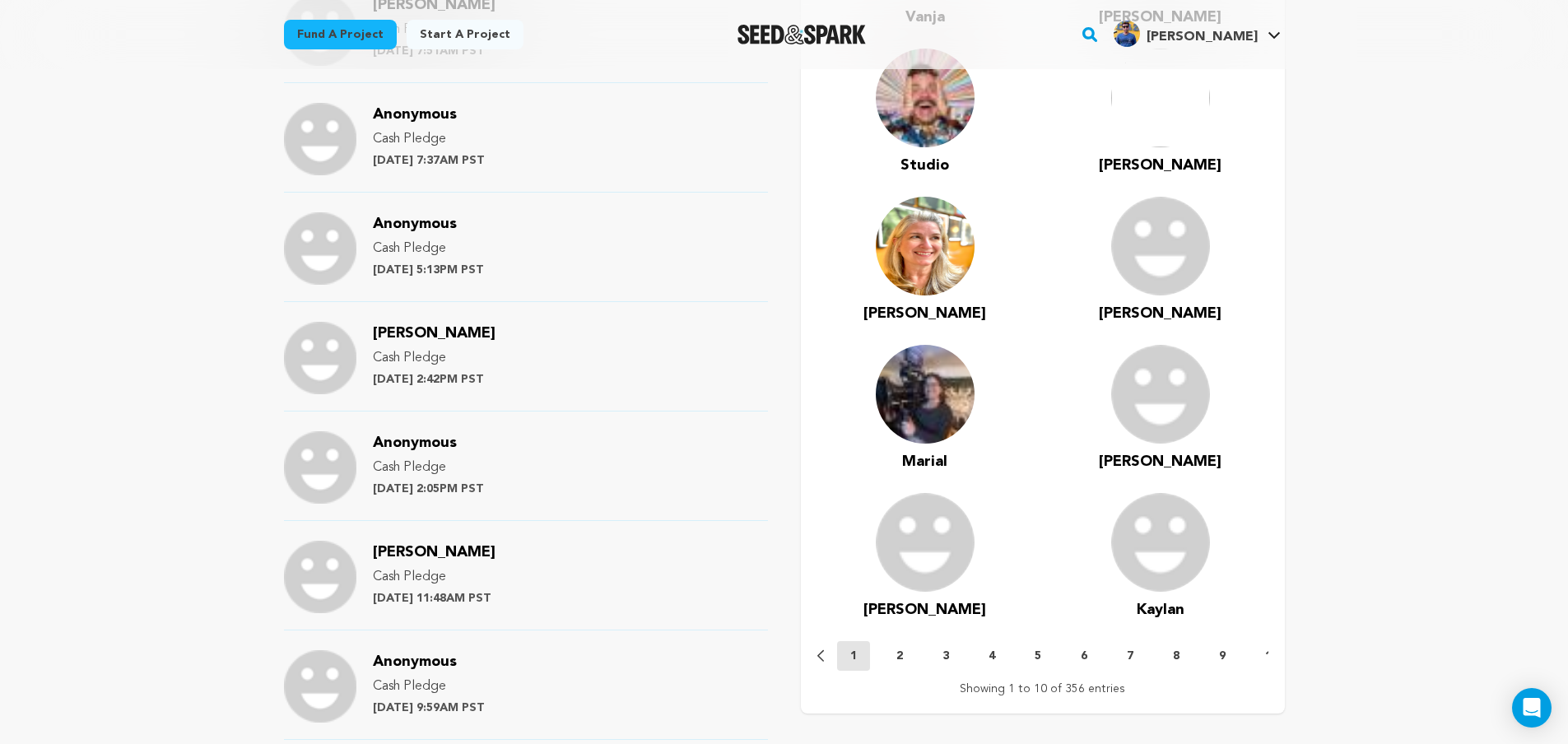
scroll to position [1481, 0]
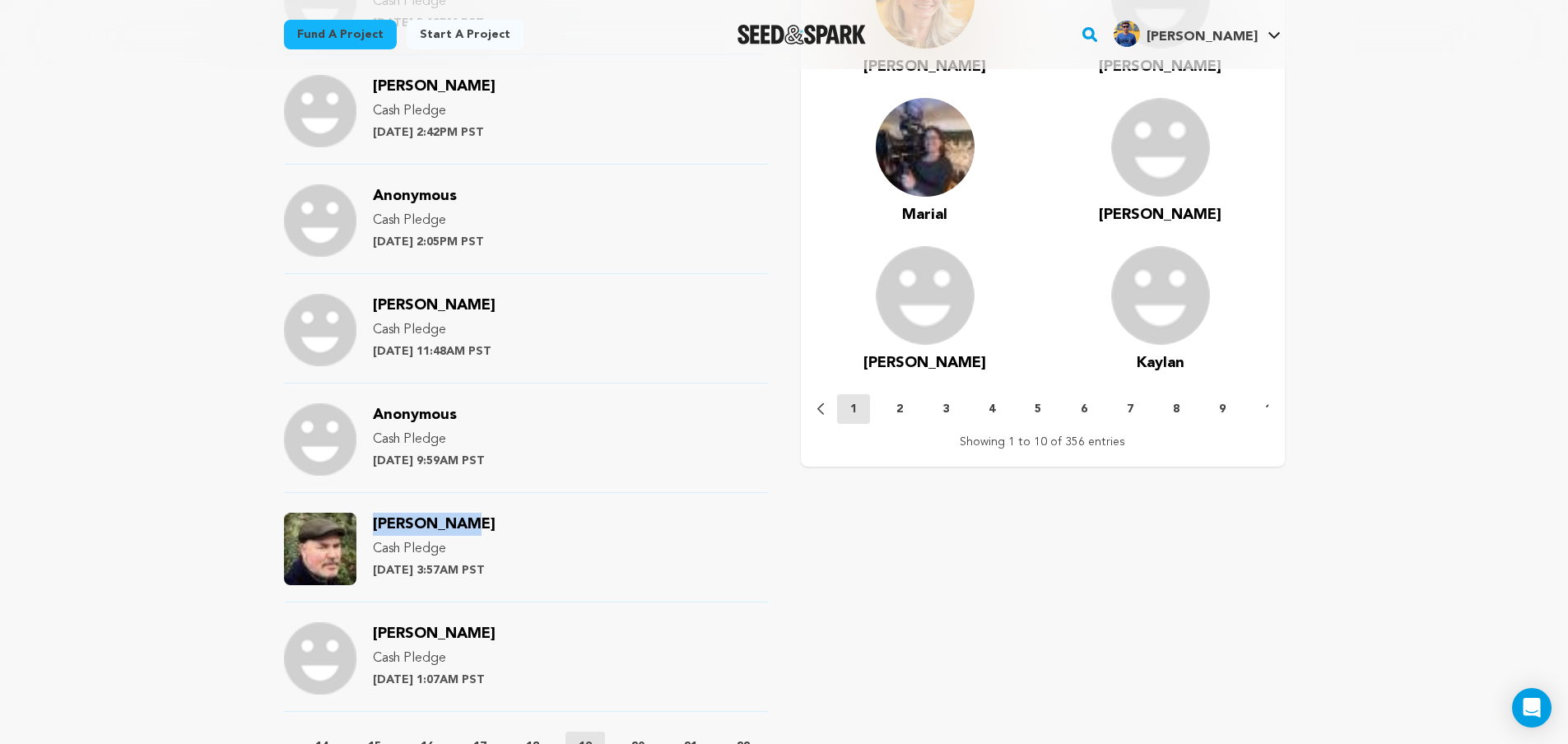
drag, startPoint x: 460, startPoint y: 527, endPoint x: 374, endPoint y: 527, distance: 86.0
click at [374, 527] on div "Frank Kelly Cash Pledge Monday June 24th at 3:57AM PST" at bounding box center [434, 548] width 122 height 72
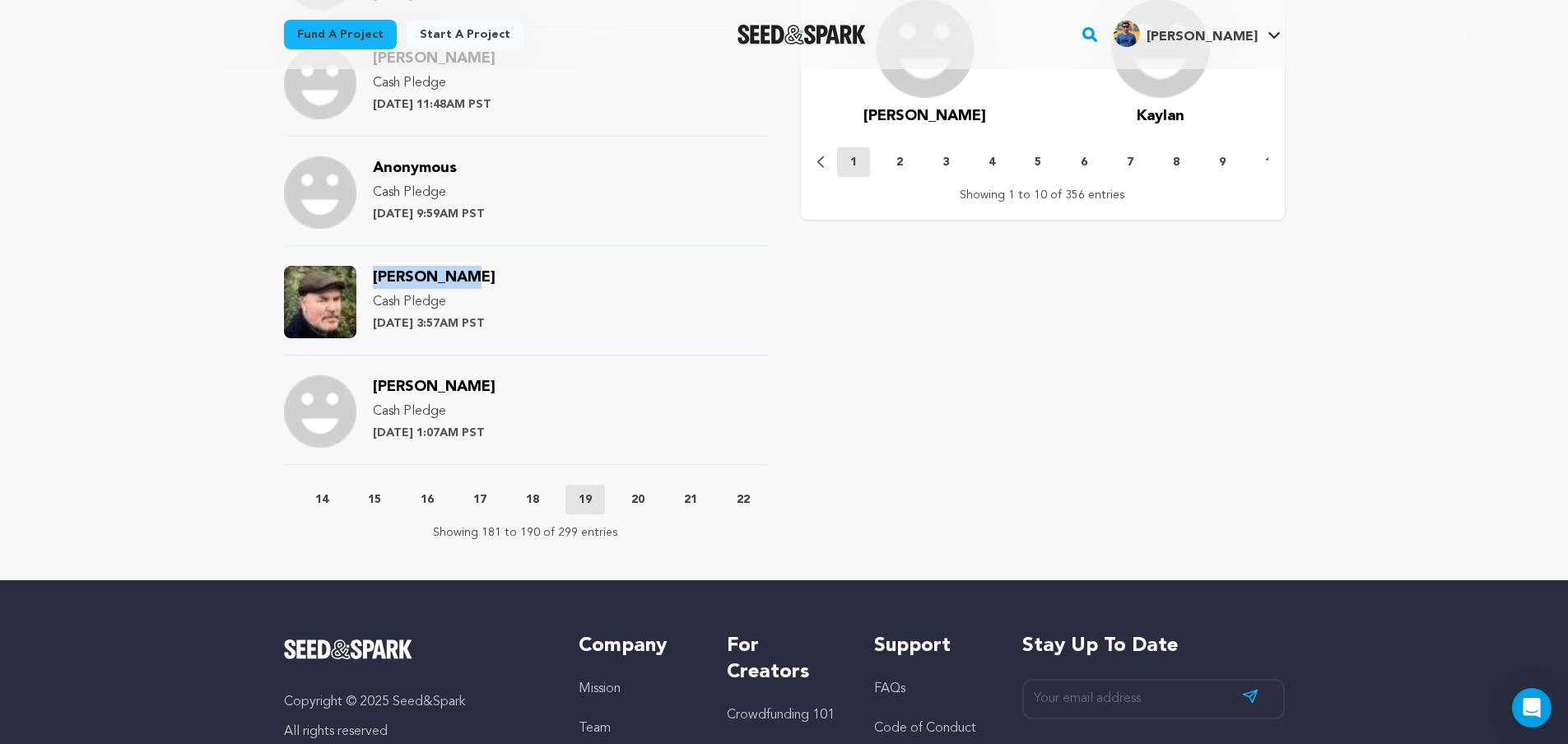
click at [656, 501] on button "20" at bounding box center [638, 500] width 40 height 16
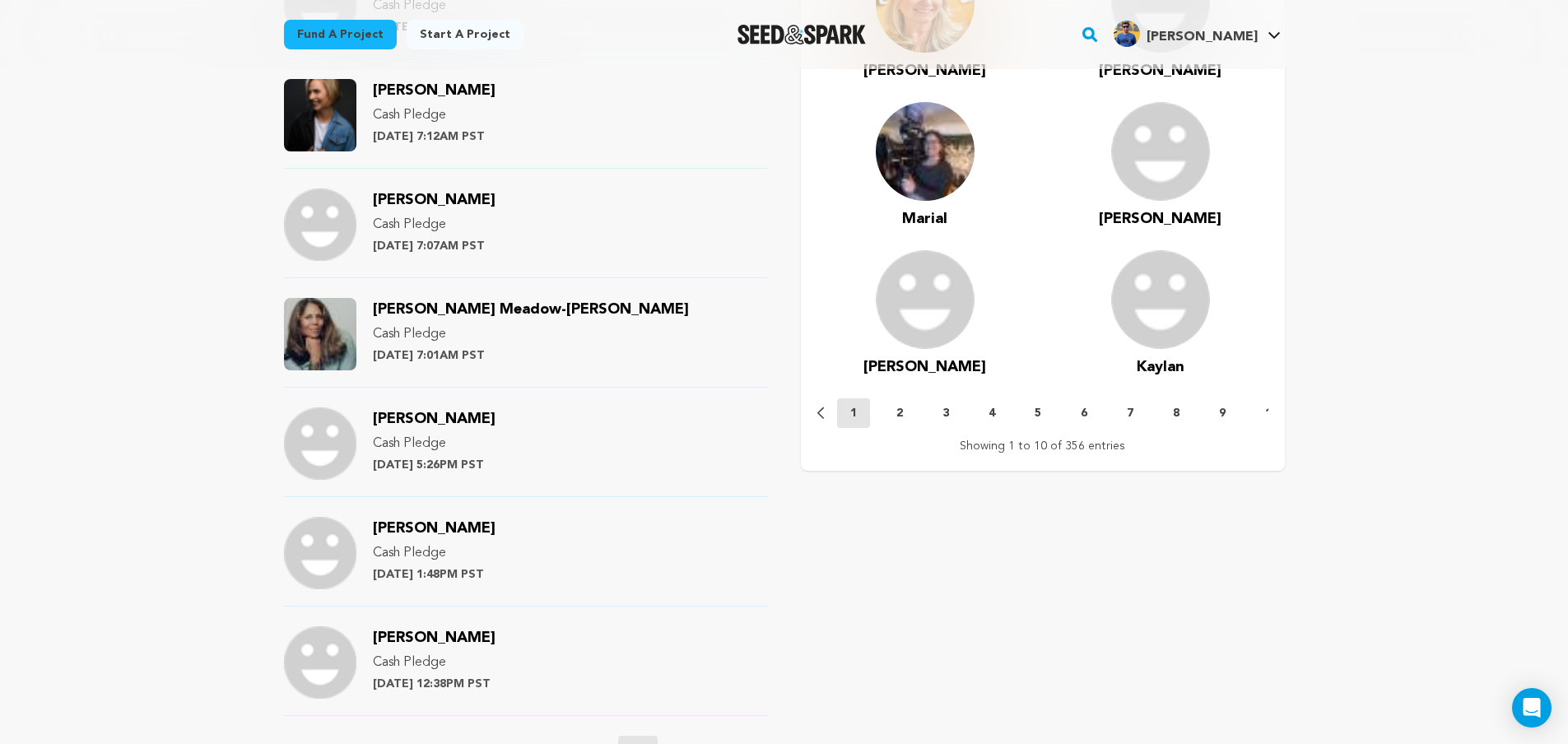
scroll to position [1481, 0]
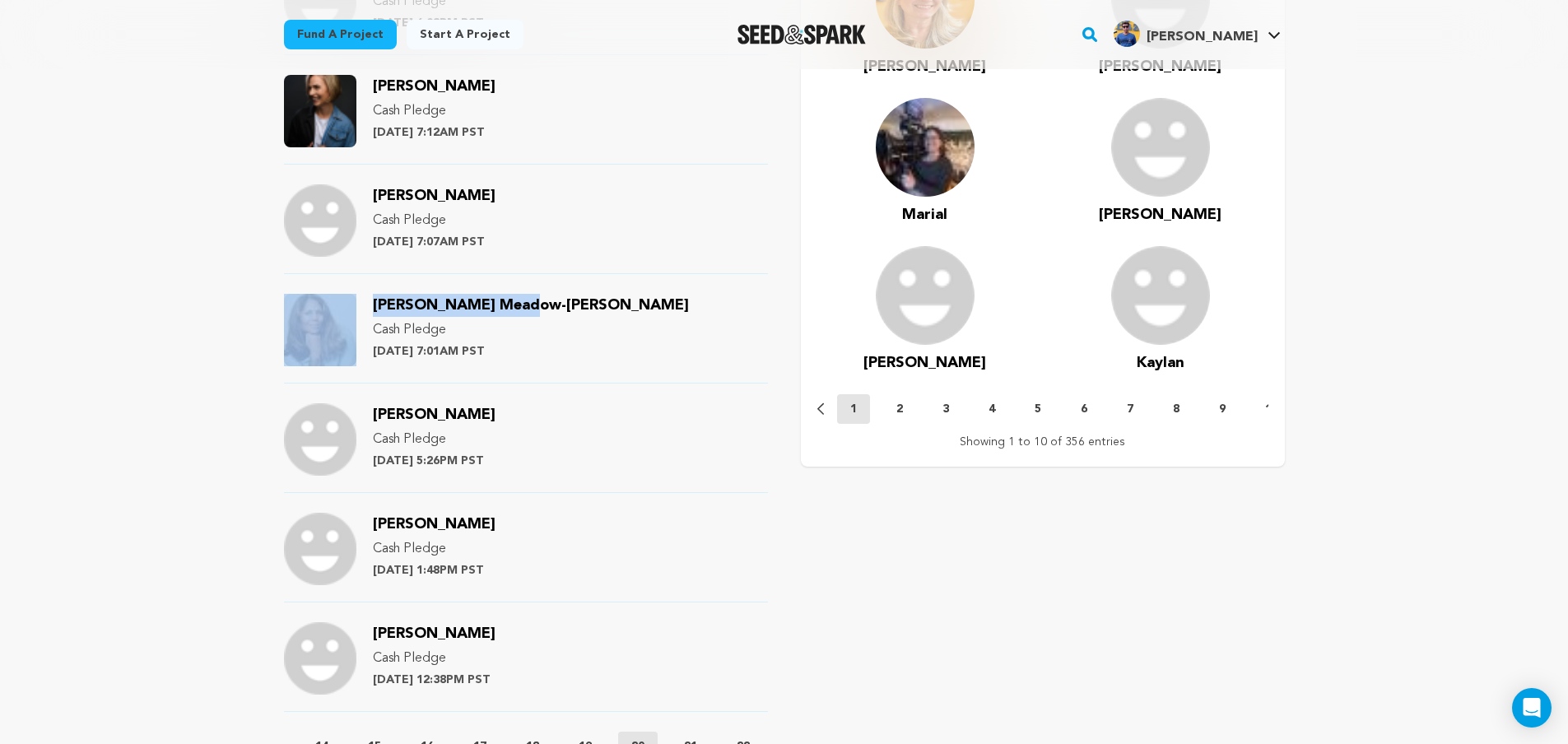
drag, startPoint x: 536, startPoint y: 306, endPoint x: 356, endPoint y: 300, distance: 180.1
click at [356, 300] on div "Lela Meadow-Conner Cash Pledge Saturday June 22nd at 7:01AM PST" at bounding box center [526, 339] width 484 height 90
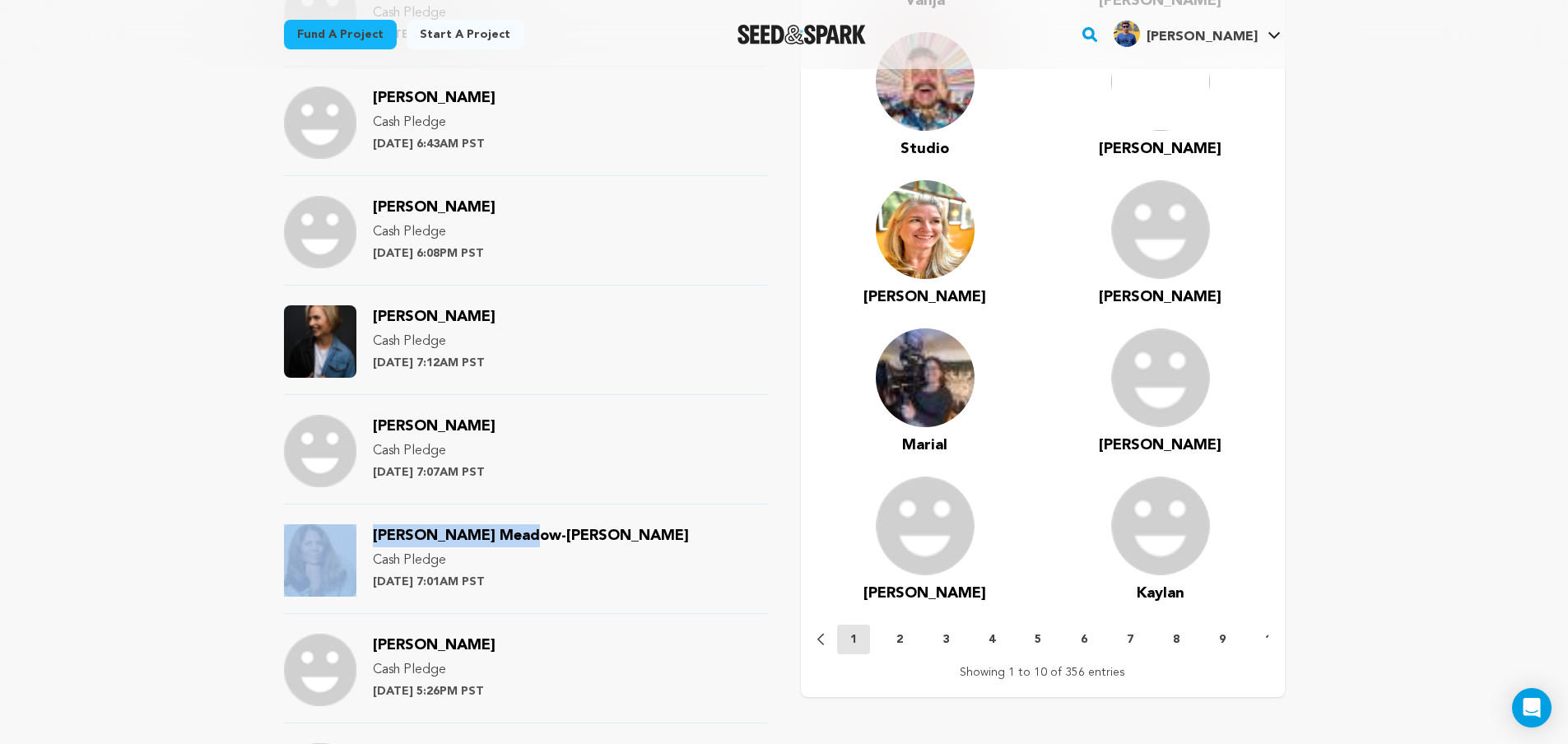
scroll to position [1235, 0]
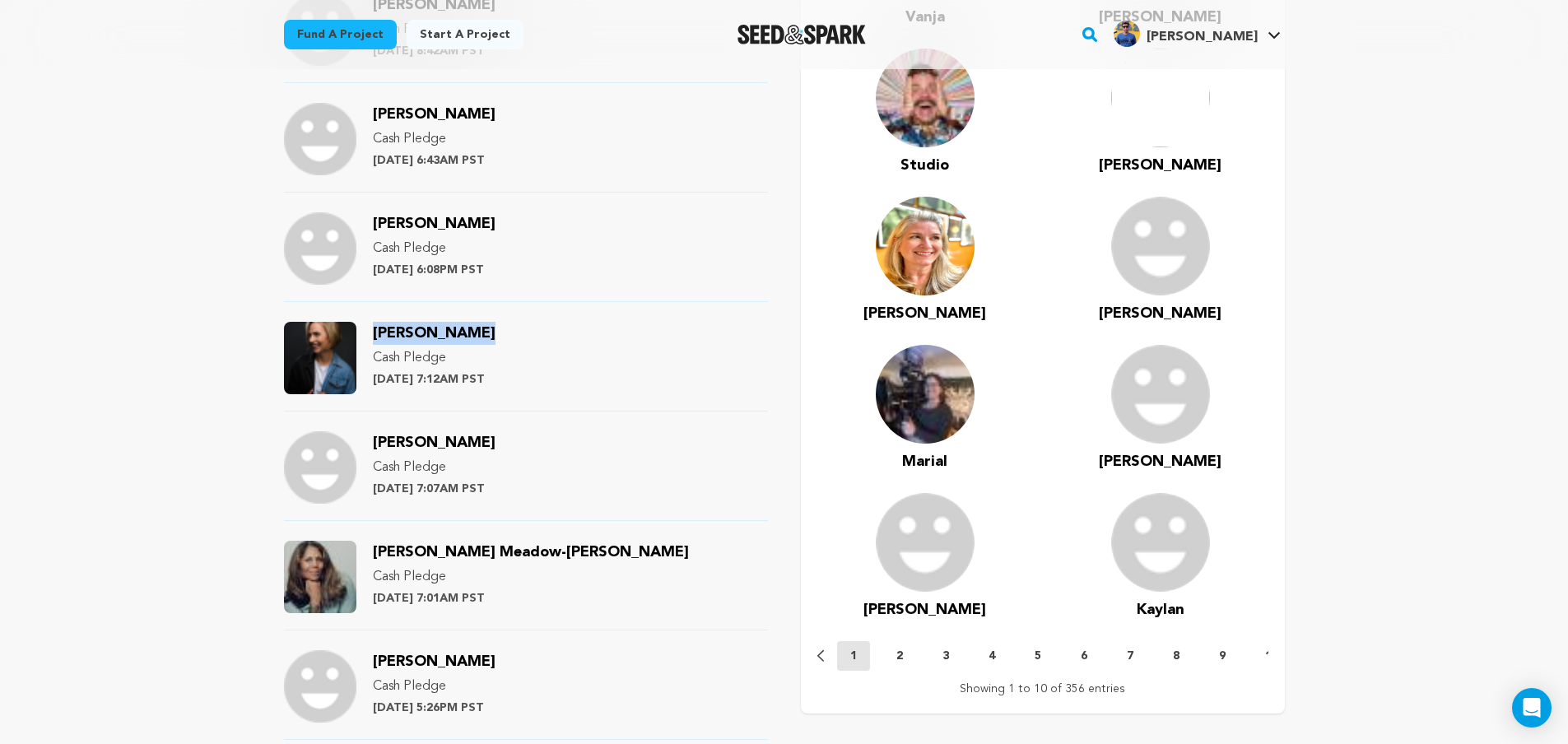
drag, startPoint x: 489, startPoint y: 341, endPoint x: 365, endPoint y: 336, distance: 124.1
click at [365, 336] on div "Sarah Wharton Cash Pledge Saturday June 22nd at 7:12AM PST" at bounding box center [526, 366] width 484 height 90
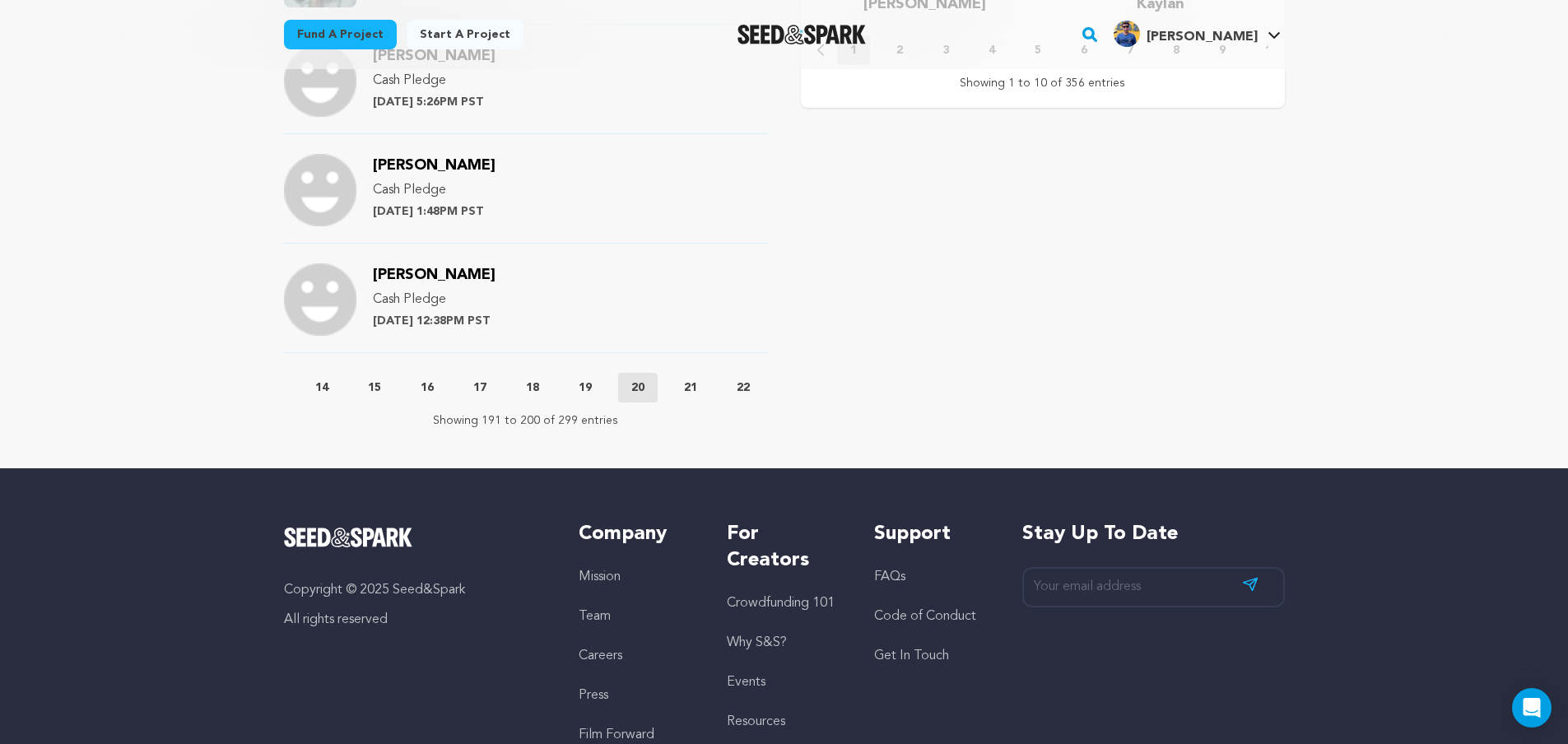
scroll to position [1975, 0]
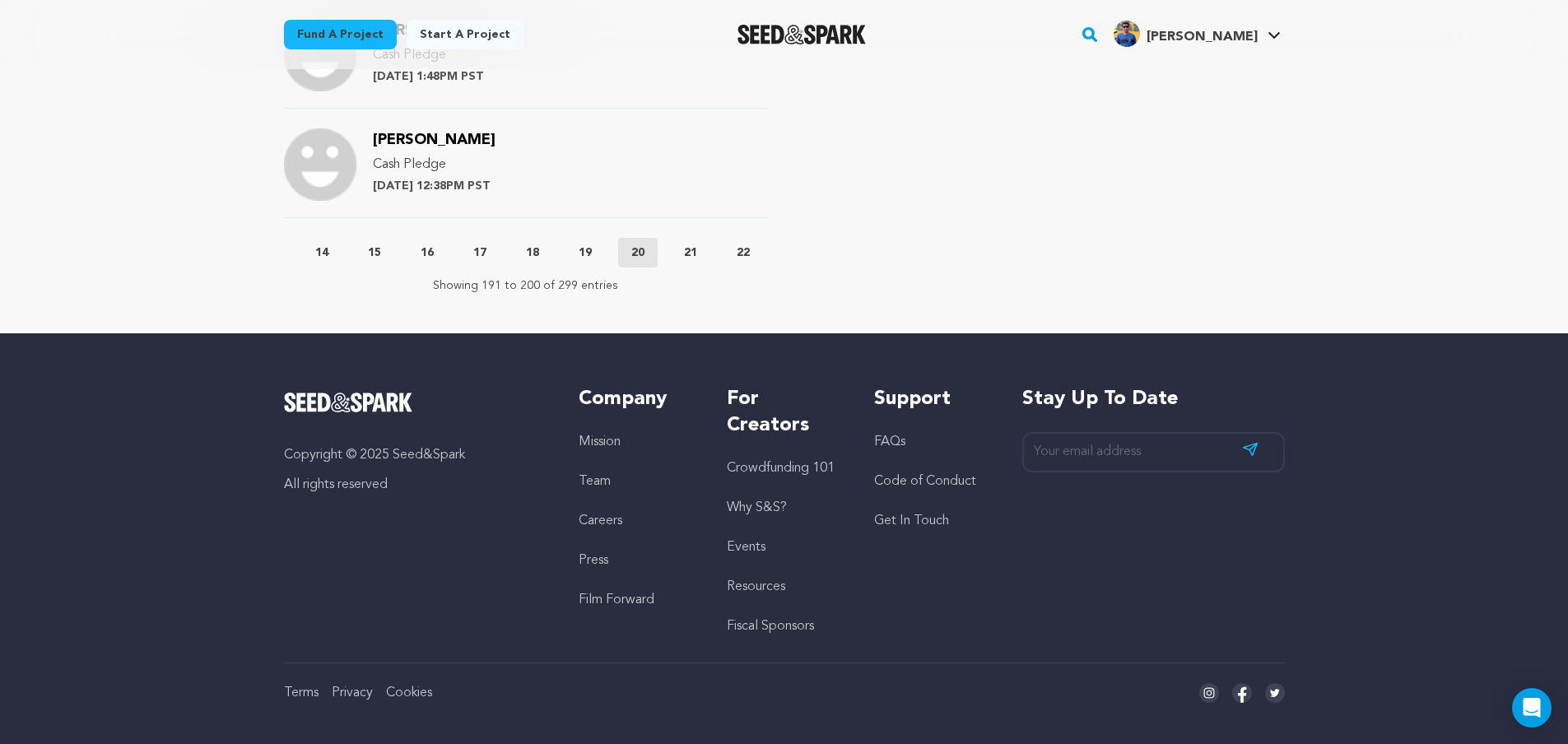
click at [692, 252] on p "21" at bounding box center [690, 253] width 14 height 16
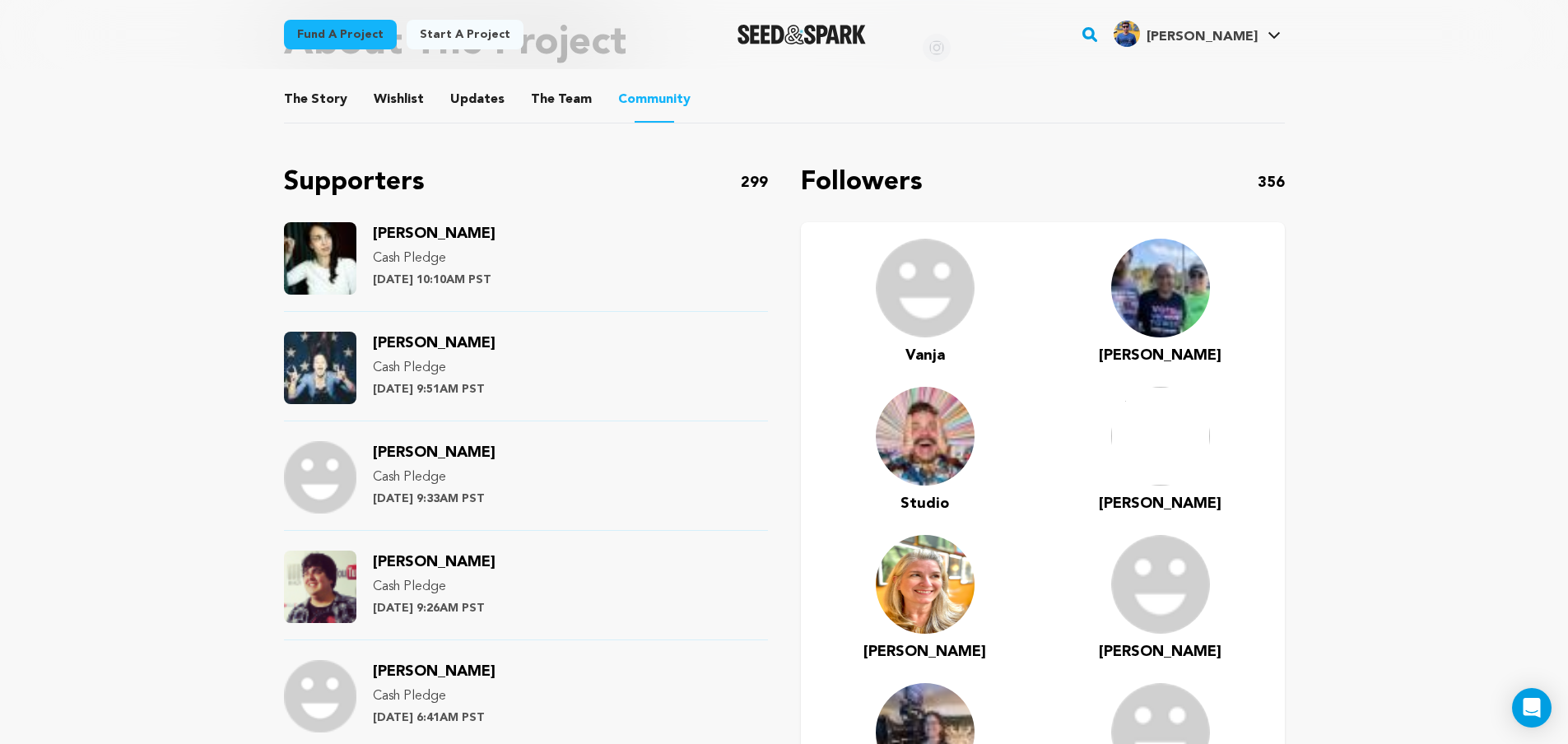
scroll to position [987, 0]
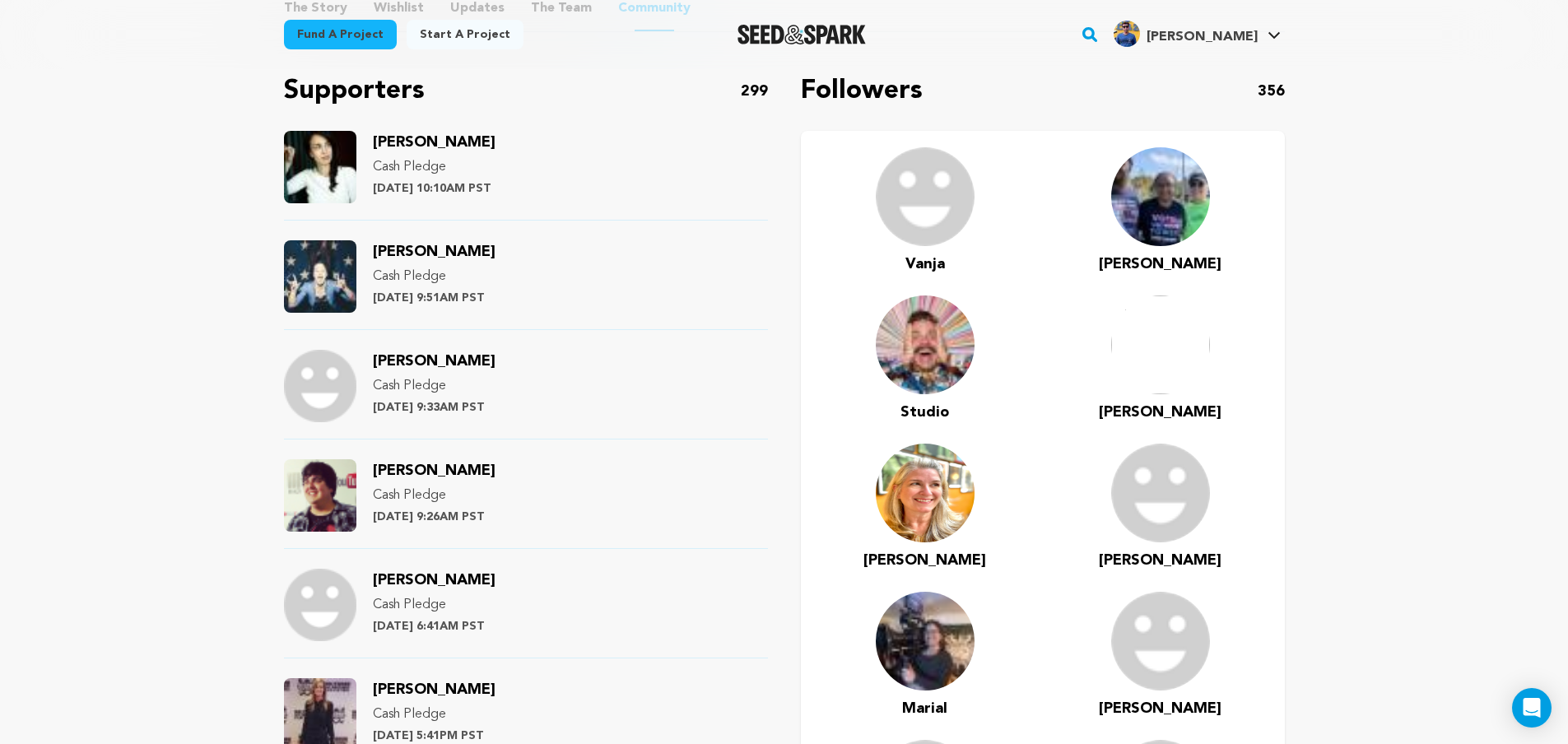
drag, startPoint x: 493, startPoint y: 472, endPoint x: 384, endPoint y: 472, distance: 109.0
click at [384, 472] on div "Justin Giddings Cash Pledge Friday June 21st at 9:26AM PST" at bounding box center [434, 495] width 122 height 72
drag, startPoint x: 432, startPoint y: 469, endPoint x: 589, endPoint y: 520, distance: 165.1
click at [589, 520] on div "Justin Giddings Cash Pledge Friday June 21st at 9:26AM PST" at bounding box center [526, 503] width 484 height 90
drag, startPoint x: 492, startPoint y: 473, endPoint x: 376, endPoint y: 467, distance: 116.2
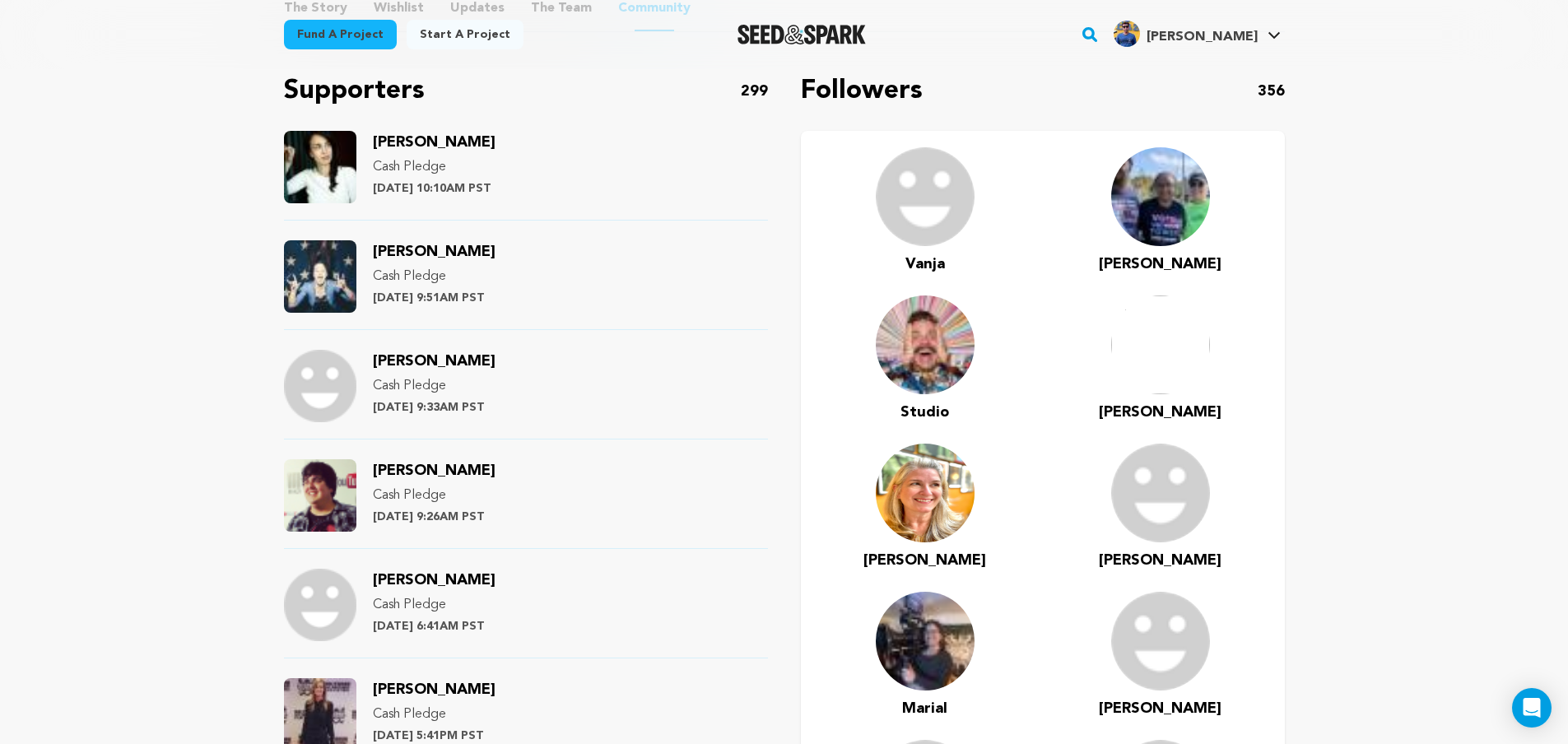
click at [376, 467] on div "Justin Giddings Cash Pledge Friday June 21st at 9:26AM PST" at bounding box center [434, 495] width 122 height 72
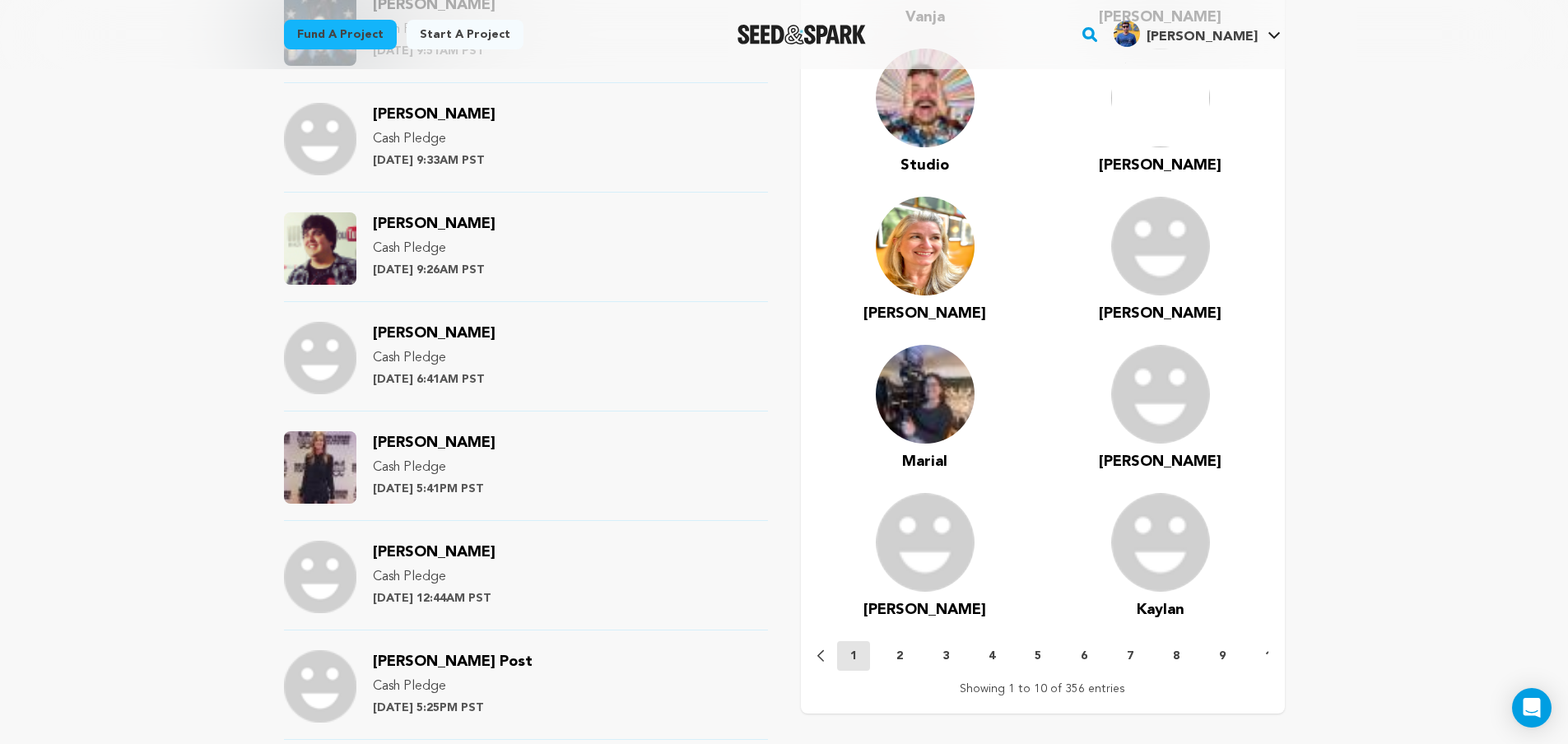
drag, startPoint x: 488, startPoint y: 441, endPoint x: 363, endPoint y: 445, distance: 125.1
click at [363, 445] on div "Heather Turman Cash Pledge Thursday June 20th at 5:41PM PST" at bounding box center [526, 475] width 484 height 90
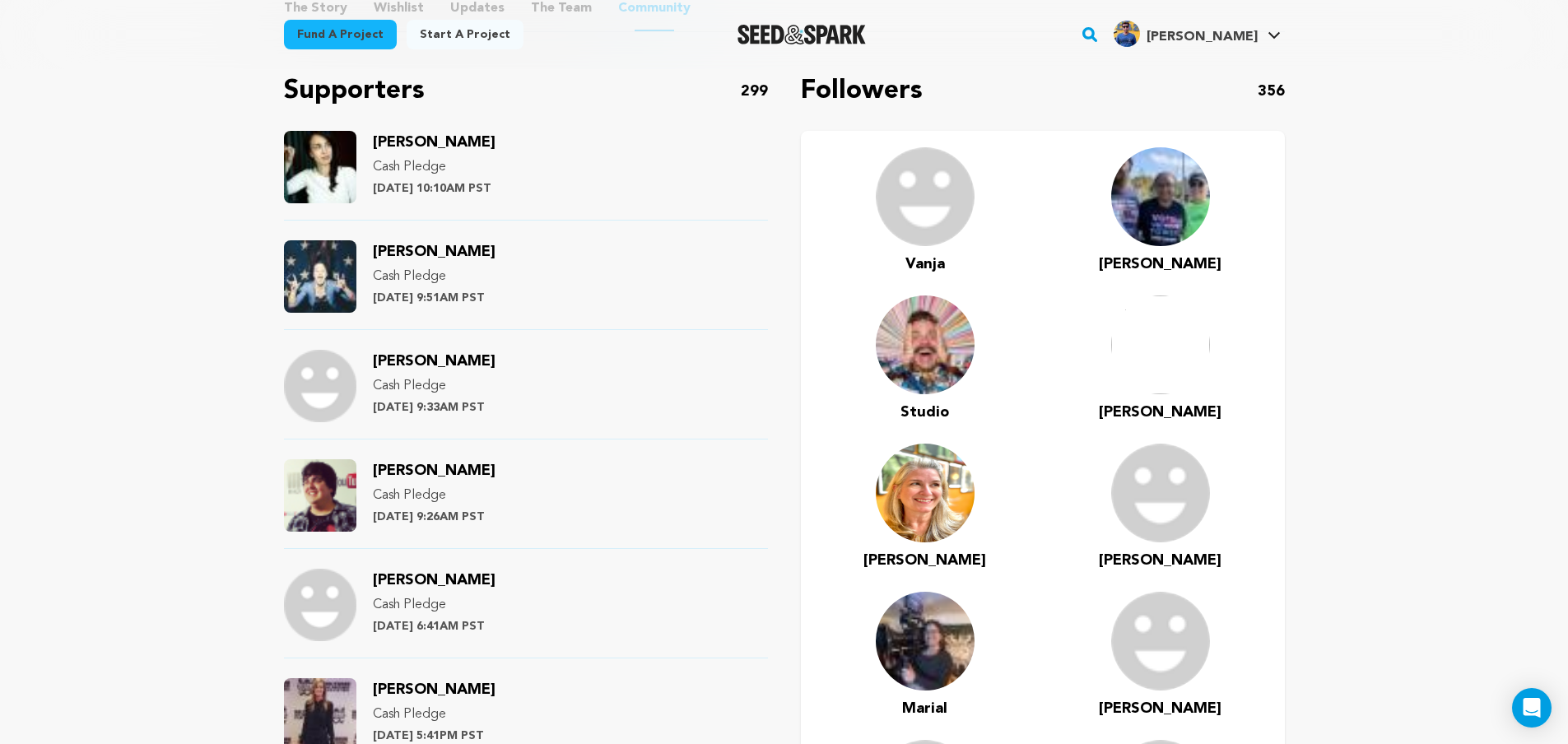
drag, startPoint x: 503, startPoint y: 150, endPoint x: 340, endPoint y: 149, distance: 163.0
click at [340, 149] on div "Martina Potratz Cash Pledge Friday June 21st at 10:10AM PST" at bounding box center [526, 176] width 484 height 90
drag, startPoint x: 446, startPoint y: 248, endPoint x: 367, endPoint y: 250, distance: 79.0
click at [367, 250] on div "Jen West Cash Pledge Friday June 21st at 9:51AM PST" at bounding box center [526, 284] width 484 height 90
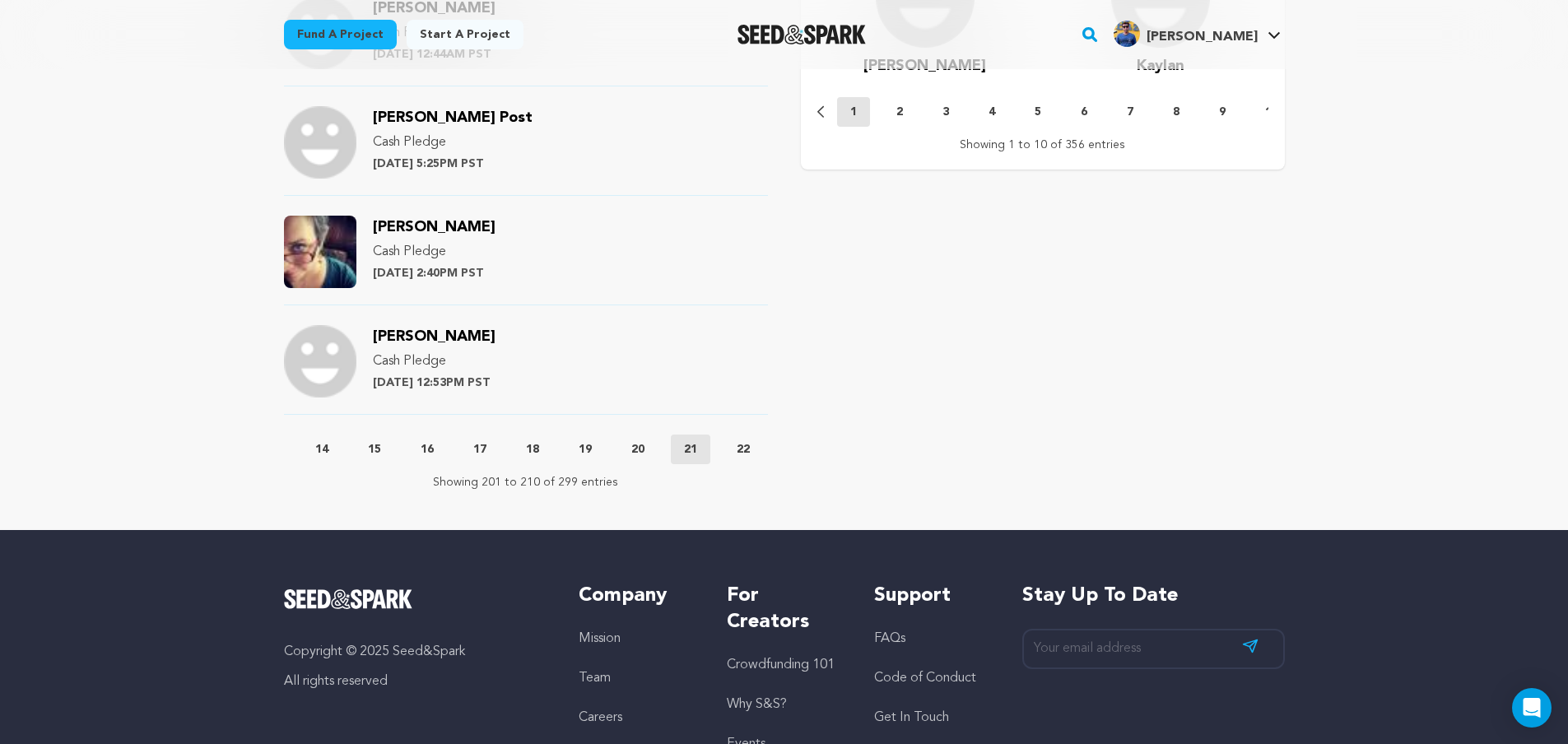
scroll to position [1728, 0]
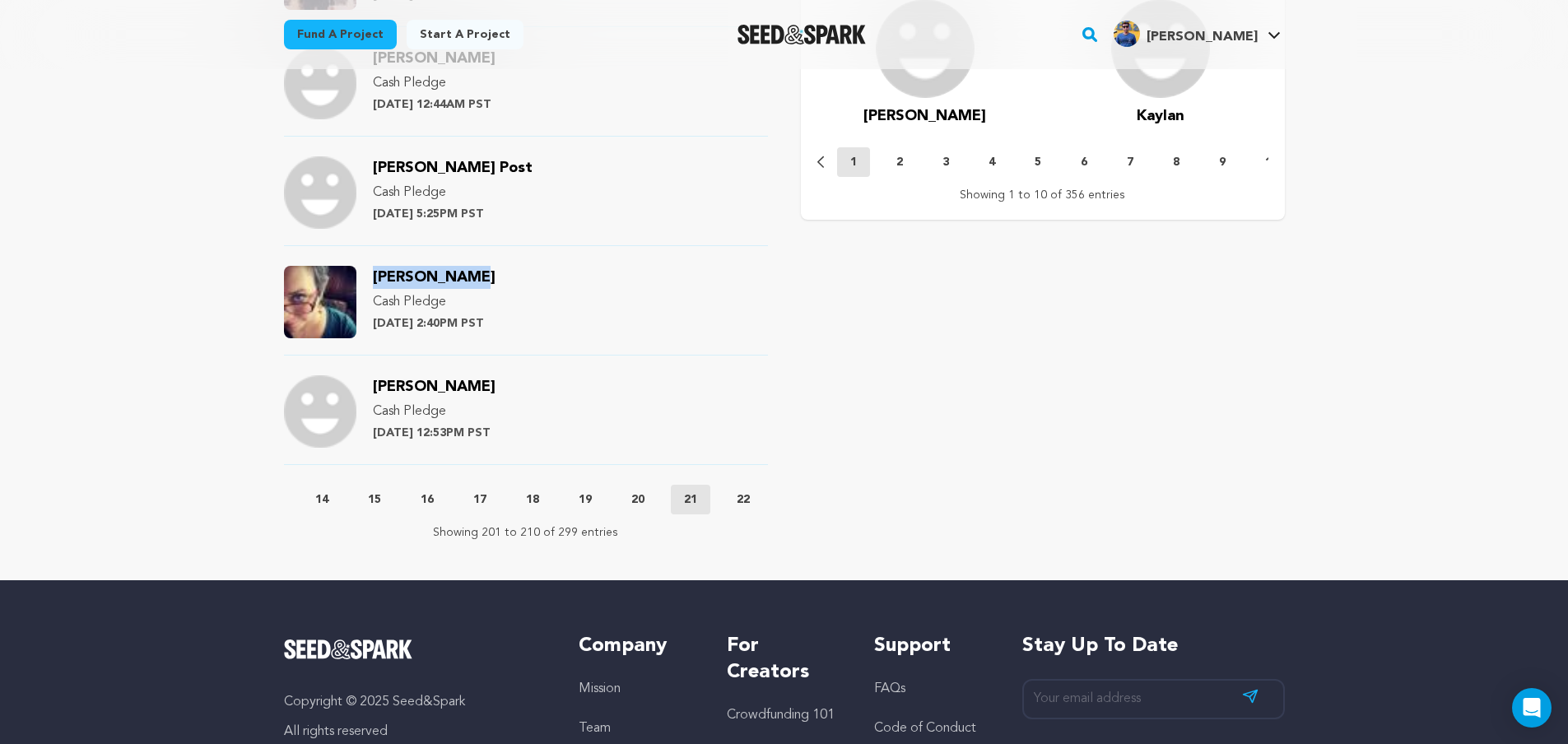
drag, startPoint x: 471, startPoint y: 271, endPoint x: 377, endPoint y: 273, distance: 94.0
click at [377, 273] on div "Ava Williams Cash Pledge Wednesday June 19th at 2:40PM PST" at bounding box center [434, 302] width 122 height 72
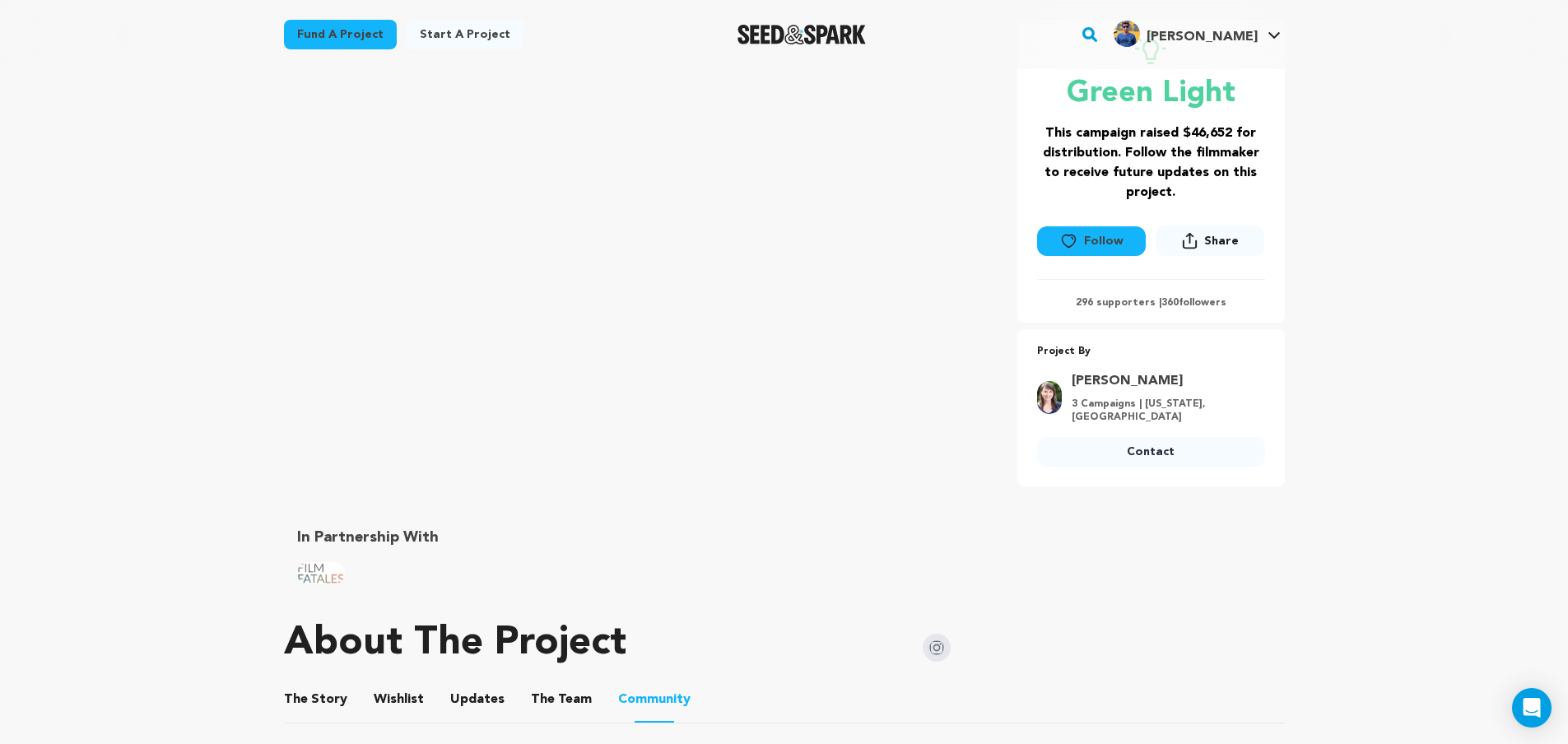
scroll to position [0, 0]
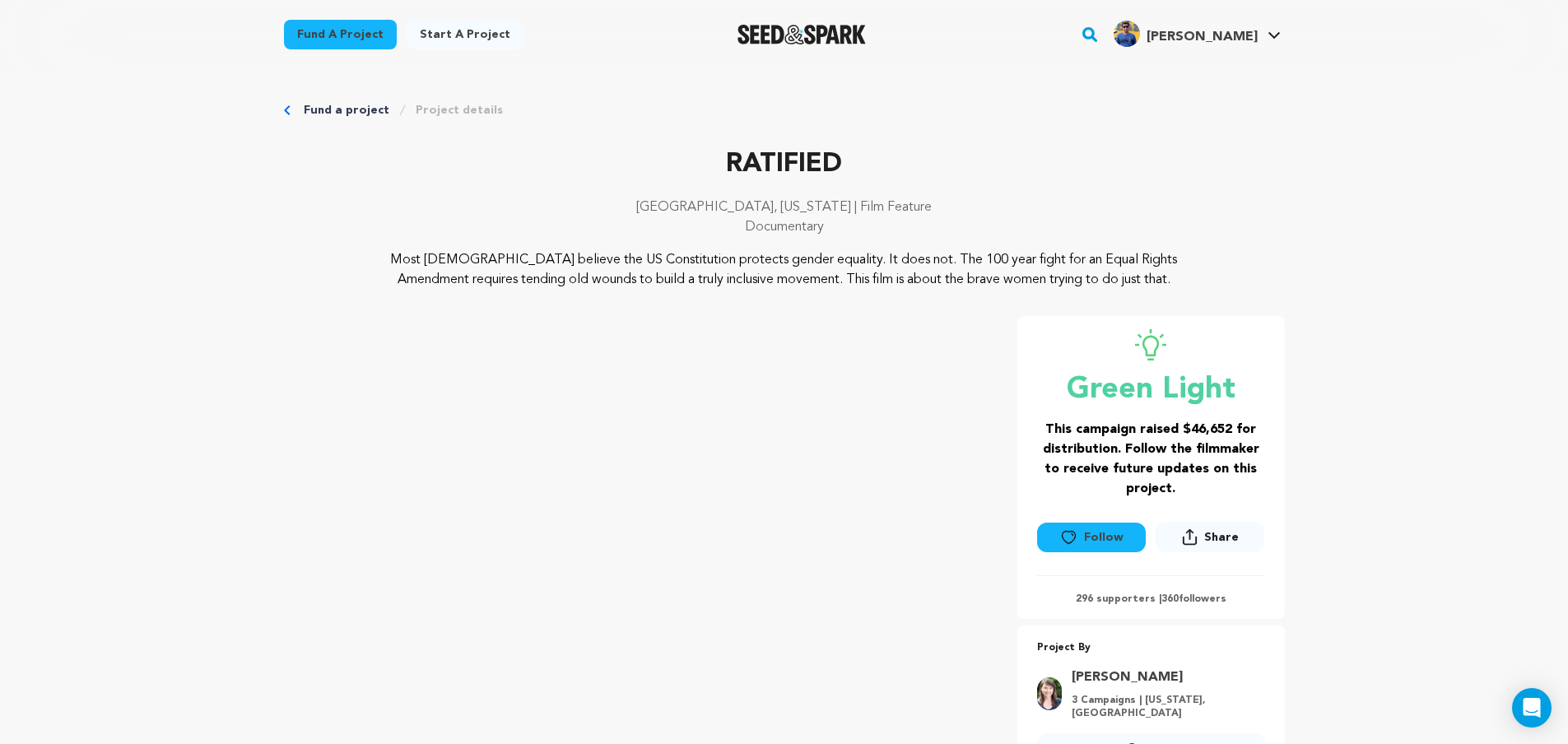
click at [349, 104] on link "Fund a project" at bounding box center [346, 110] width 86 height 16
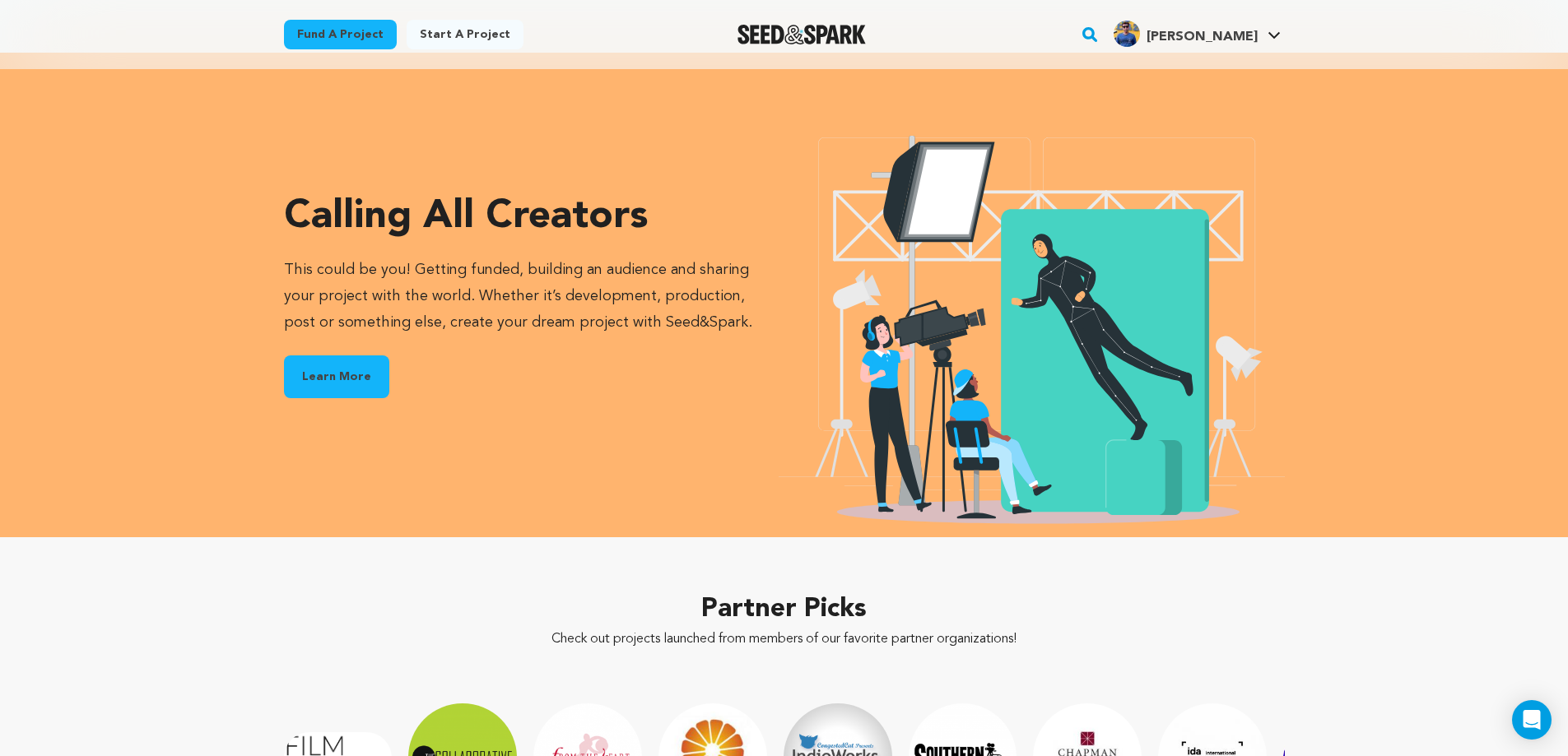
scroll to position [2222, 0]
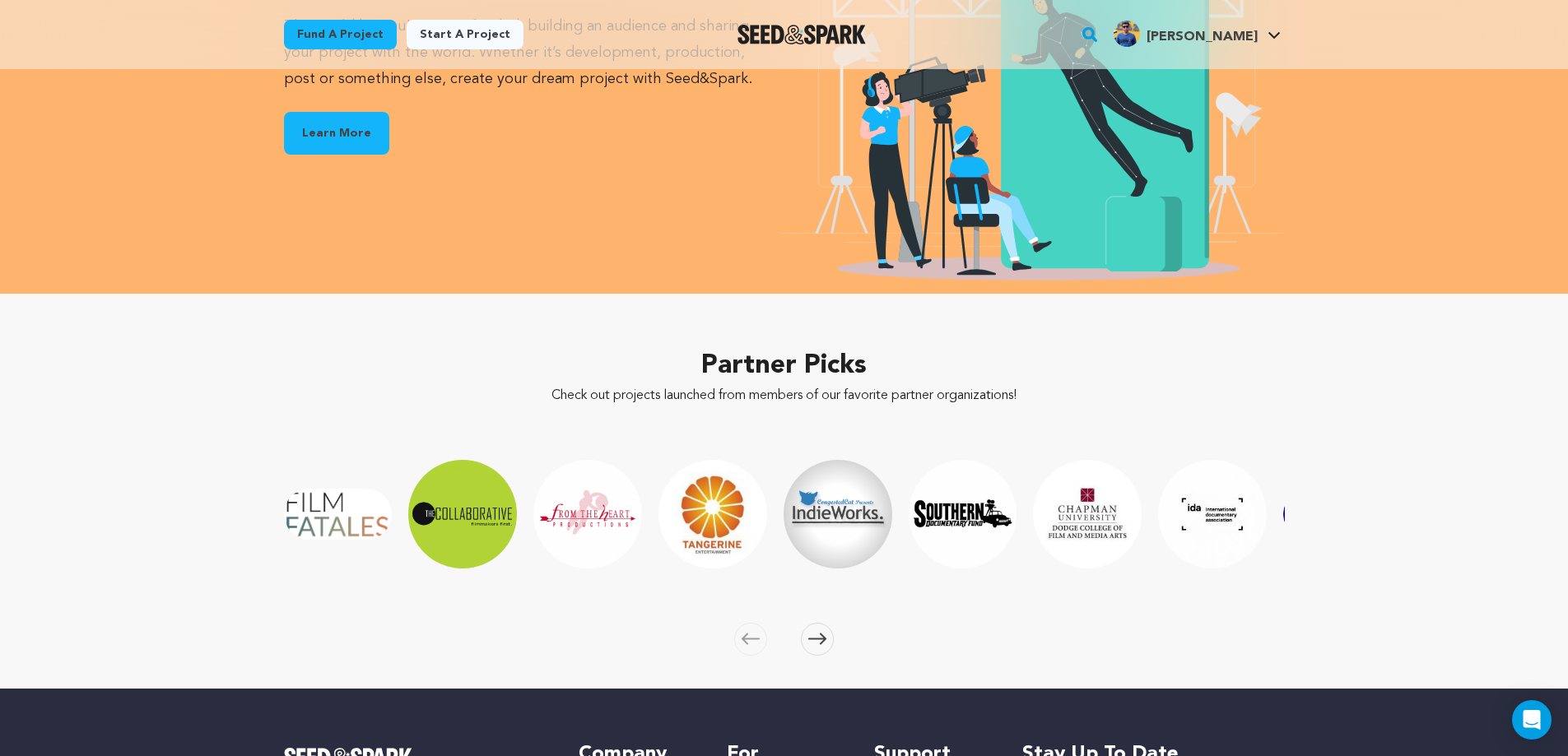
click at [828, 526] on img "IndieWorks" at bounding box center [837, 514] width 109 height 109
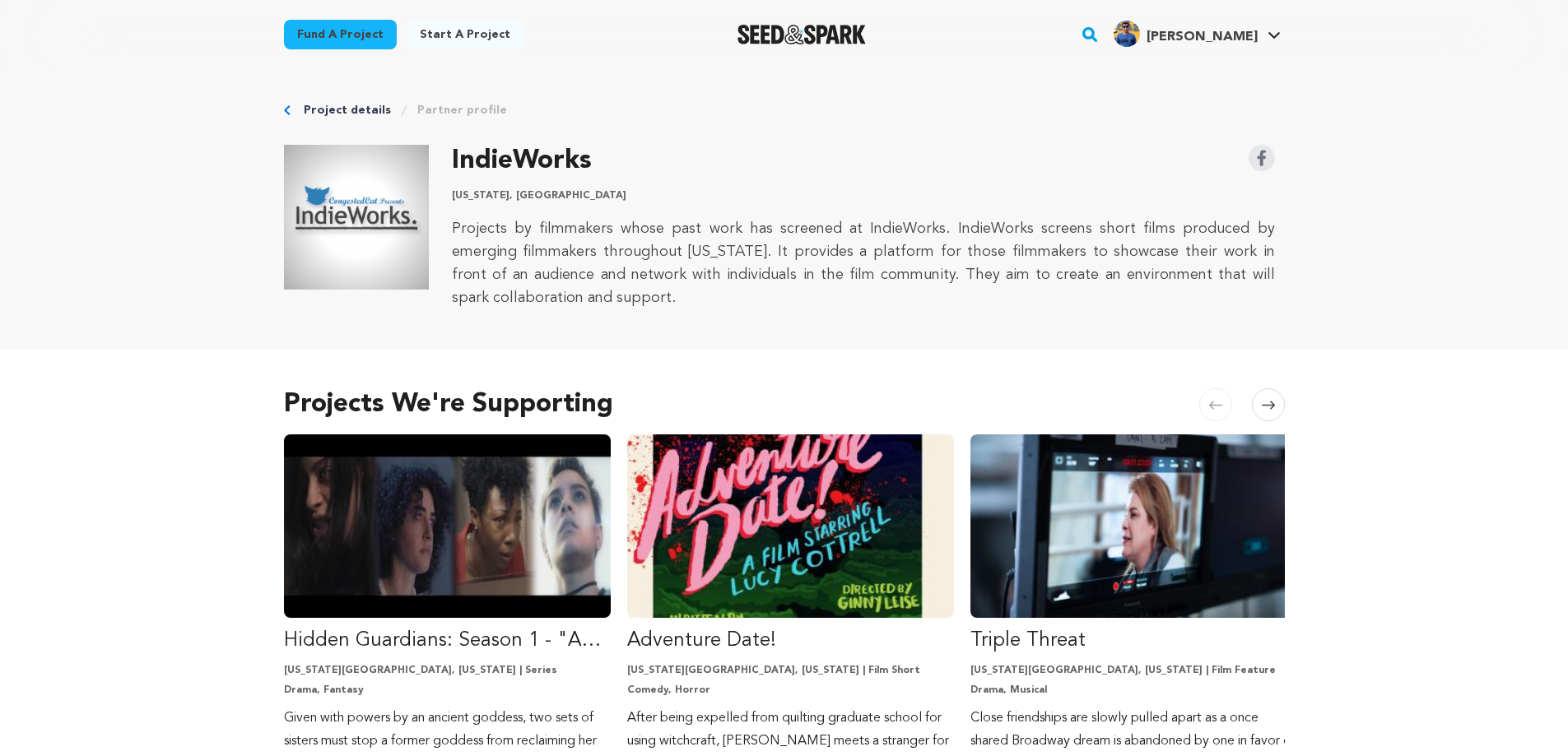
scroll to position [247, 0]
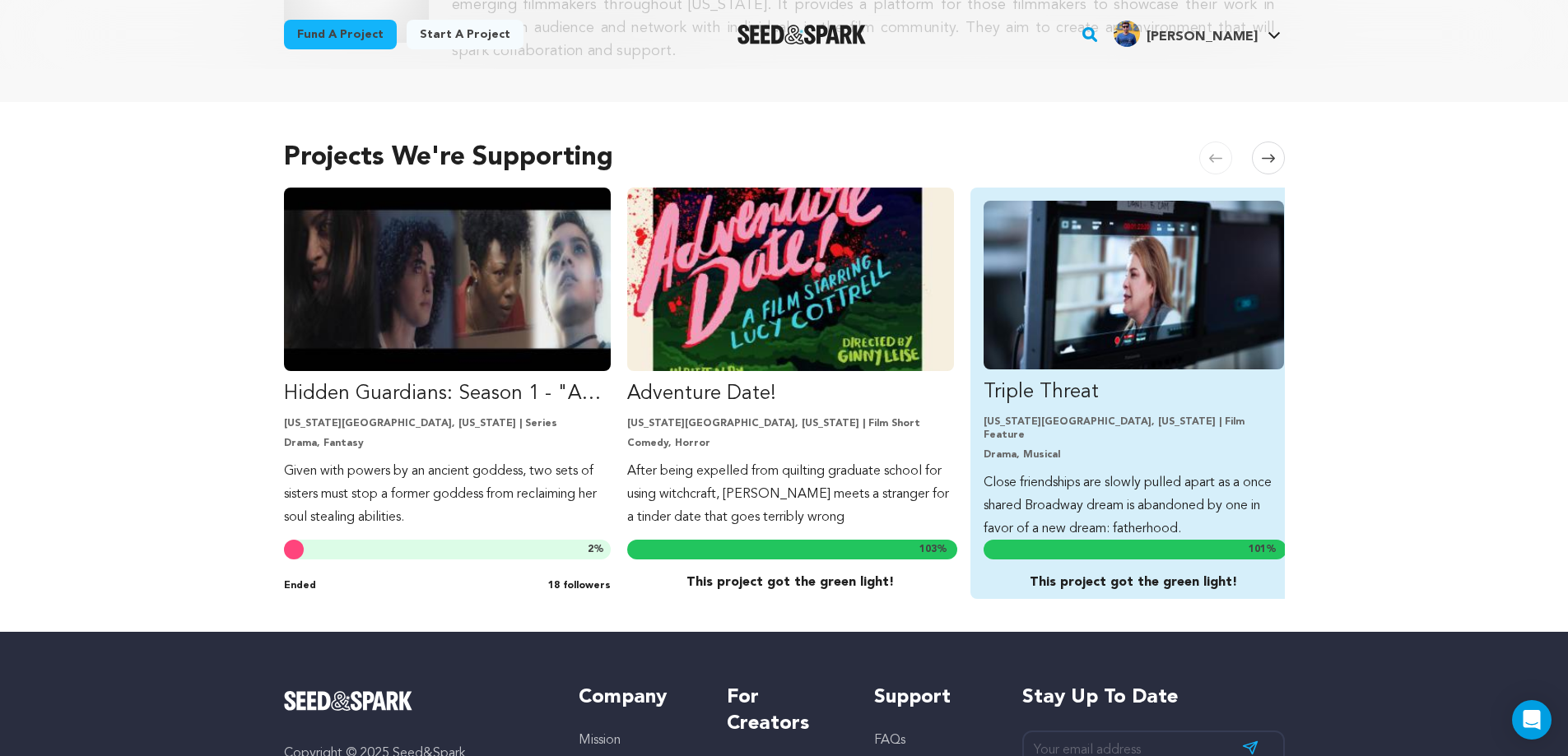
click at [1152, 328] on img "Fund Triple Threat" at bounding box center [1133, 285] width 301 height 168
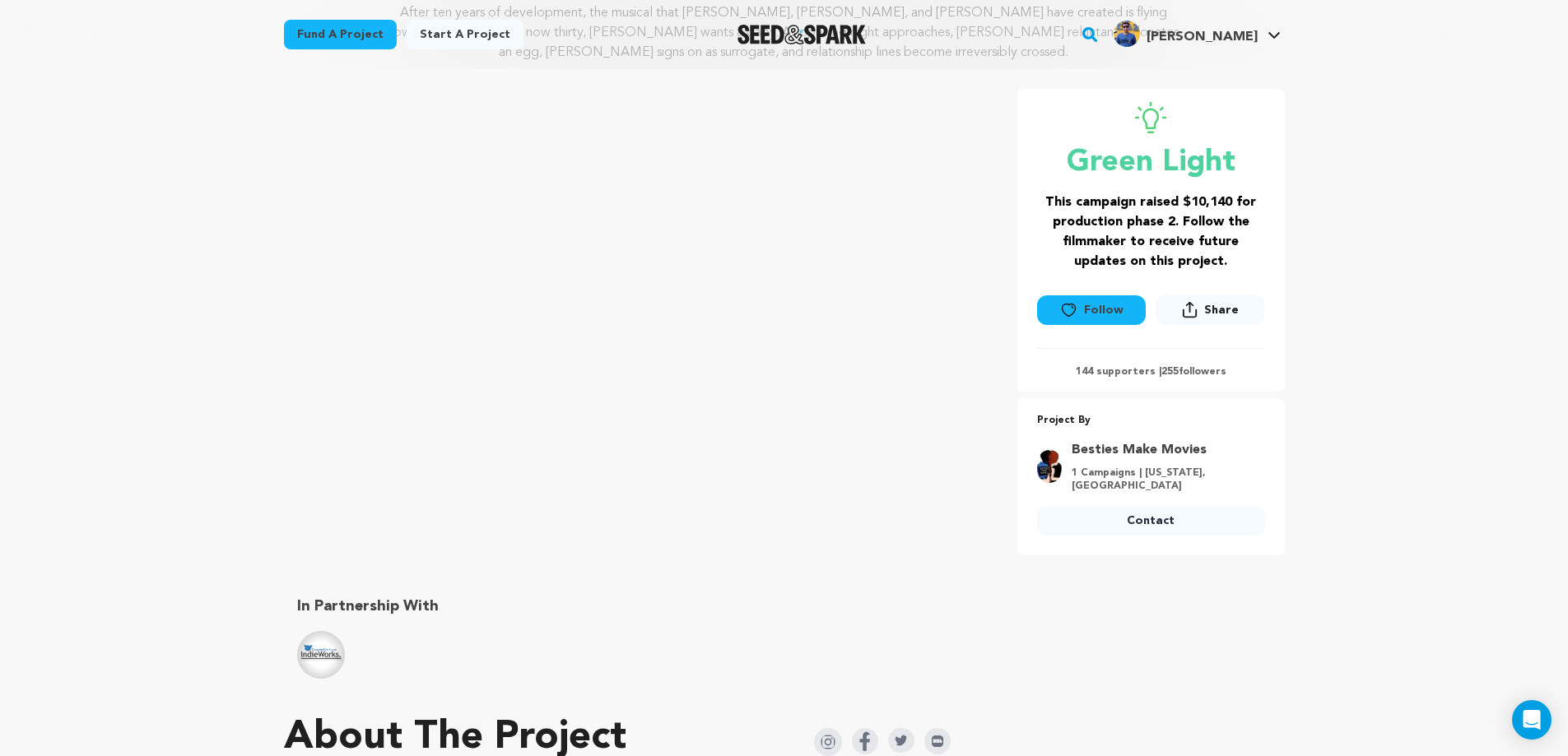
scroll to position [741, 0]
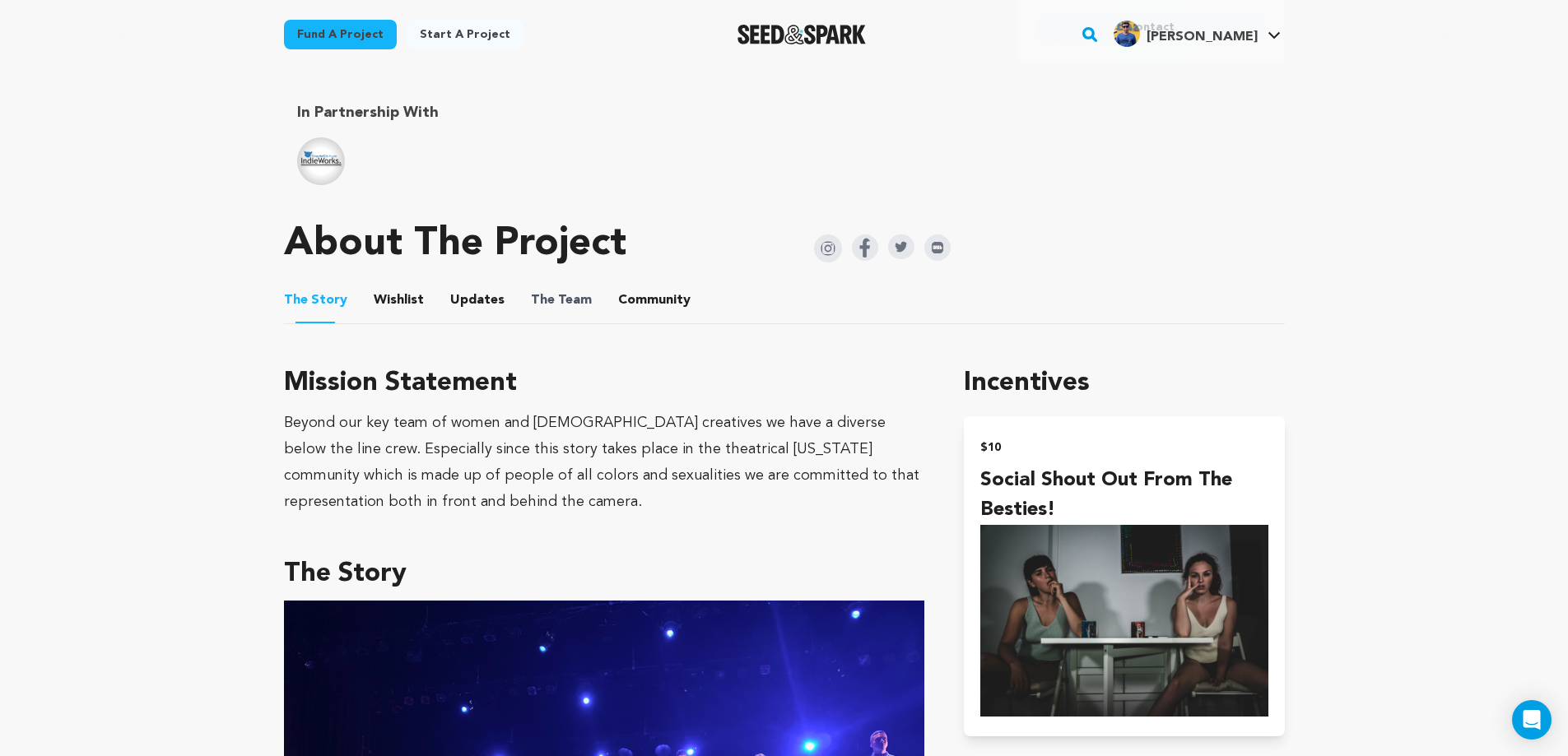
click at [531, 294] on span "The" at bounding box center [542, 301] width 24 height 20
click at [541, 306] on button "The Team" at bounding box center [561, 304] width 40 height 40
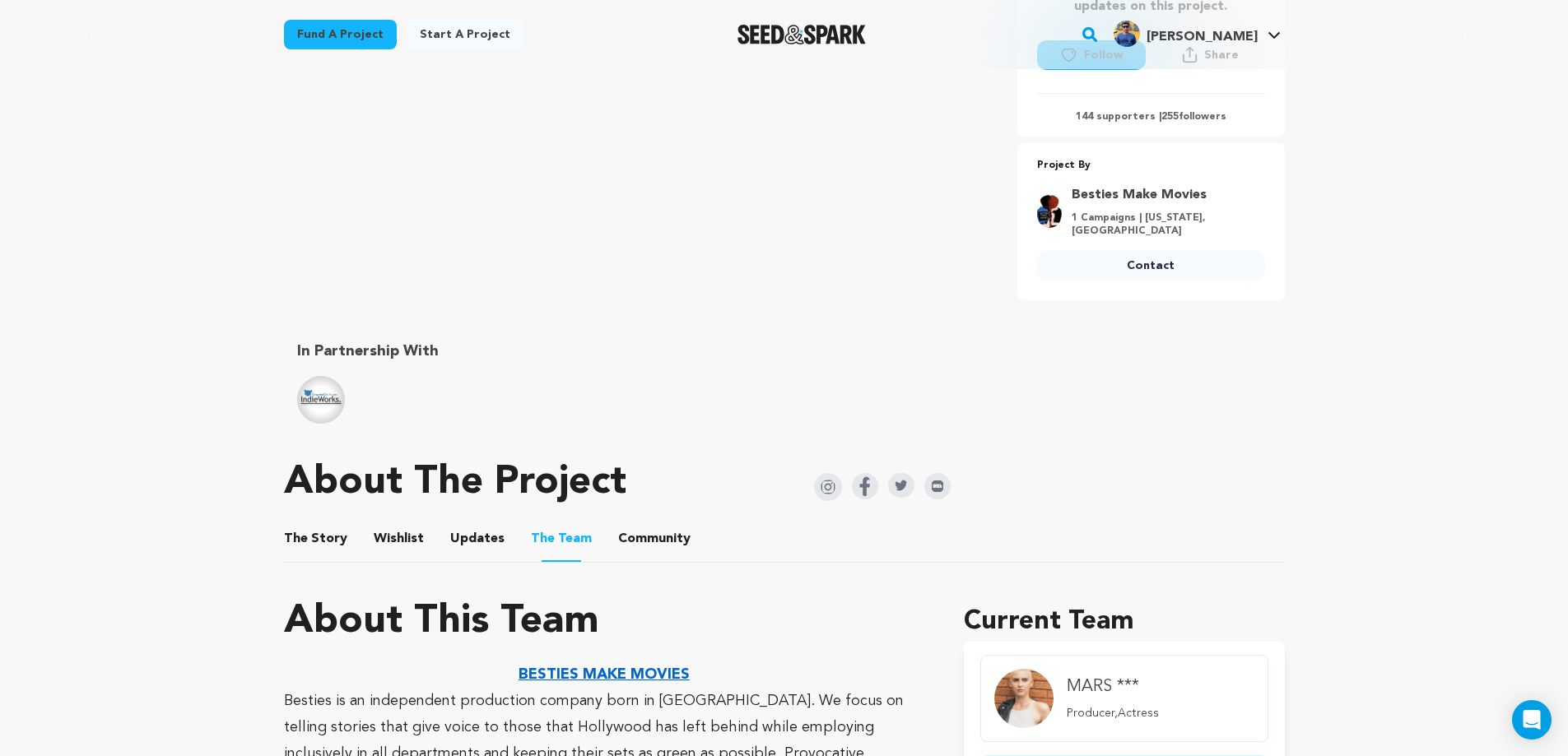
scroll to position [493, 0]
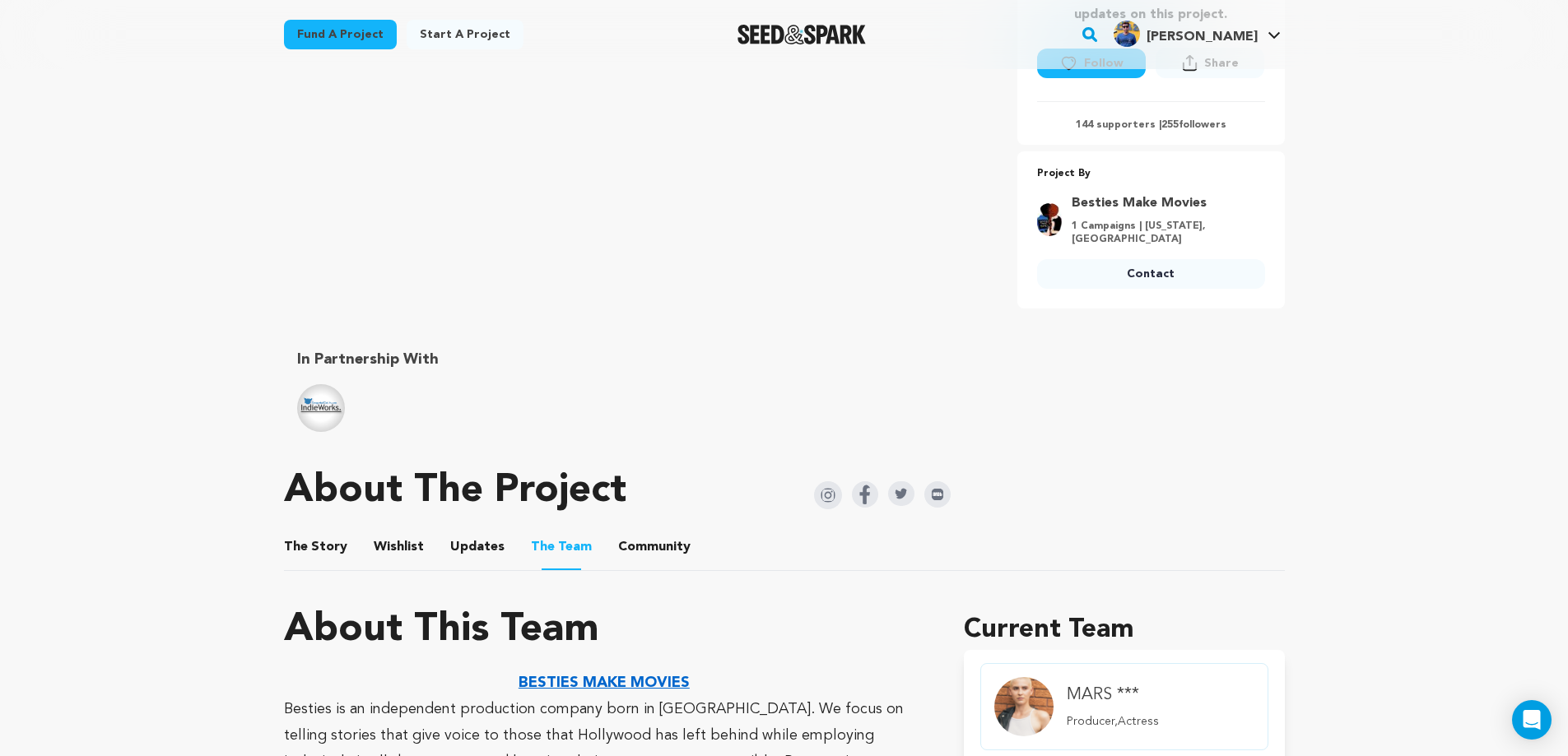
click at [385, 557] on button "Wishlist" at bounding box center [398, 550] width 40 height 40
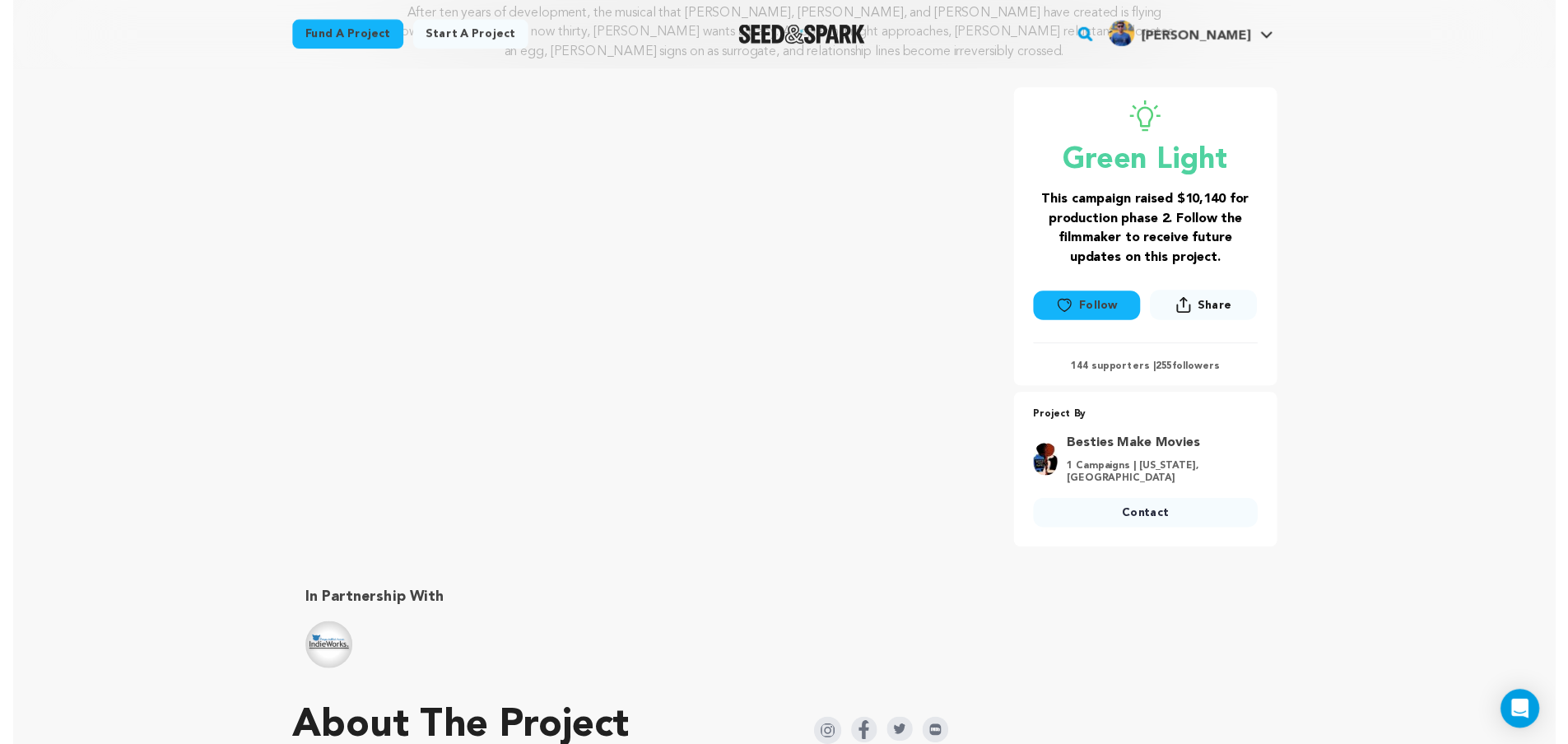
scroll to position [740, 0]
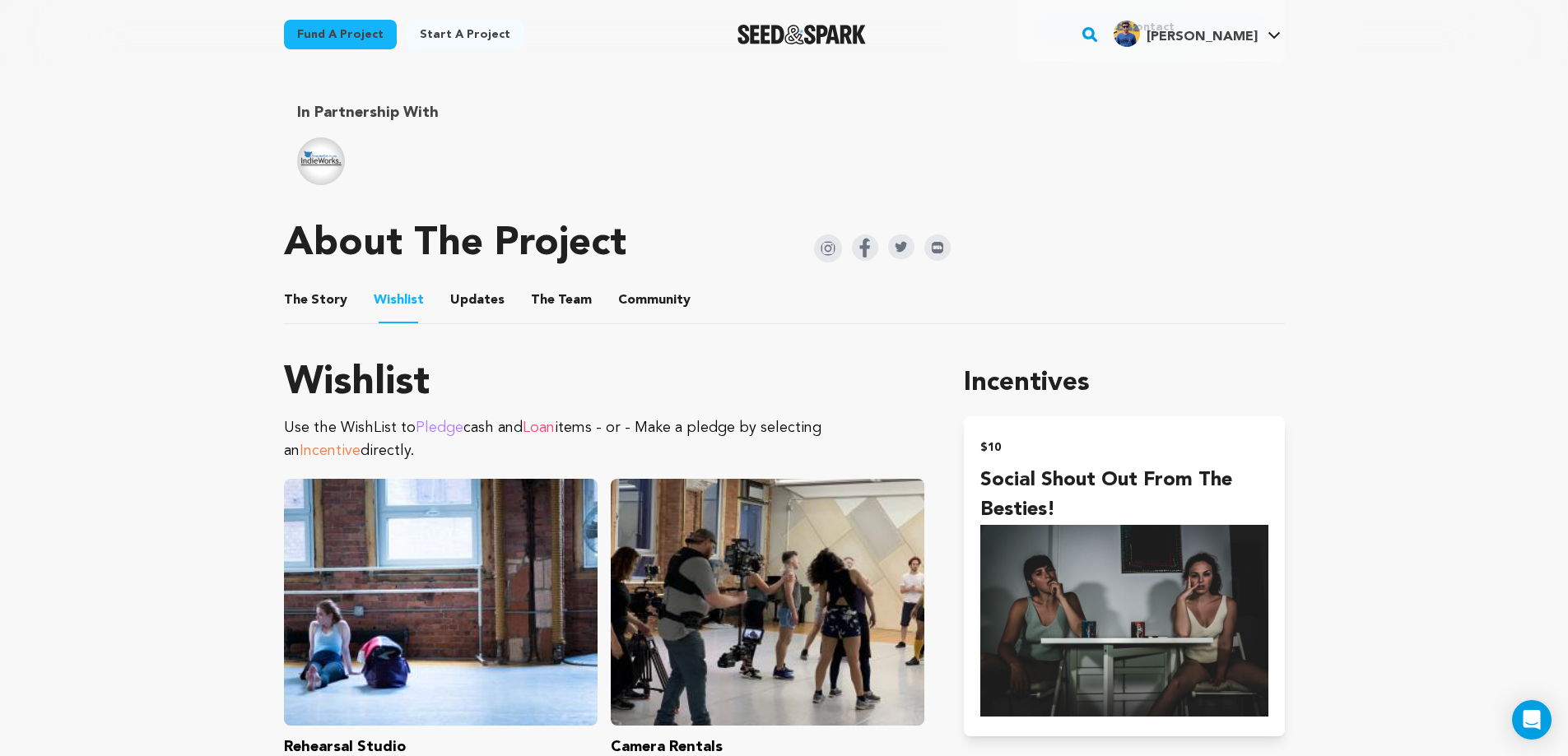
click at [649, 300] on button "Community" at bounding box center [655, 304] width 40 height 40
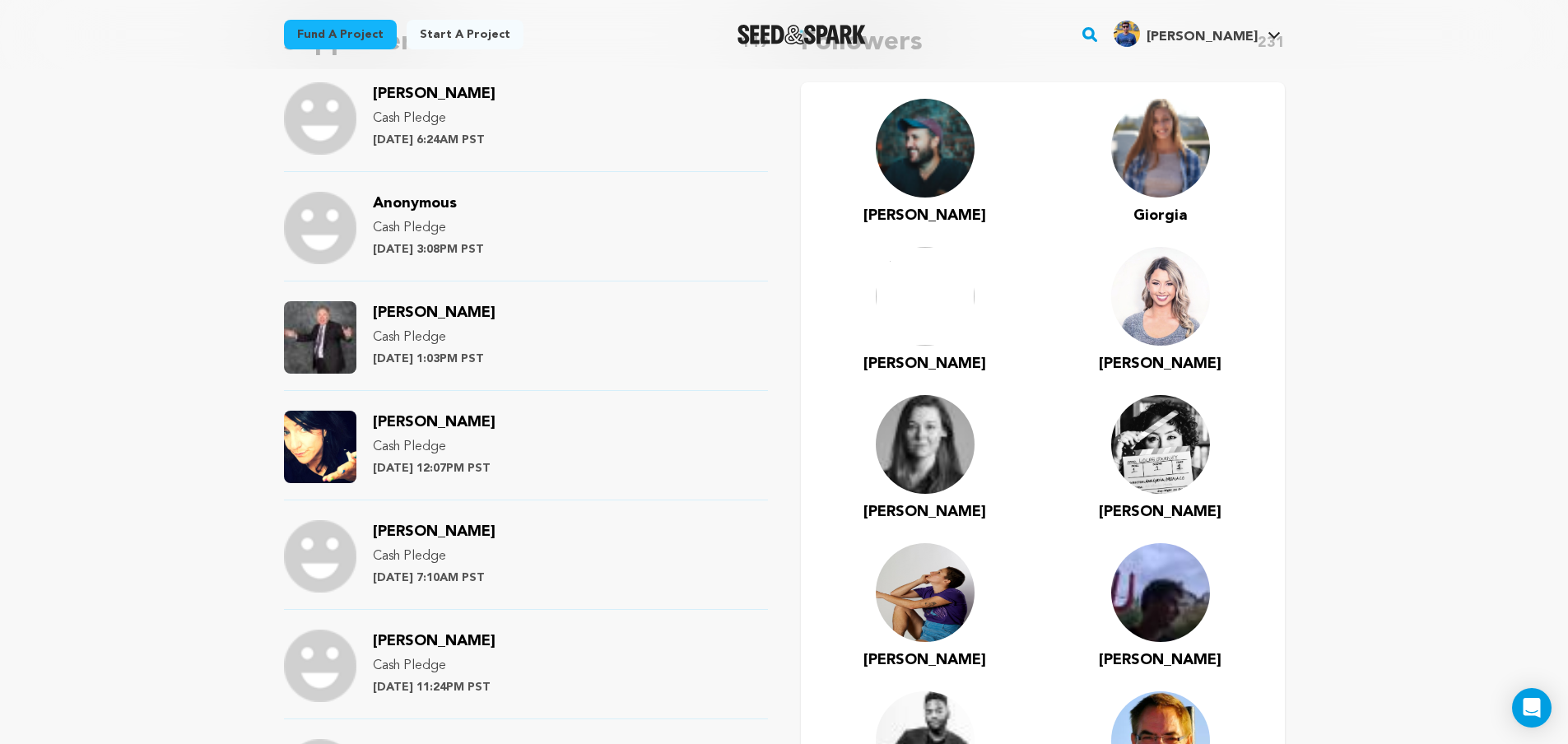
scroll to position [987, 0]
